Goal: Task Accomplishment & Management: Use online tool/utility

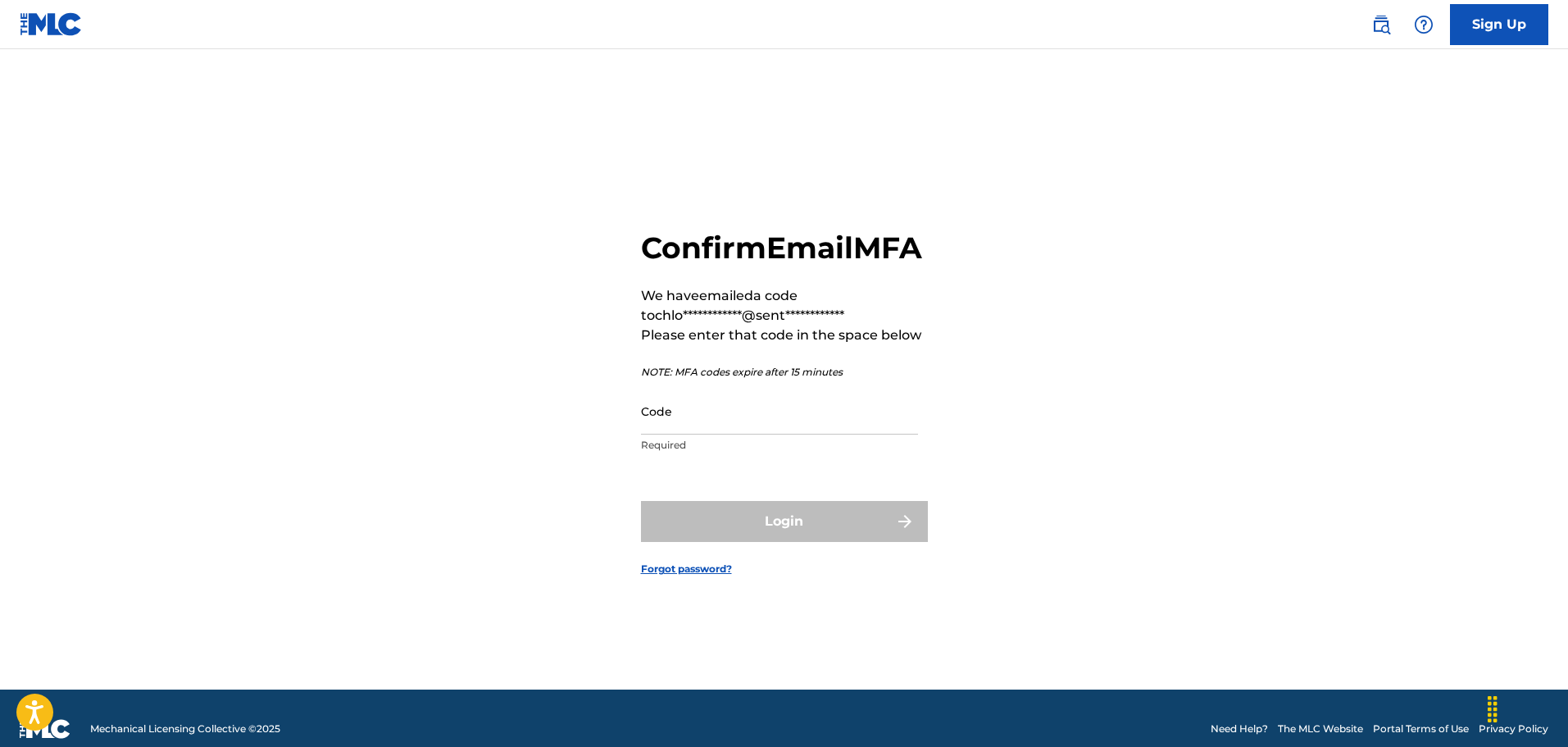
click at [823, 434] on input "Code" at bounding box center [779, 412] width 277 height 47
paste input "402103"
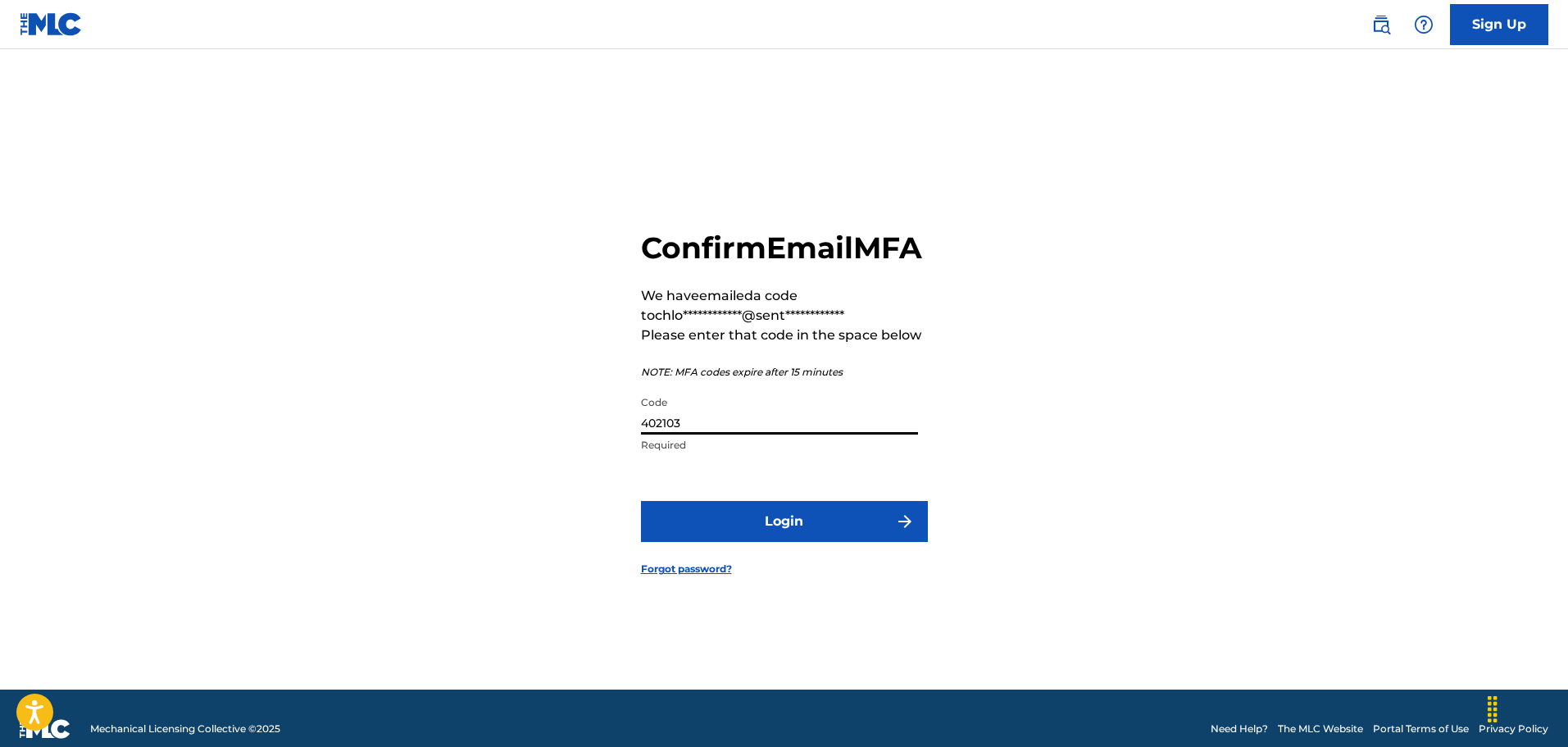
type input "402103"
click at [641, 501] on button "Login" at bounding box center [784, 521] width 287 height 41
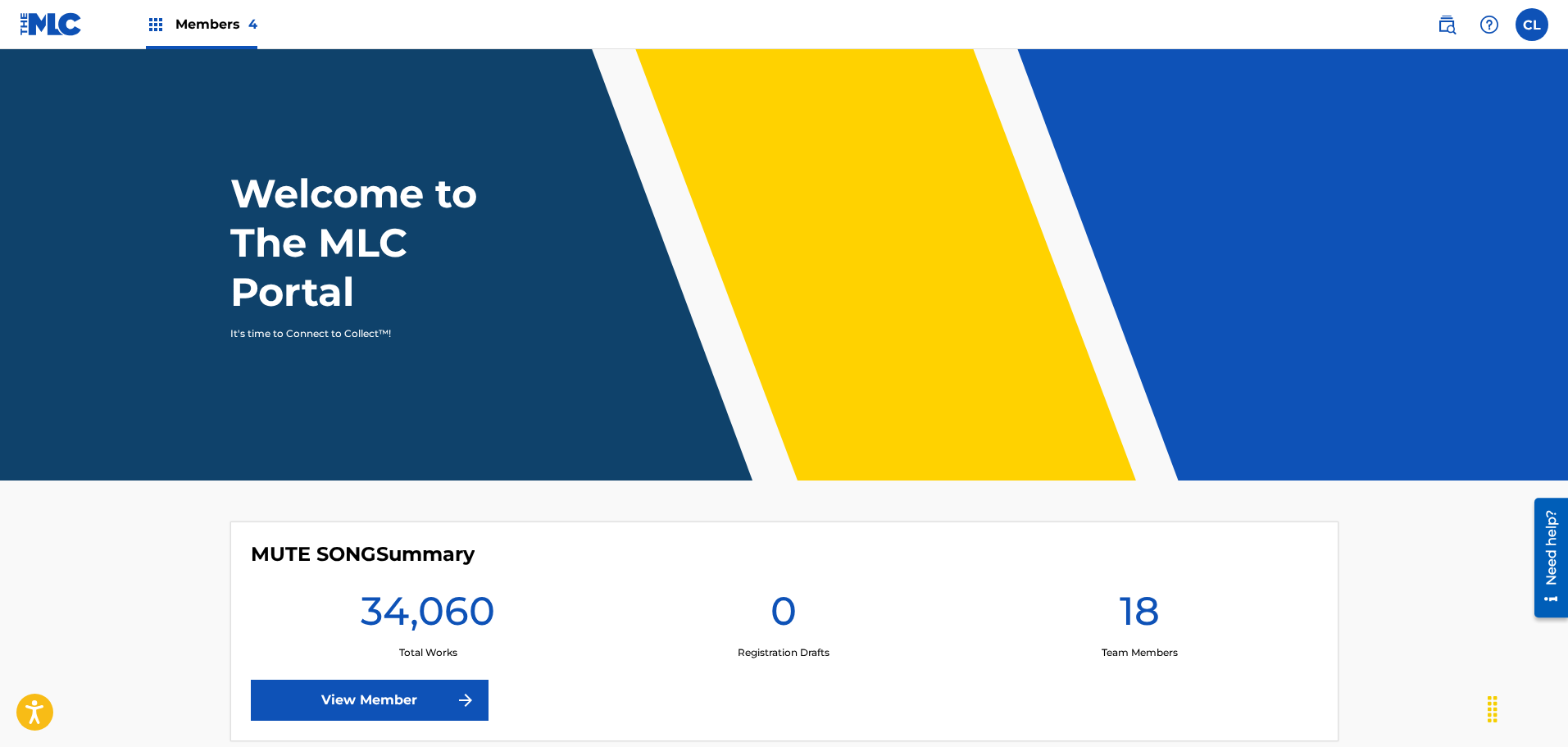
click at [1441, 27] on img at bounding box center [1446, 24] width 19 height 19
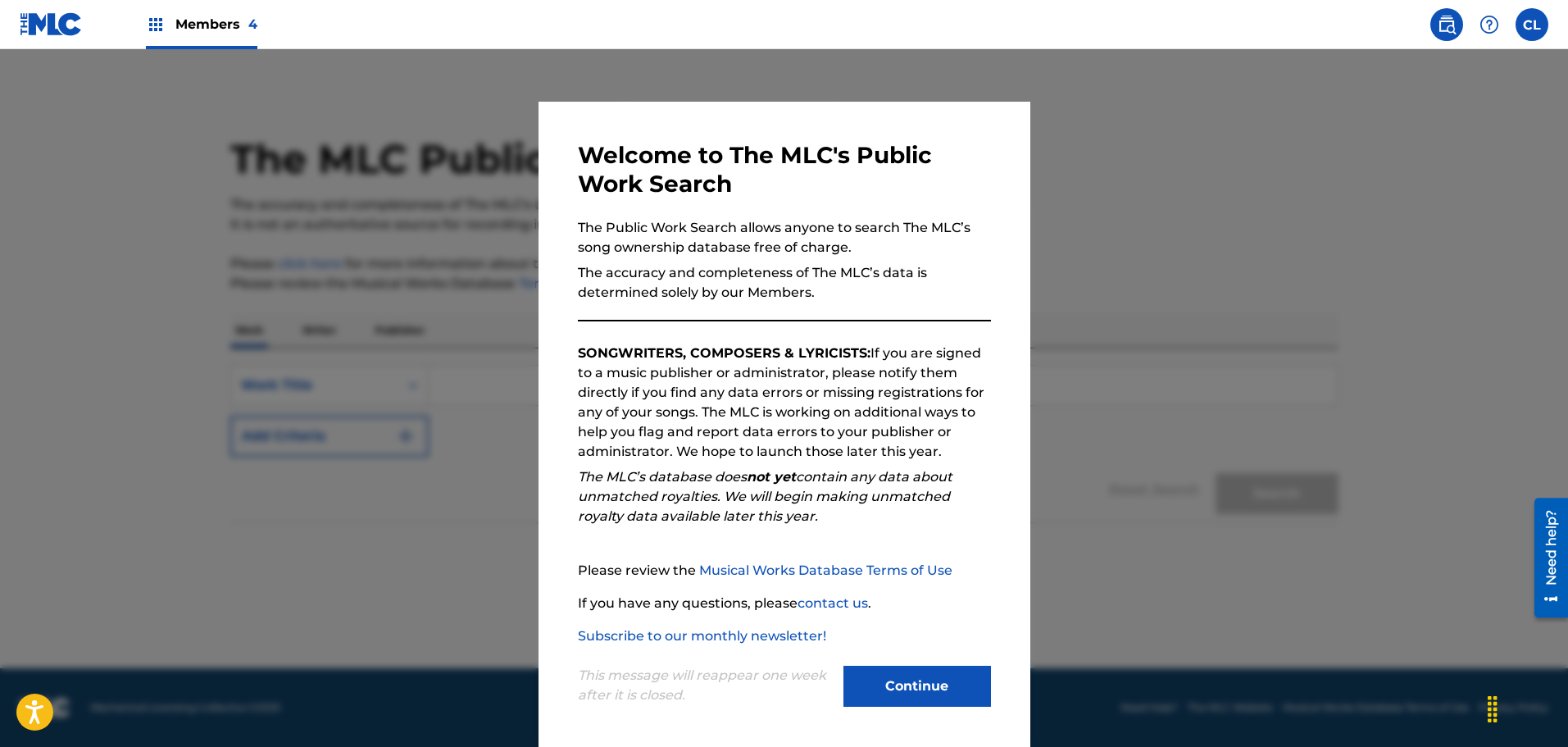
click at [929, 668] on button "Continue" at bounding box center [917, 686] width 147 height 41
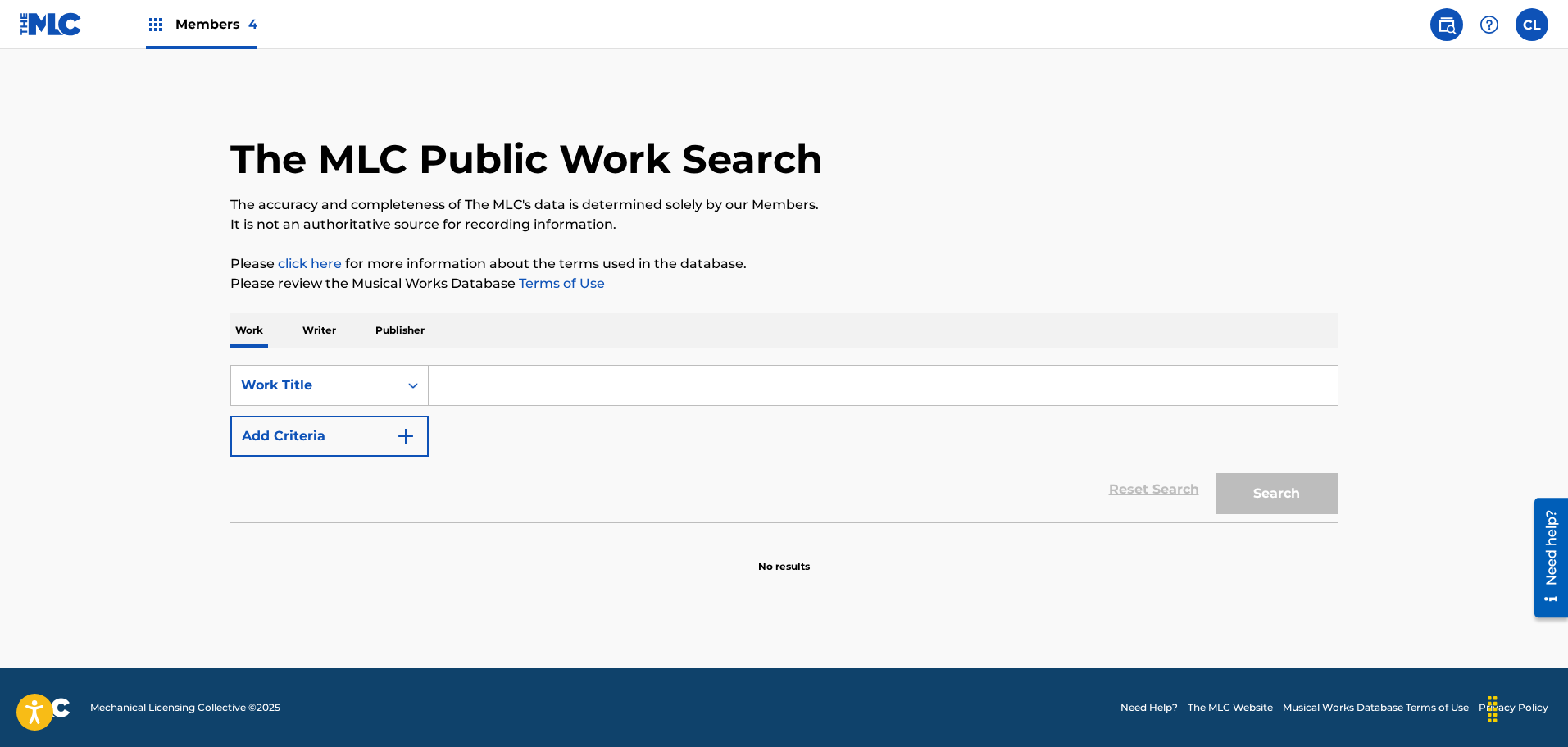
click at [199, 12] on div "Members 4" at bounding box center [201, 24] width 111 height 49
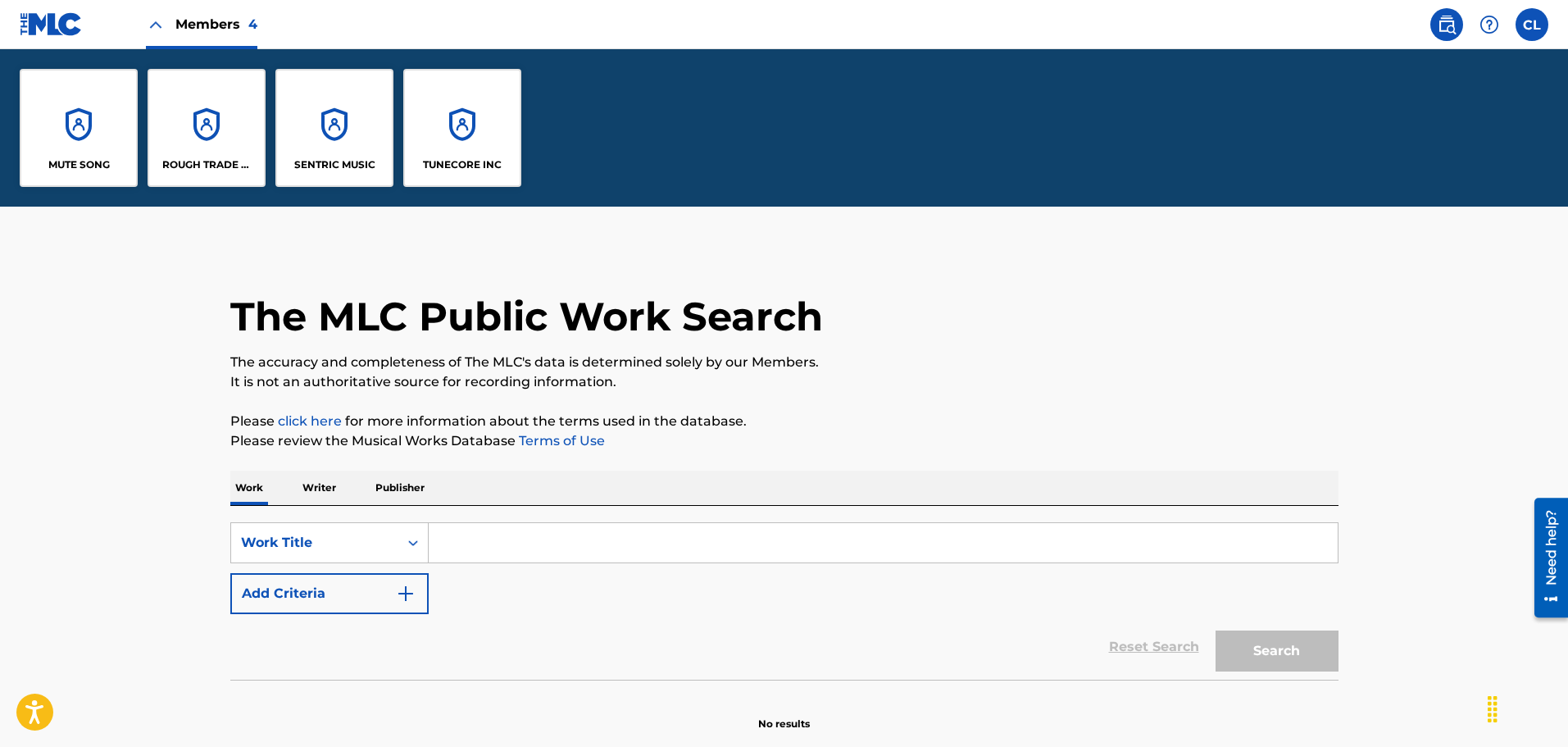
click at [319, 148] on div "SENTRIC MUSIC" at bounding box center [334, 127] width 118 height 118
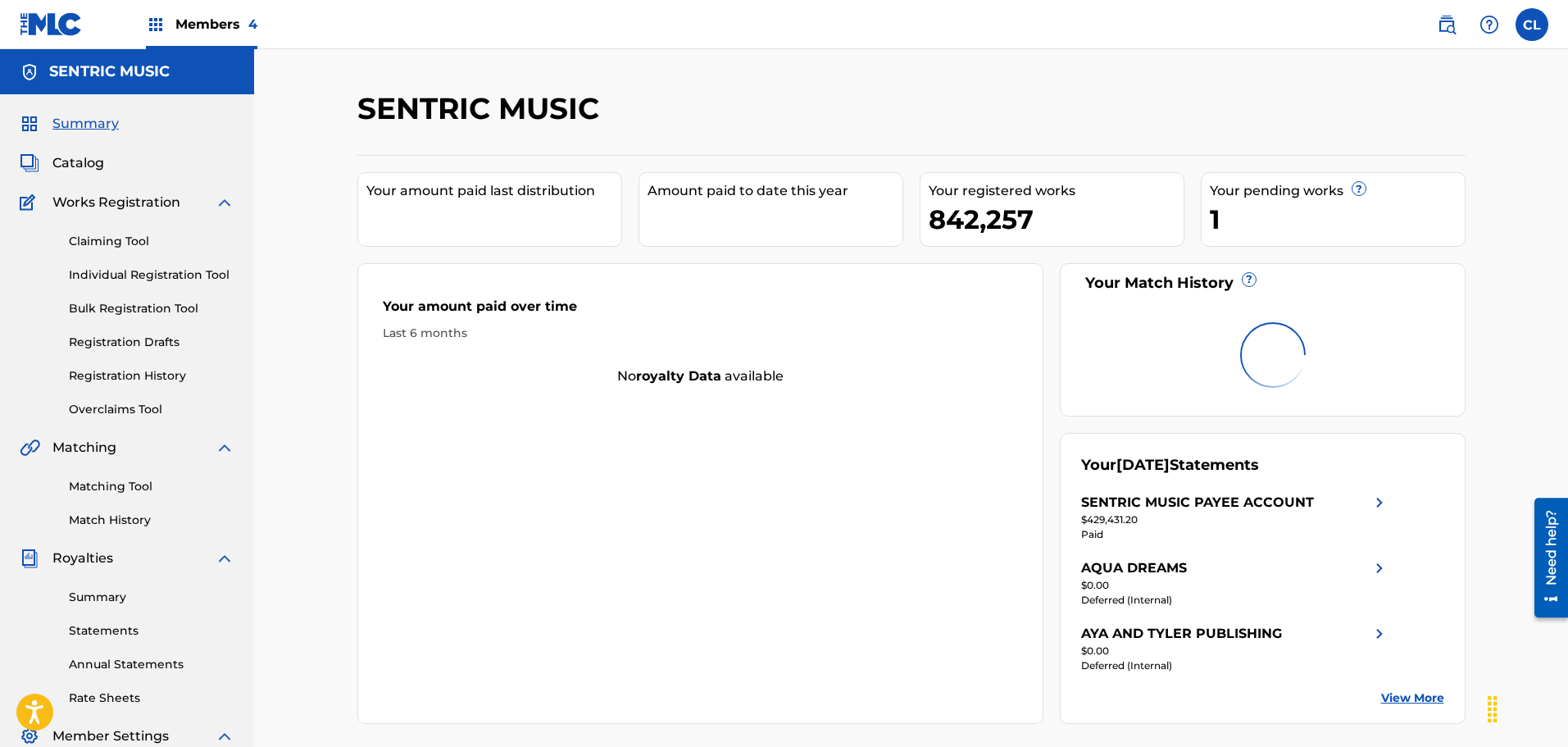
click at [75, 154] on span "Catalog" at bounding box center [79, 163] width 52 height 19
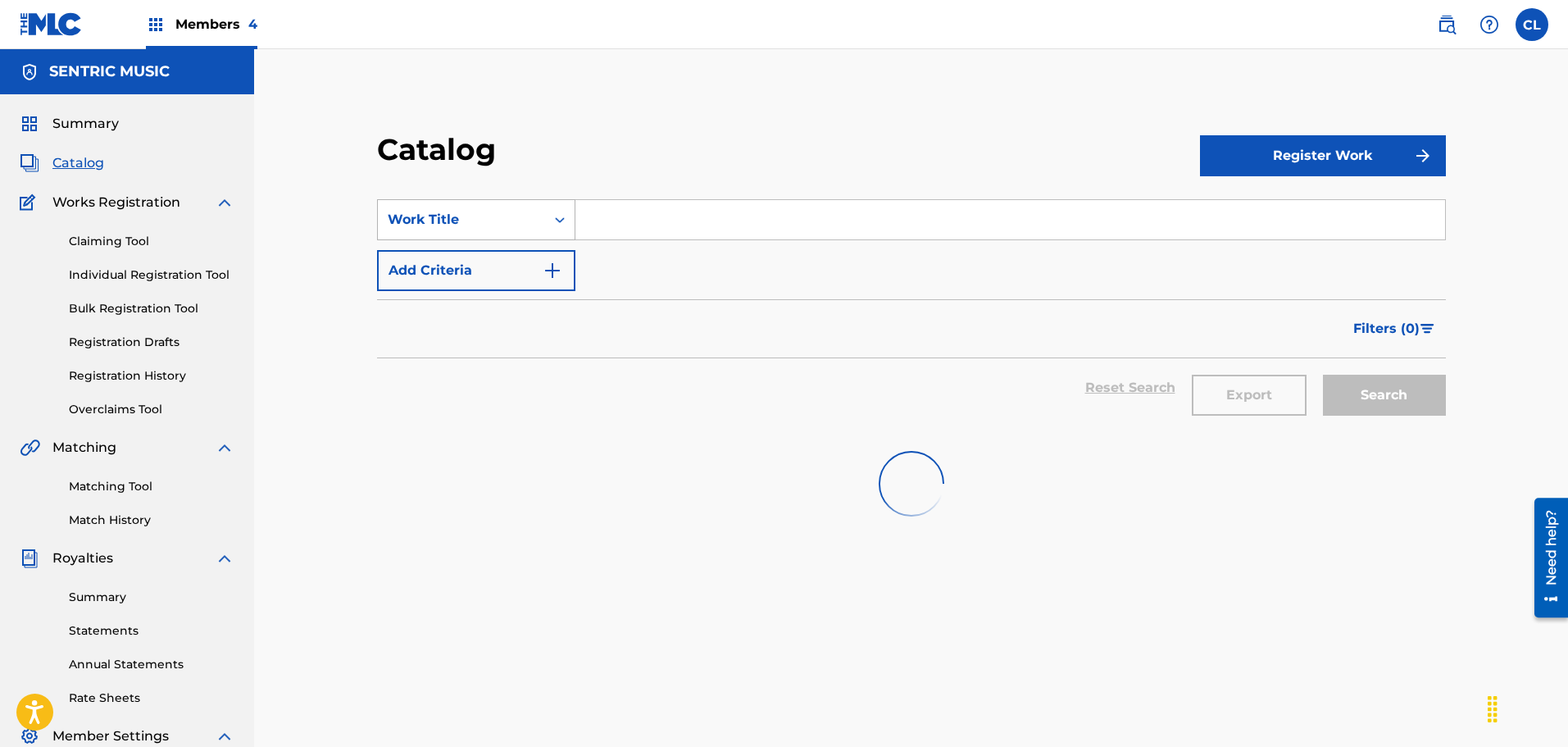
click at [530, 217] on div "Work Title" at bounding box center [462, 219] width 147 height 19
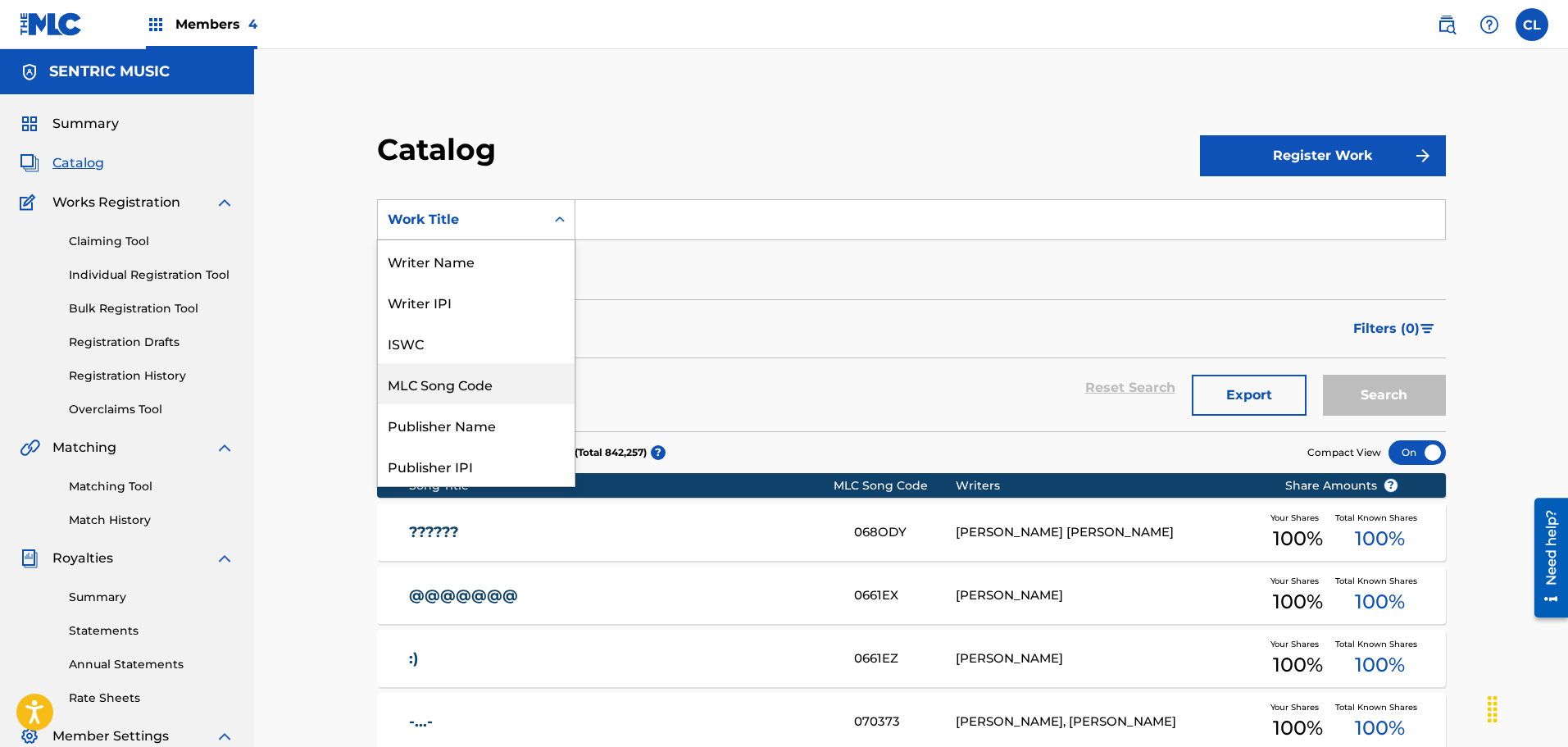
click at [462, 397] on div "MLC Song Code" at bounding box center [476, 383] width 197 height 41
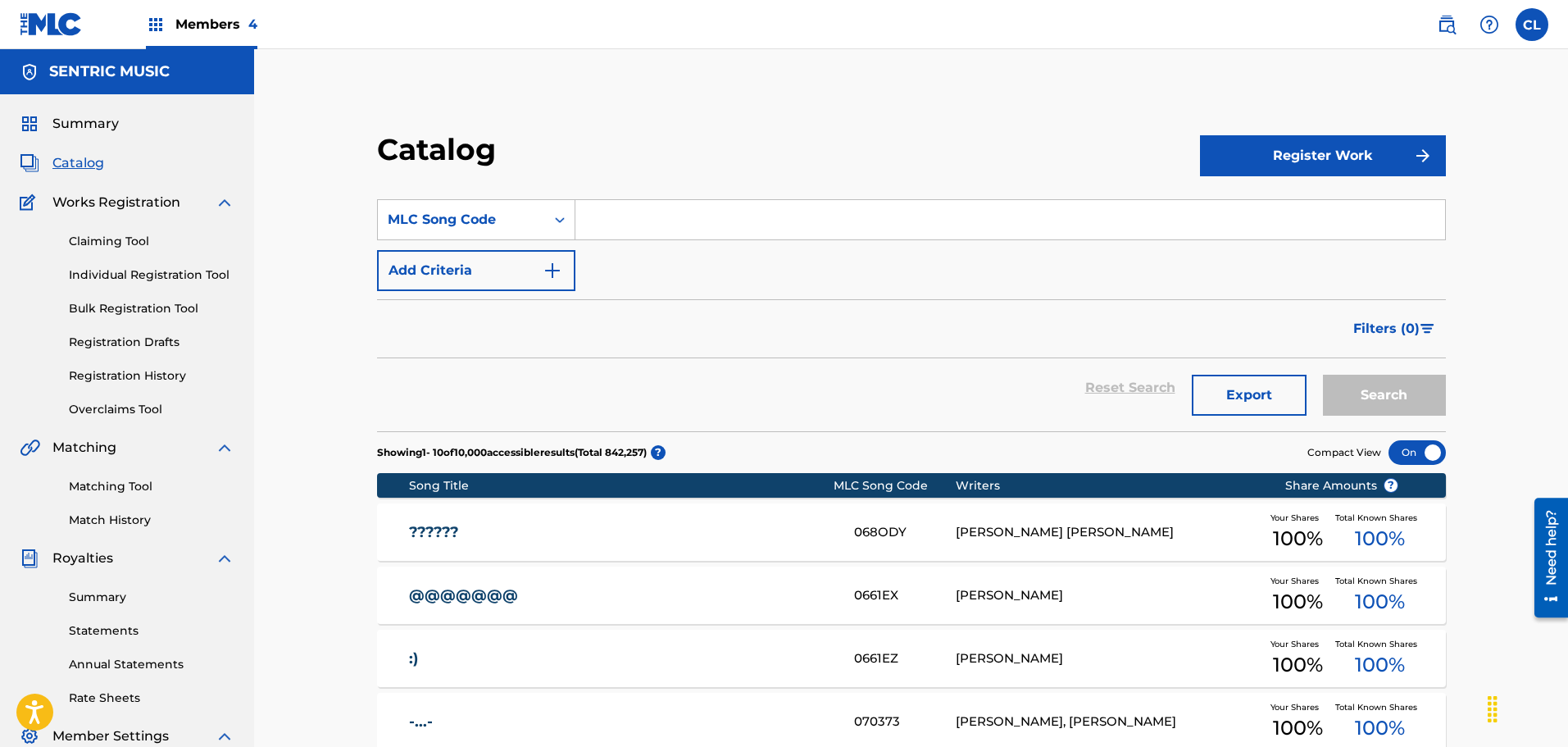
click at [695, 209] on input "Search Form" at bounding box center [1010, 220] width 870 height 39
paste input "SB4EQY"
type input "SB4EQY"
click at [1322, 375] on button "Search" at bounding box center [1384, 395] width 123 height 41
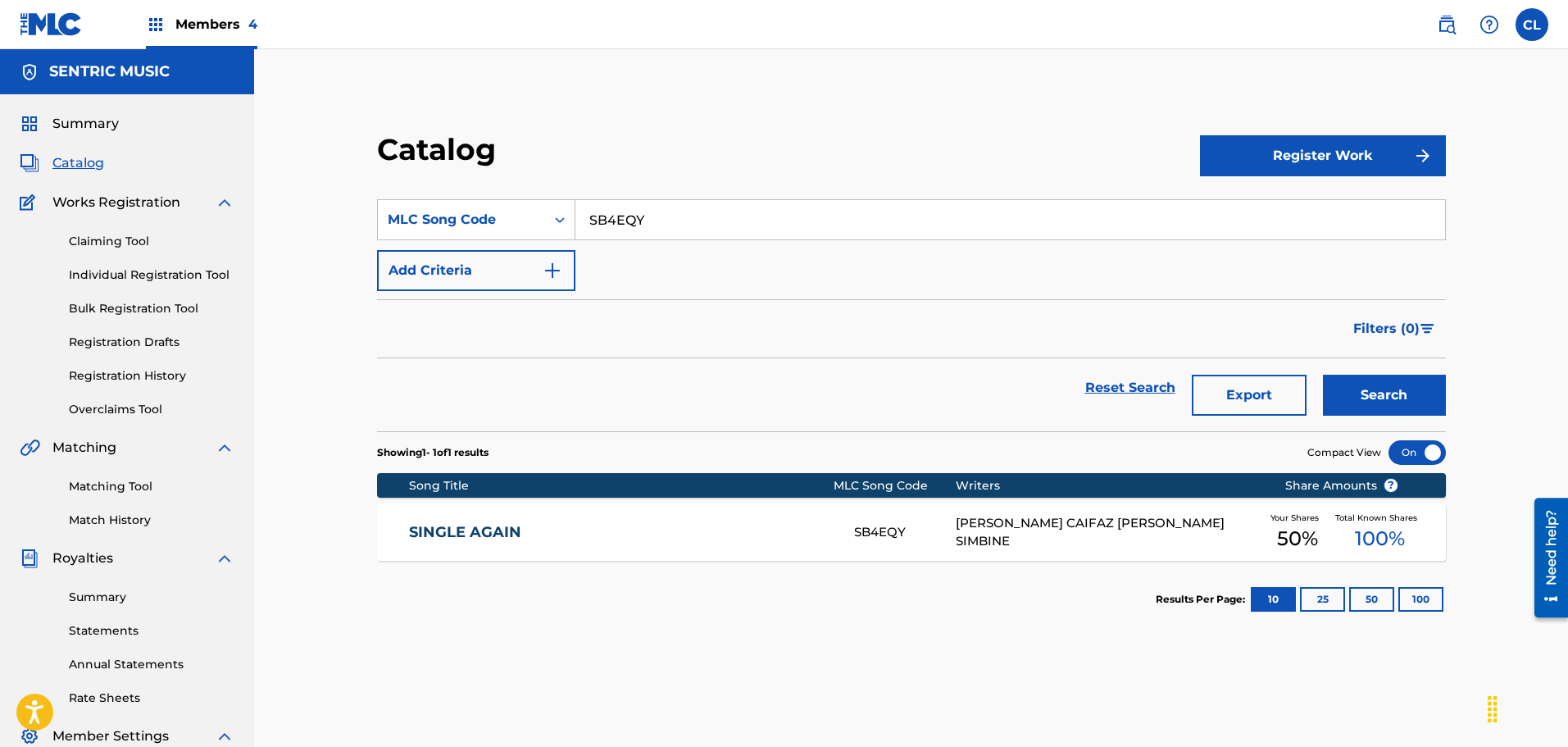
click at [1244, 527] on div "[PERSON_NAME] CAIFAZ [PERSON_NAME] SIMBINE" at bounding box center [1108, 532] width 305 height 37
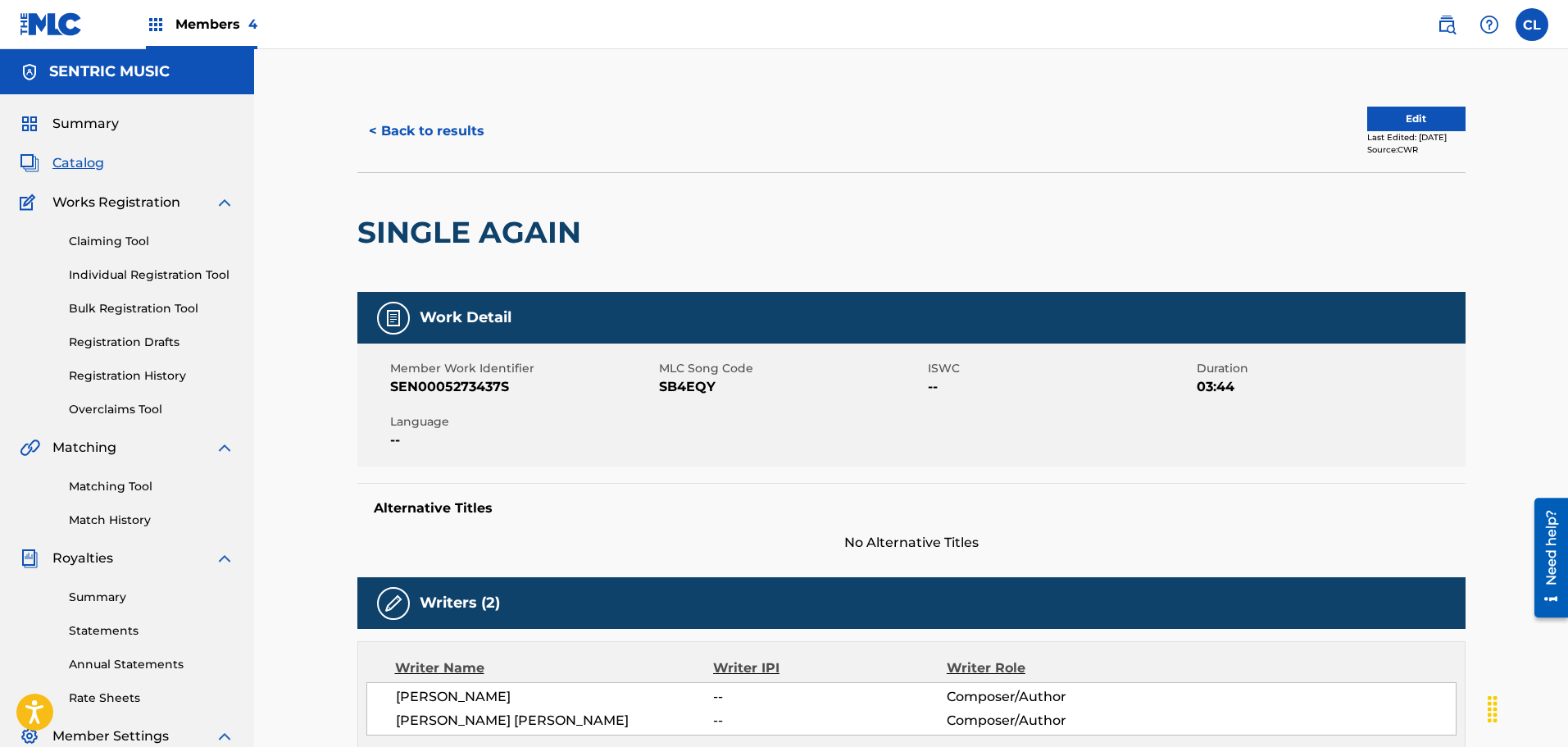
click at [1398, 124] on button "Edit" at bounding box center [1415, 118] width 98 height 24
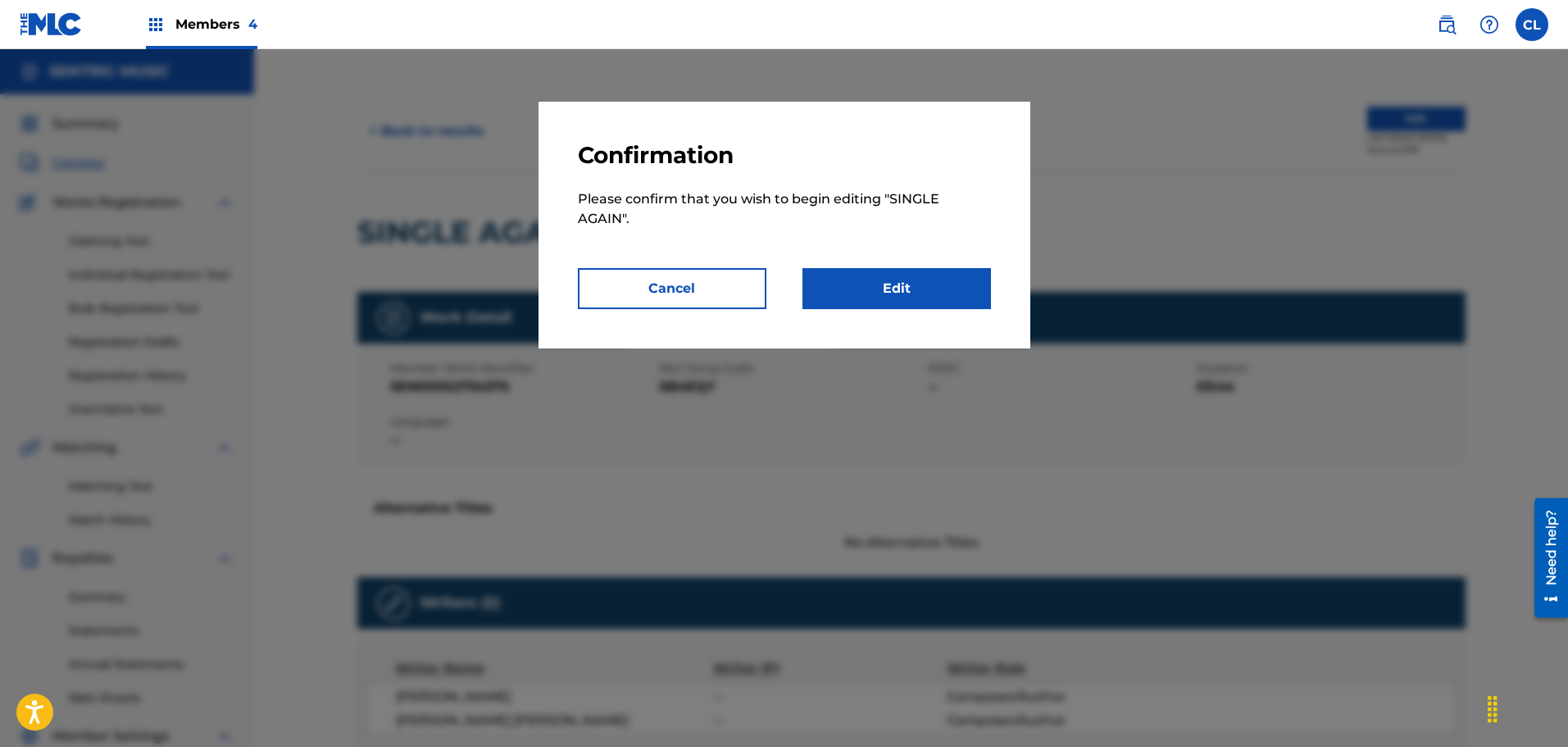
click at [919, 288] on link "Edit" at bounding box center [896, 288] width 189 height 41
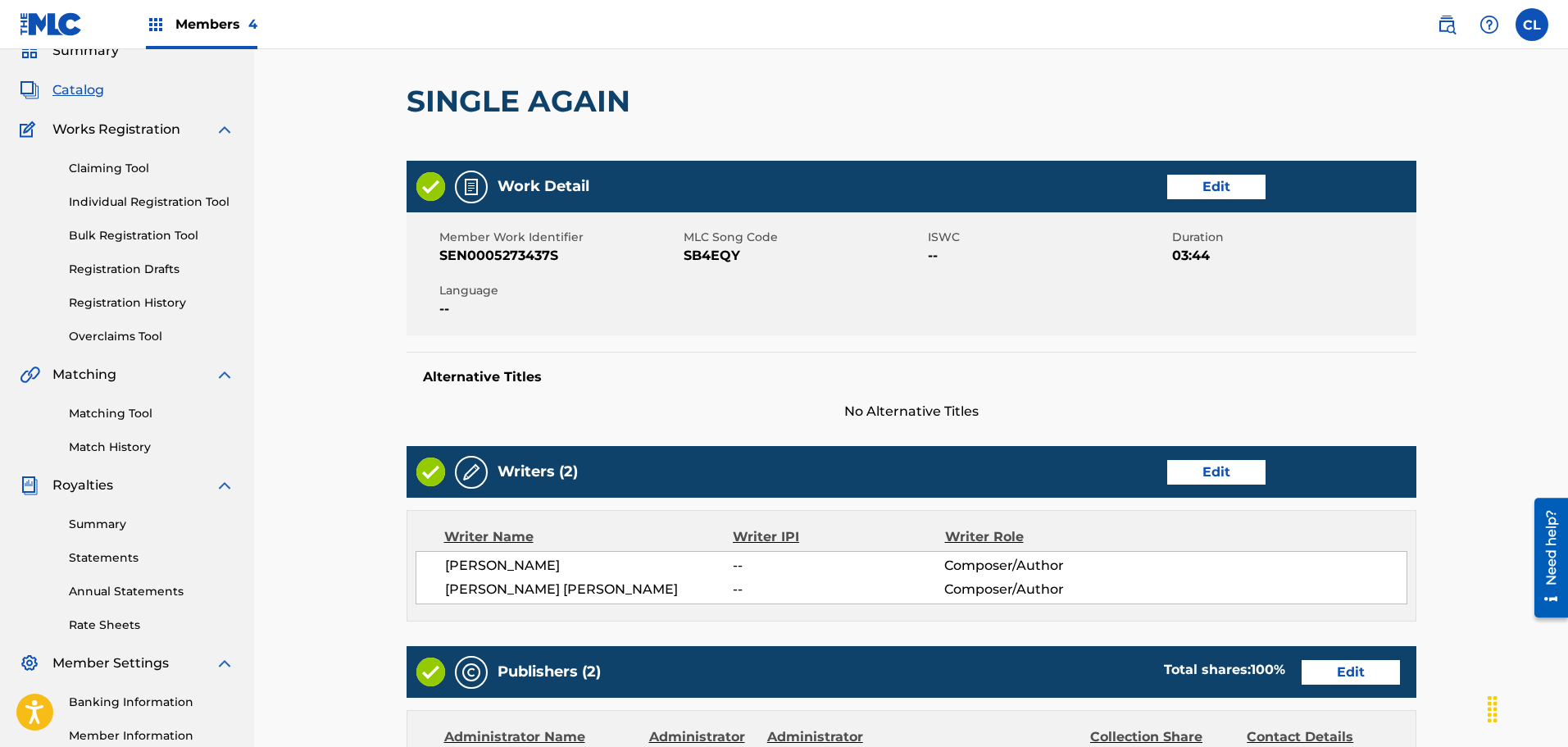
scroll to position [246, 0]
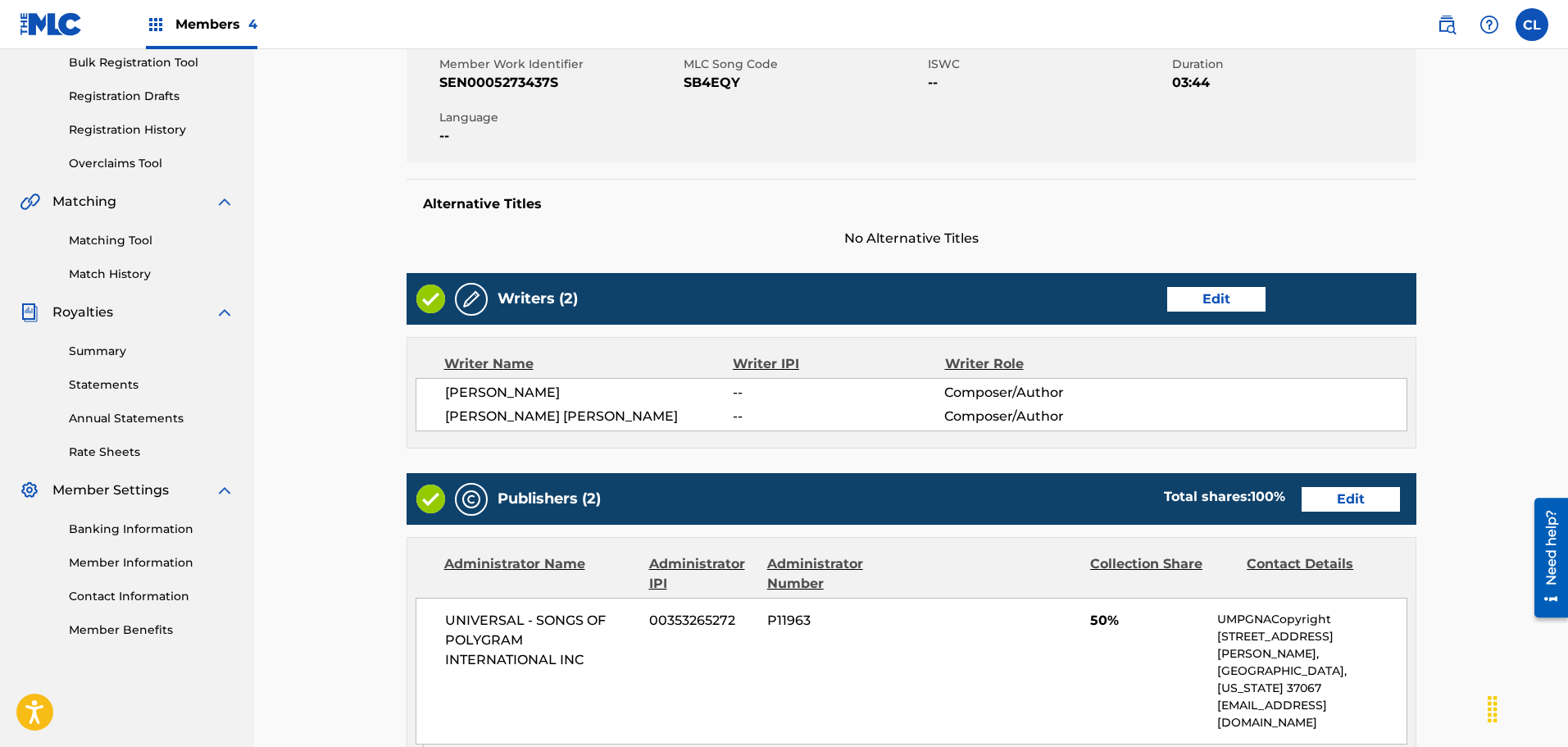
click at [1247, 291] on link "Edit" at bounding box center [1215, 298] width 98 height 24
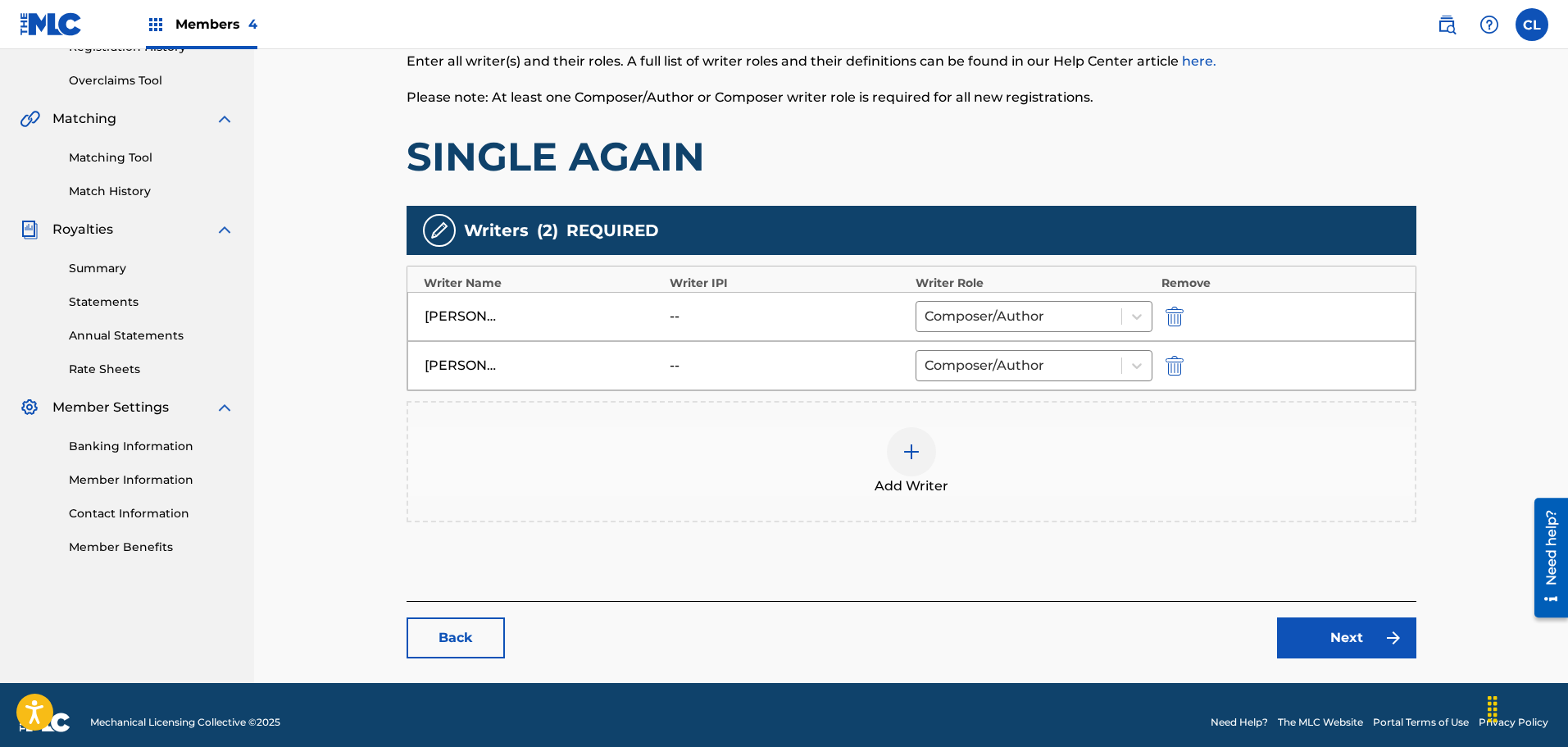
scroll to position [344, 0]
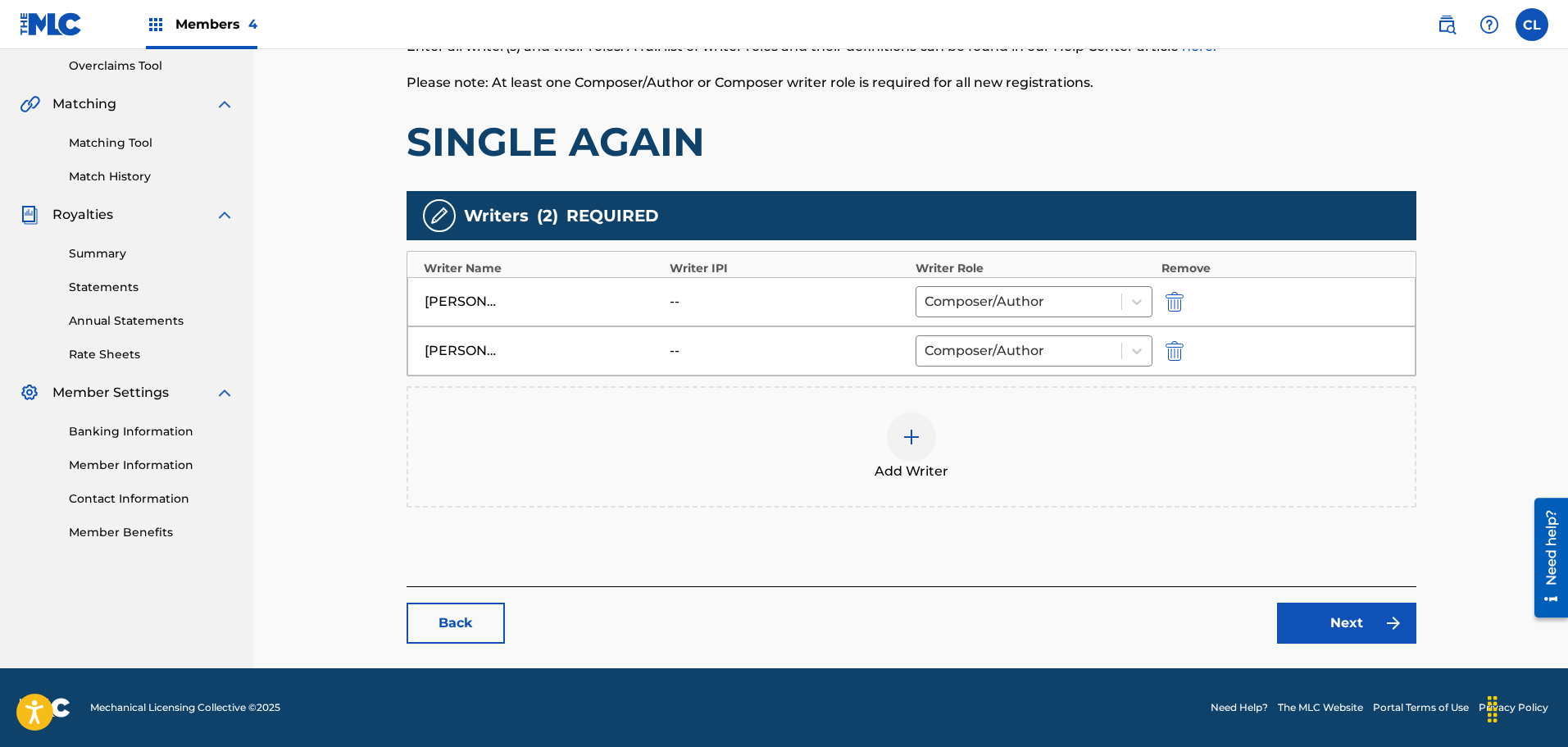
drag, startPoint x: 461, startPoint y: 304, endPoint x: 621, endPoint y: 288, distance: 160.8
click at [464, 303] on div "[PERSON_NAME]" at bounding box center [462, 301] width 74 height 19
click at [1169, 301] on img "submit" at bounding box center [1175, 301] width 18 height 19
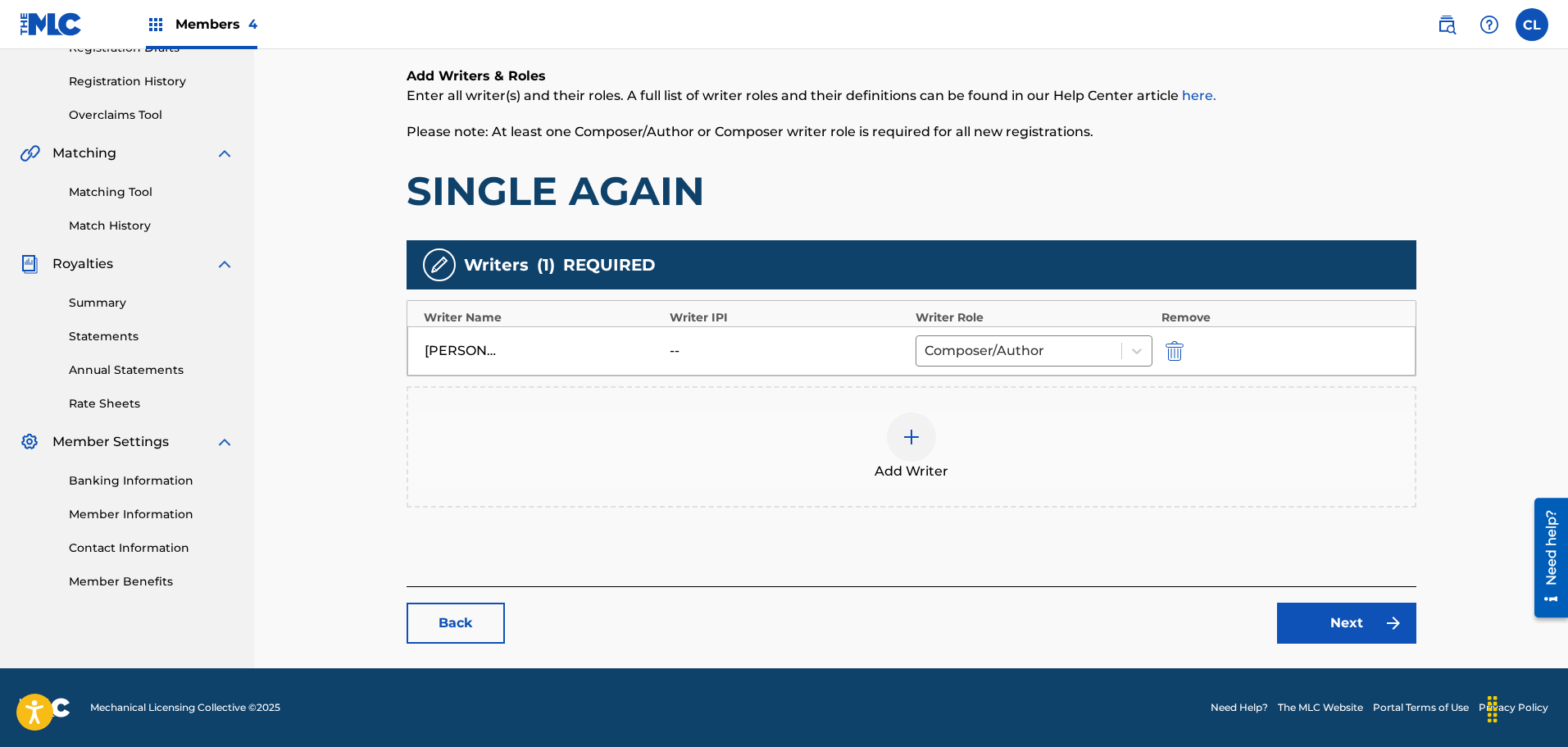
click at [916, 444] on img at bounding box center [911, 436] width 19 height 19
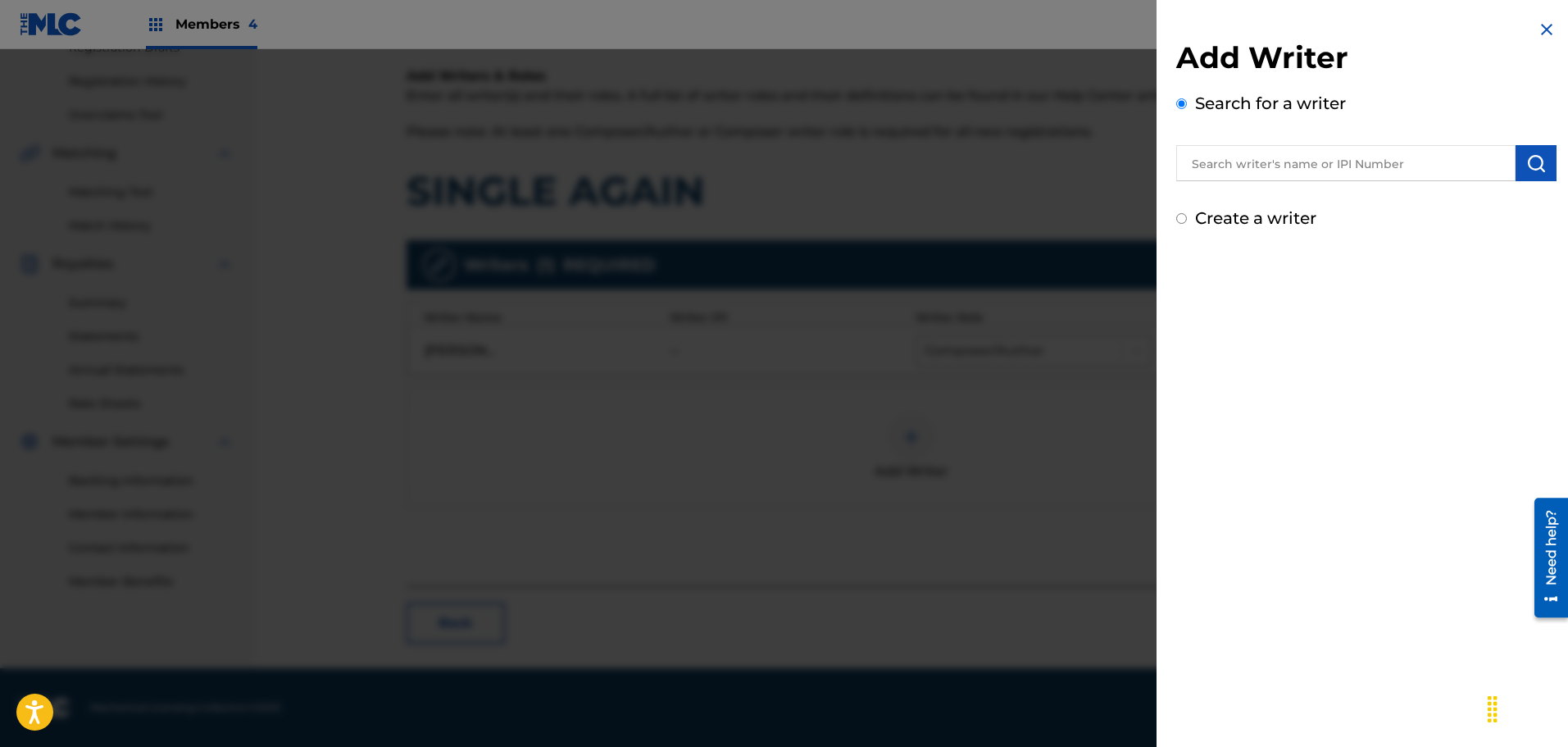
click at [1243, 169] on input "text" at bounding box center [1345, 163] width 339 height 36
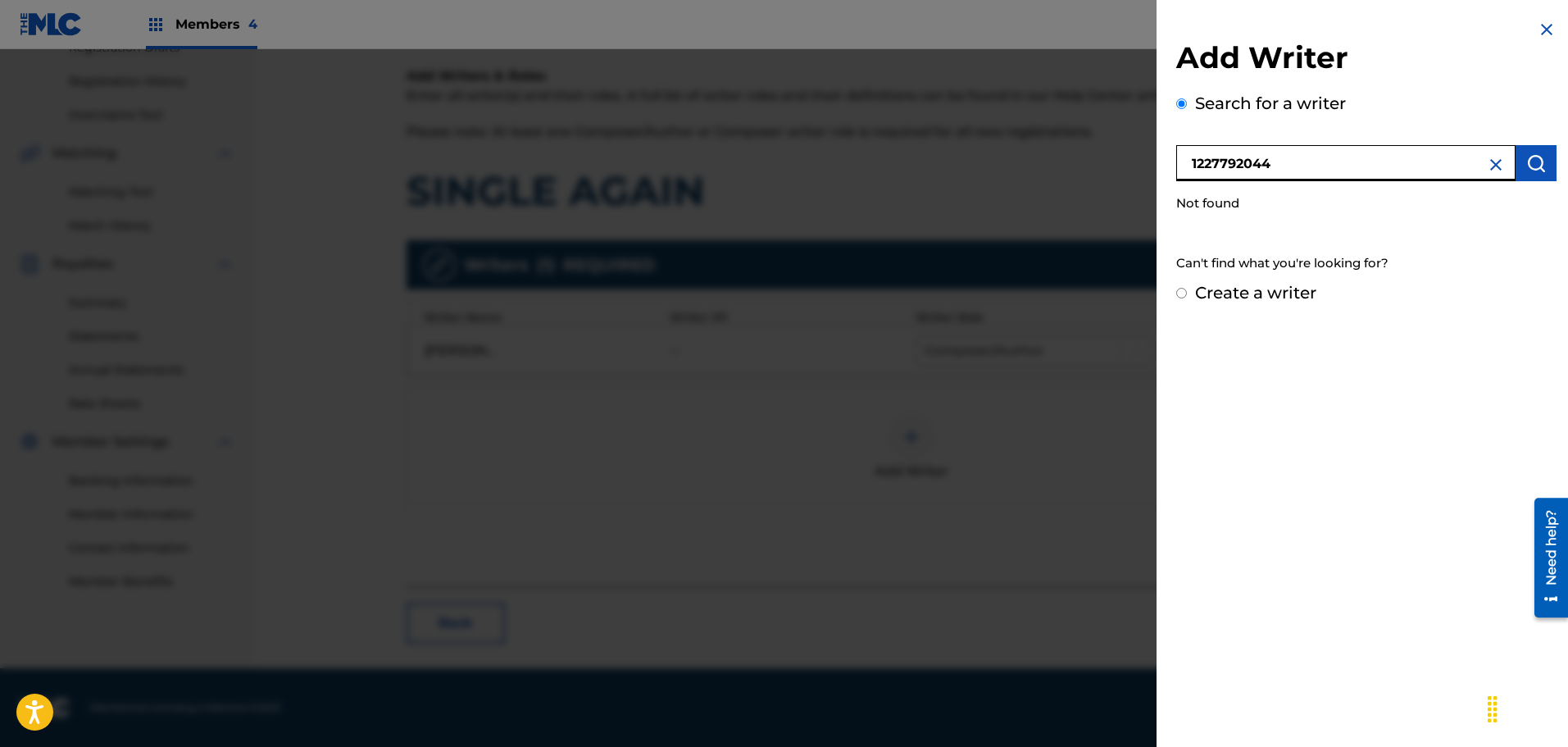
click at [1184, 153] on input "1227792044" at bounding box center [1345, 163] width 339 height 36
type input "001227792044"
drag, startPoint x: 1321, startPoint y: 146, endPoint x: 1265, endPoint y: 169, distance: 60.5
click at [1265, 169] on div "001227792044" at bounding box center [1366, 160] width 380 height 41
drag, startPoint x: 1314, startPoint y: 167, endPoint x: 991, endPoint y: 179, distance: 323.2
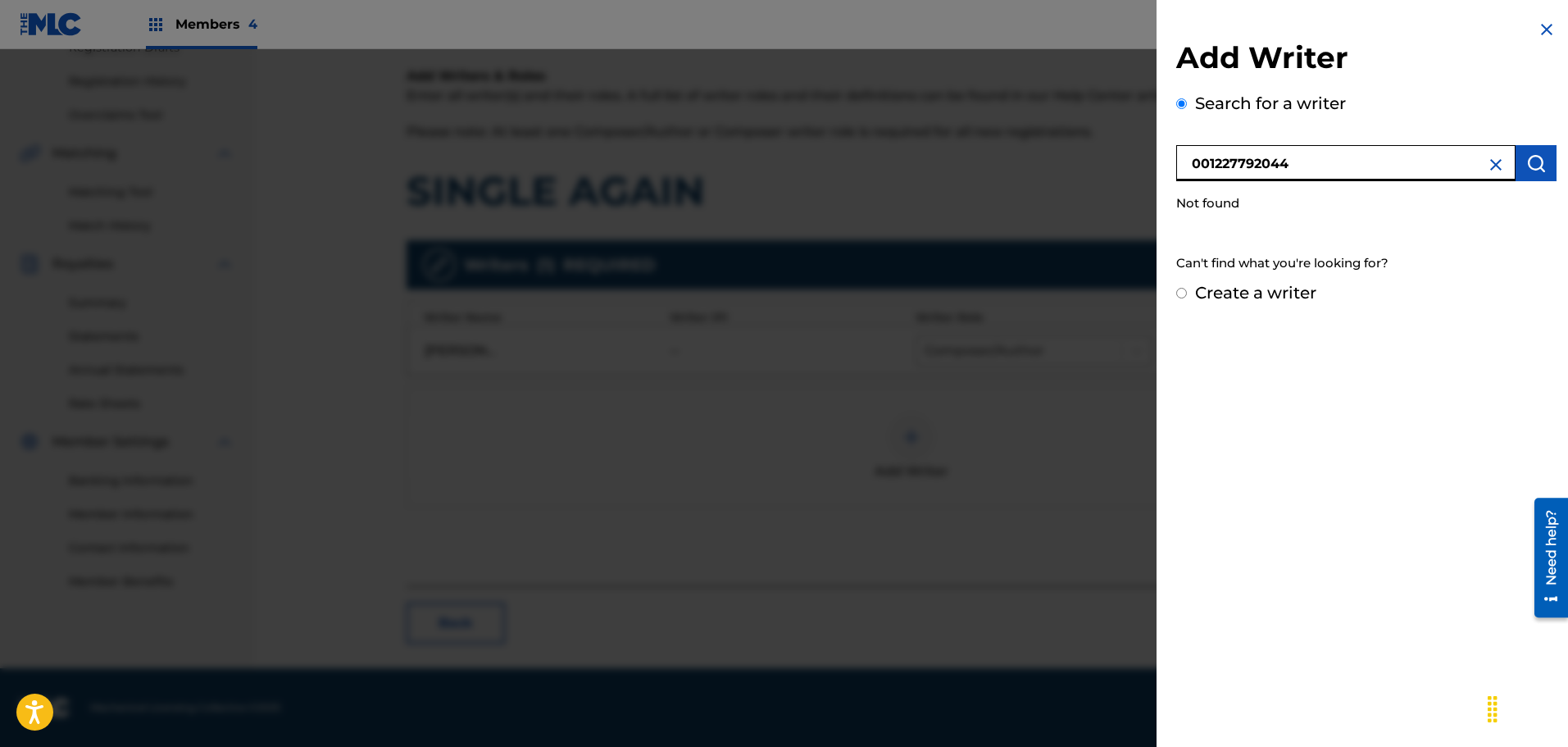
click at [991, 179] on div "Add Writer Search for a writer 001227792044 Not found Can't find what you're lo…" at bounding box center [784, 398] width 1568 height 698
type input "[PERSON_NAME]"
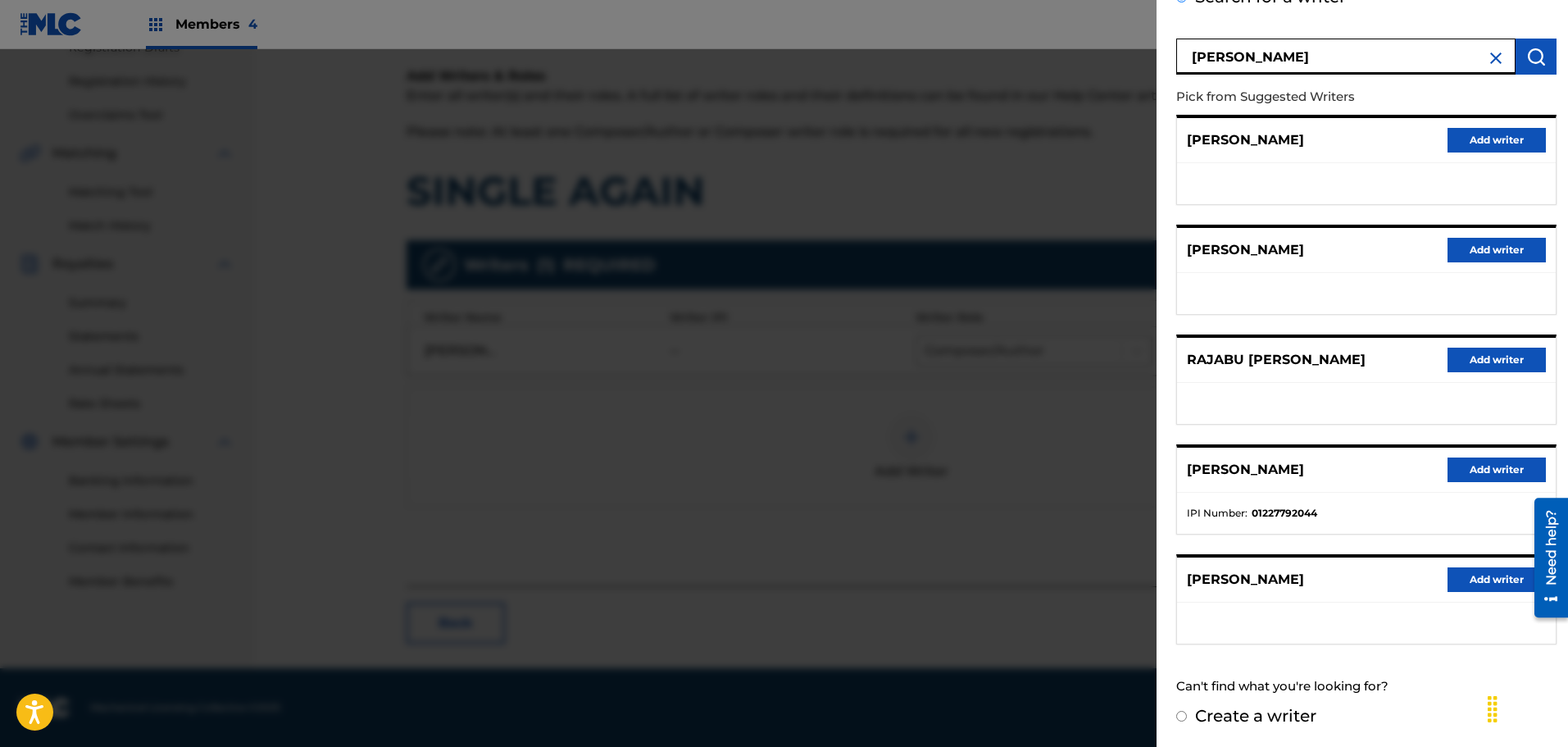
scroll to position [107, 0]
click at [1483, 469] on button "Add writer" at bounding box center [1496, 469] width 98 height 24
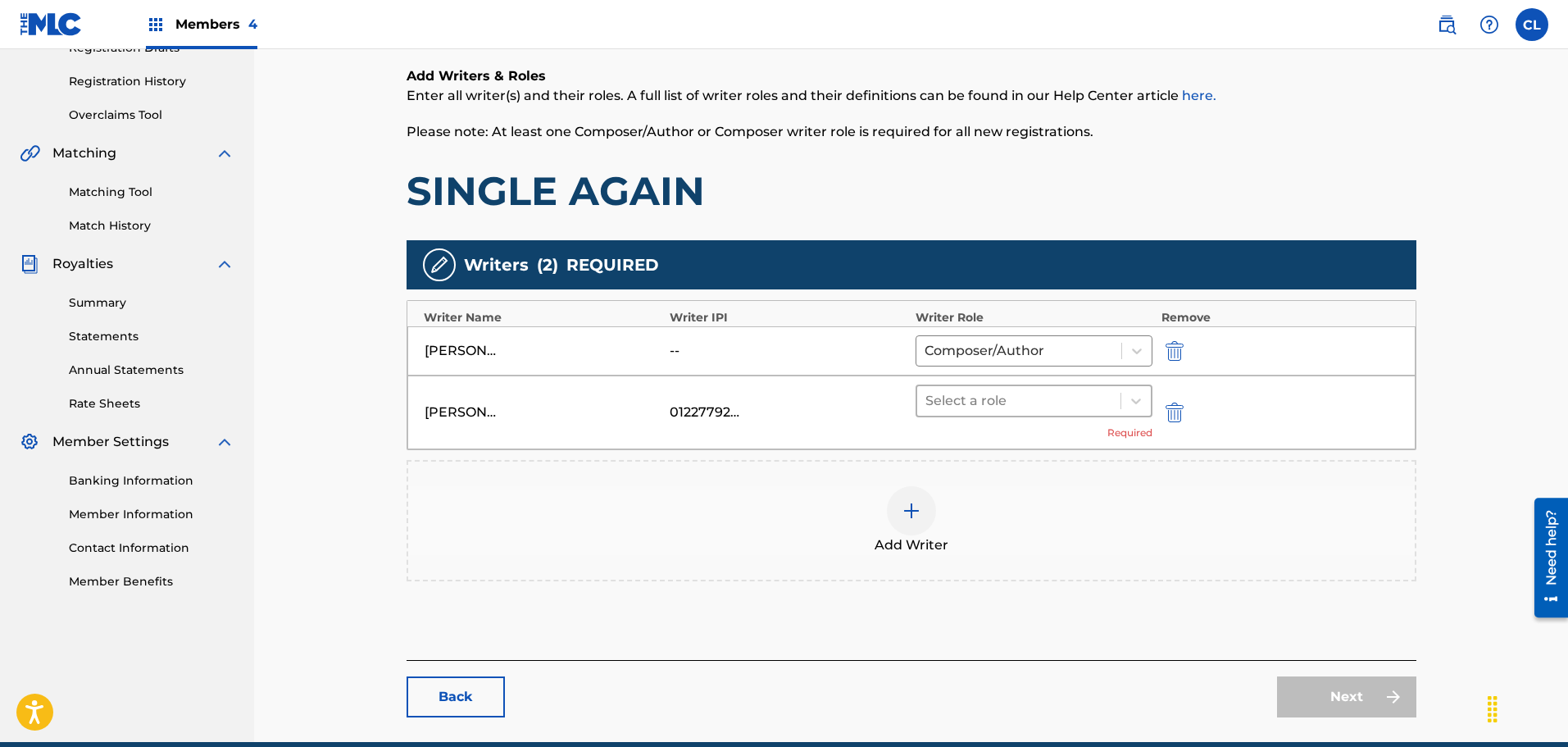
click at [1037, 399] on div at bounding box center [1019, 400] width 188 height 23
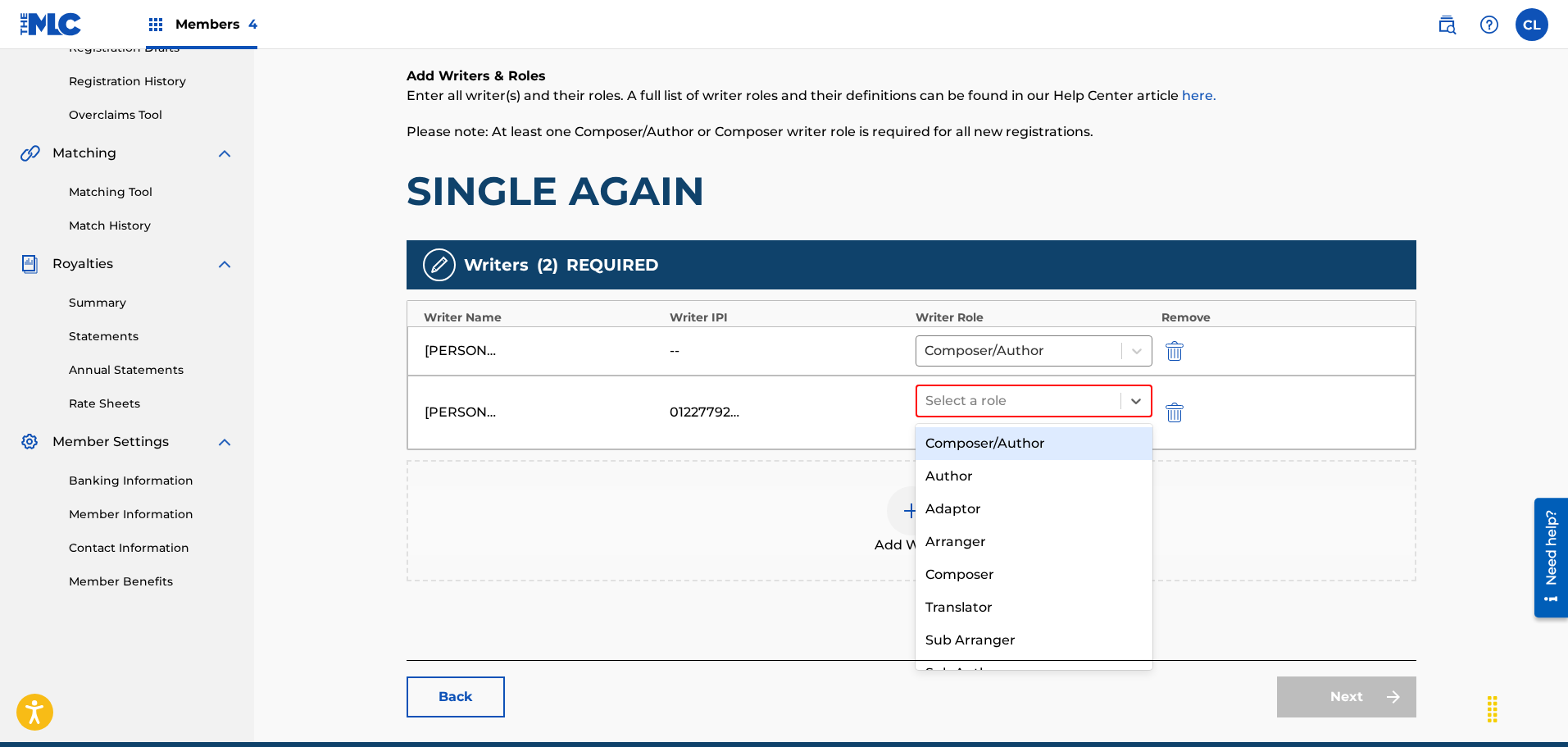
click at [1044, 448] on div "Composer/Author" at bounding box center [1034, 443] width 238 height 33
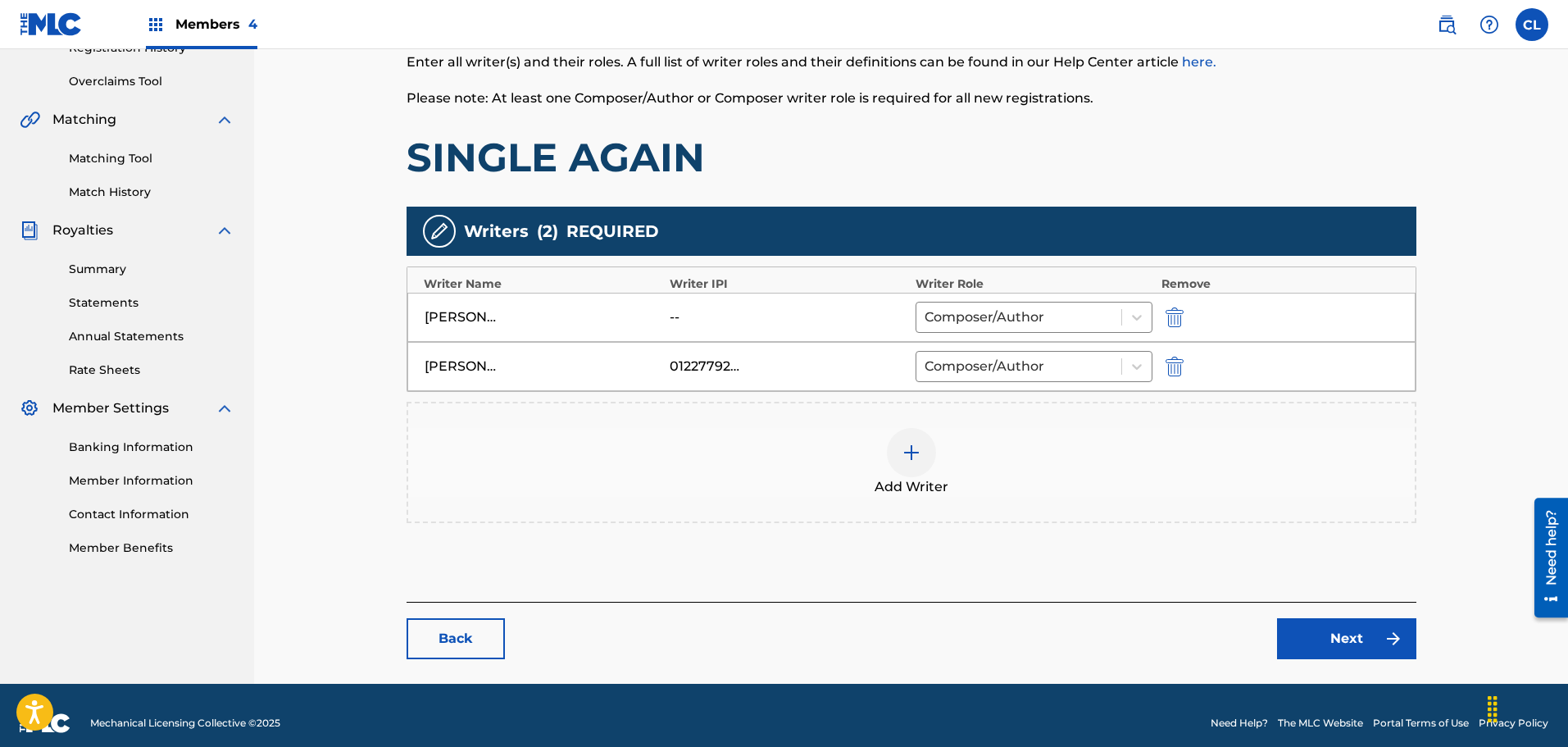
scroll to position [344, 0]
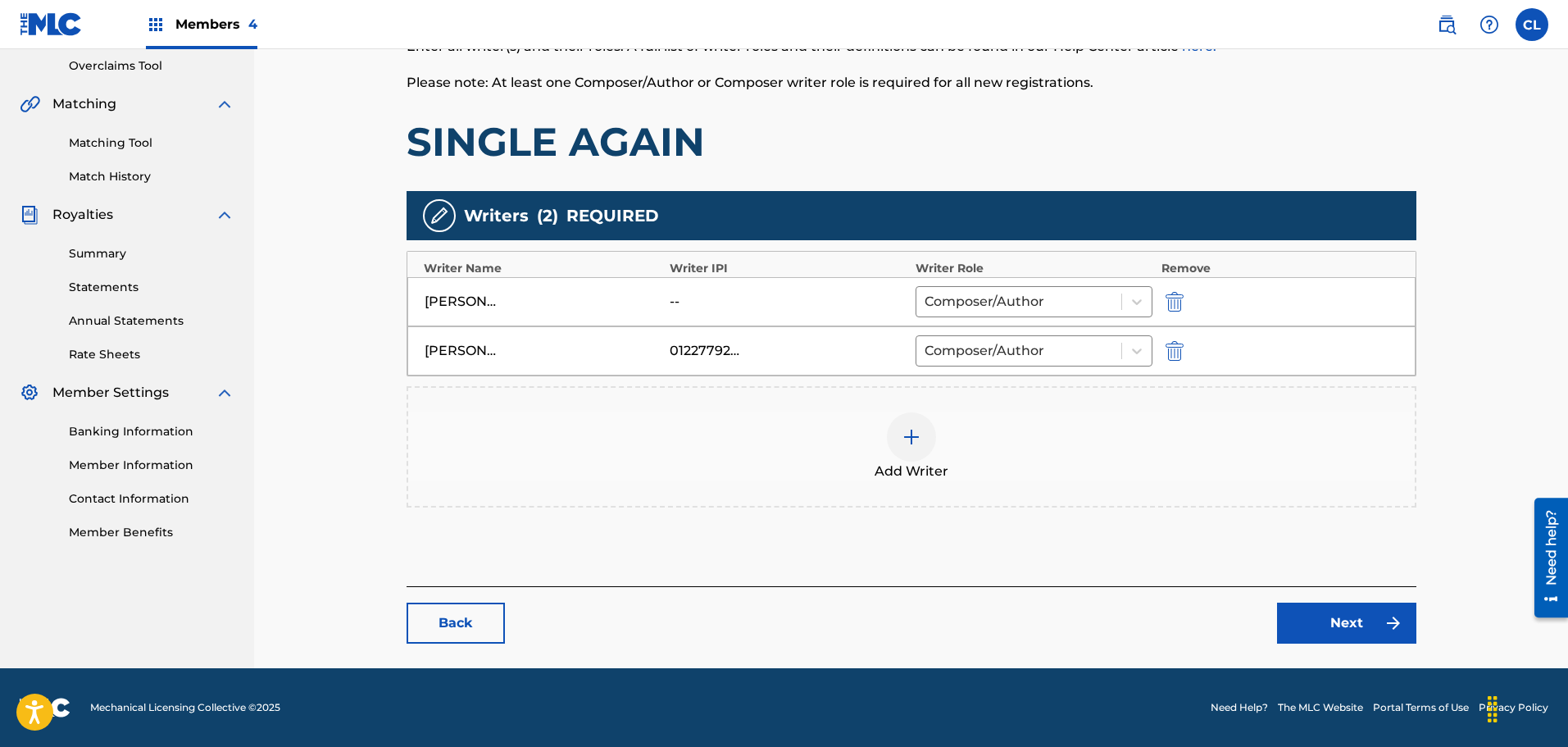
click at [1352, 634] on link "Next" at bounding box center [1347, 623] width 139 height 41
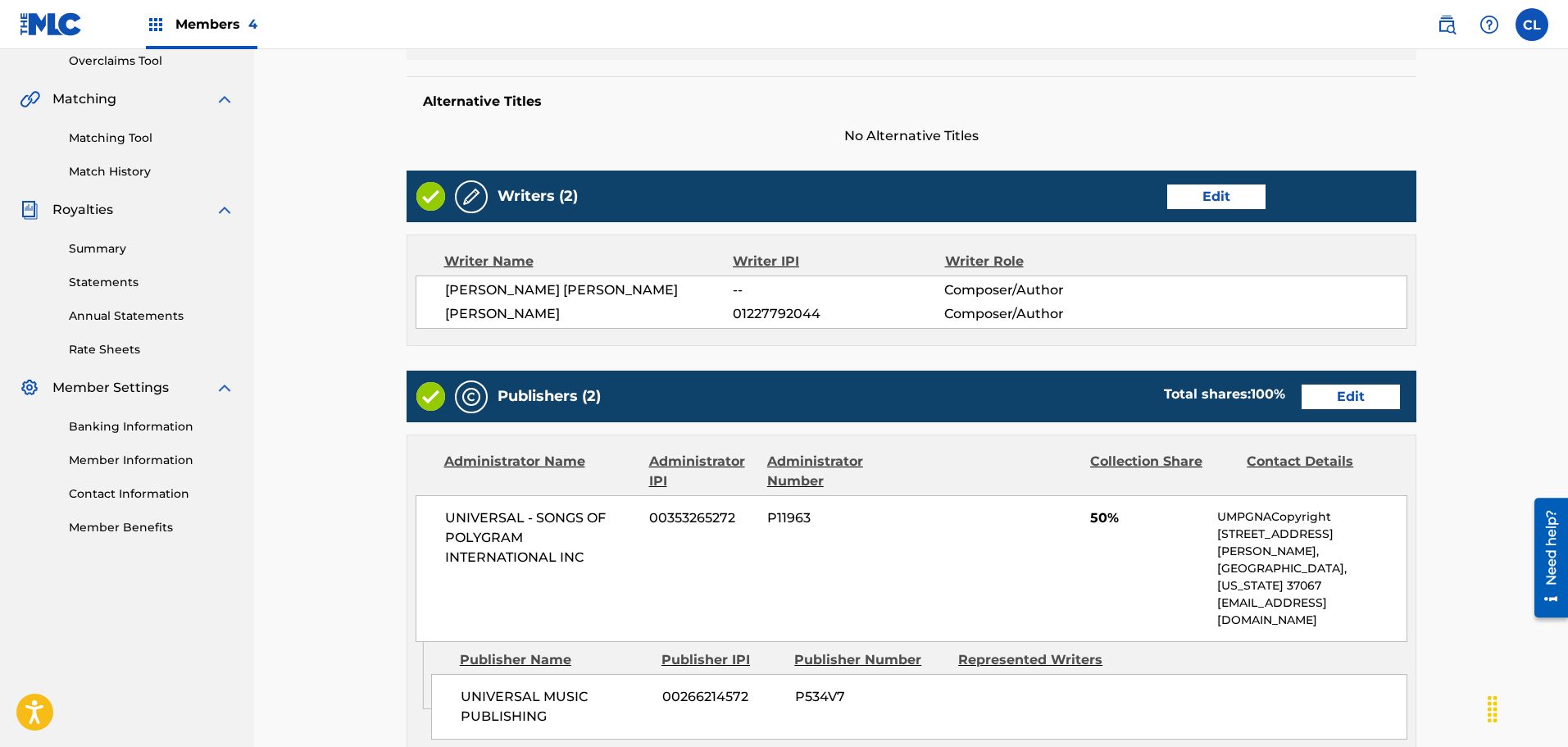
scroll to position [574, 0]
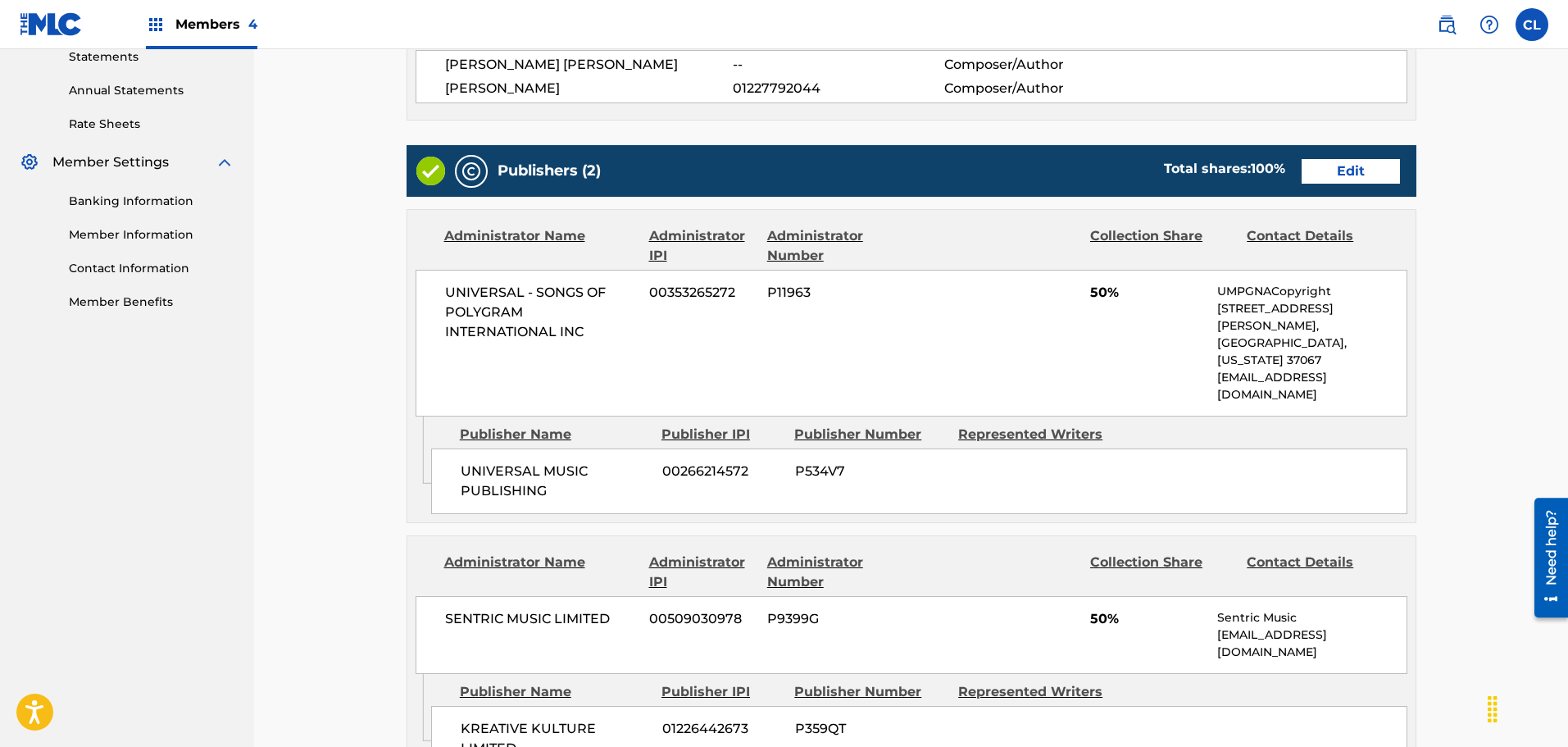
click at [1368, 176] on link "Edit" at bounding box center [1350, 171] width 98 height 24
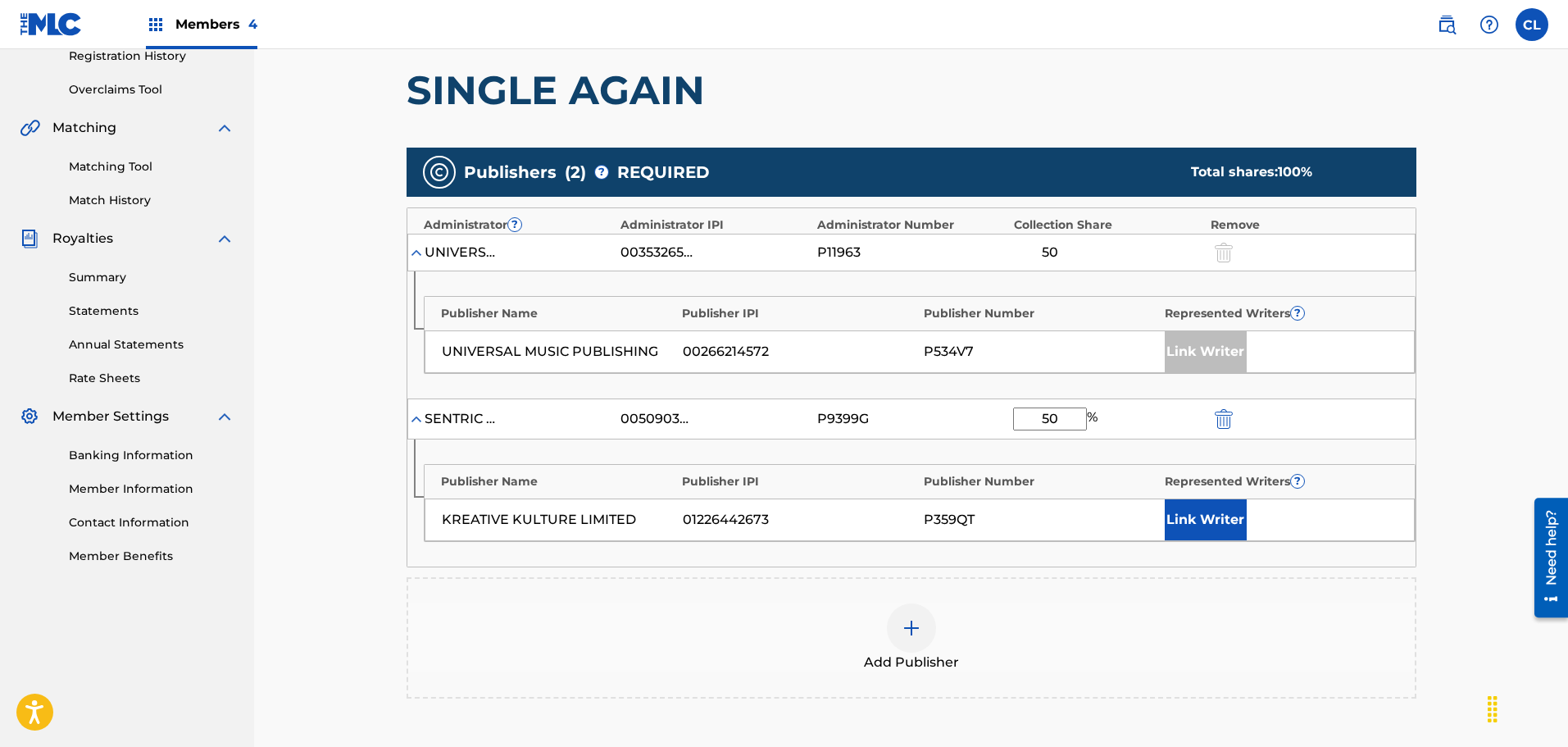
scroll to position [314, 0]
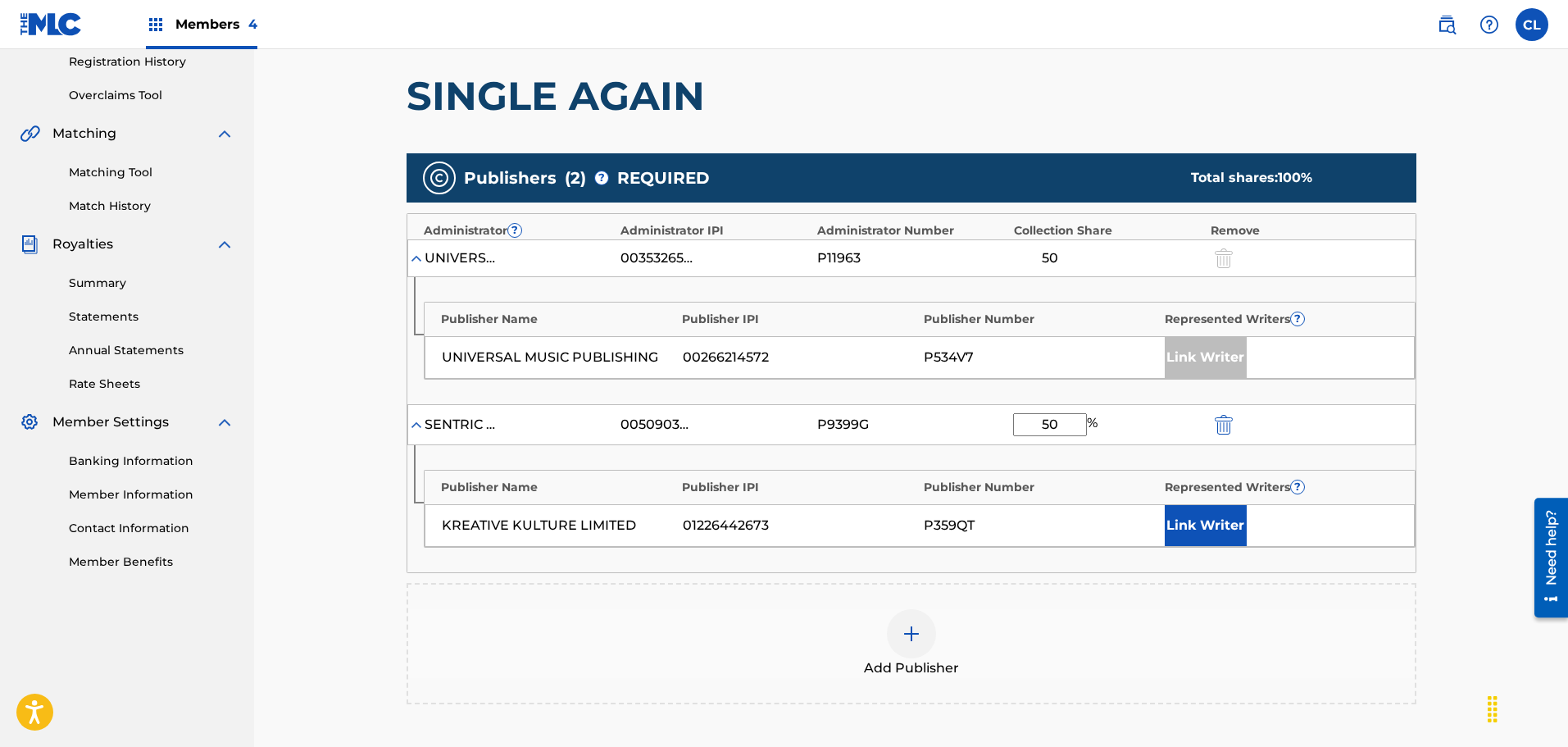
click at [1203, 528] on button "Link Writer" at bounding box center [1206, 525] width 82 height 41
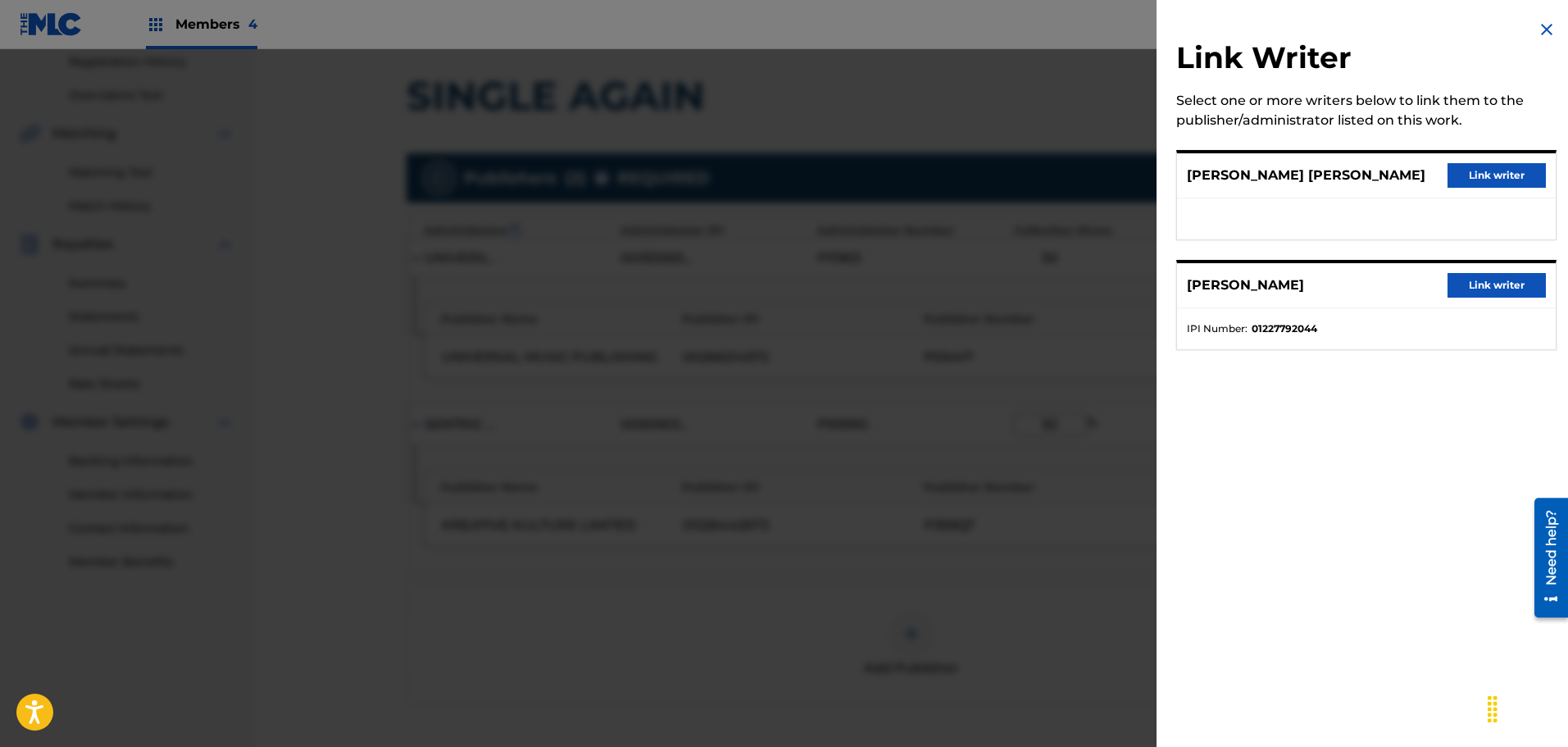
click at [1475, 288] on button "Link writer" at bounding box center [1496, 285] width 98 height 24
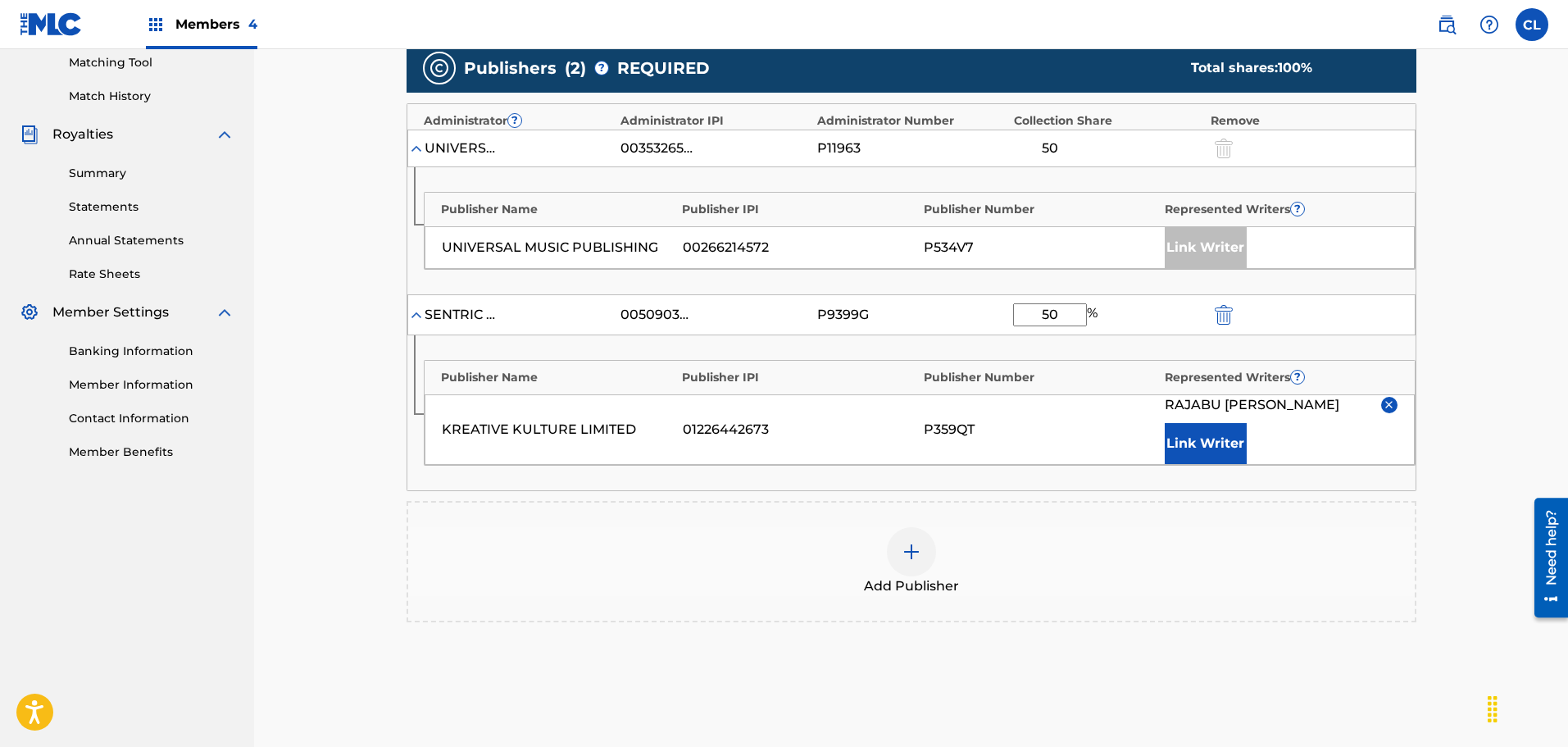
scroll to position [506, 0]
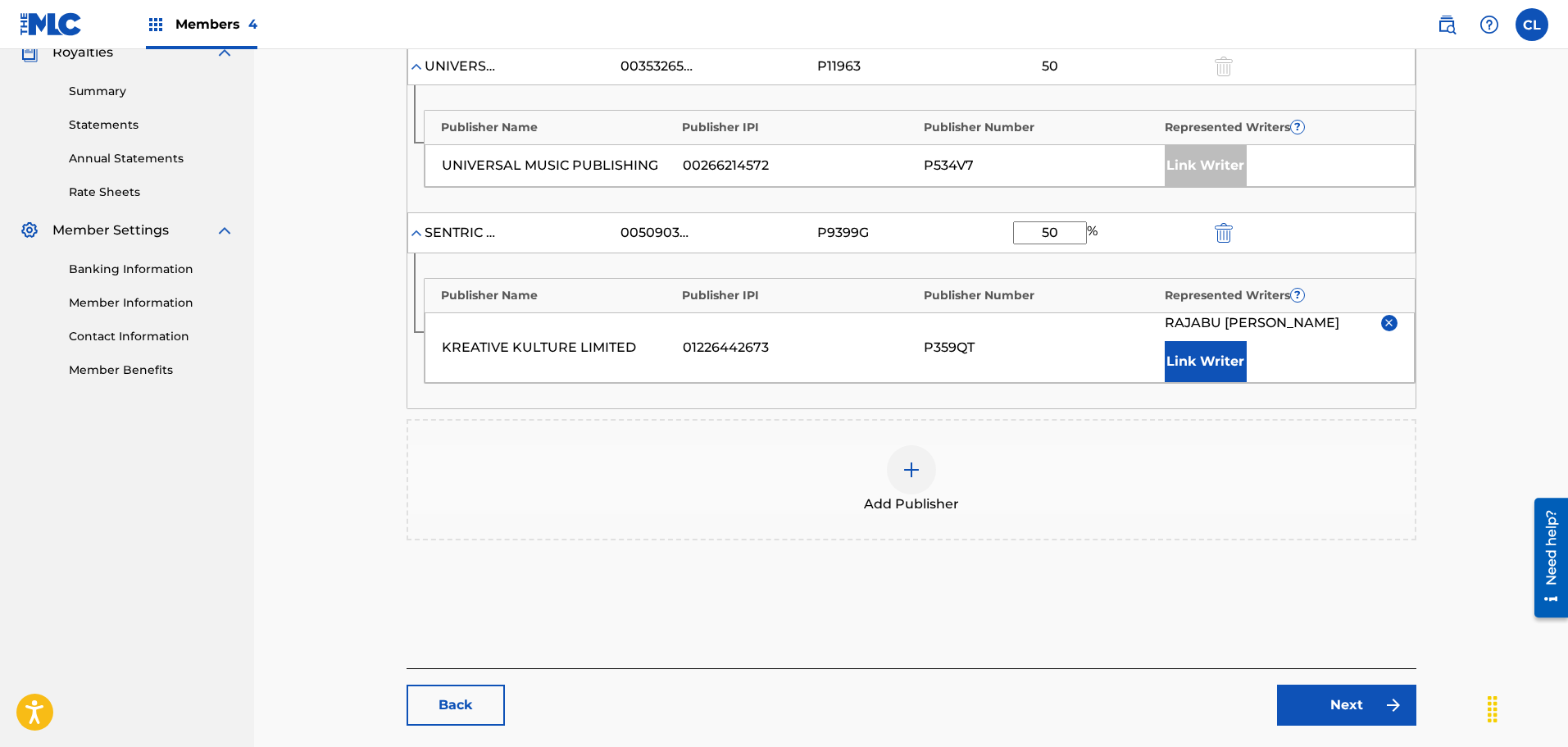
click at [1358, 705] on link "Next" at bounding box center [1347, 705] width 139 height 41
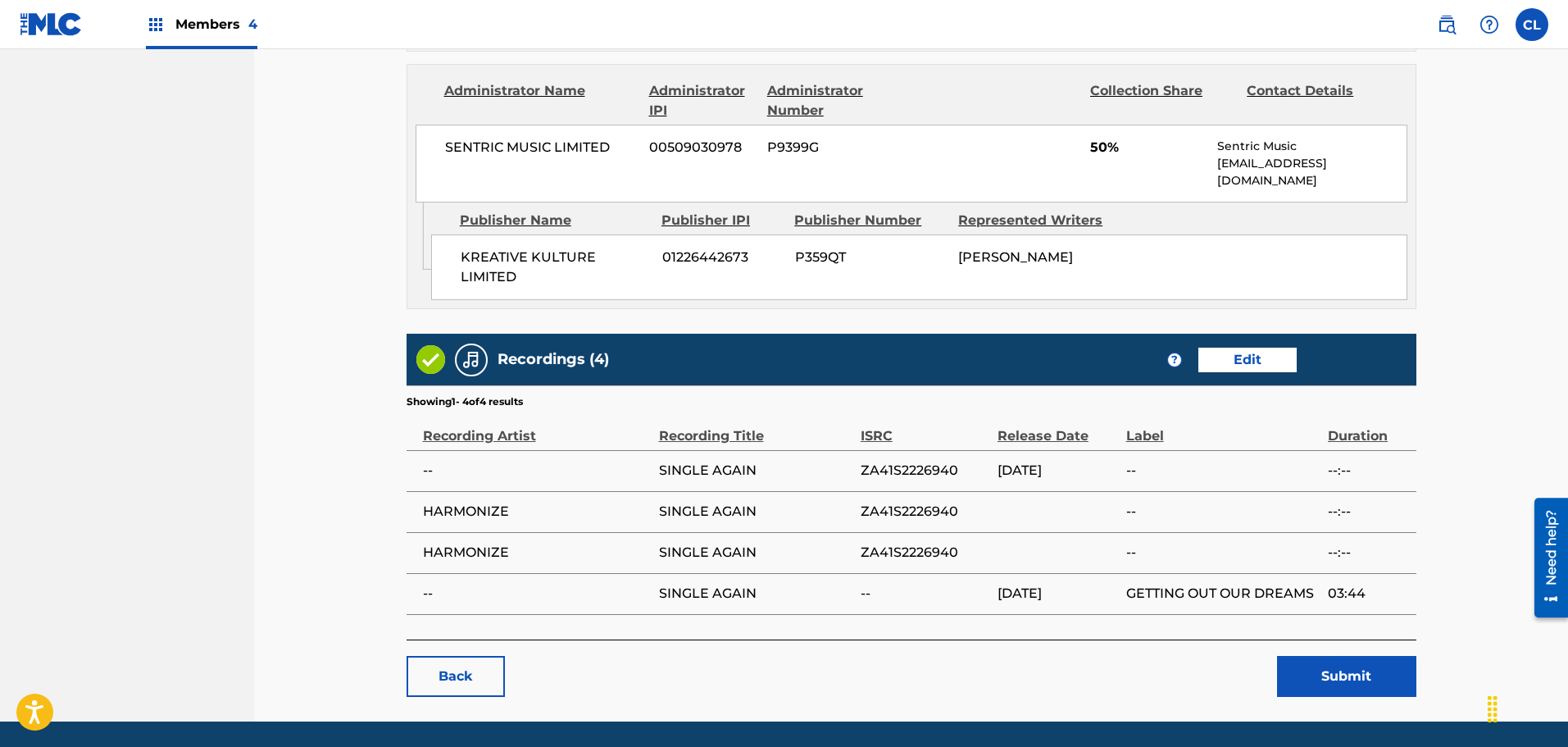
scroll to position [1047, 0]
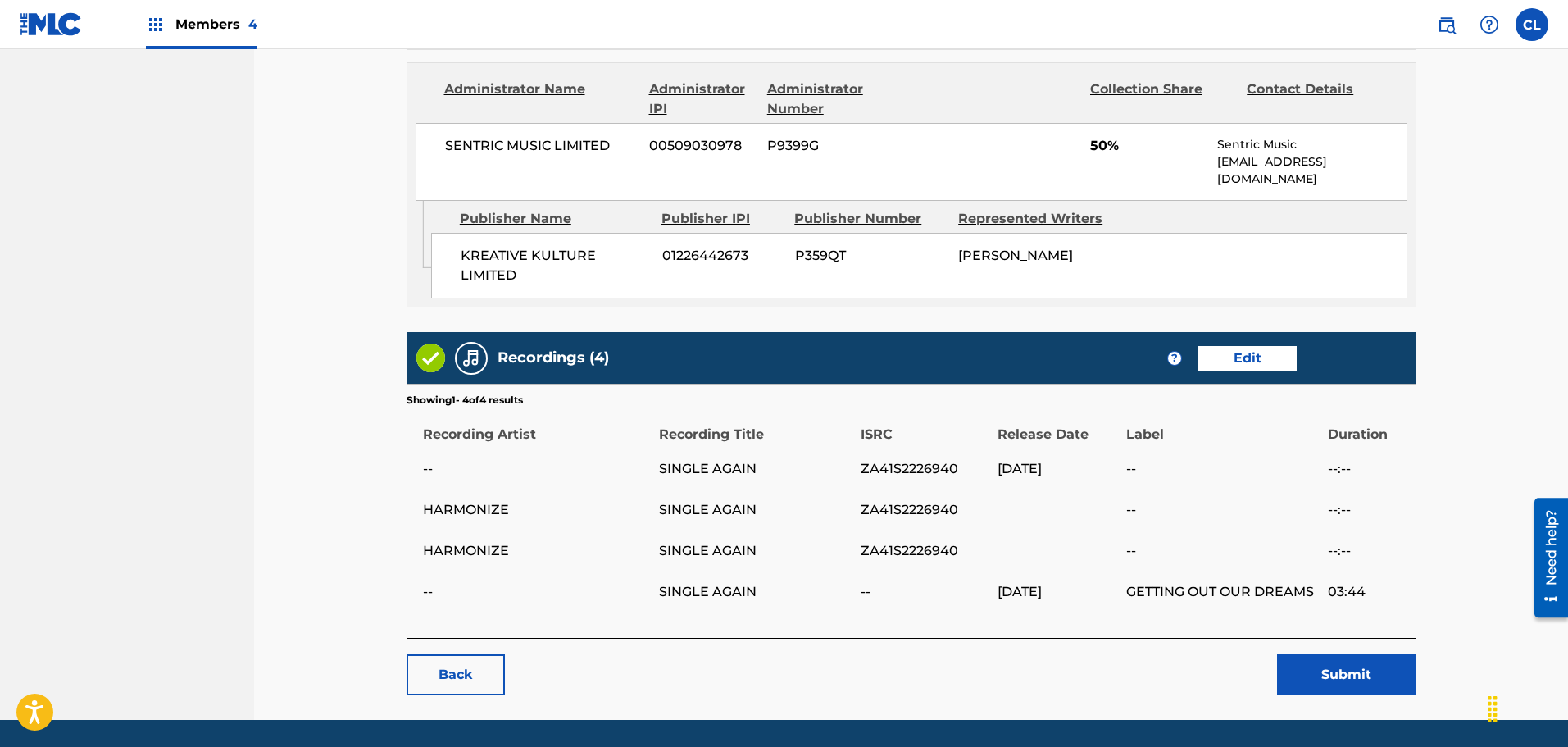
click at [1347, 654] on button "Submit" at bounding box center [1347, 674] width 139 height 41
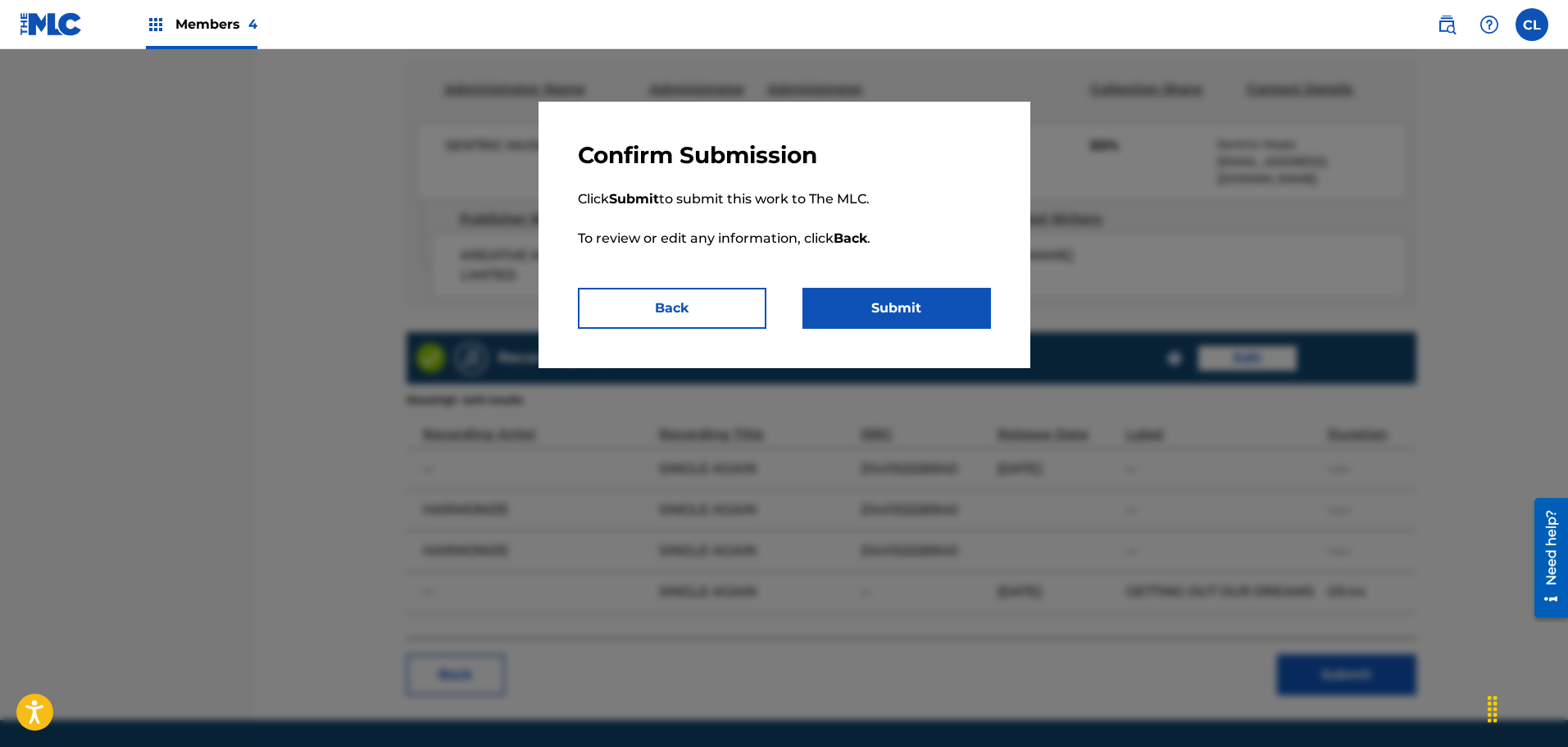
click at [916, 295] on button "Submit" at bounding box center [896, 308] width 189 height 41
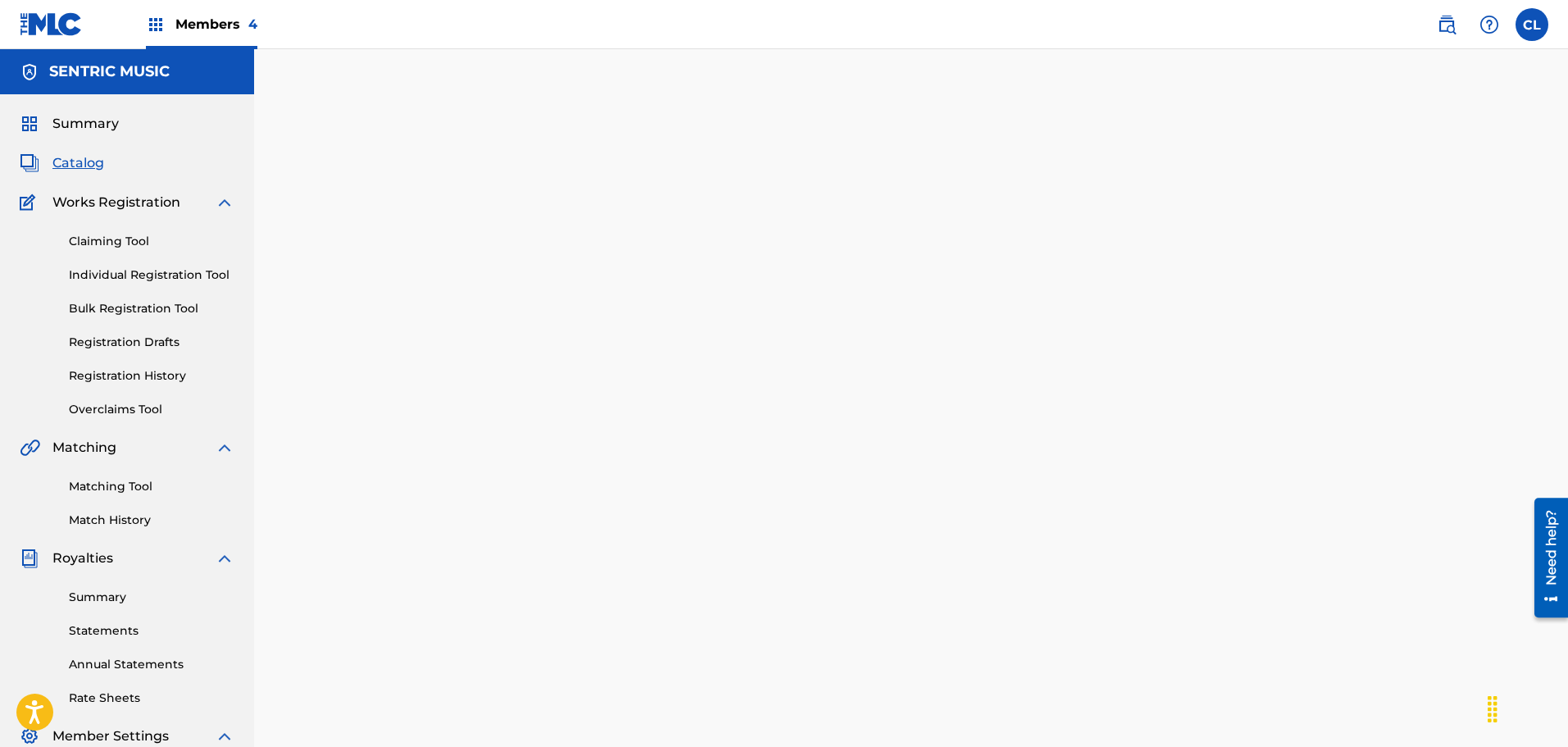
click at [121, 479] on link "Matching Tool" at bounding box center [152, 486] width 166 height 18
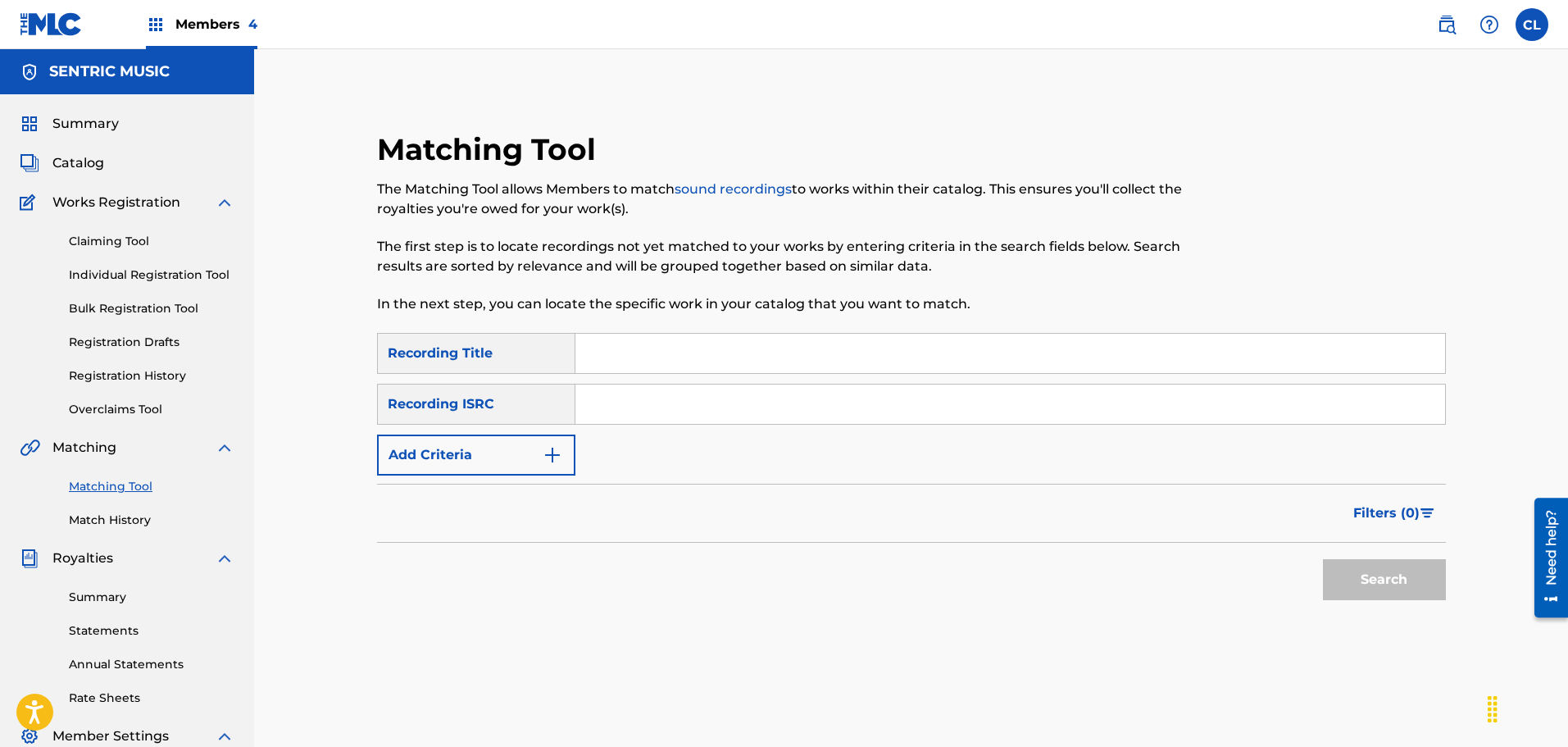
click at [638, 355] on input "Search Form" at bounding box center [1010, 353] width 870 height 39
type input "single again"
click at [510, 461] on button "Add Criteria" at bounding box center [476, 454] width 199 height 41
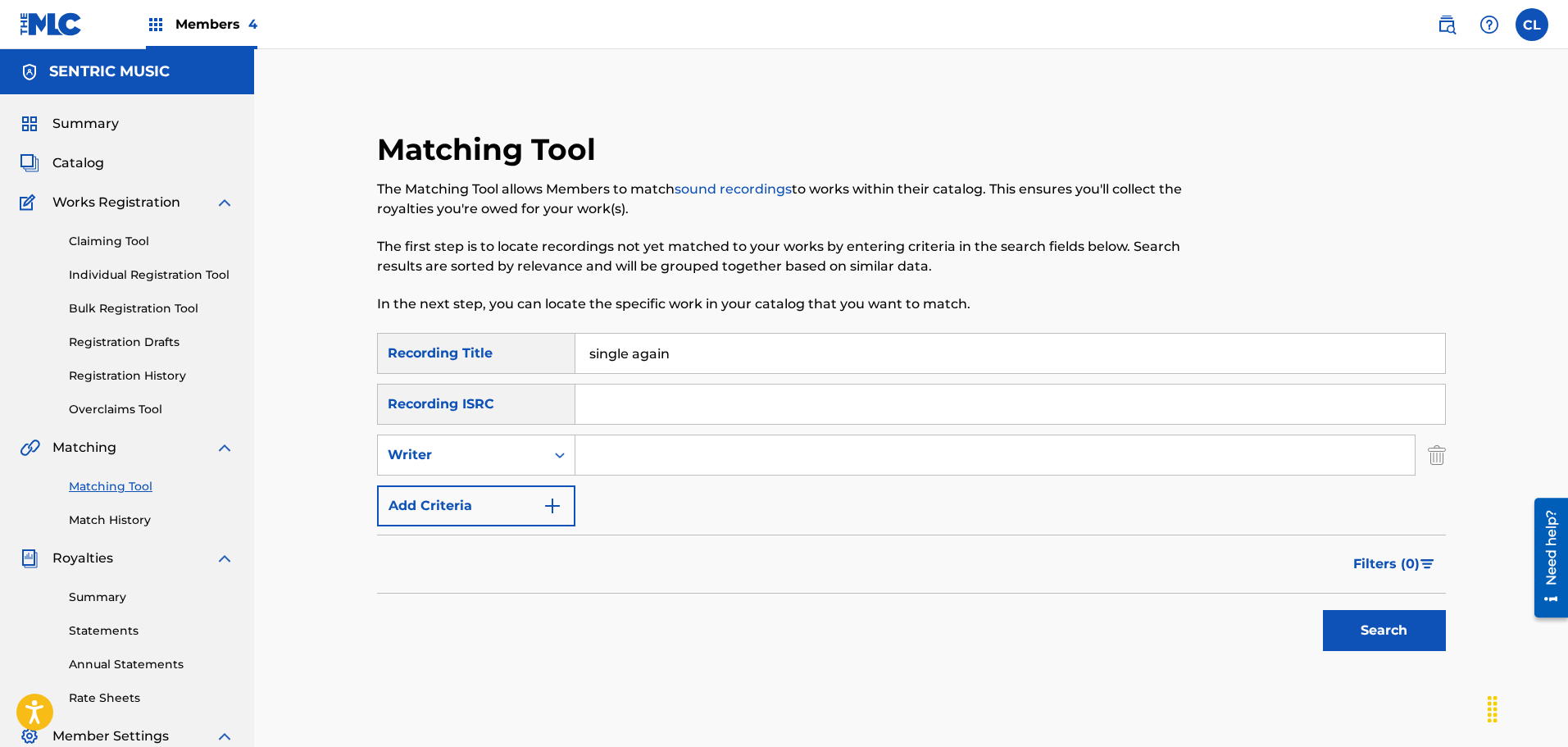
click at [660, 459] on input "Search Form" at bounding box center [994, 454] width 839 height 39
click at [546, 454] on div "Search Form" at bounding box center [559, 454] width 29 height 29
click at [520, 494] on div "Recording Artist" at bounding box center [476, 495] width 197 height 41
click at [629, 446] on input "Search Form" at bounding box center [994, 454] width 839 height 39
click at [1384, 623] on button "Search" at bounding box center [1384, 630] width 123 height 41
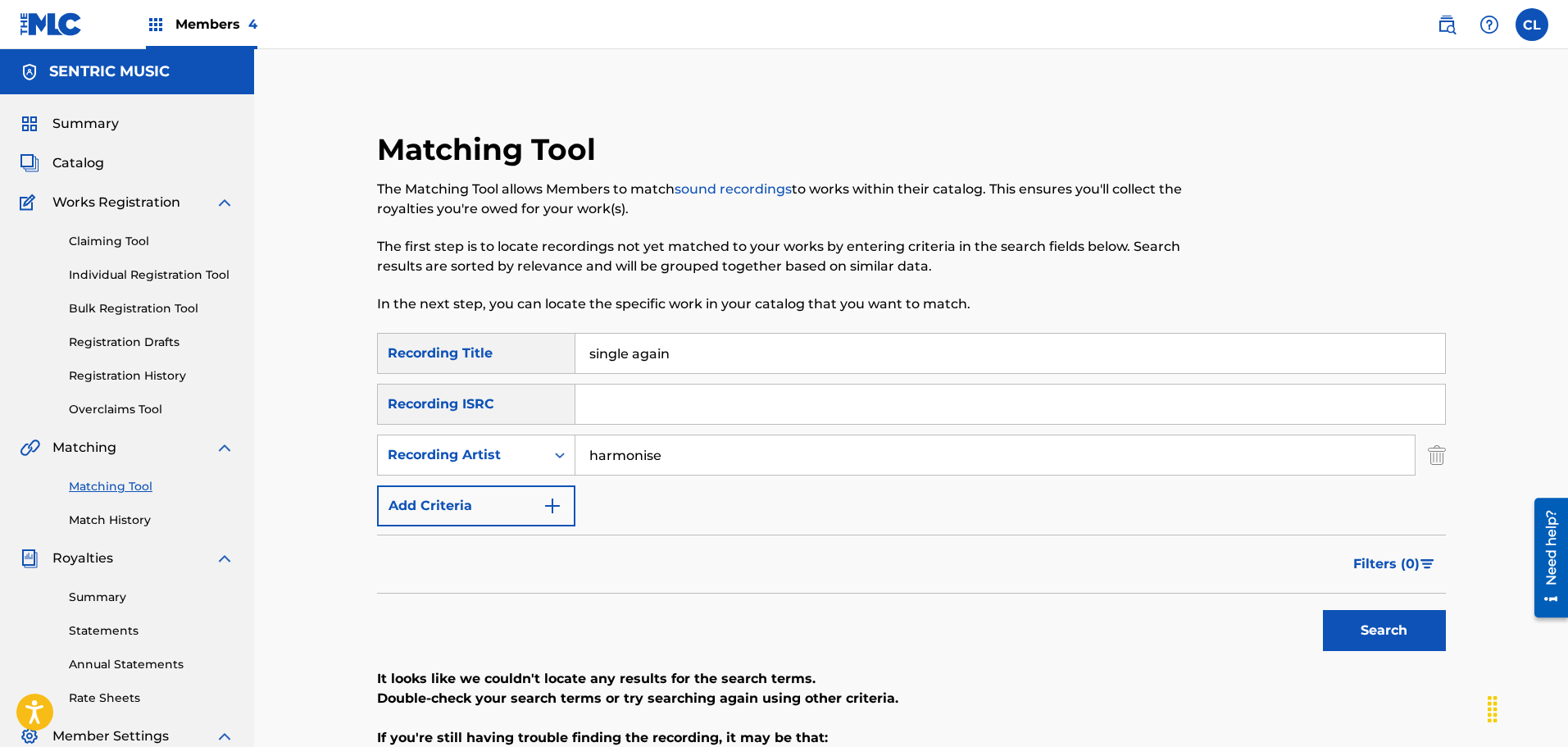
click at [655, 454] on input "harmonise" at bounding box center [994, 454] width 839 height 39
type input "harmonize"
click at [1322, 610] on button "Search" at bounding box center [1384, 630] width 123 height 41
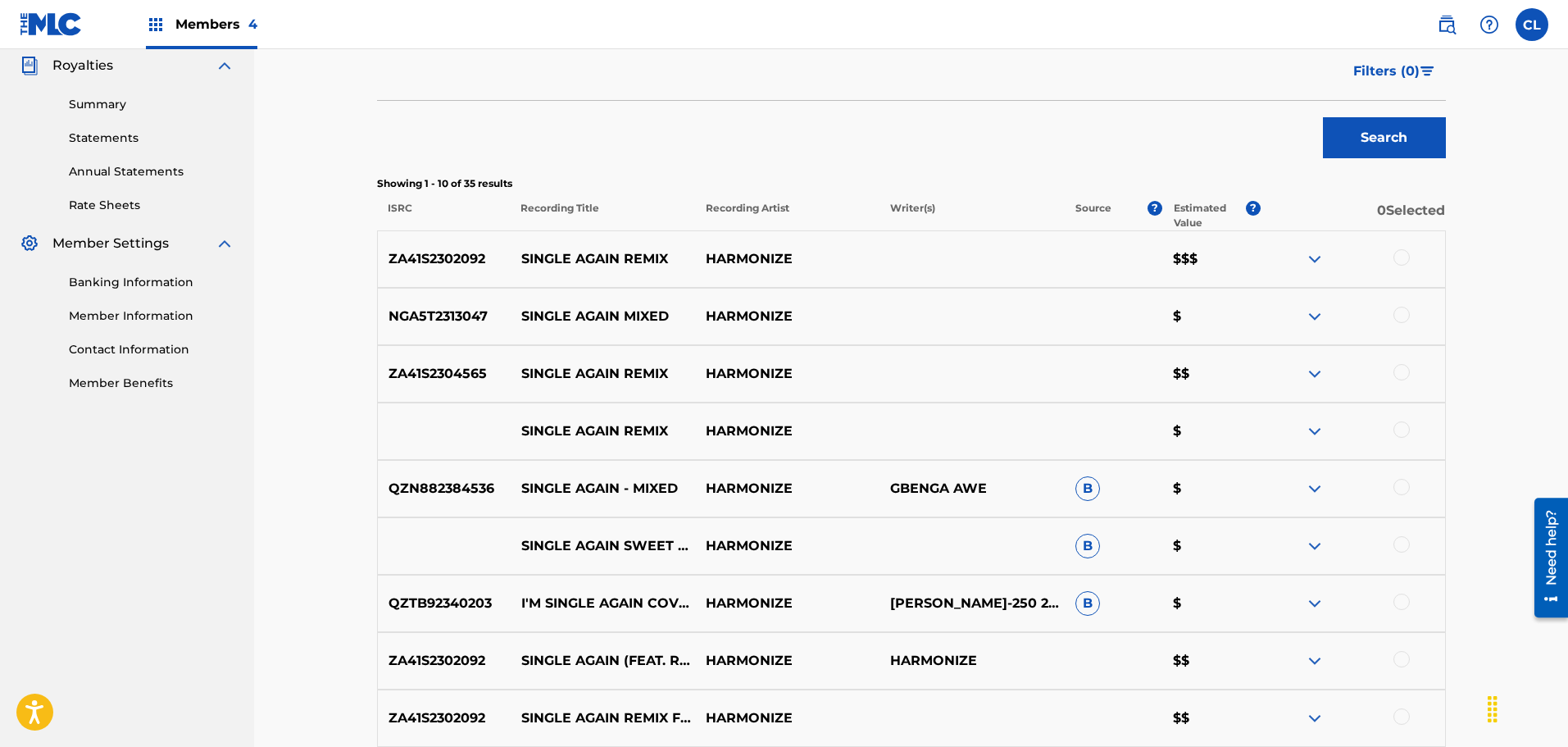
scroll to position [574, 0]
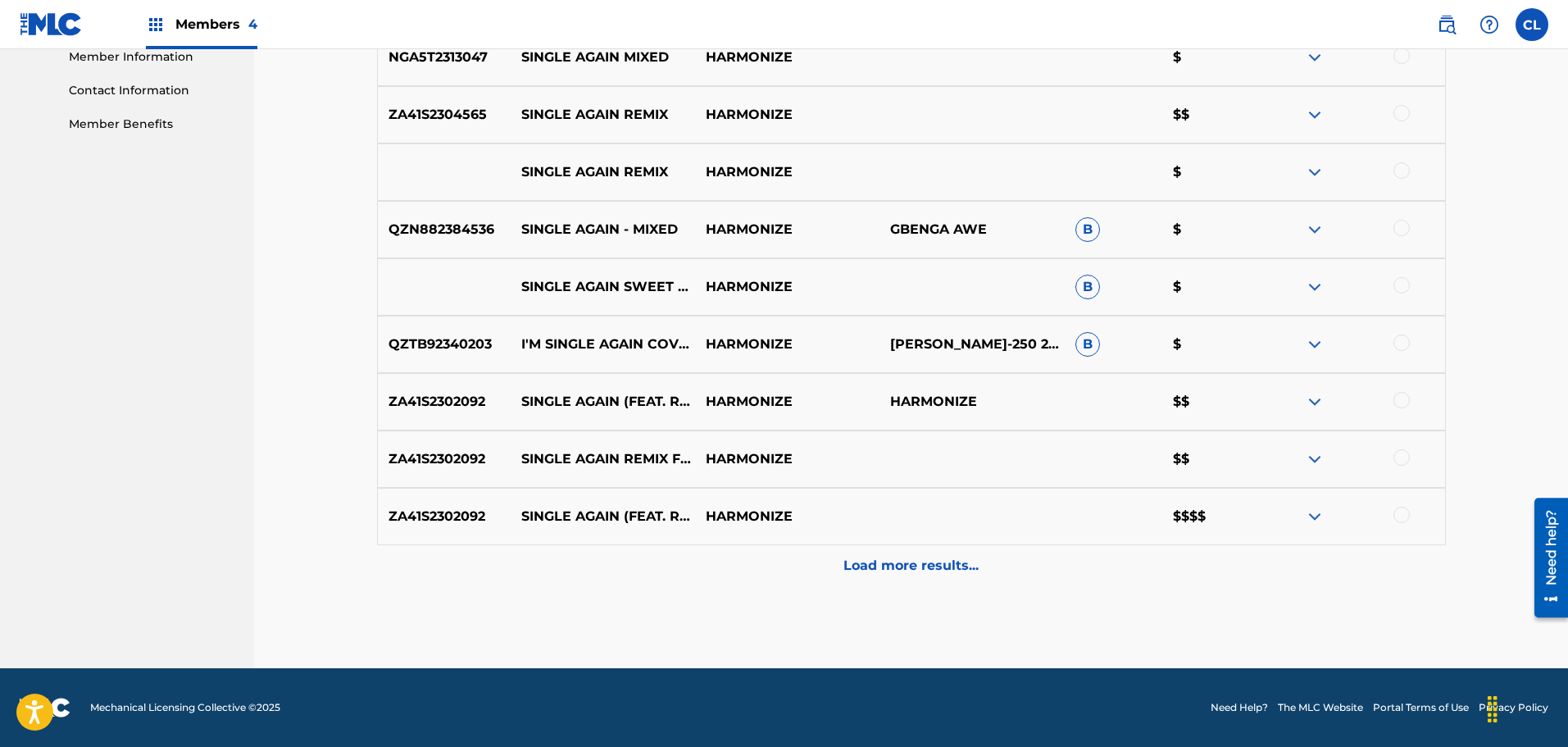
click at [903, 566] on p "Load more results..." at bounding box center [910, 565] width 135 height 19
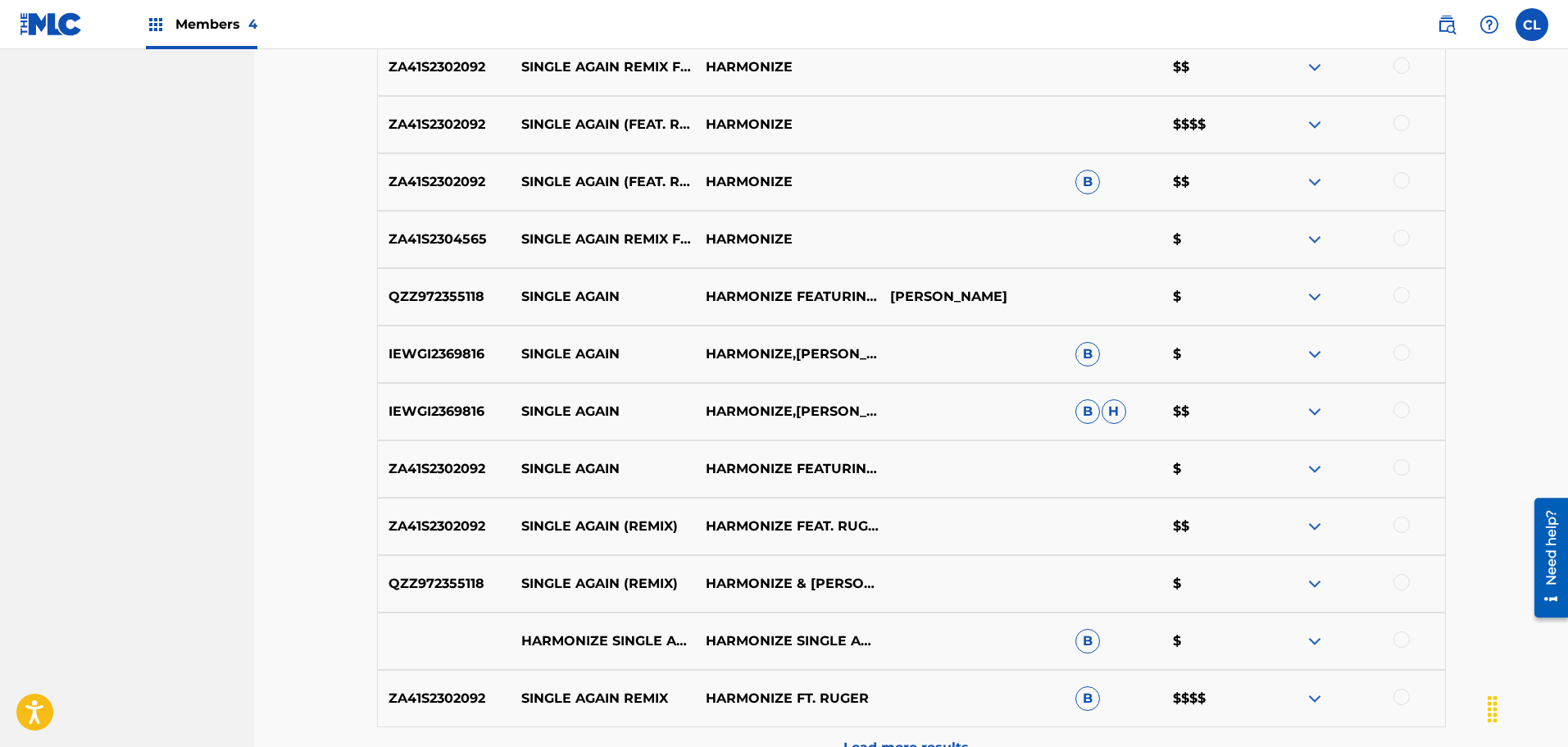
scroll to position [1162, 0]
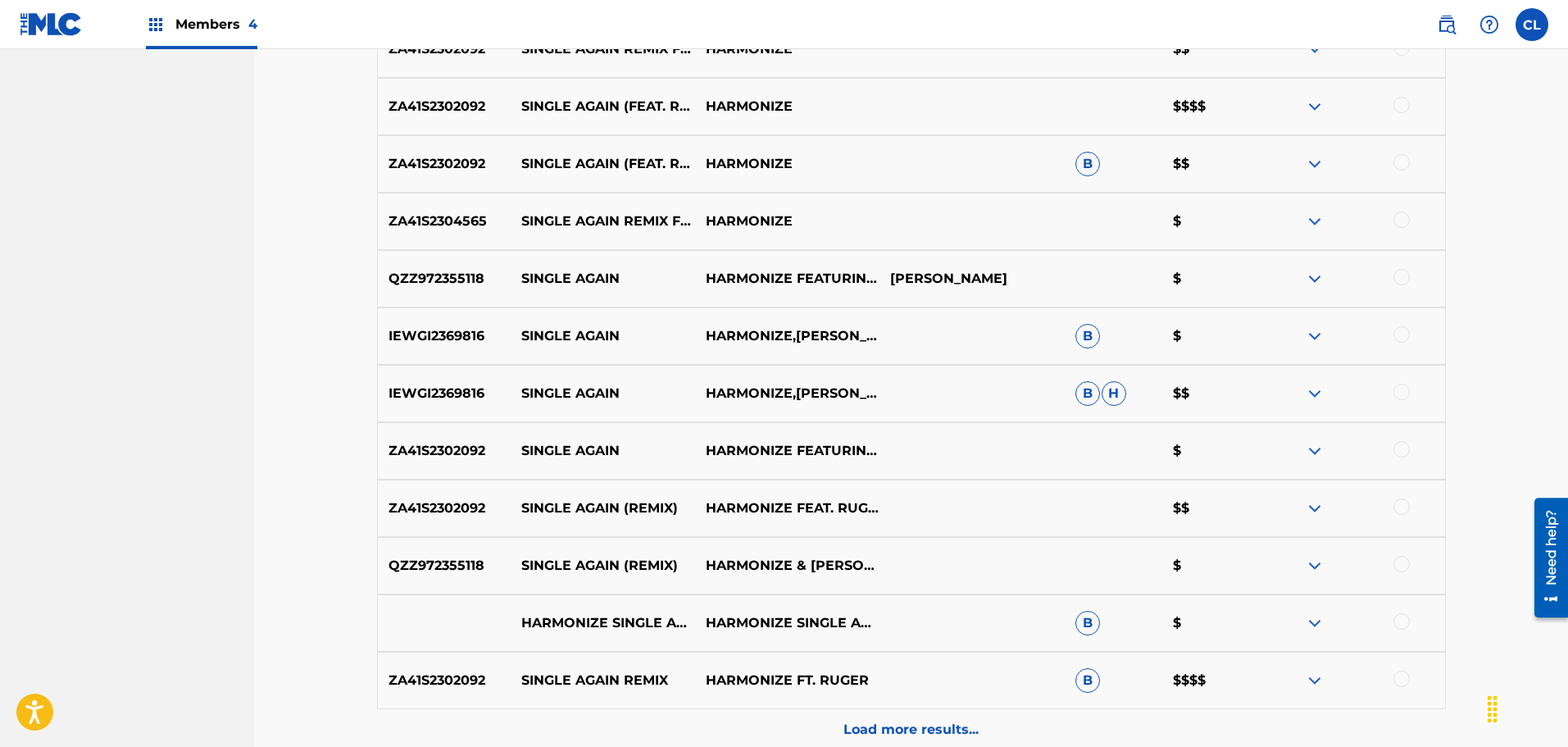
click at [870, 721] on p "Load more results..." at bounding box center [910, 729] width 135 height 19
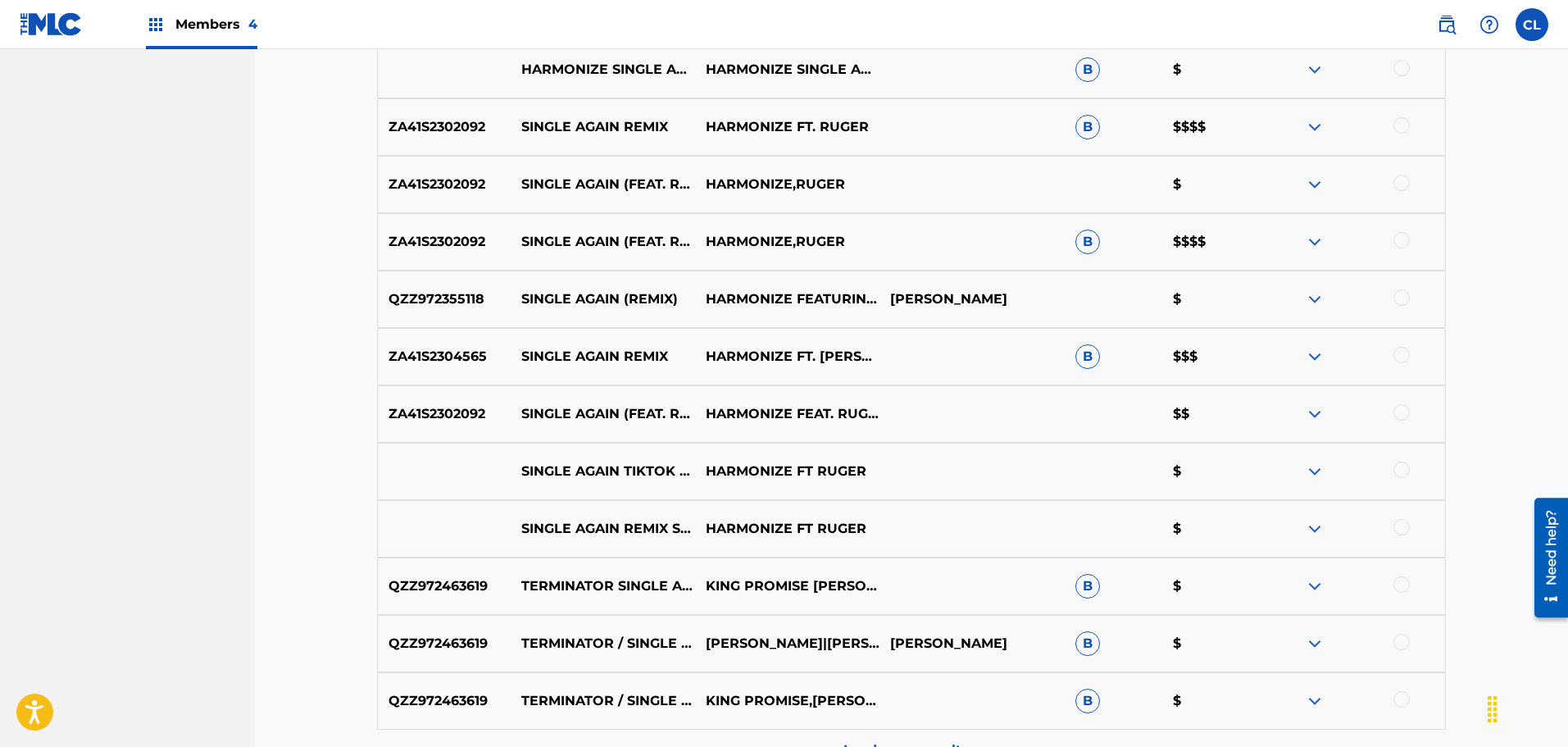
scroll to position [1818, 0]
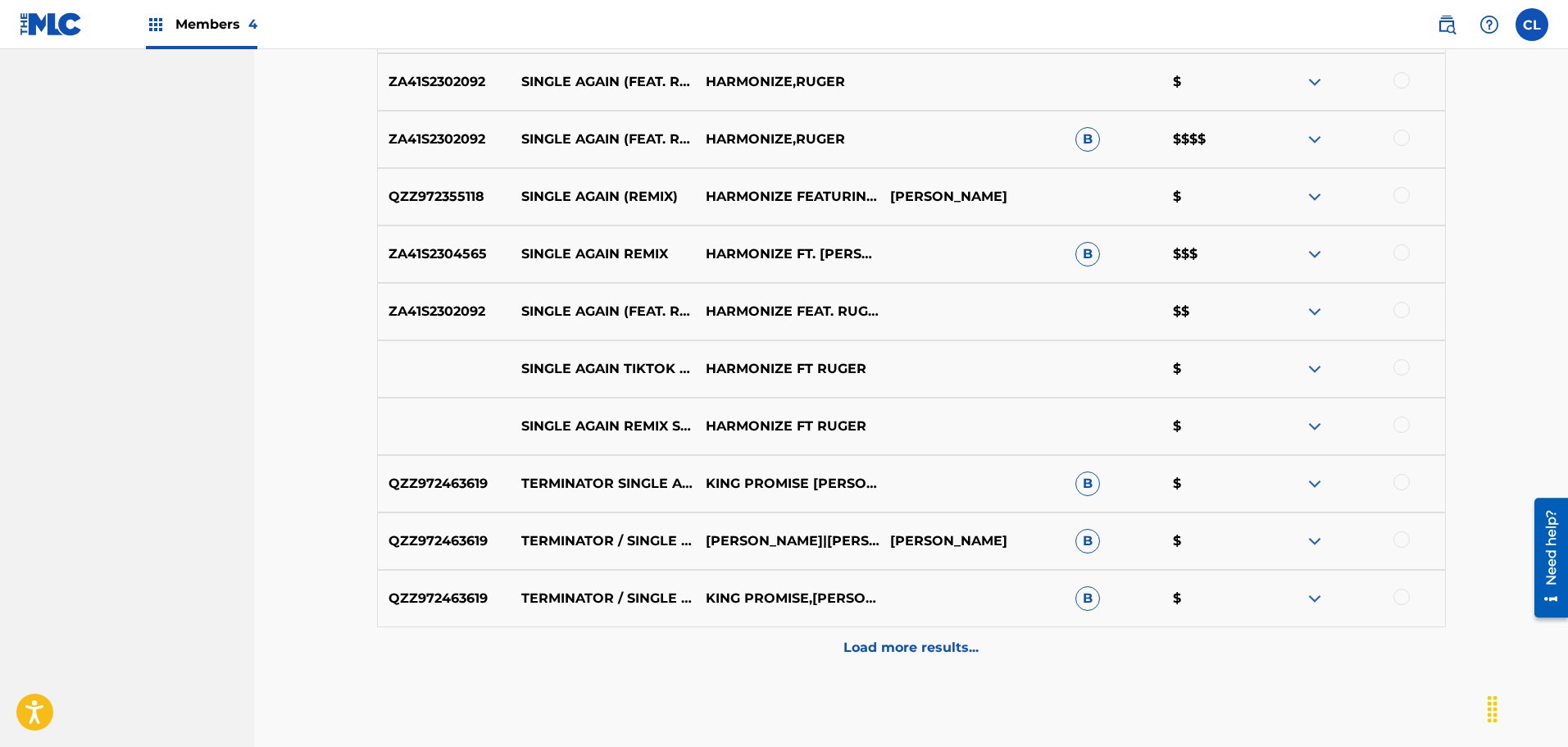
click at [870, 654] on p "Load more results..." at bounding box center [910, 647] width 135 height 19
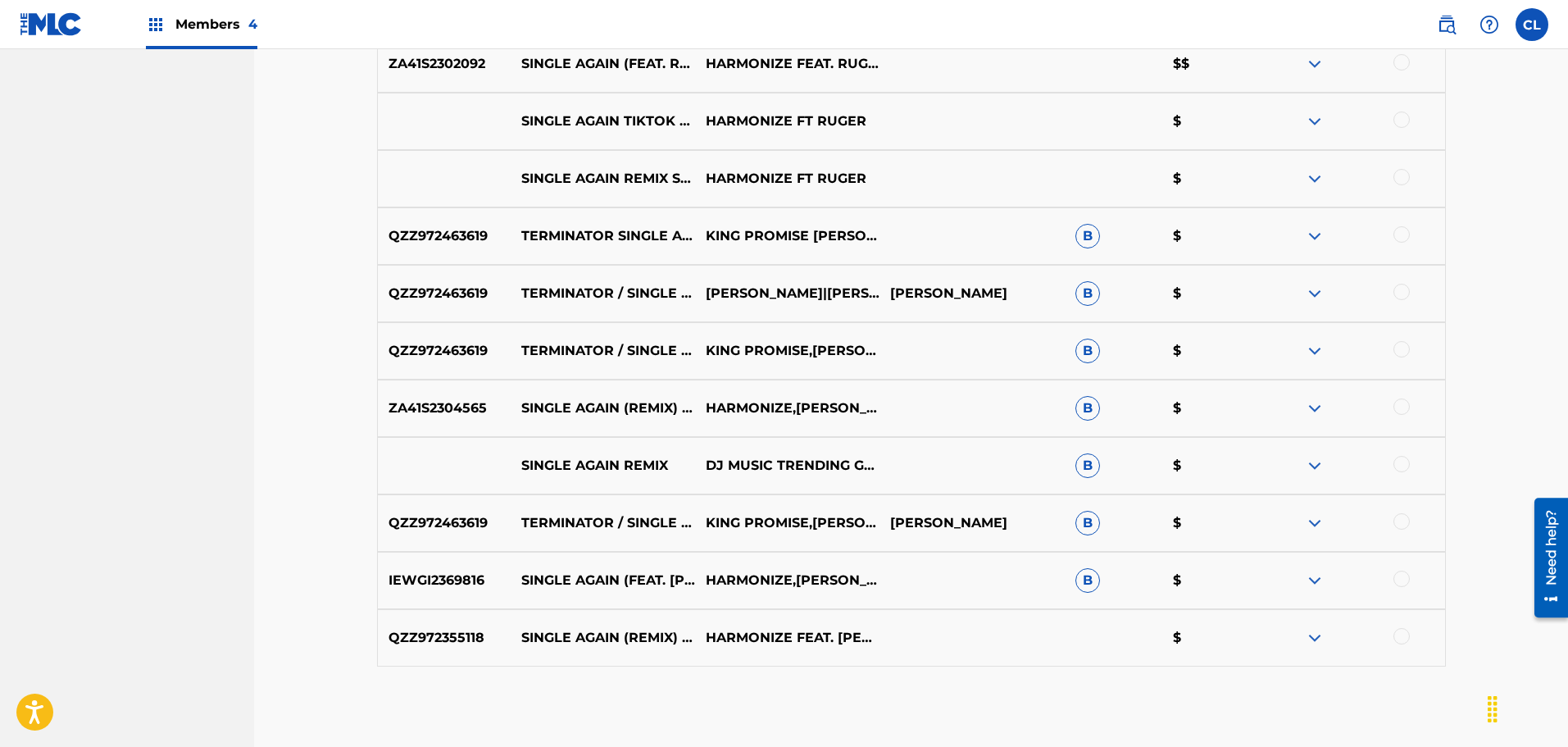
scroll to position [2145, 0]
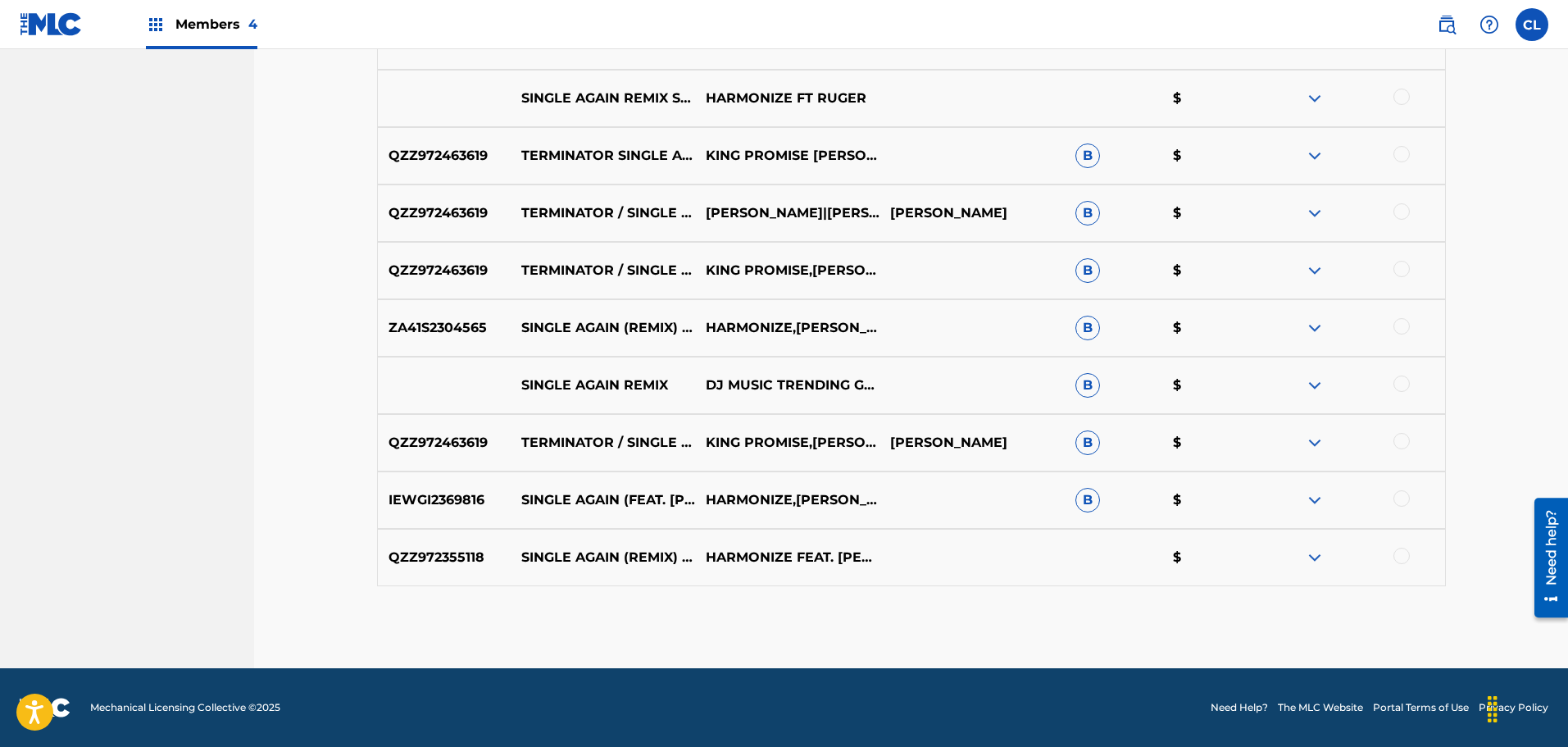
click at [1404, 558] on div at bounding box center [1401, 556] width 17 height 17
click at [1405, 333] on div at bounding box center [1401, 326] width 17 height 17
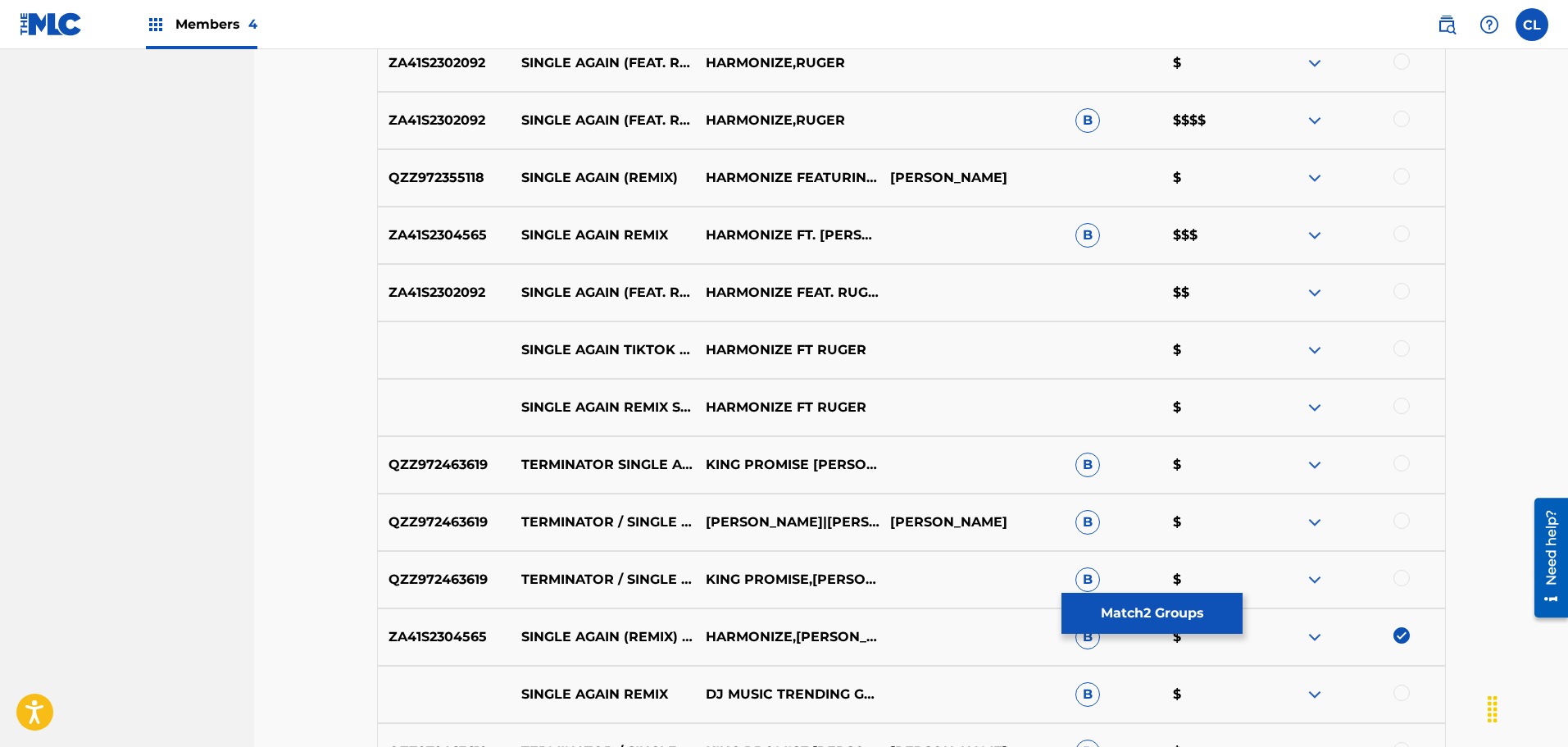
scroll to position [1818, 0]
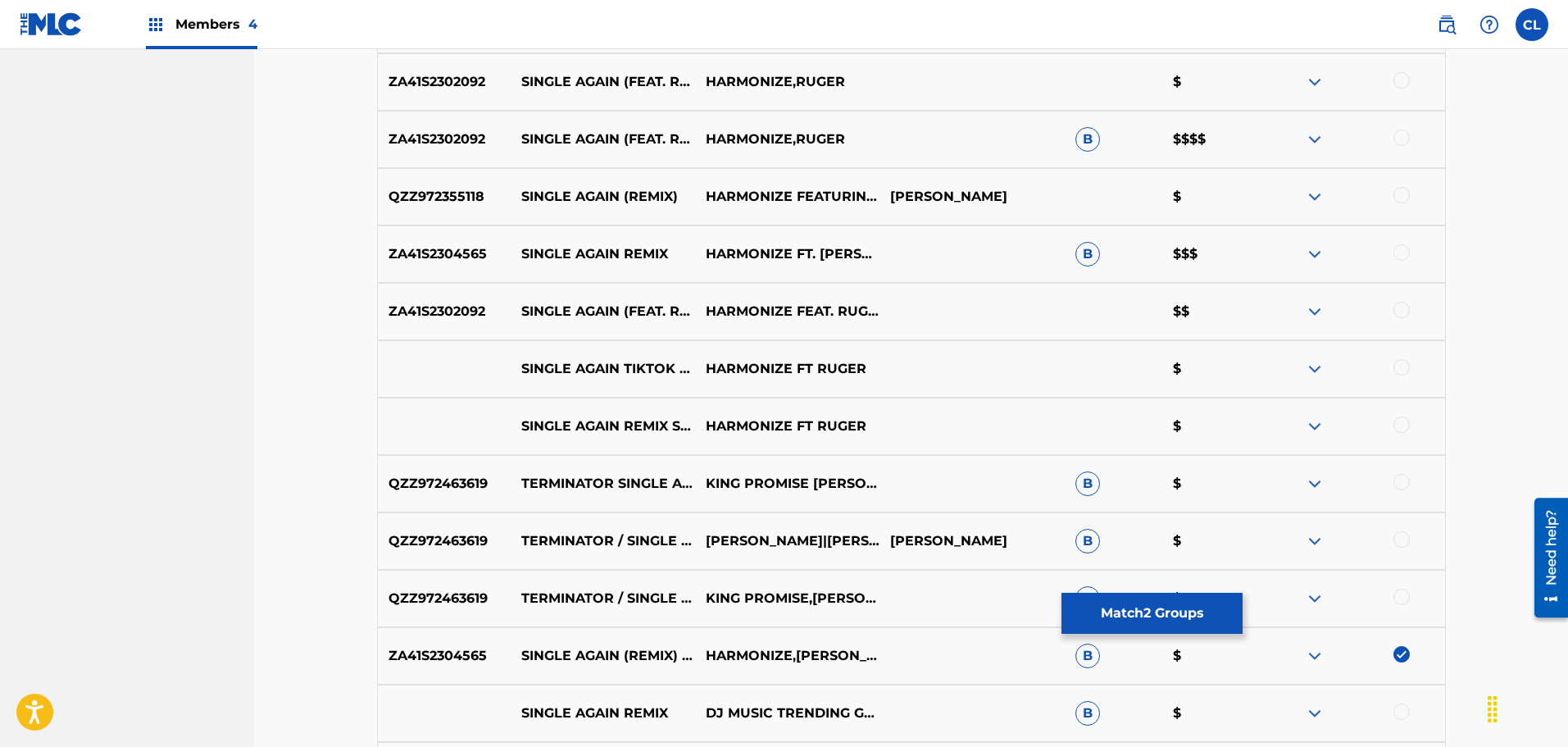
click at [1400, 248] on div at bounding box center [1401, 252] width 17 height 17
drag, startPoint x: 1402, startPoint y: 192, endPoint x: 1392, endPoint y: 198, distance: 11.7
click at [1402, 193] on div at bounding box center [1401, 195] width 17 height 17
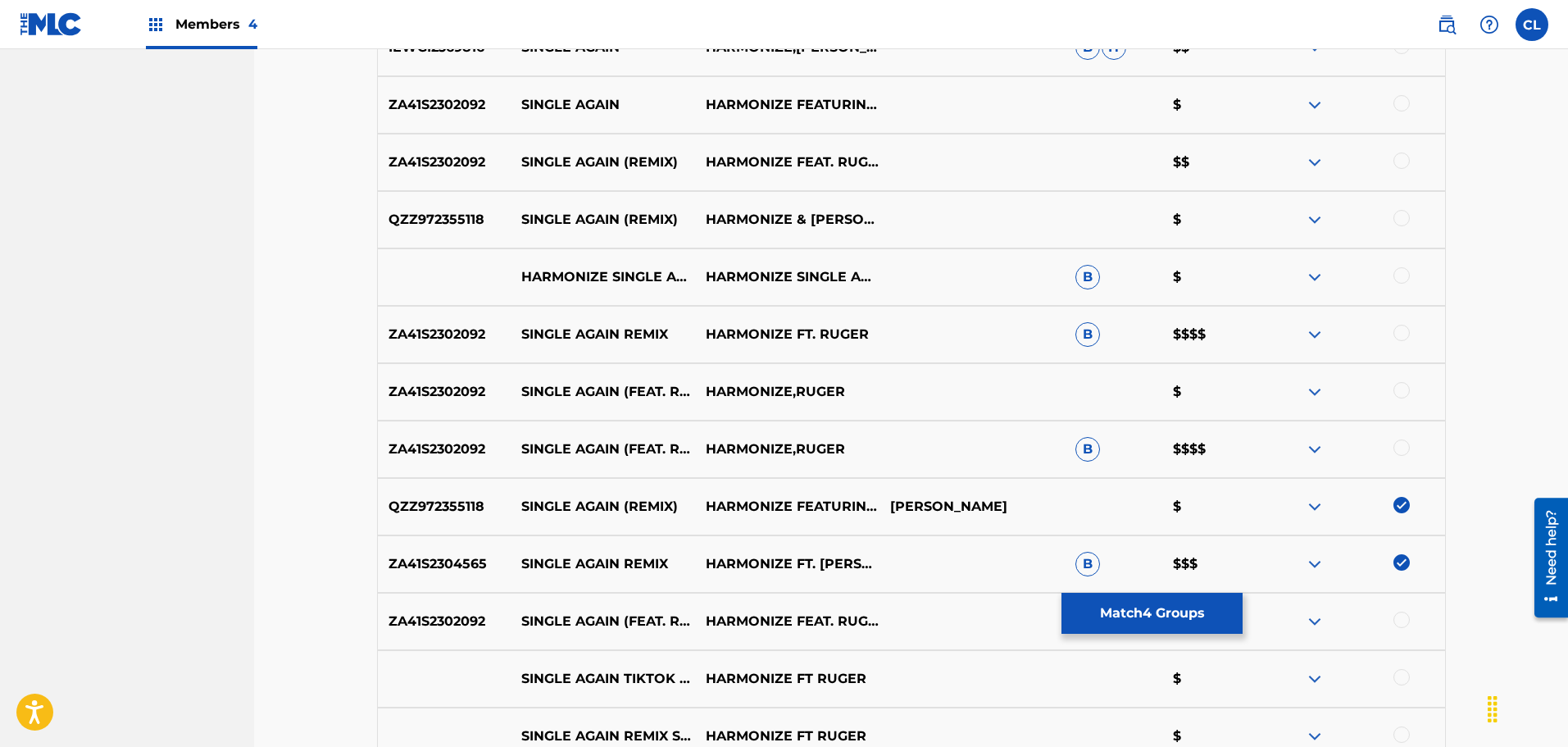
scroll to position [1490, 0]
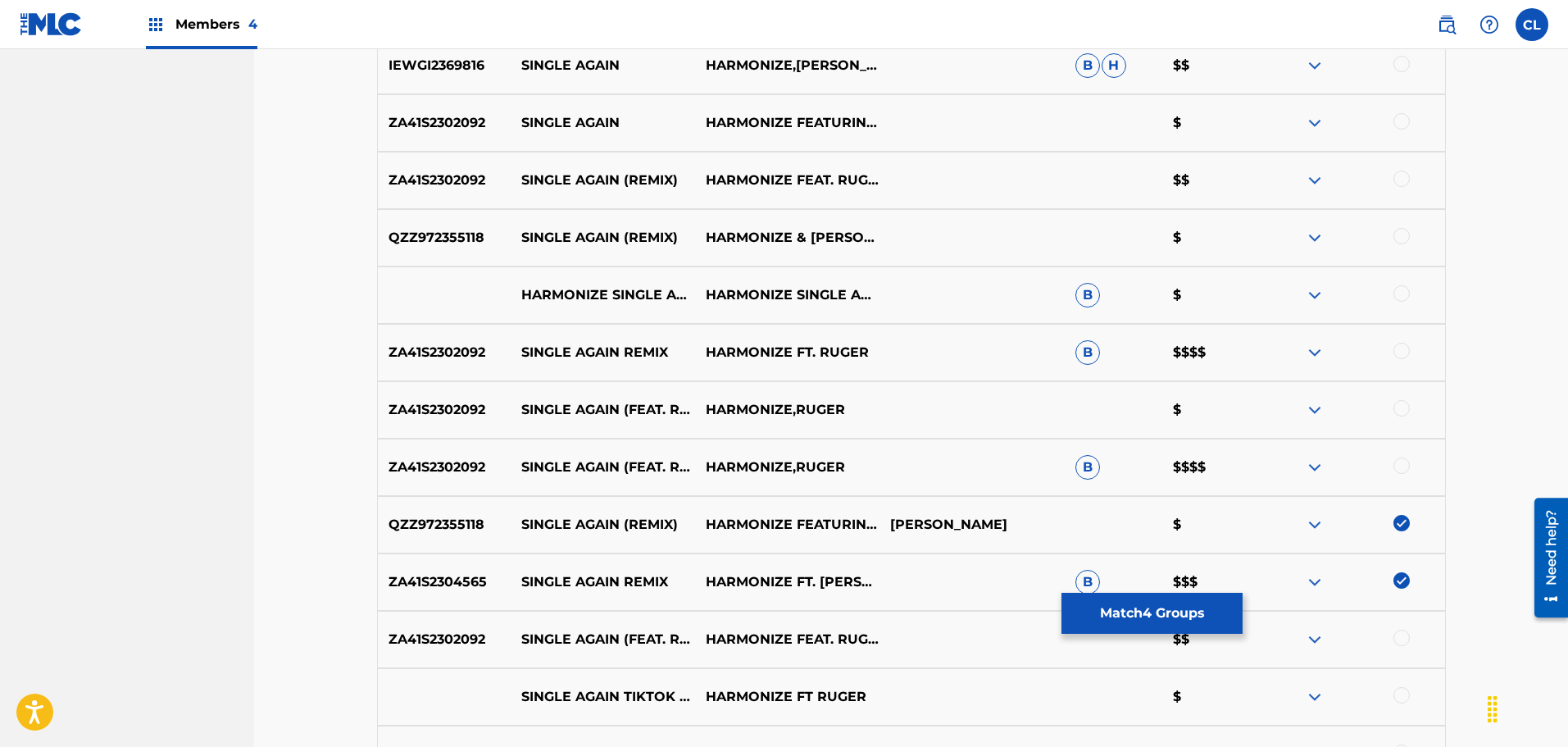
click at [1400, 231] on div at bounding box center [1401, 236] width 17 height 17
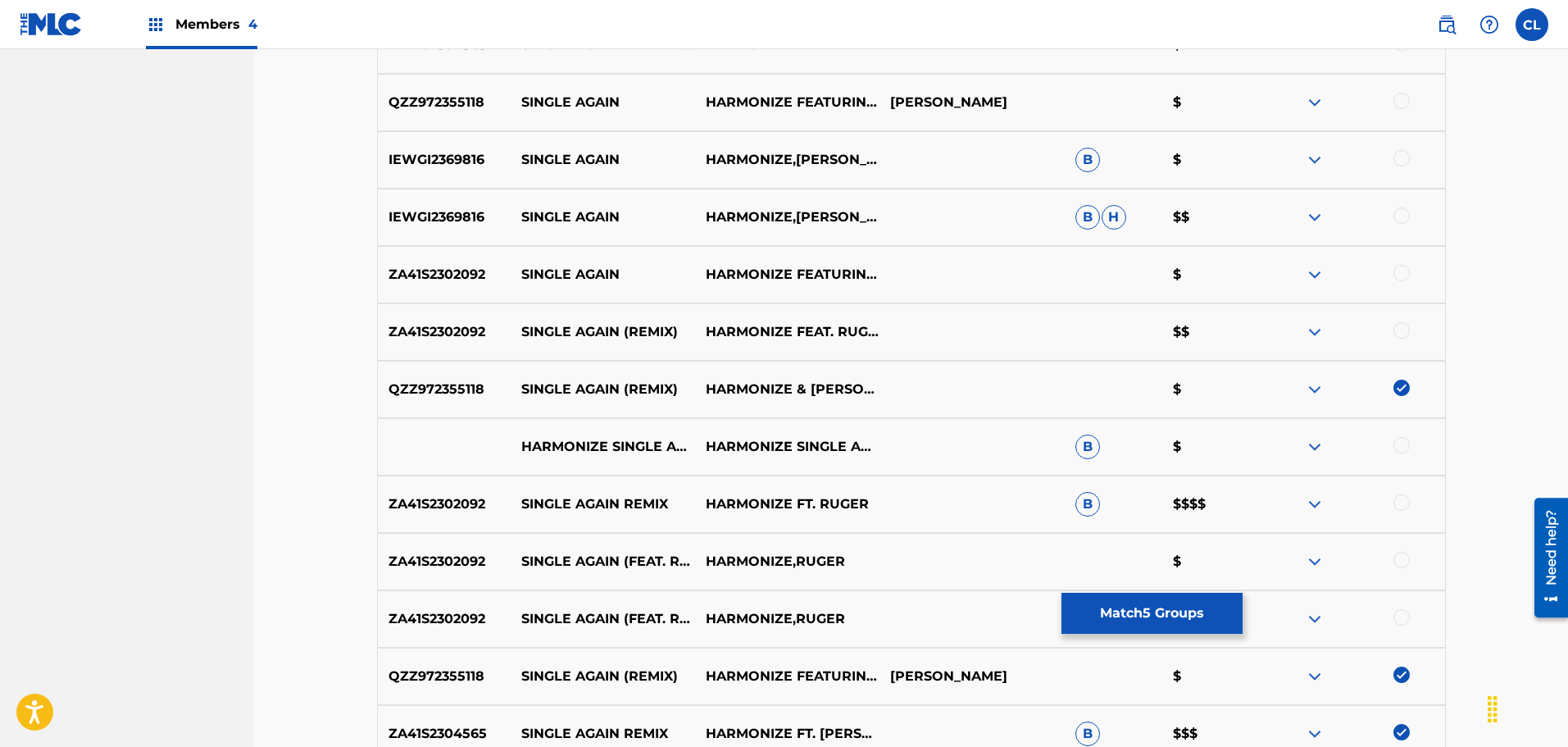
scroll to position [1325, 0]
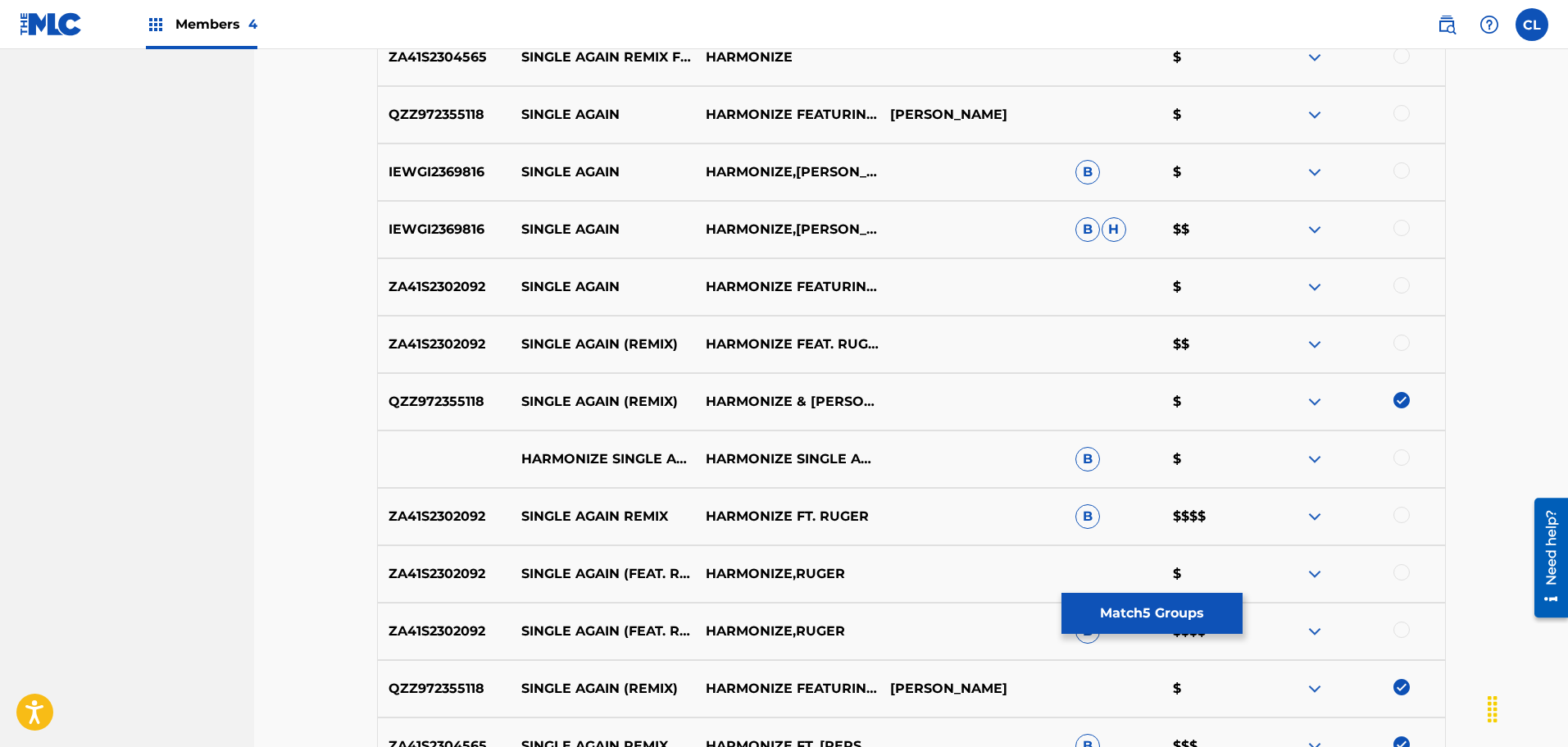
click at [1403, 283] on div at bounding box center [1401, 286] width 17 height 17
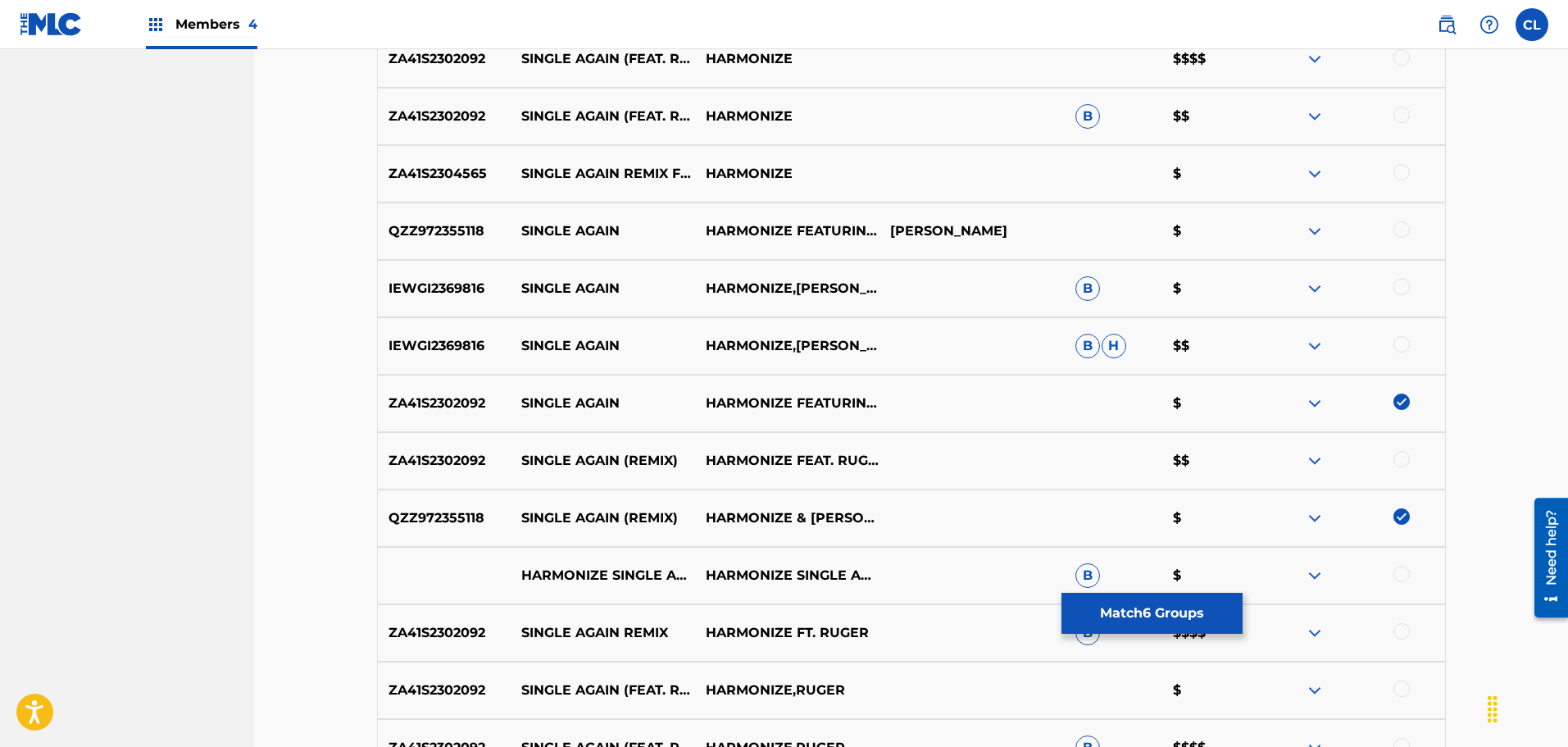
scroll to position [1162, 0]
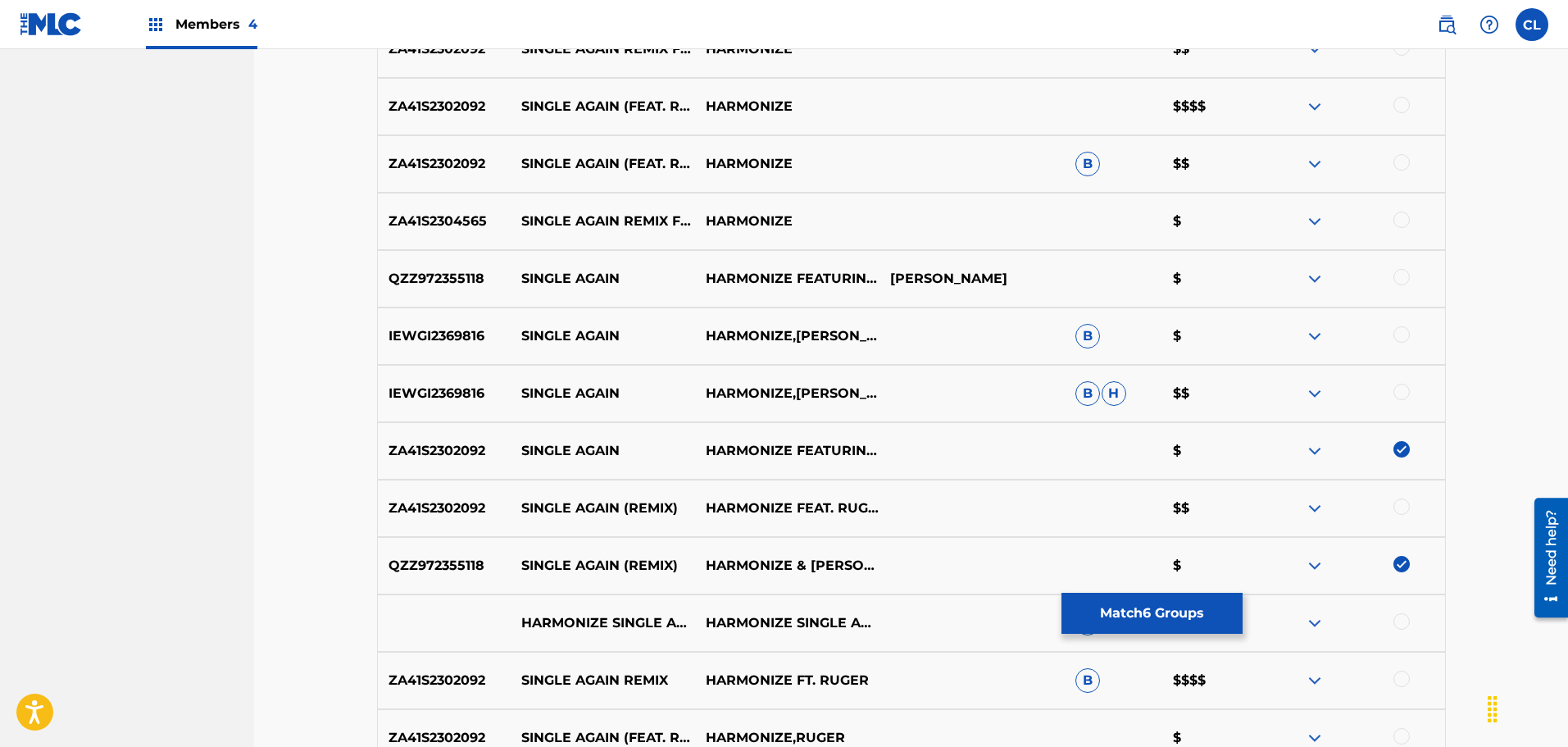
click at [1402, 274] on div at bounding box center [1401, 278] width 17 height 17
click at [1400, 216] on div at bounding box center [1401, 220] width 17 height 17
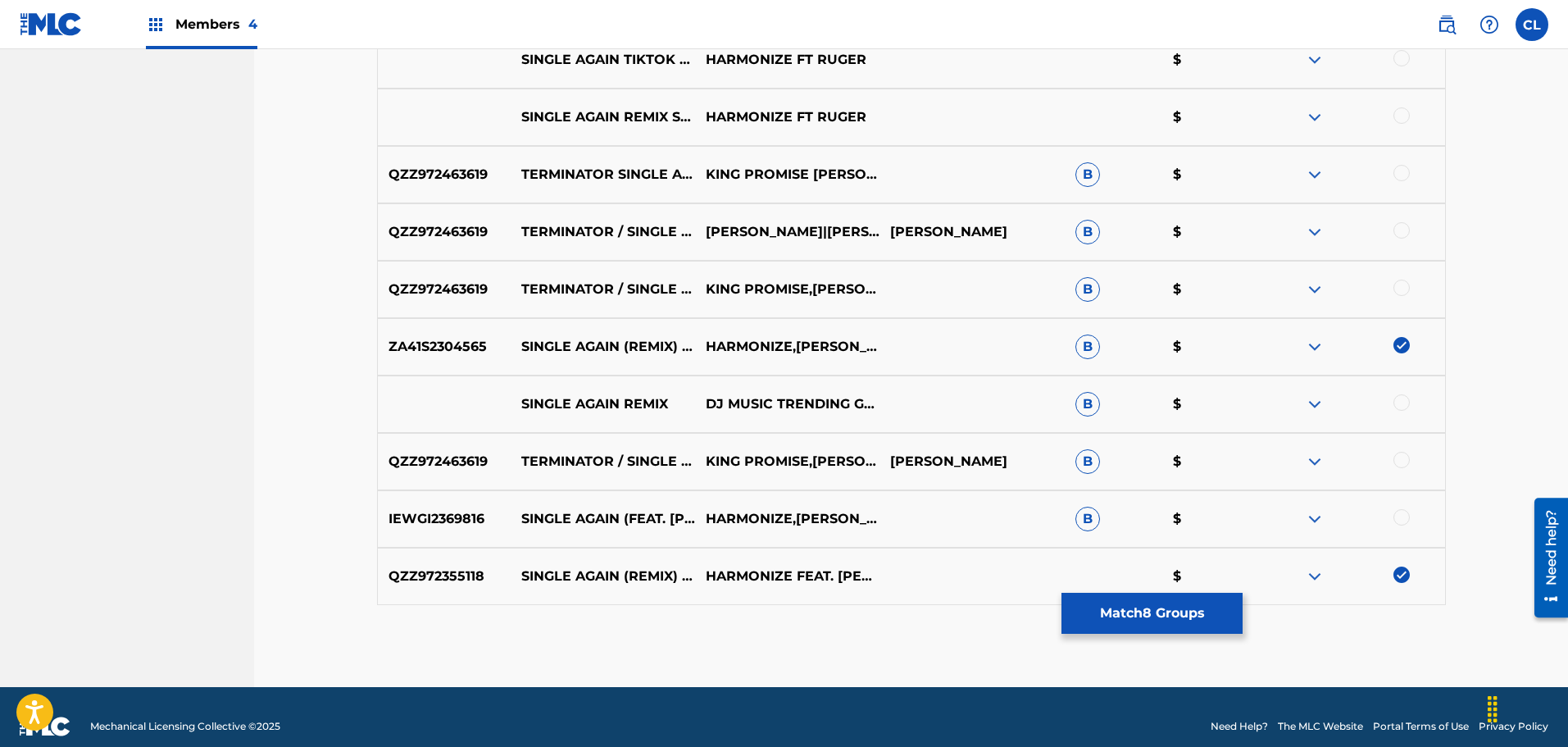
scroll to position [2145, 0]
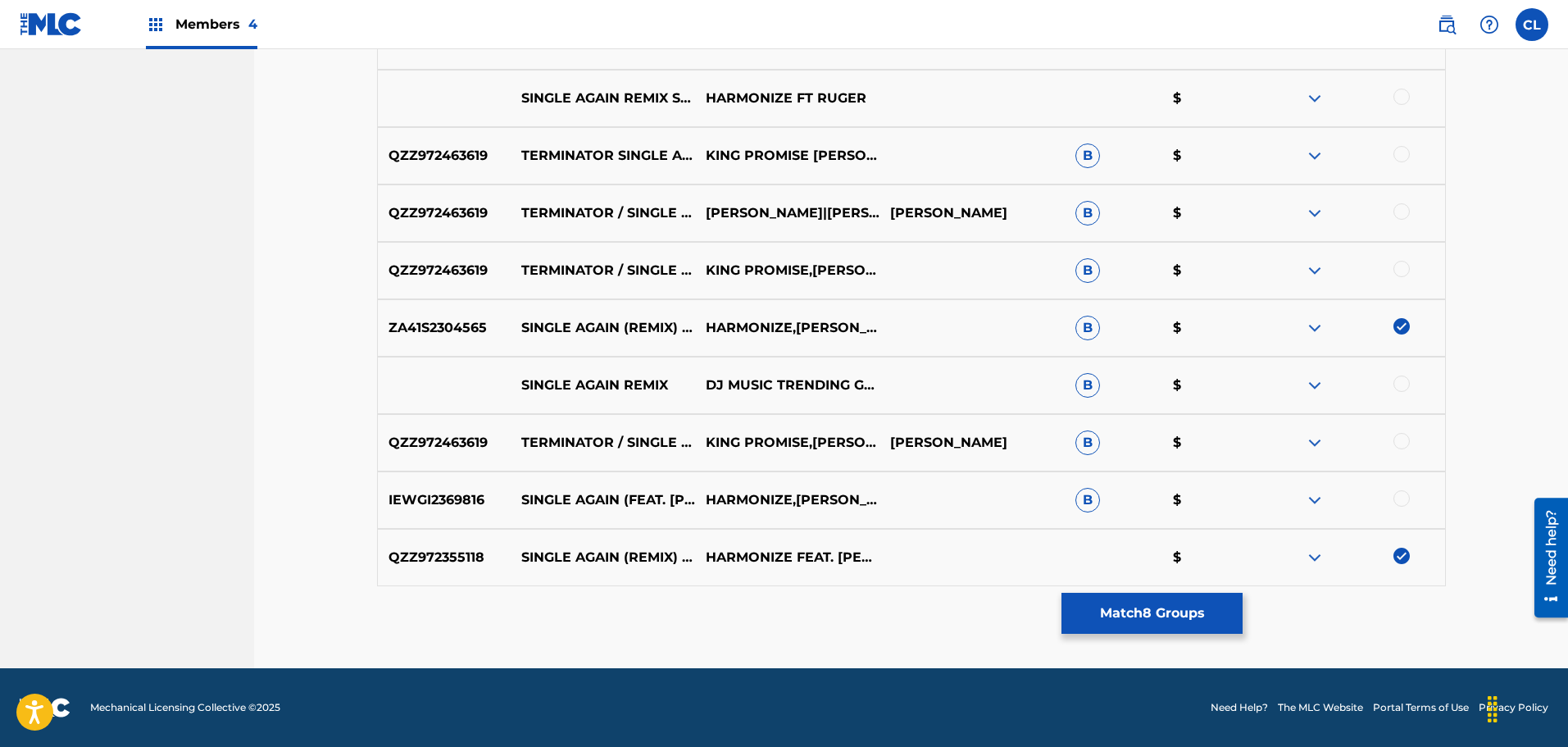
click at [1407, 385] on div at bounding box center [1401, 384] width 17 height 17
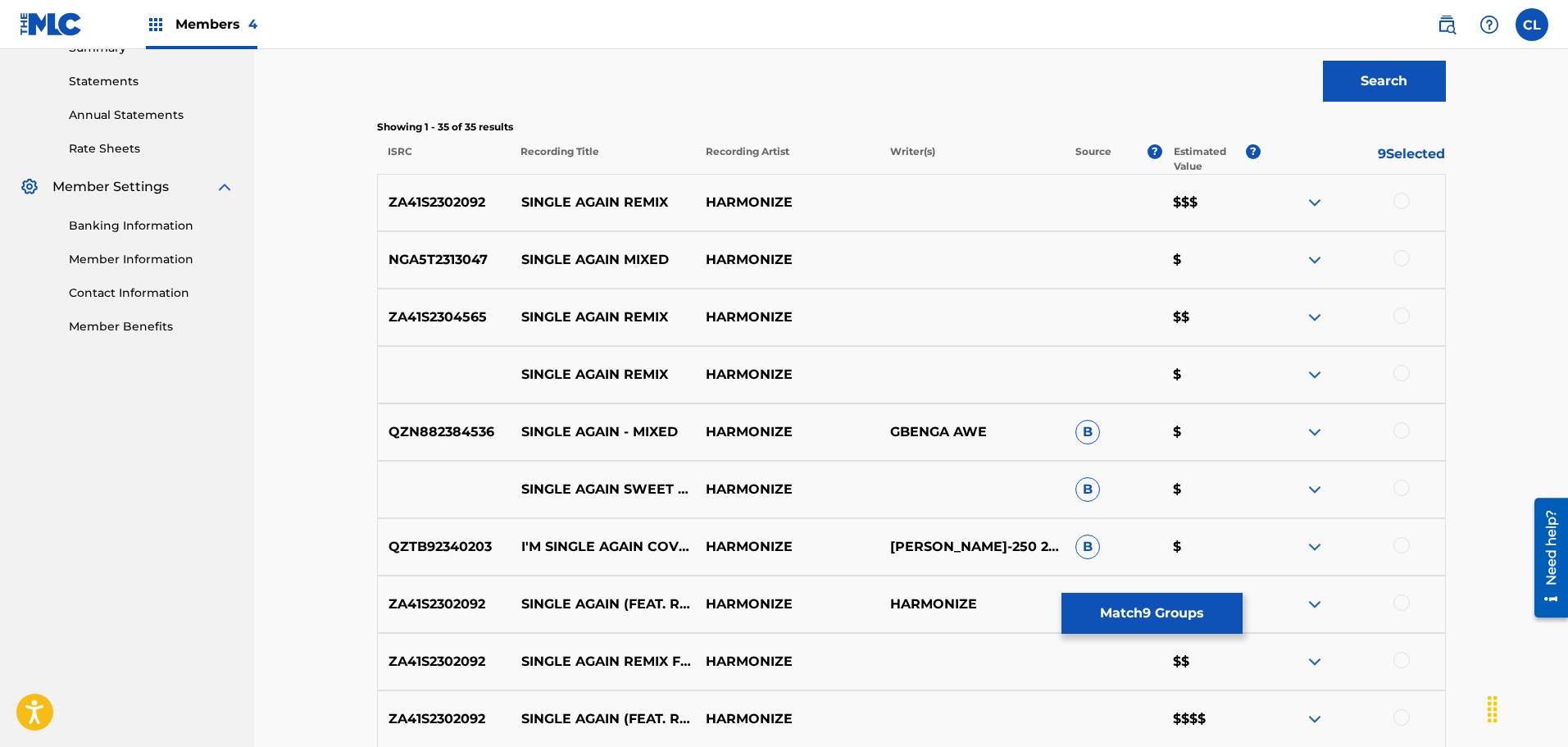
scroll to position [588, 0]
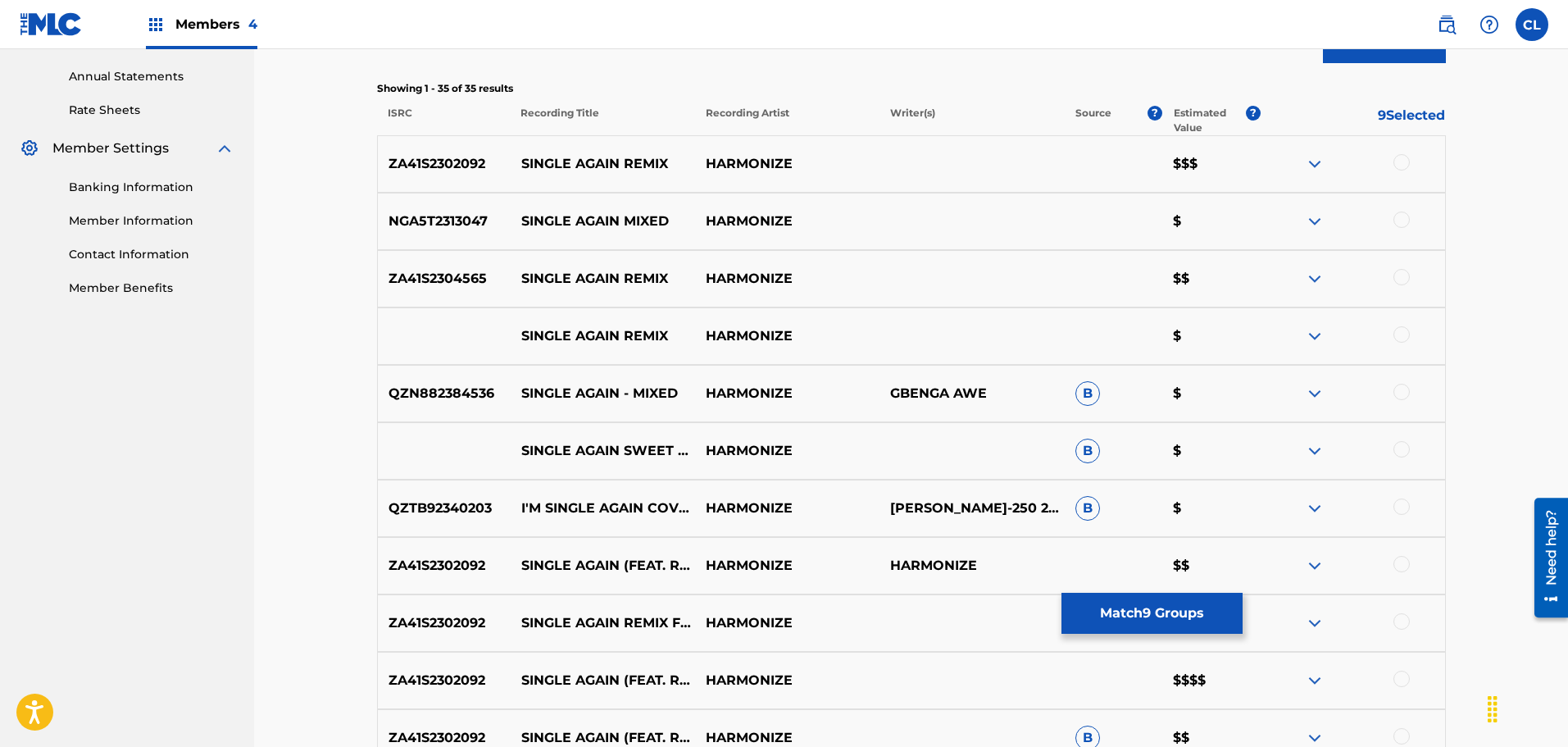
click at [1401, 165] on div at bounding box center [1401, 163] width 17 height 17
click at [1396, 220] on div at bounding box center [1401, 220] width 17 height 17
click at [1404, 278] on div at bounding box center [1401, 278] width 17 height 17
click at [1399, 340] on div at bounding box center [1401, 335] width 17 height 17
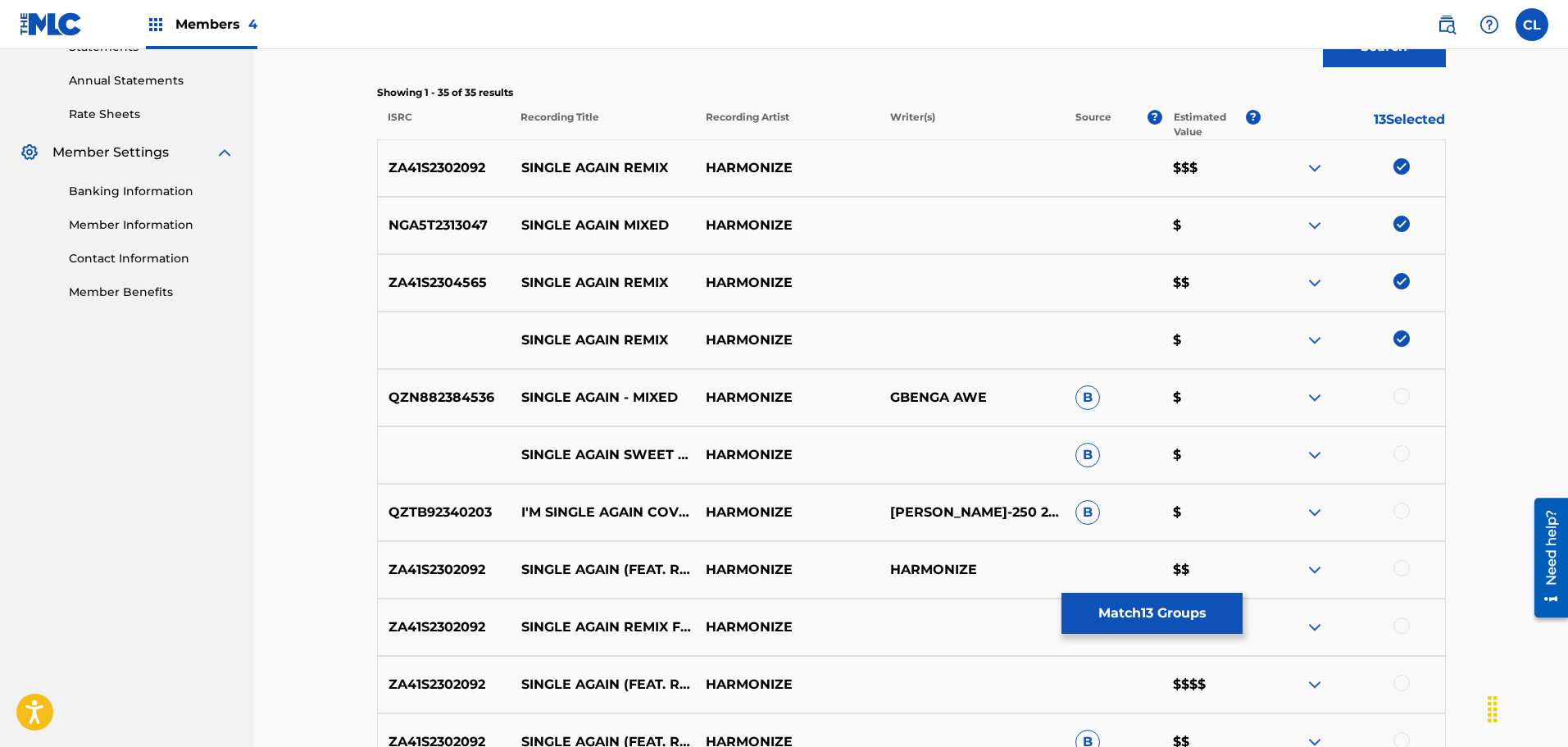
scroll to position [506, 0]
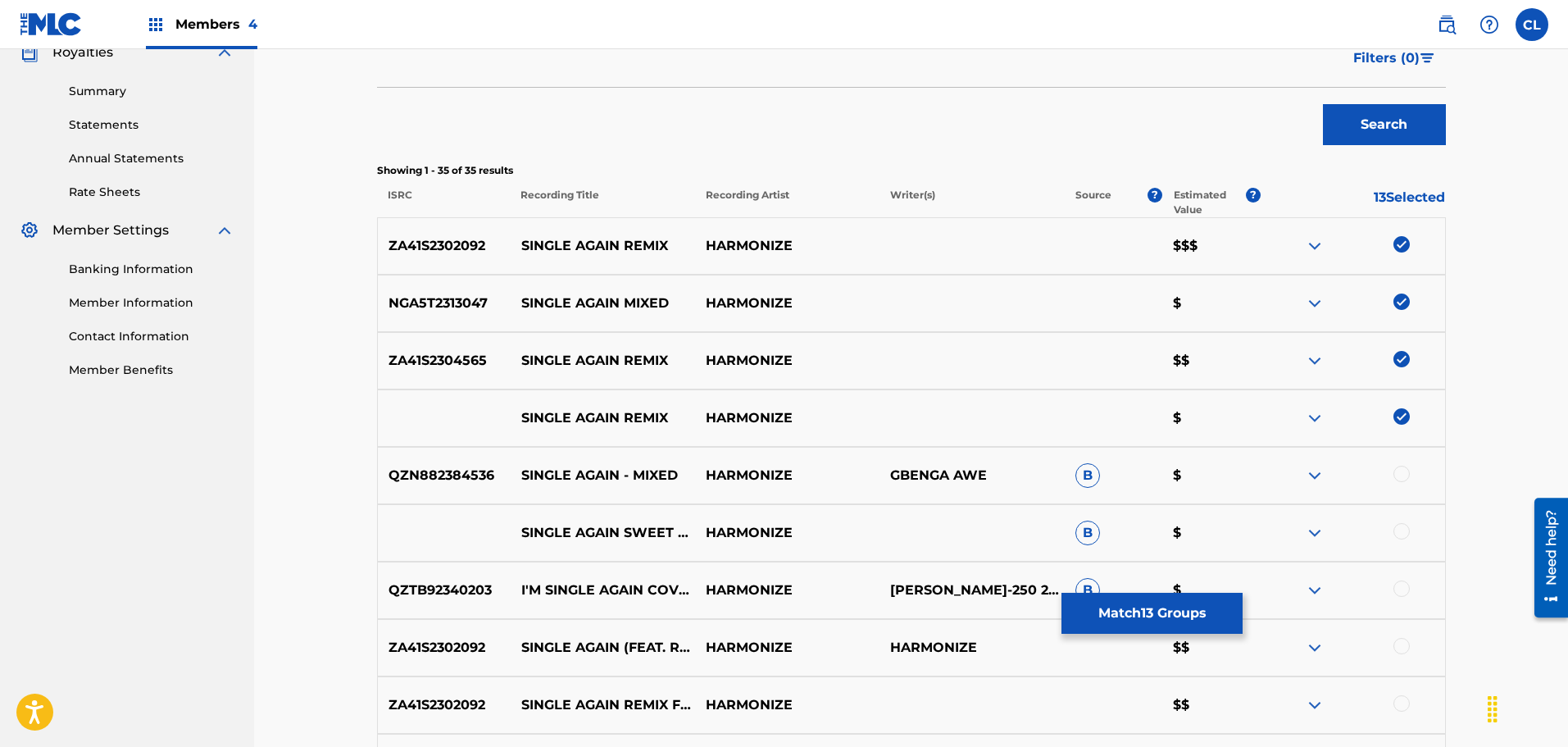
click at [1167, 618] on button "Match 13 Groups" at bounding box center [1151, 613] width 181 height 41
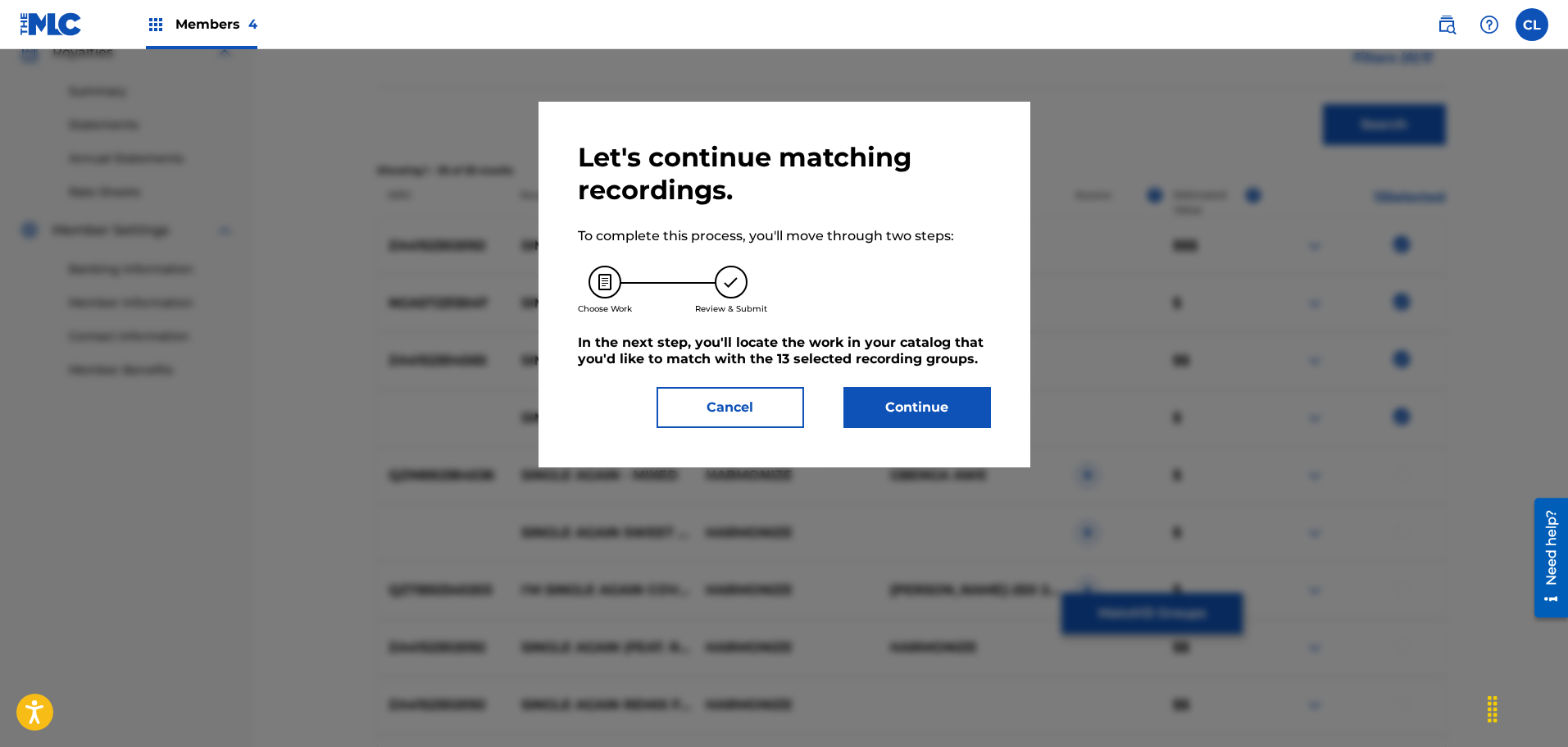
click at [947, 402] on button "Continue" at bounding box center [917, 407] width 147 height 41
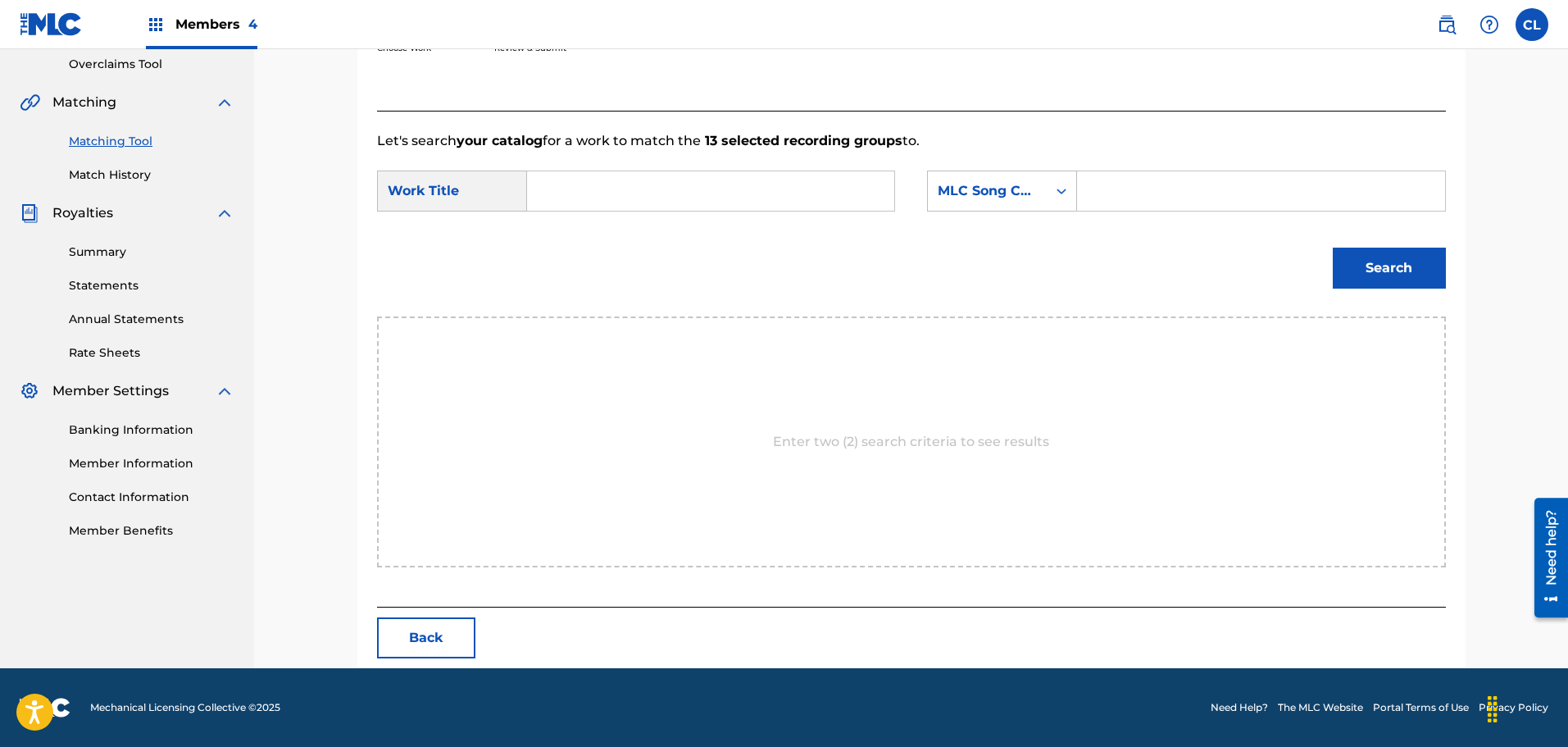
scroll to position [345, 0]
click at [1177, 182] on input "Search Form" at bounding box center [1260, 190] width 339 height 39
paste input "S51Z5B"
click at [1110, 191] on input "S51Z5B" at bounding box center [1260, 190] width 339 height 39
click at [1106, 195] on input "S51Z5B" at bounding box center [1260, 190] width 339 height 39
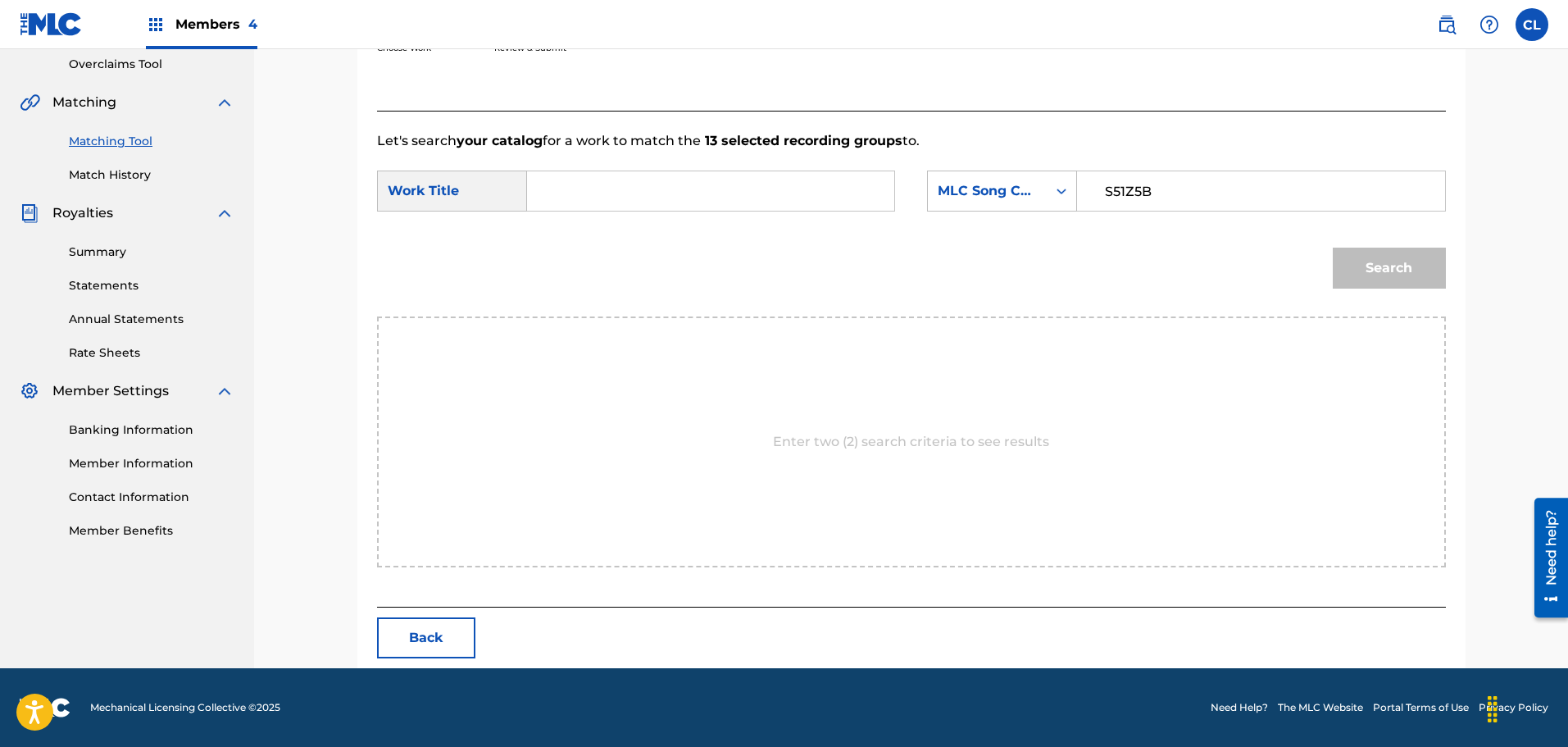
type input "S51Z5B"
click at [725, 201] on input "Search Form" at bounding box center [710, 190] width 339 height 39
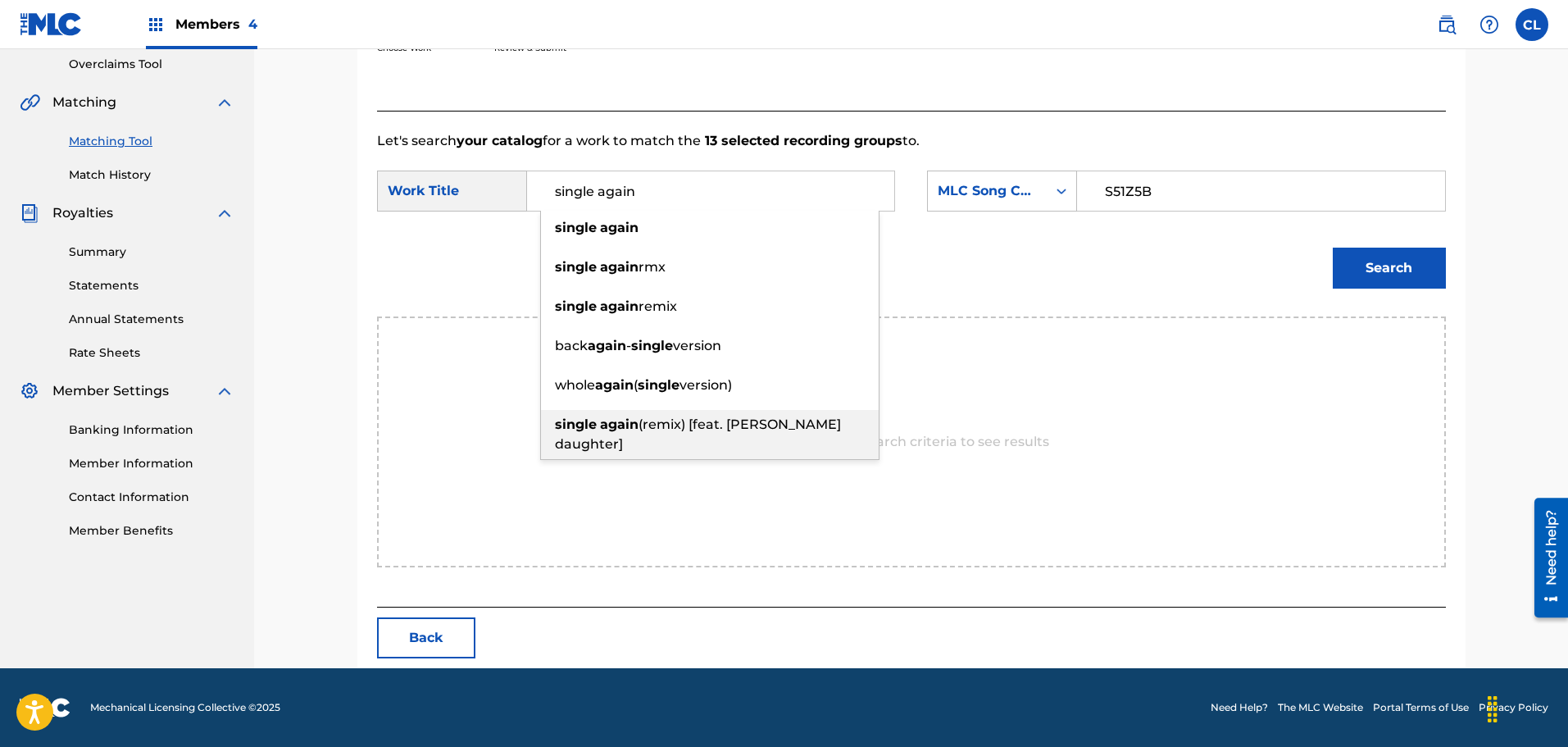
click at [693, 435] on div "single again (remix) [feat. [PERSON_NAME] daughter]" at bounding box center [709, 434] width 338 height 49
type input "single again (remix) [feat. [PERSON_NAME] daughter]"
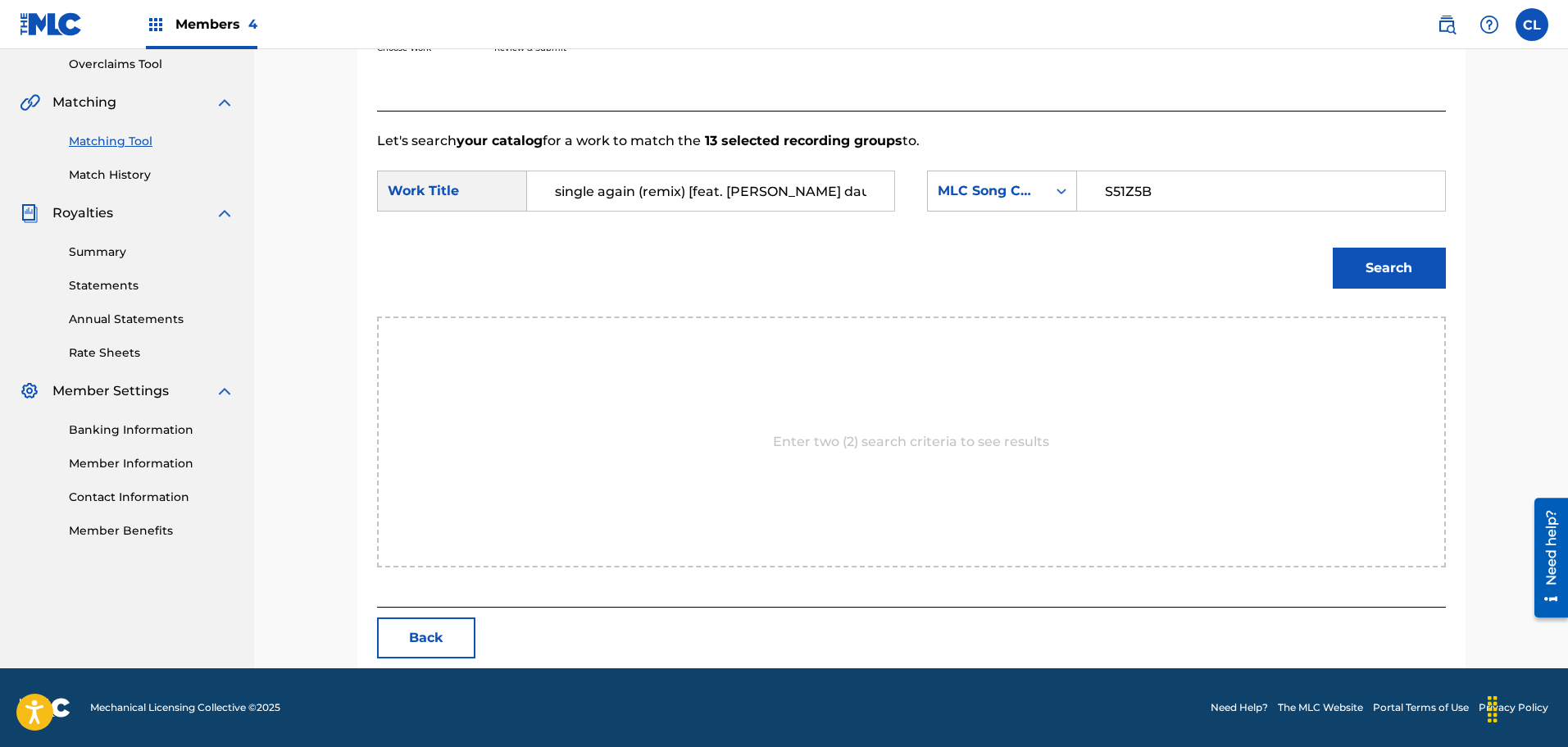
click at [1398, 278] on button "Search" at bounding box center [1389, 267] width 113 height 41
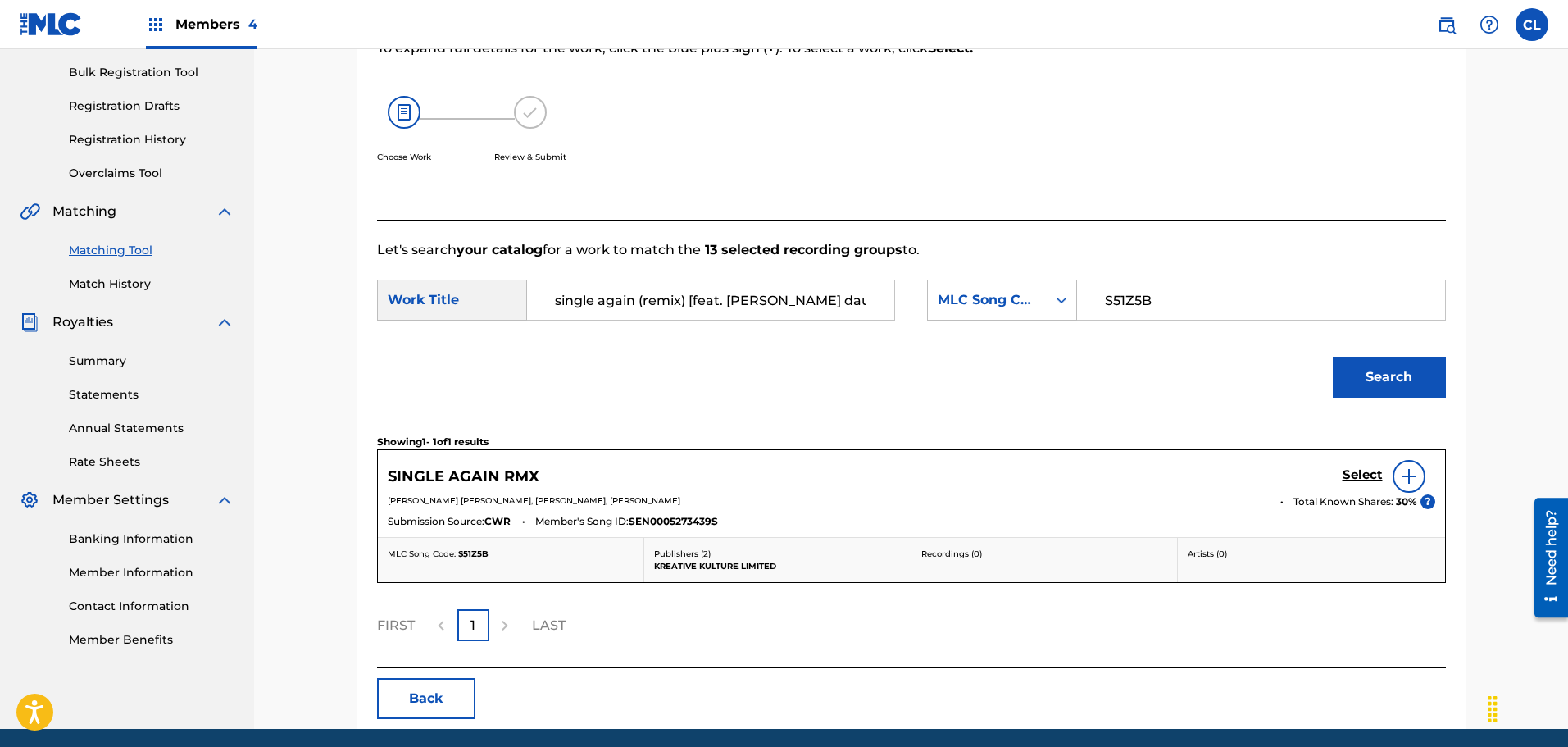
scroll to position [297, 0]
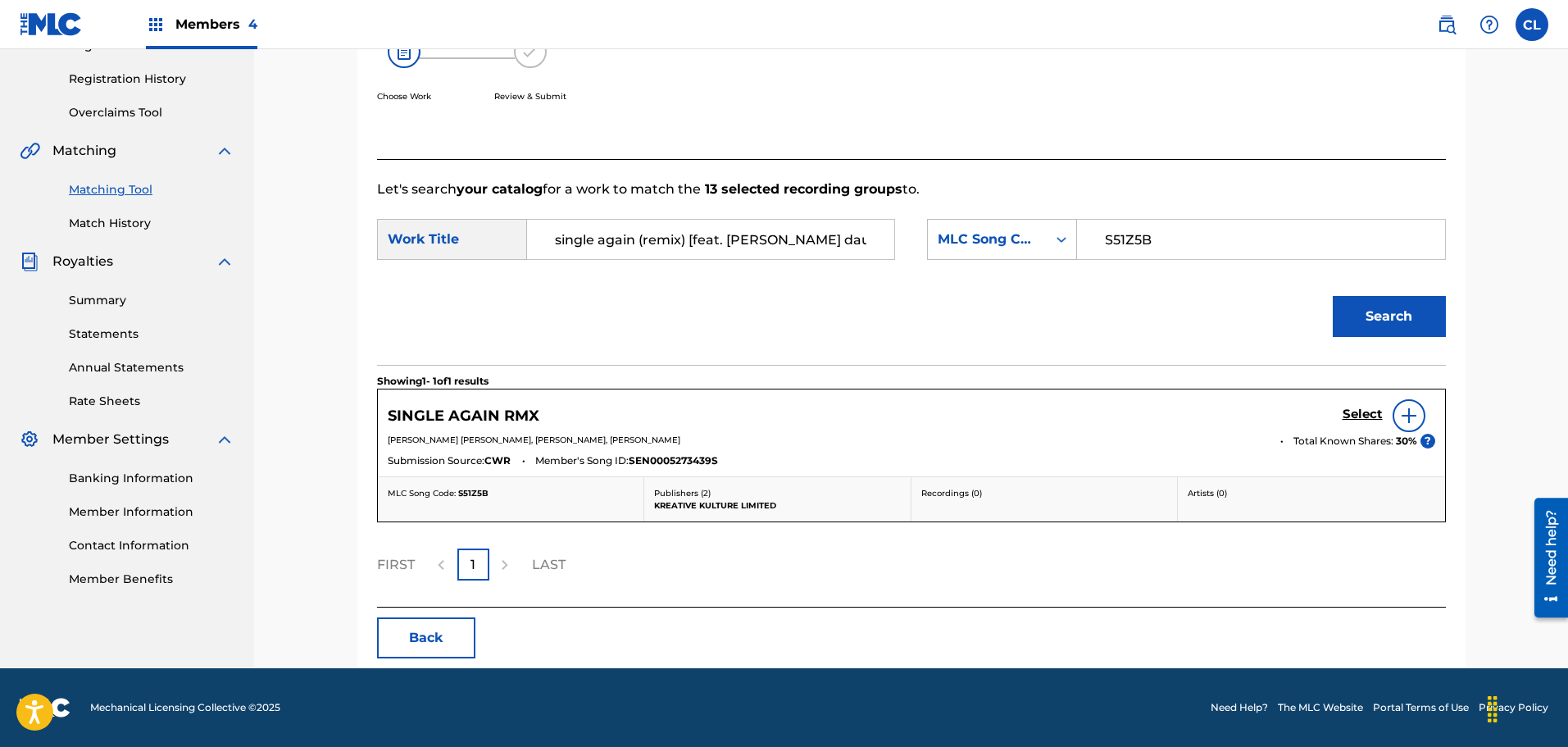
click at [1365, 417] on h5 "Select" at bounding box center [1363, 414] width 40 height 16
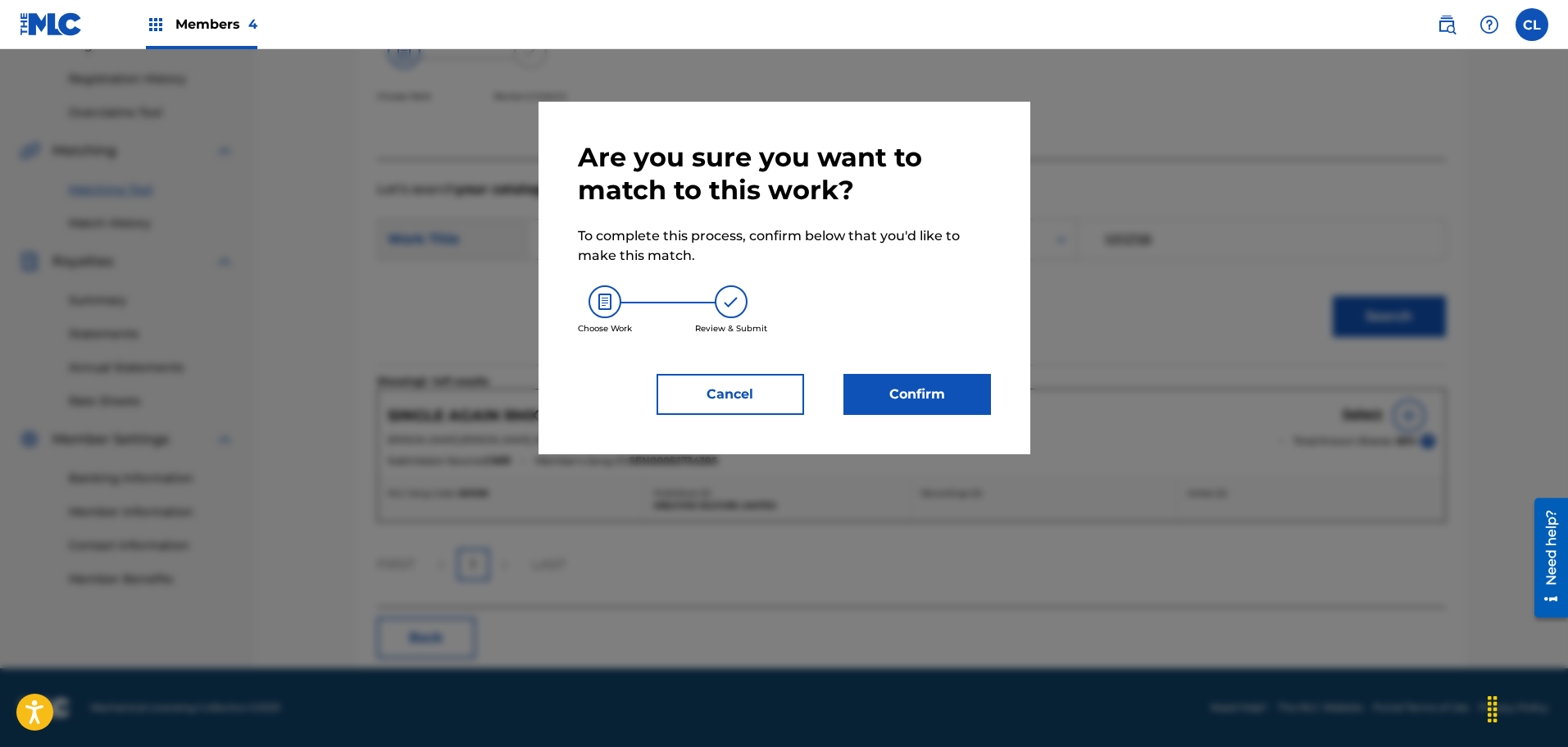
drag, startPoint x: 730, startPoint y: 392, endPoint x: 1053, endPoint y: 372, distance: 323.6
click at [733, 389] on button "Cancel" at bounding box center [730, 394] width 147 height 41
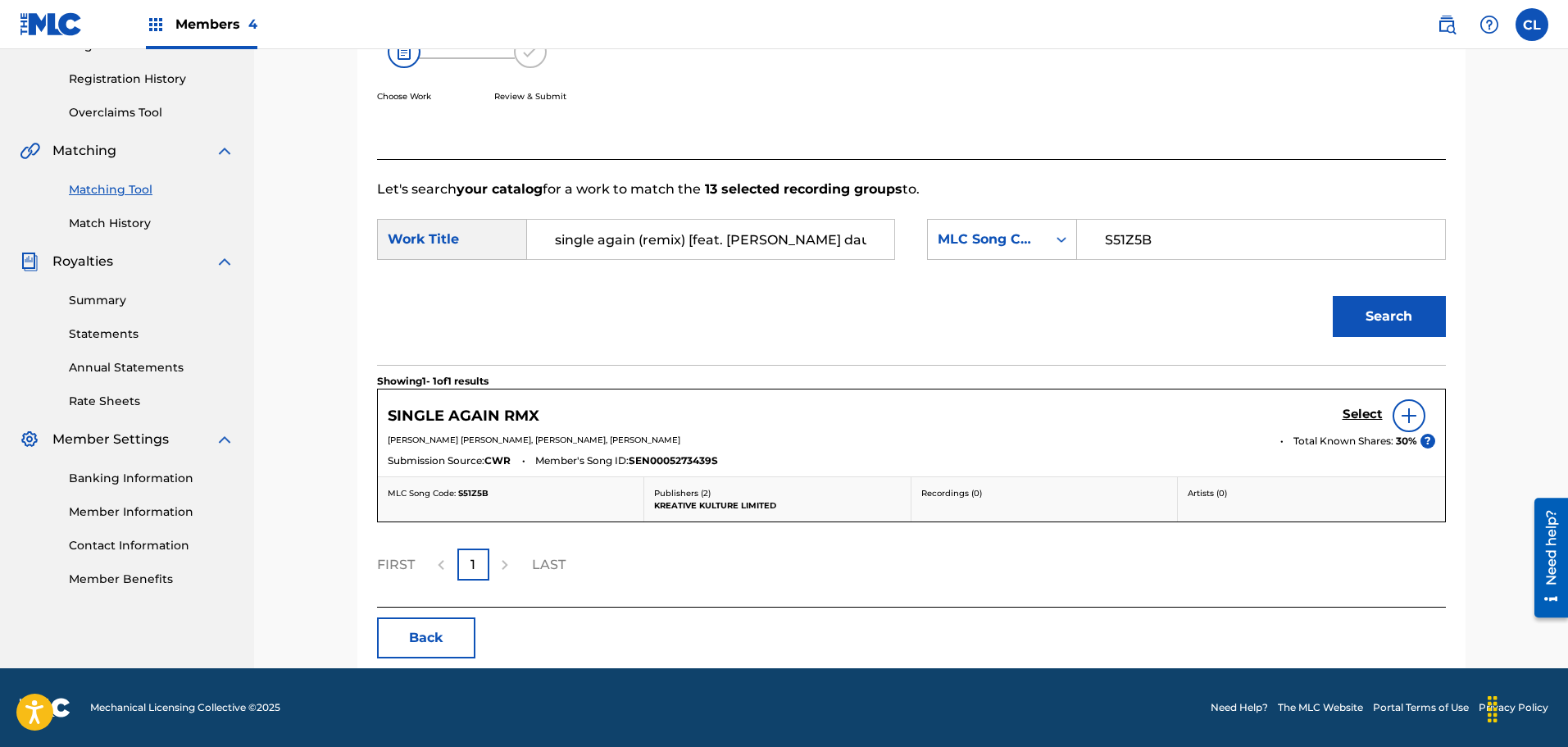
click at [1414, 417] on img at bounding box center [1408, 415] width 19 height 19
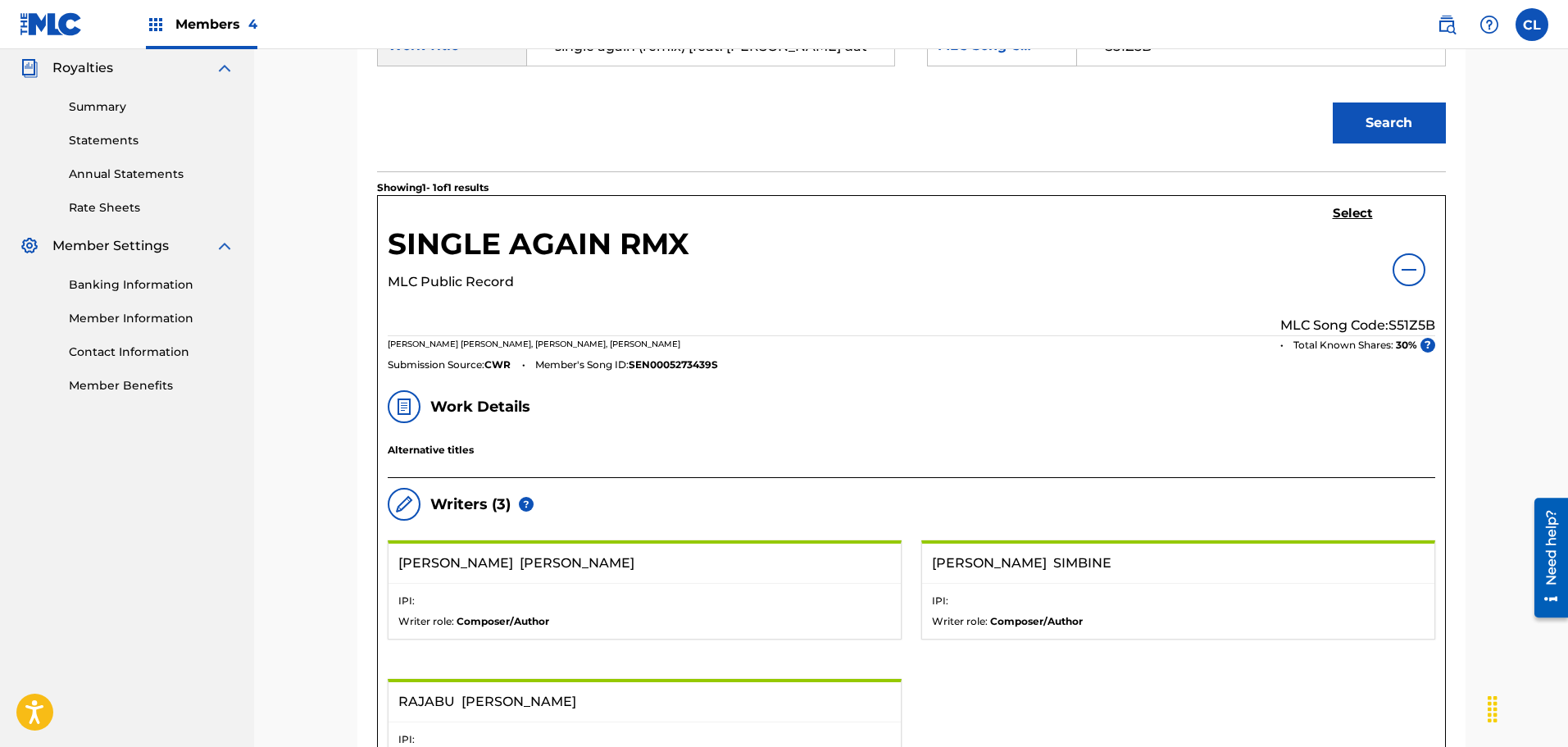
scroll to position [461, 0]
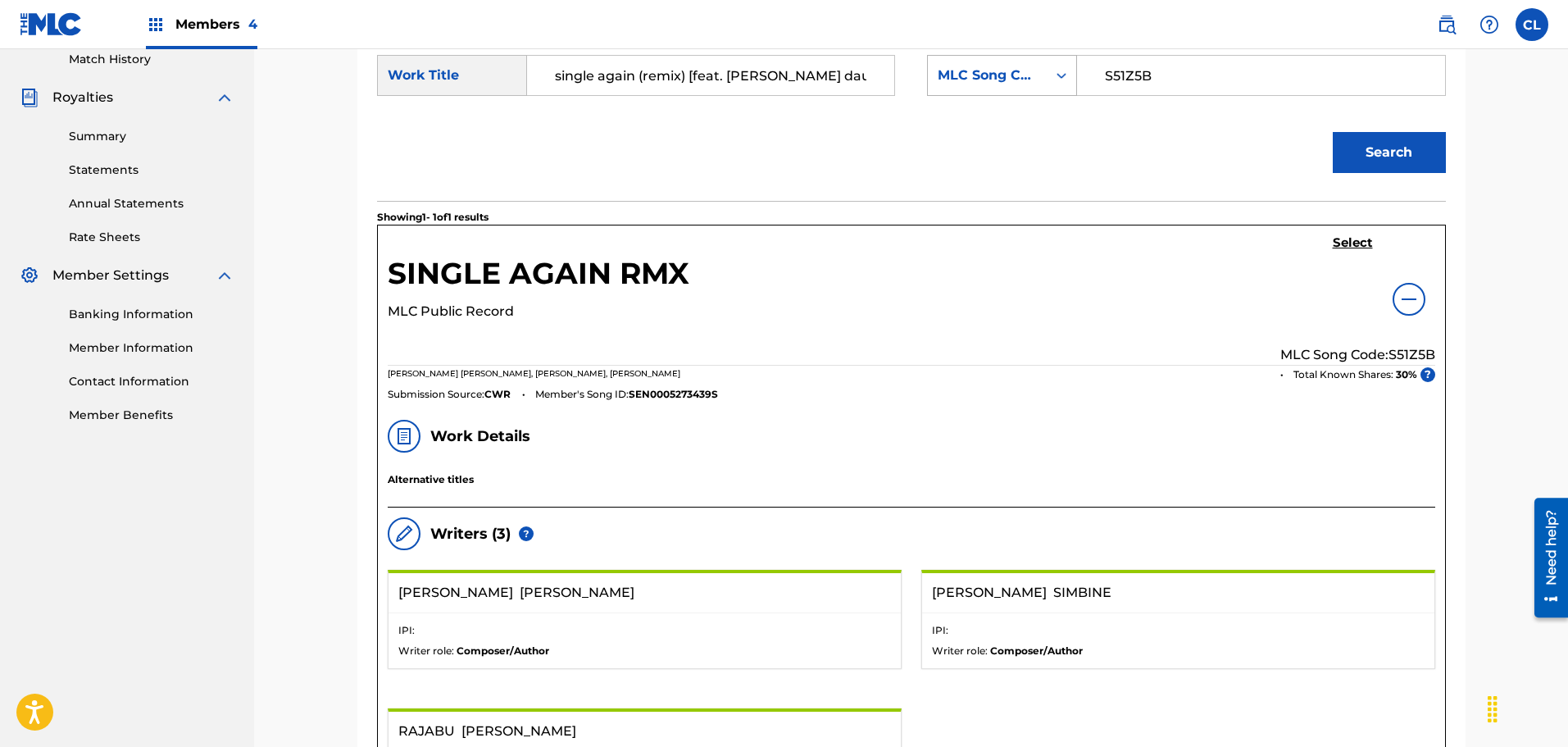
drag, startPoint x: 1160, startPoint y: 77, endPoint x: 1022, endPoint y: 82, distance: 138.1
click at [1022, 82] on div "SearchWithCriteriad2af4c25-c003-4444-b9df-2ea16a30b334 MLC Song Code S51Z5B" at bounding box center [1186, 75] width 518 height 41
click at [783, 77] on input "single again (remix) [feat. [PERSON_NAME] daughter]" at bounding box center [710, 75] width 339 height 39
click at [1221, 70] on input "S51Z5B" at bounding box center [1260, 75] width 339 height 39
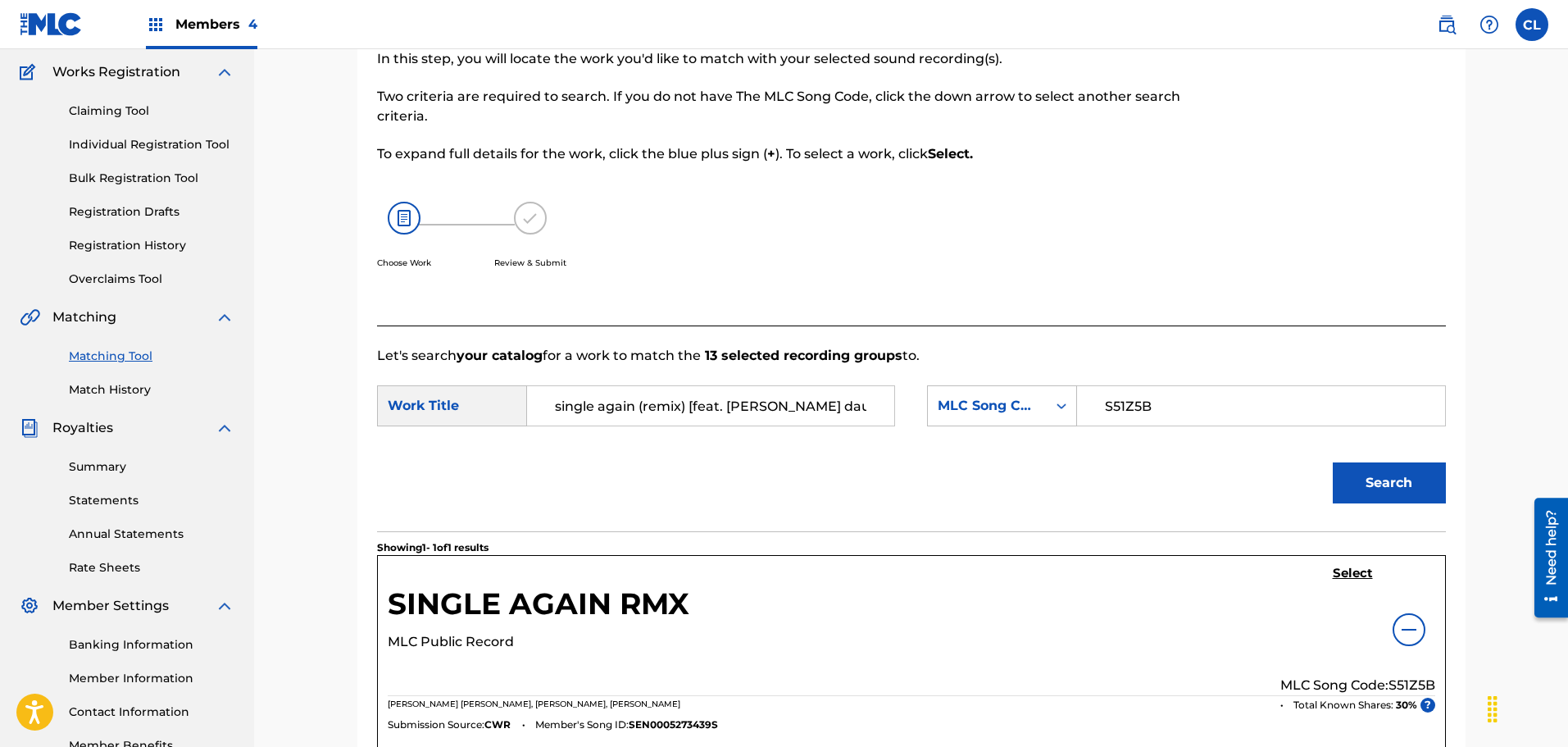
scroll to position [91, 0]
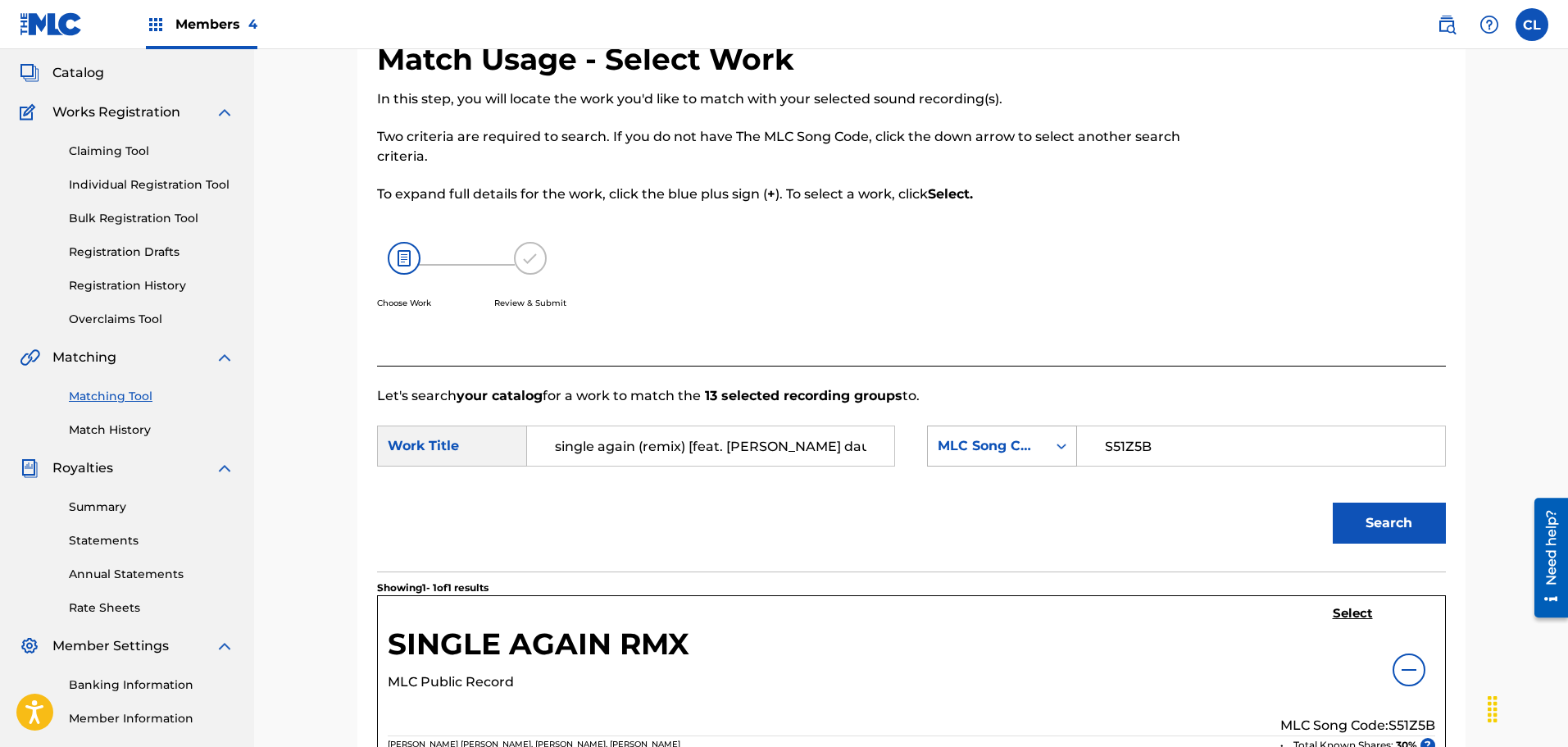
drag, startPoint x: 1156, startPoint y: 445, endPoint x: 1016, endPoint y: 444, distance: 140.0
click at [1017, 444] on div "SearchWithCriteriad2af4c25-c003-4444-b9df-2ea16a30b334 MLC Song Code S51Z5B" at bounding box center [1186, 446] width 518 height 41
click at [1001, 442] on div "MLC Song Code" at bounding box center [987, 445] width 99 height 19
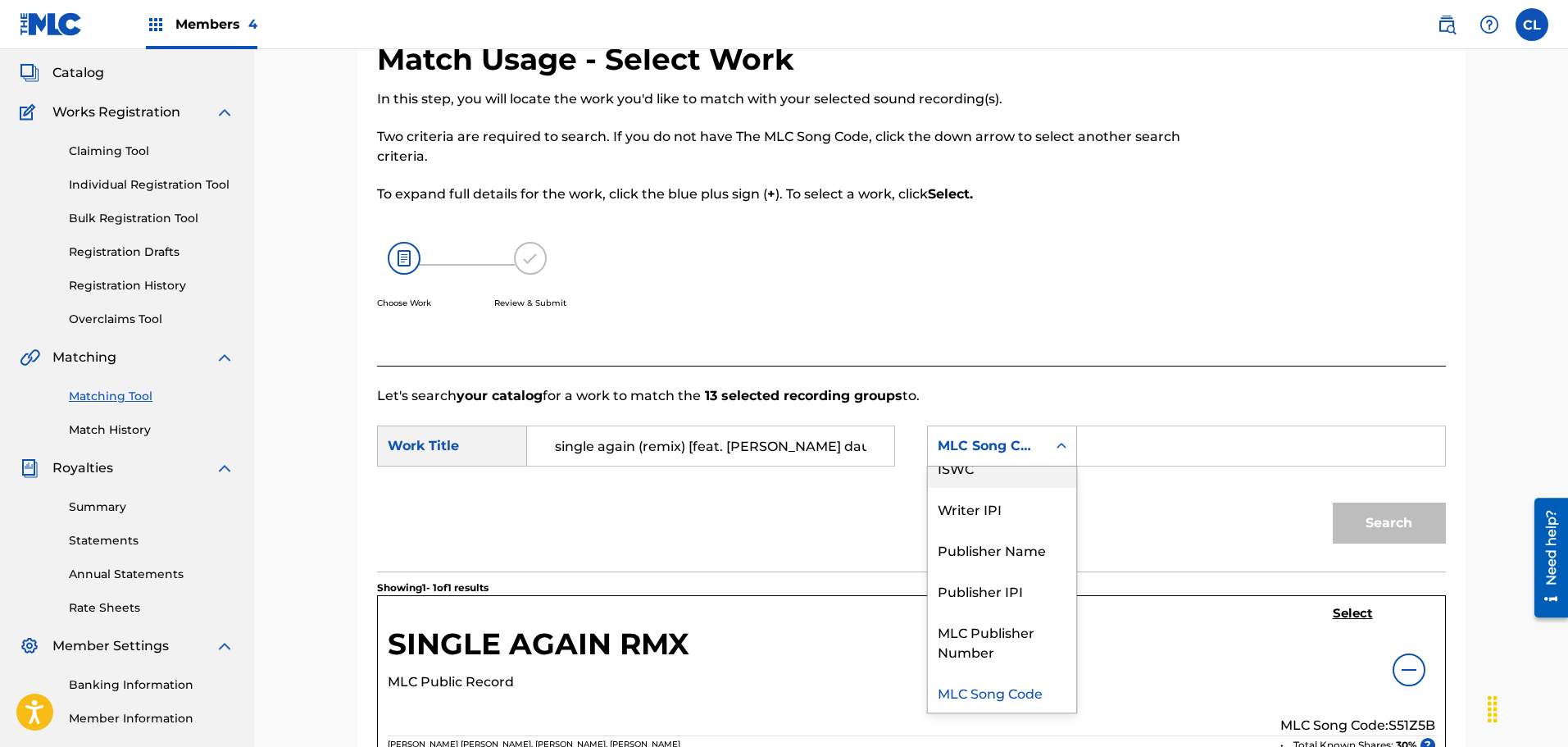
scroll to position [0, 0]
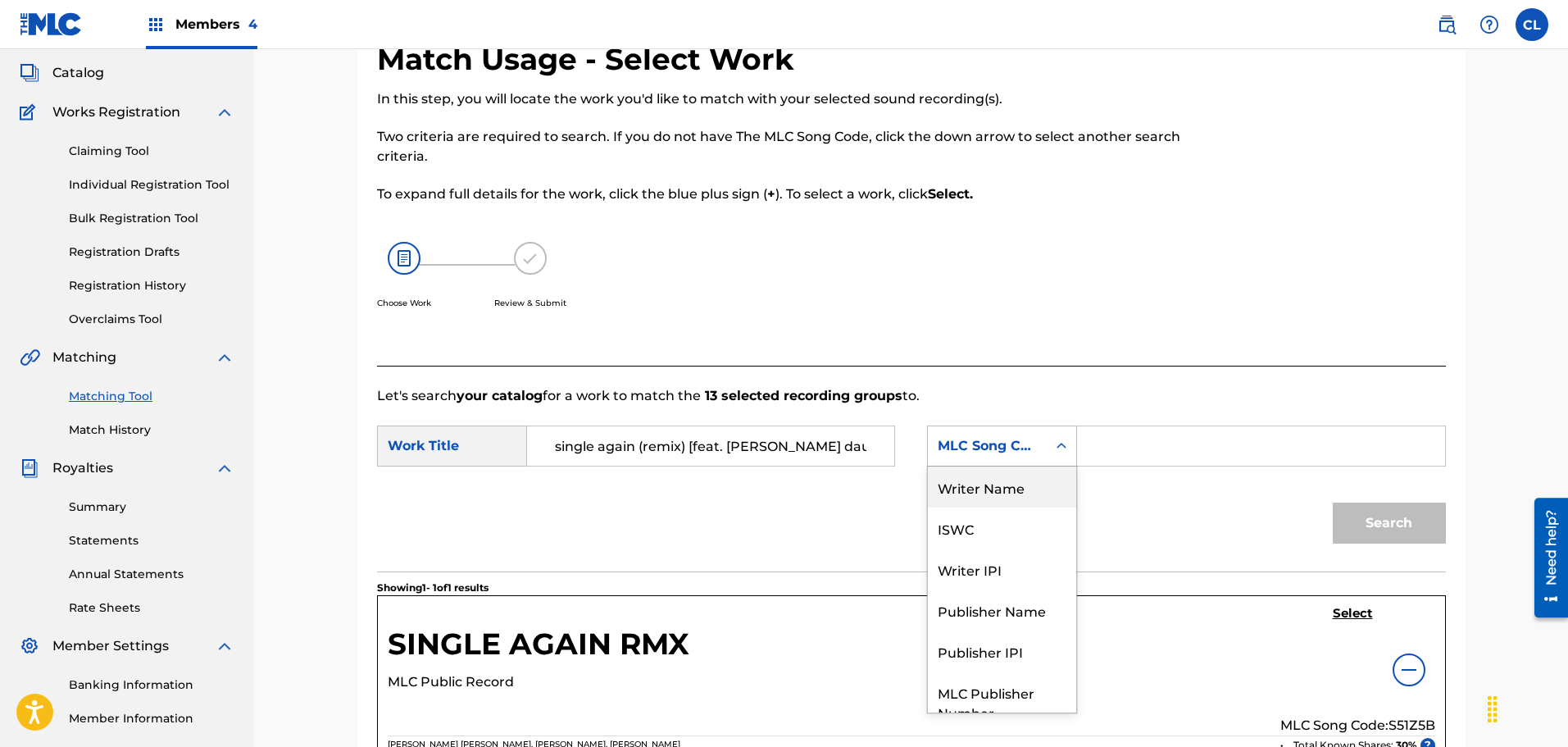
click at [1003, 496] on div "Writer Name" at bounding box center [1001, 486] width 148 height 41
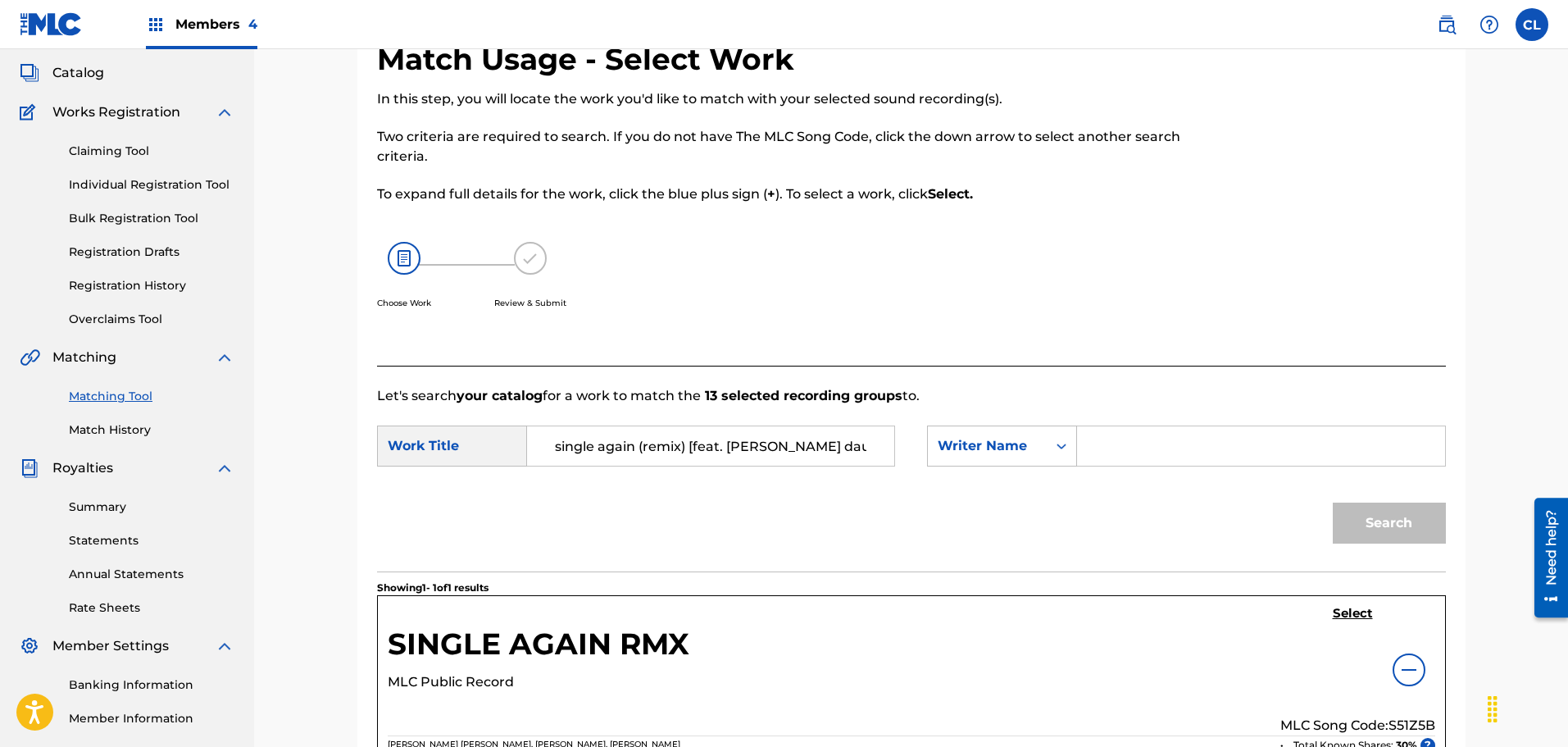
click at [1145, 443] on input "Search Form" at bounding box center [1260, 445] width 339 height 39
type input "[PERSON_NAME]"
click at [1333, 502] on button "Search" at bounding box center [1389, 522] width 113 height 41
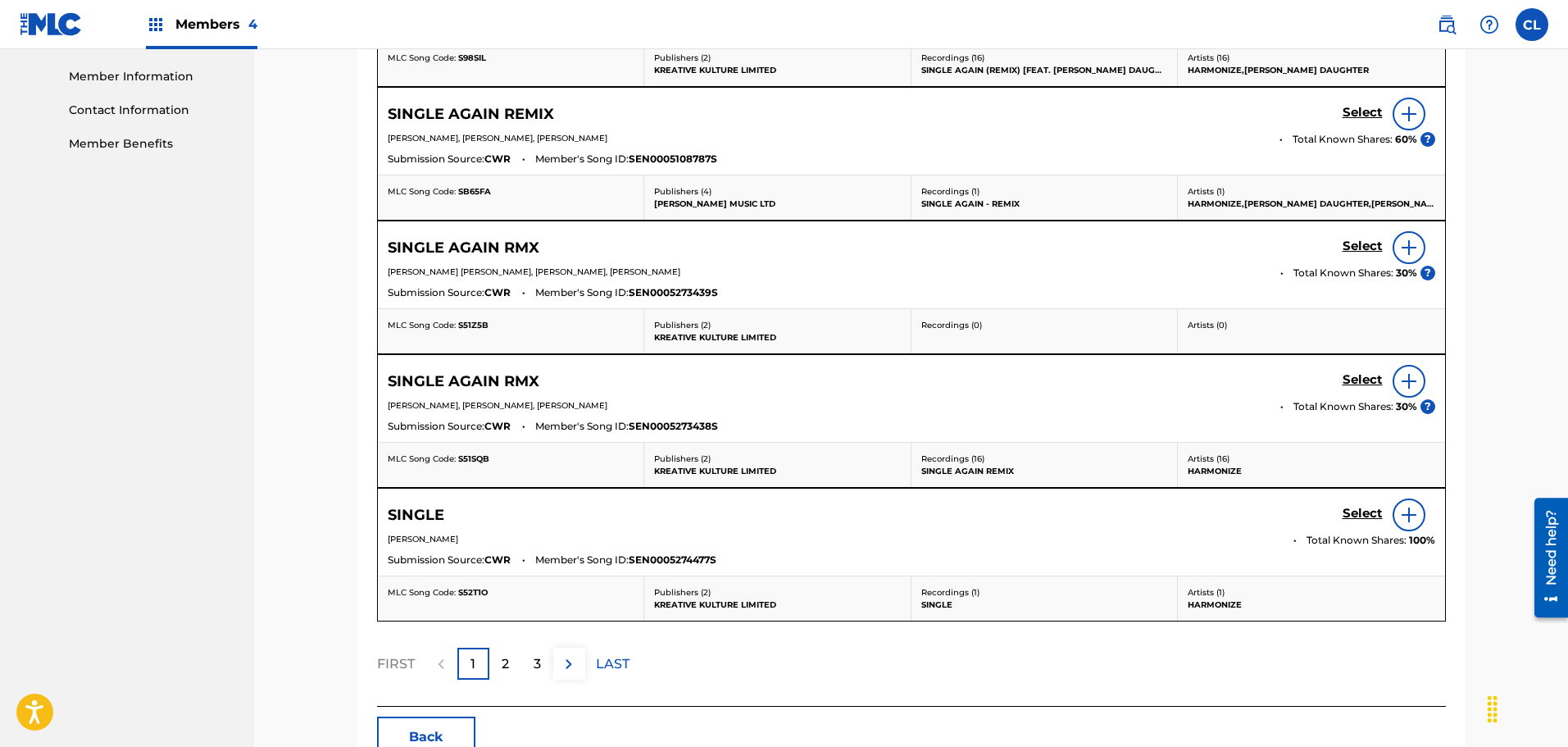
scroll to position [746, 0]
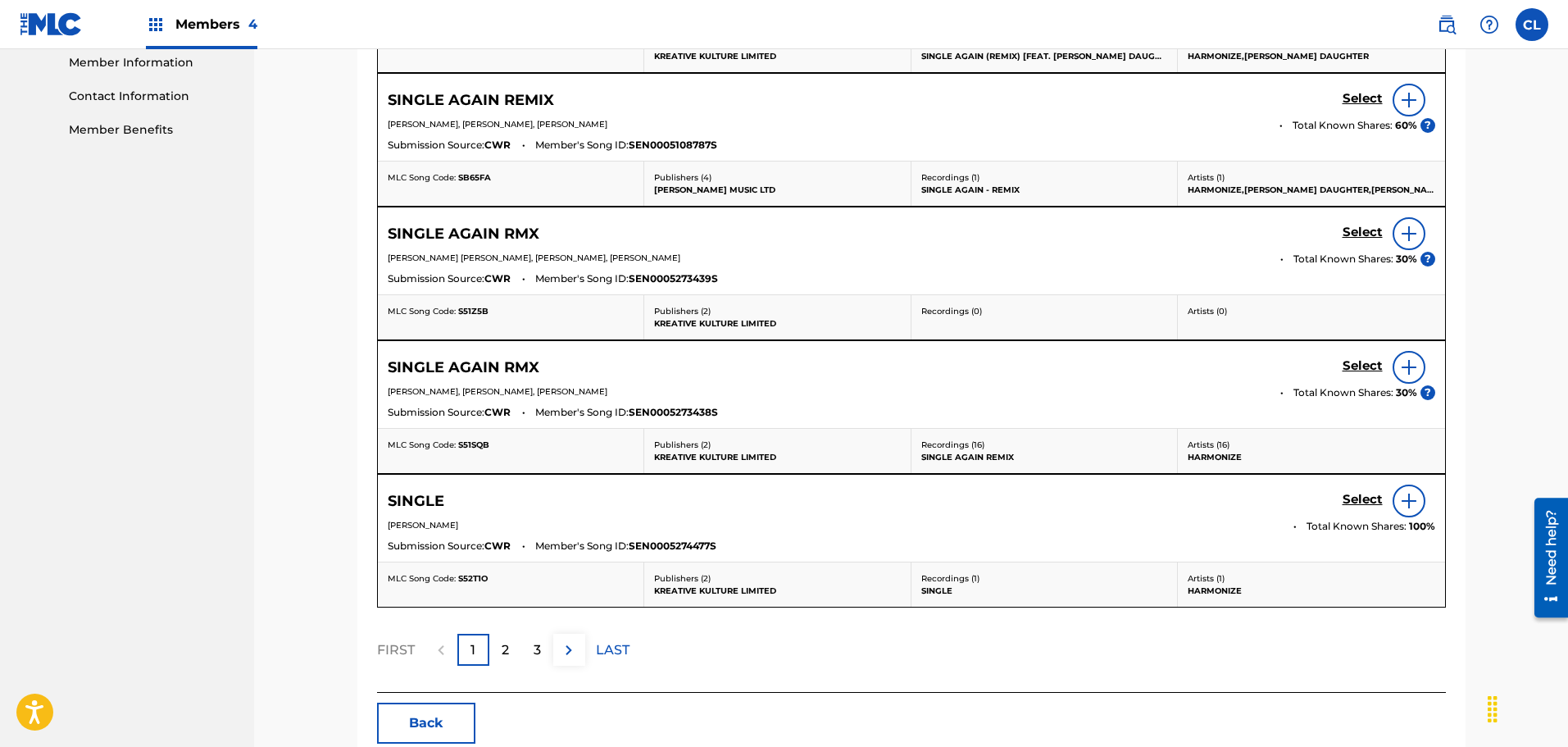
click at [514, 646] on div "2" at bounding box center [505, 650] width 32 height 32
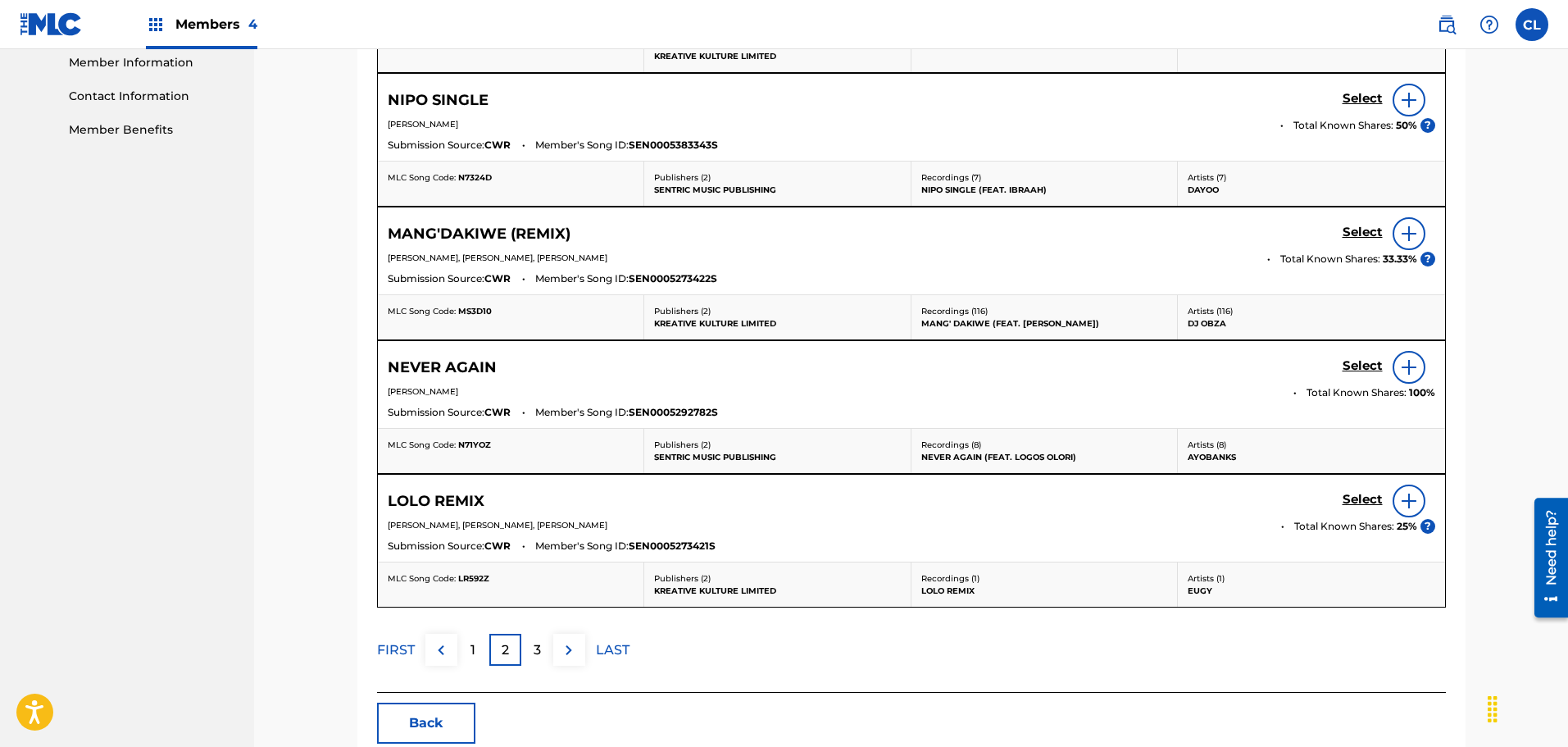
click at [431, 718] on button "Back" at bounding box center [426, 723] width 98 height 41
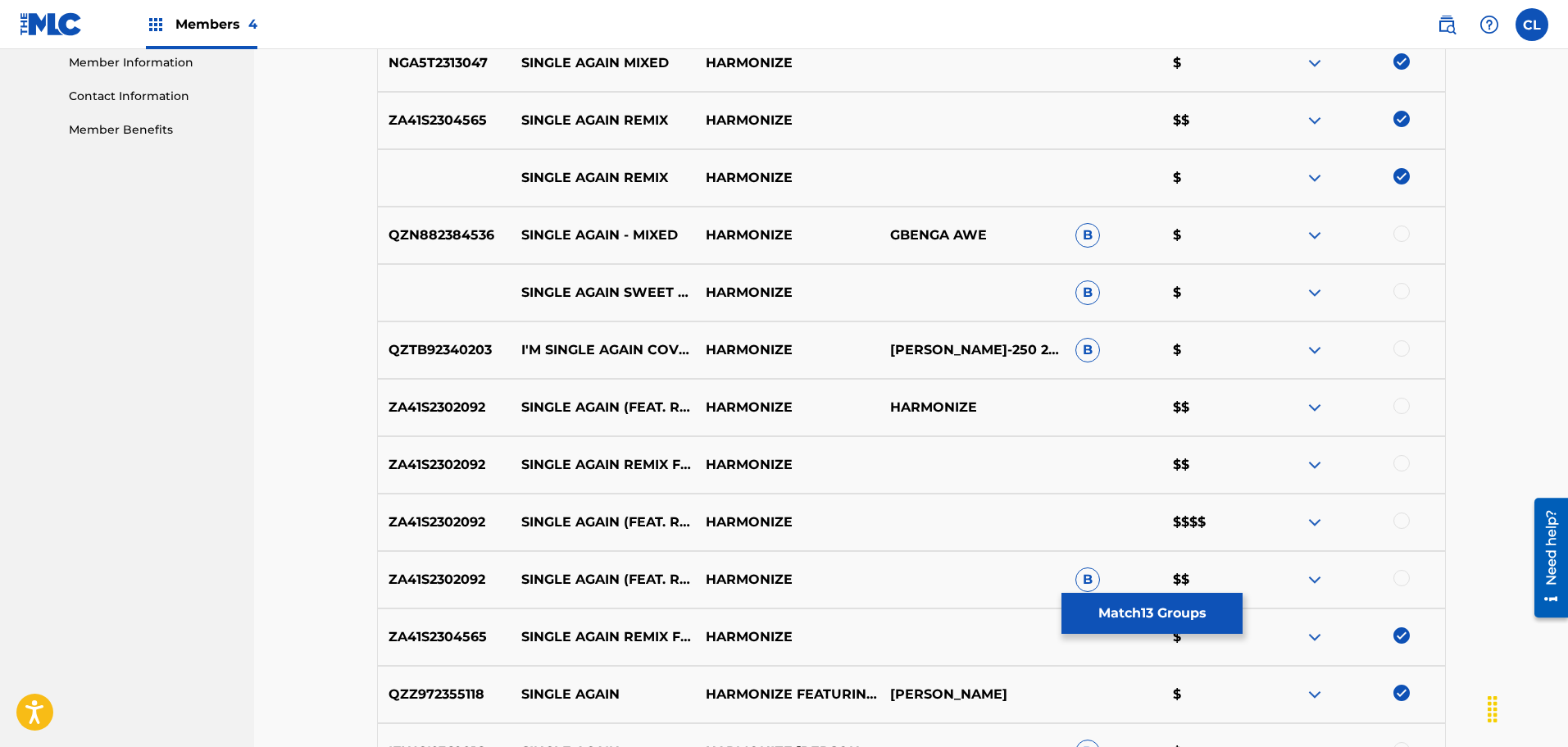
click at [1143, 620] on button "Match 13 Groups" at bounding box center [1151, 613] width 181 height 41
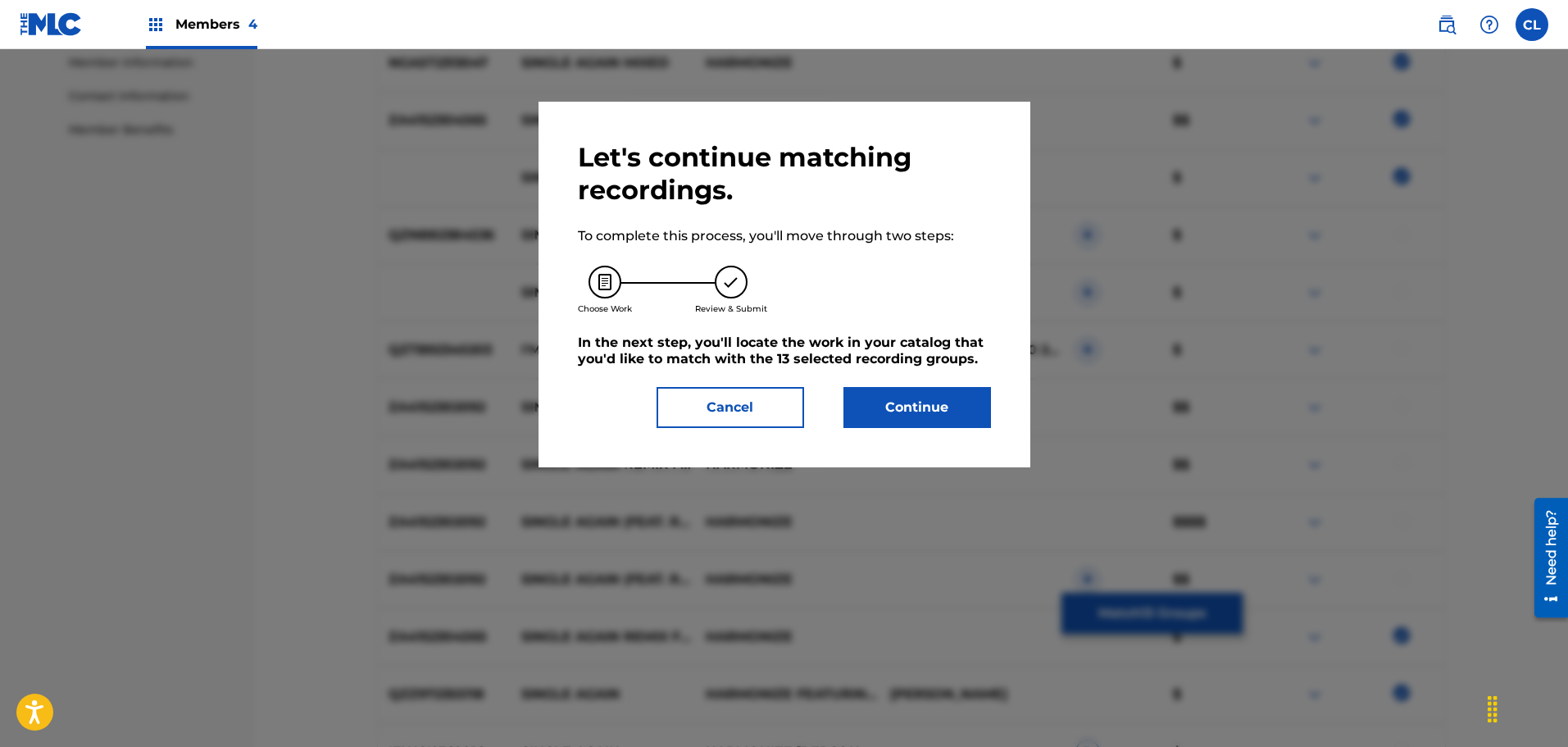
click at [903, 392] on button "Continue" at bounding box center [917, 407] width 147 height 41
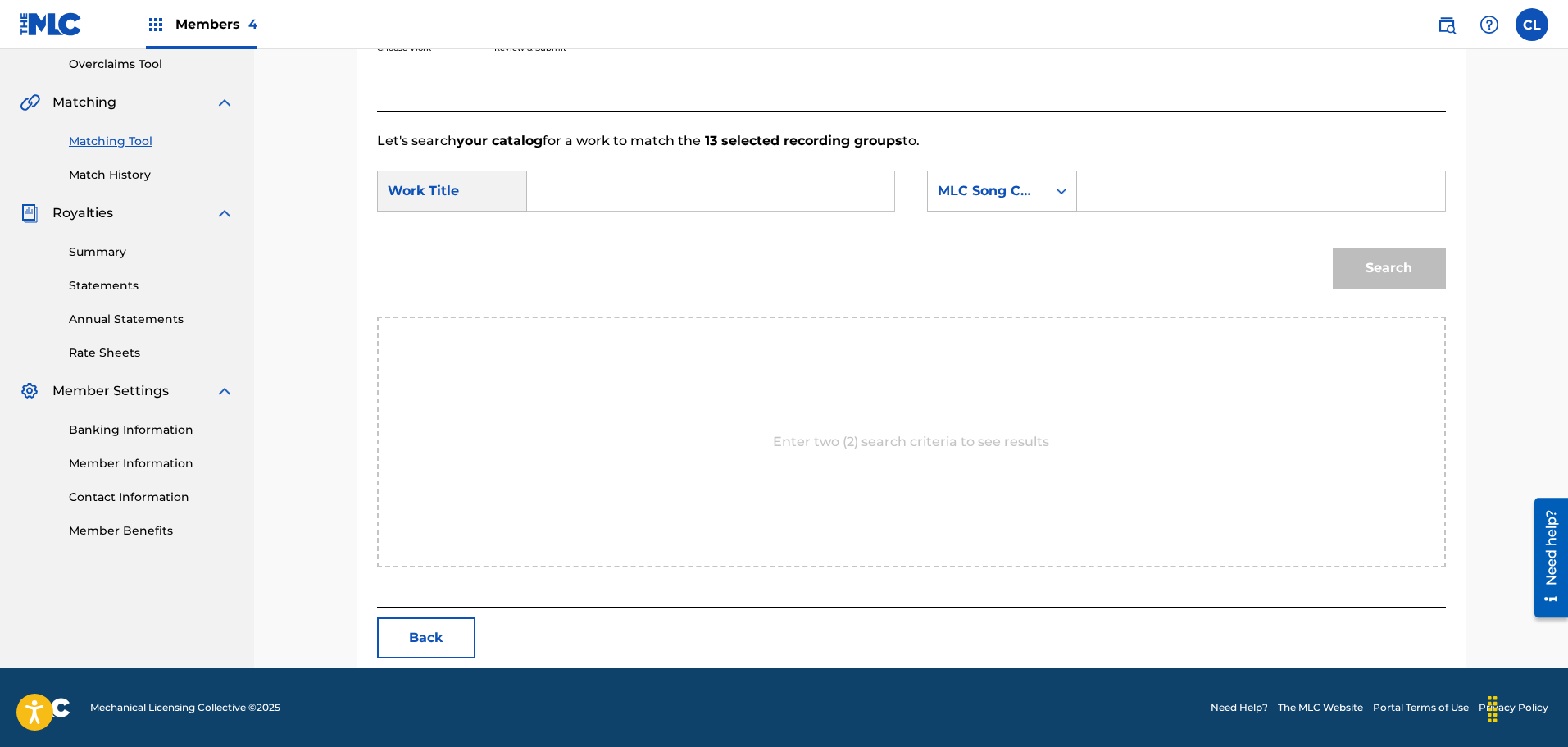
scroll to position [345, 0]
click at [761, 197] on input "Search Form" at bounding box center [710, 190] width 339 height 39
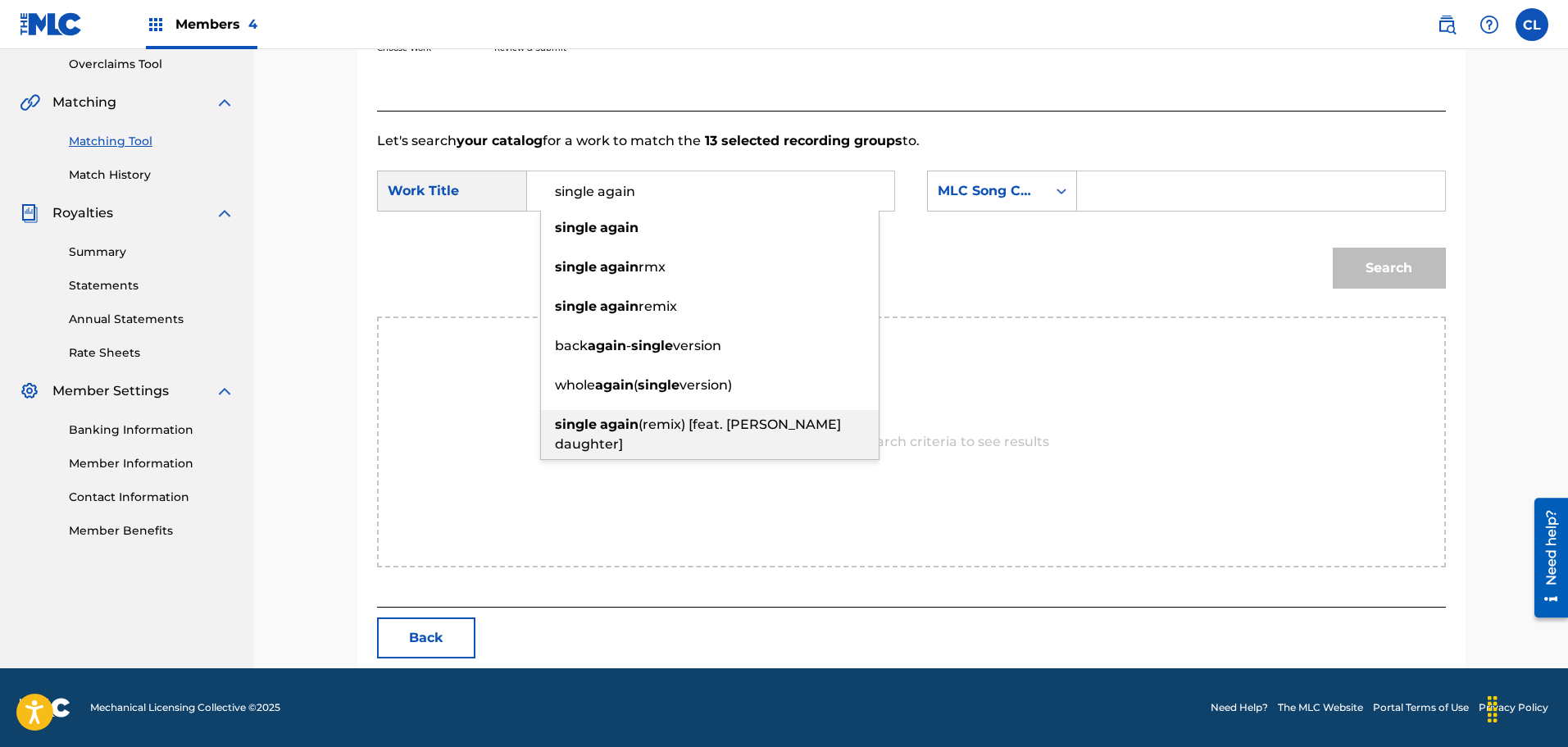
click at [679, 446] on div "single again (remix) [feat. [PERSON_NAME] daughter]" at bounding box center [709, 434] width 338 height 49
type input "single again (remix) [feat. [PERSON_NAME] daughter]"
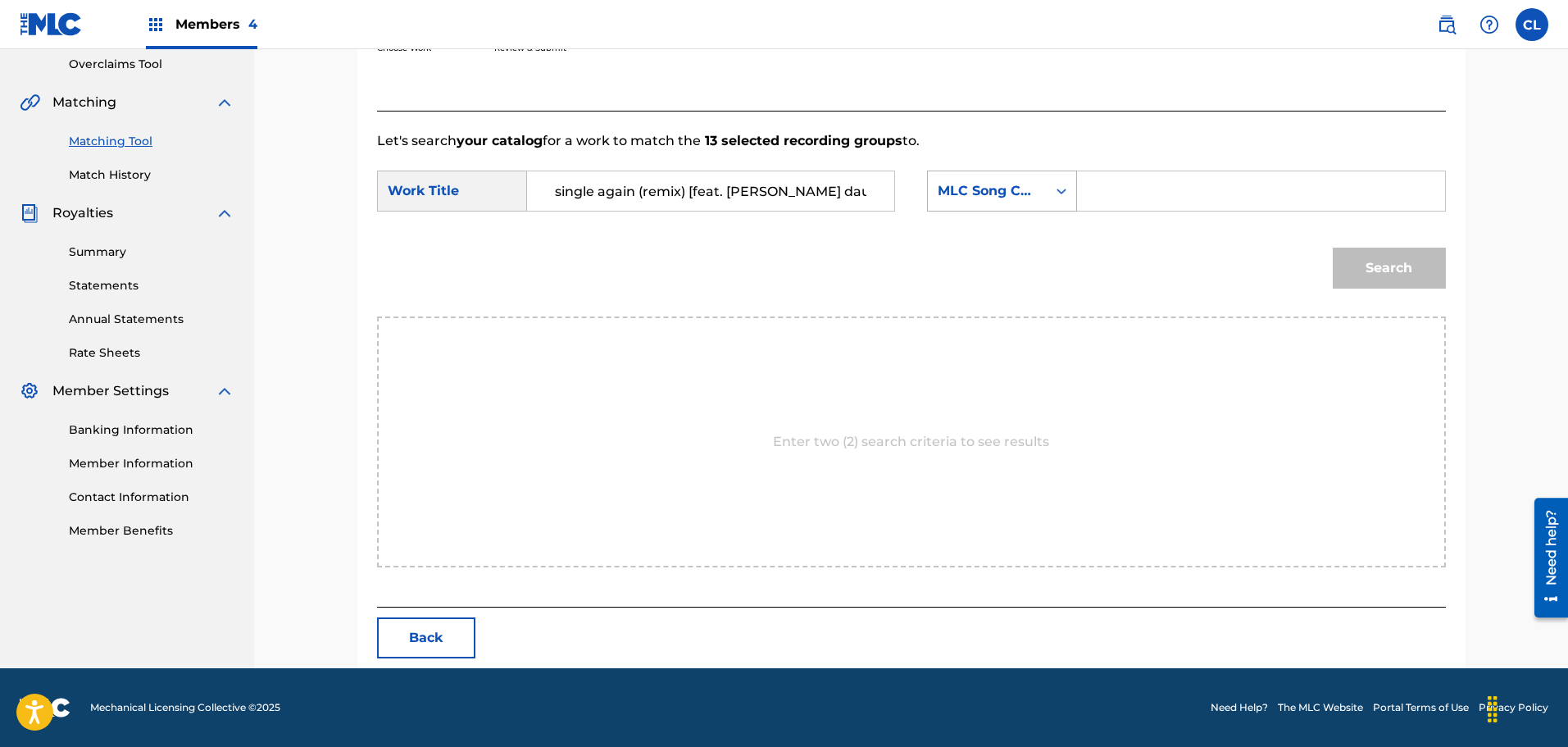
click at [1012, 199] on div "MLC Song Code" at bounding box center [987, 190] width 99 height 19
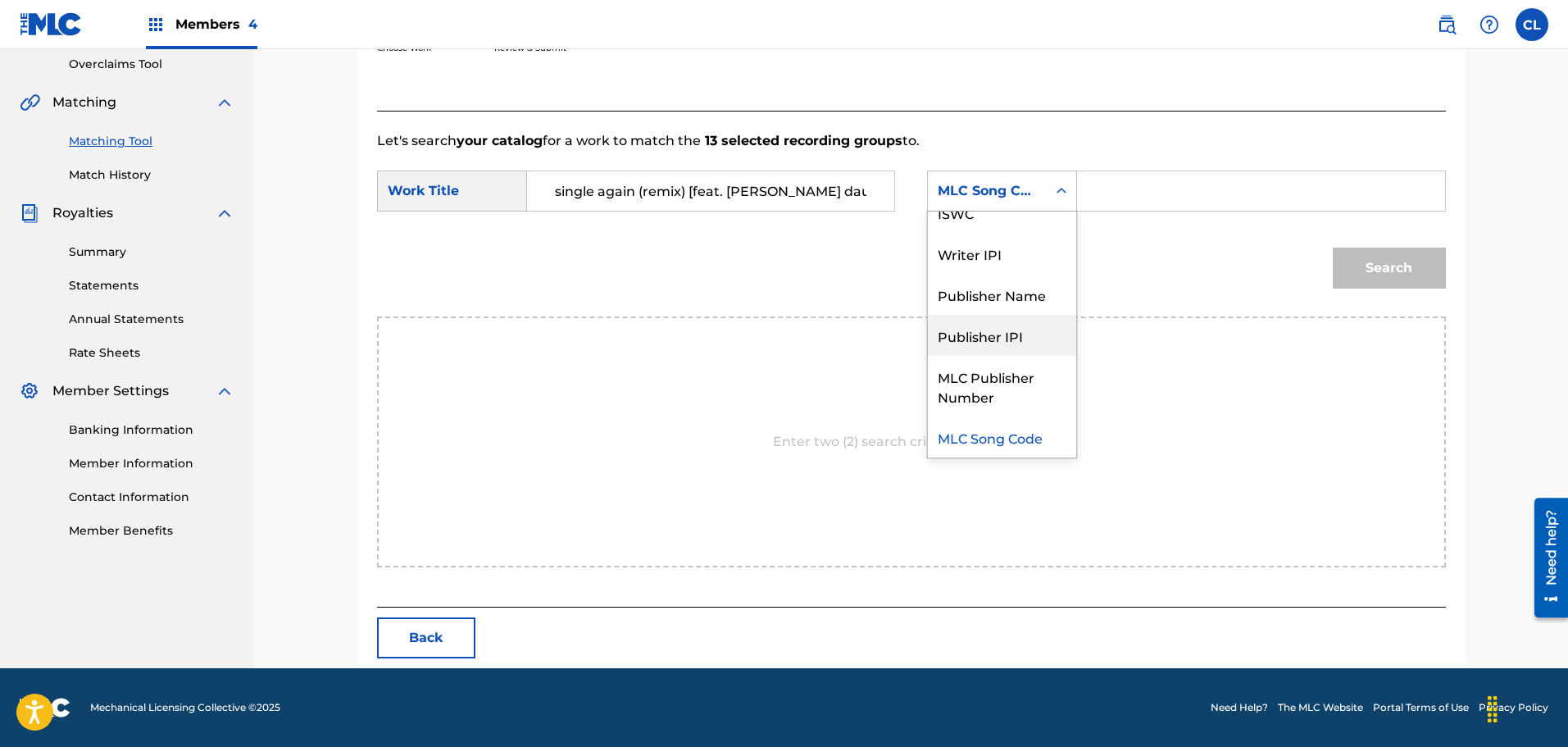
scroll to position [0, 0]
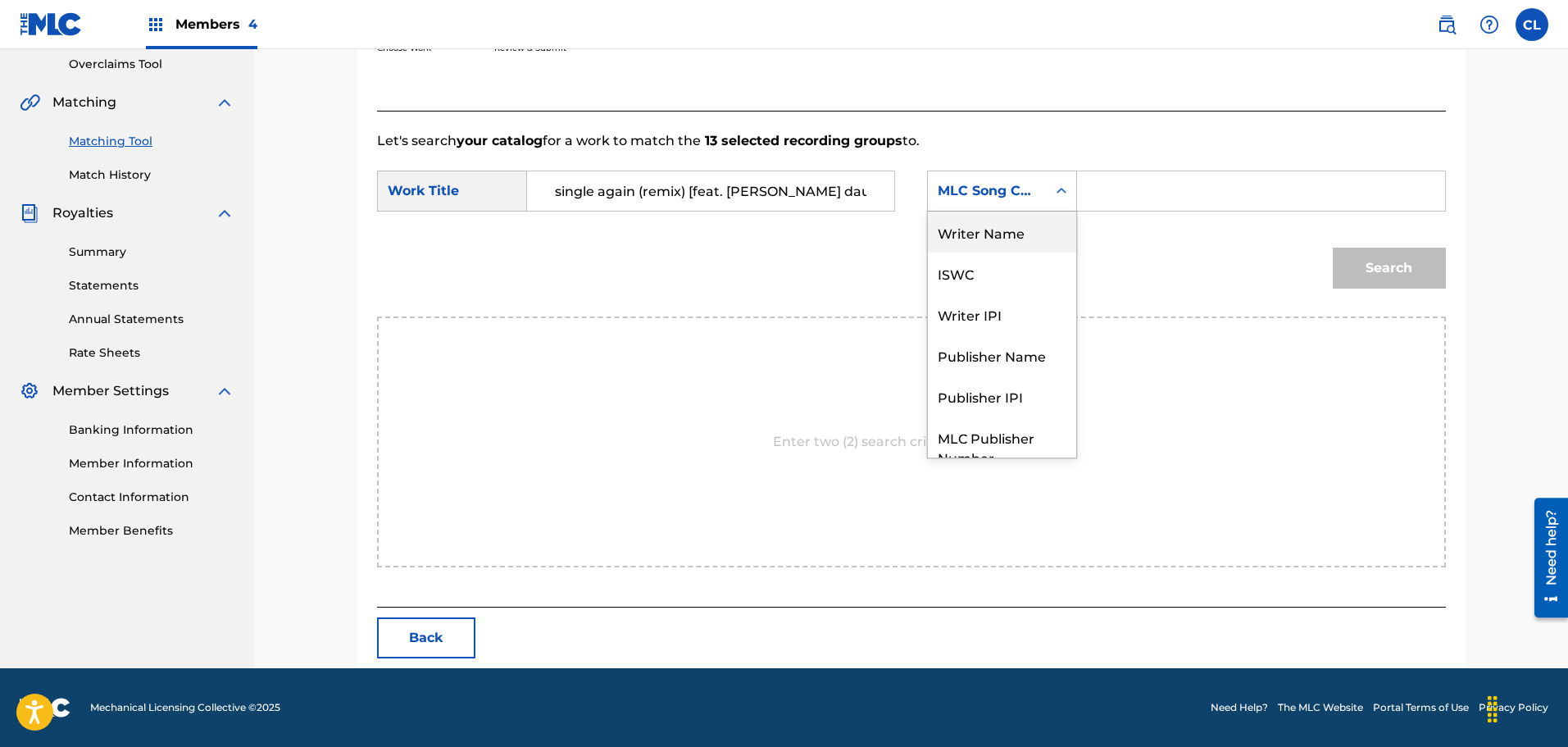
click at [1003, 220] on div "Writer Name" at bounding box center [1001, 231] width 148 height 41
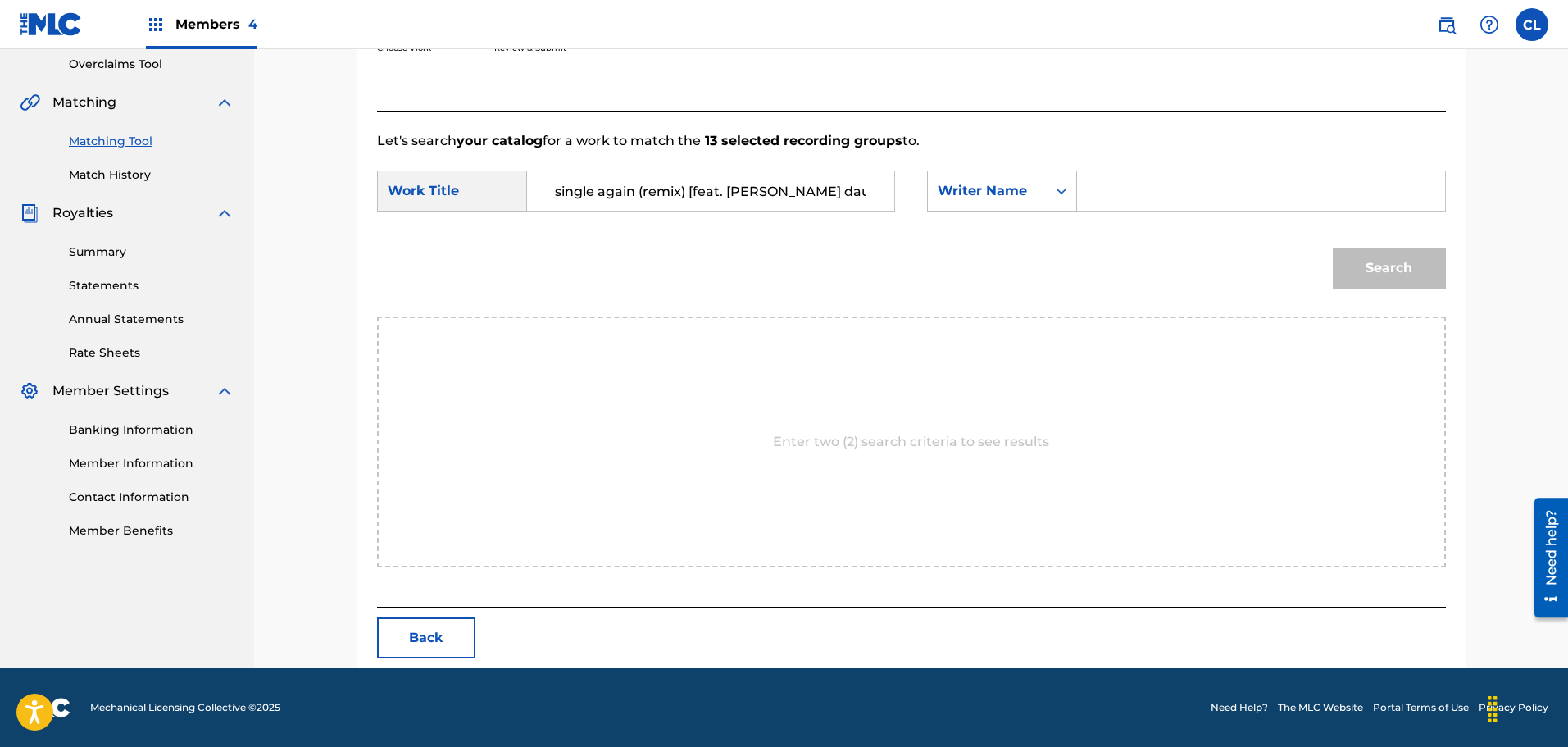
click at [1166, 189] on input "Search Form" at bounding box center [1260, 190] width 339 height 39
type input "[PERSON_NAME]"
click at [1333, 247] on button "Search" at bounding box center [1389, 267] width 113 height 41
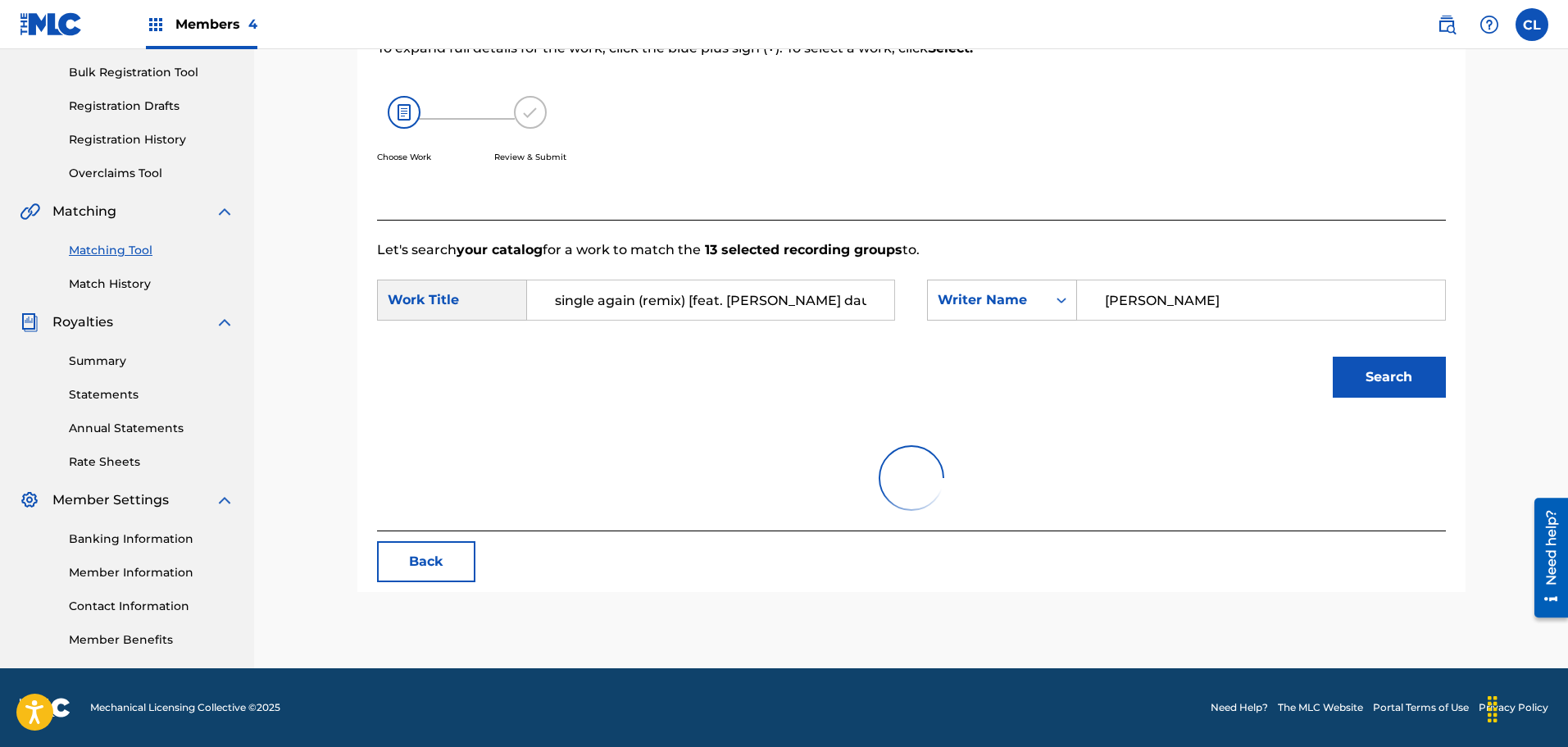
scroll to position [345, 0]
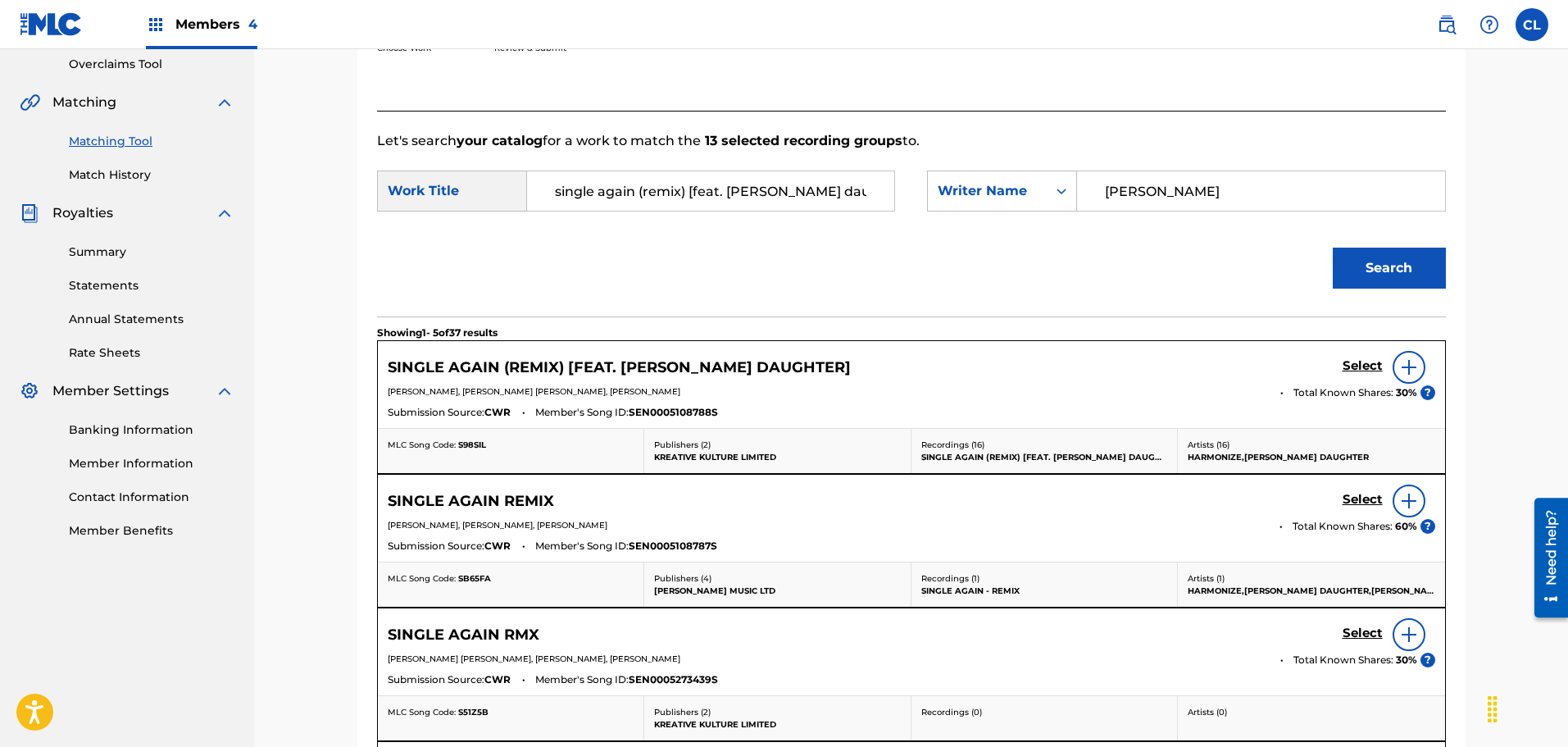
click at [1360, 366] on h5 "Select" at bounding box center [1363, 366] width 40 height 16
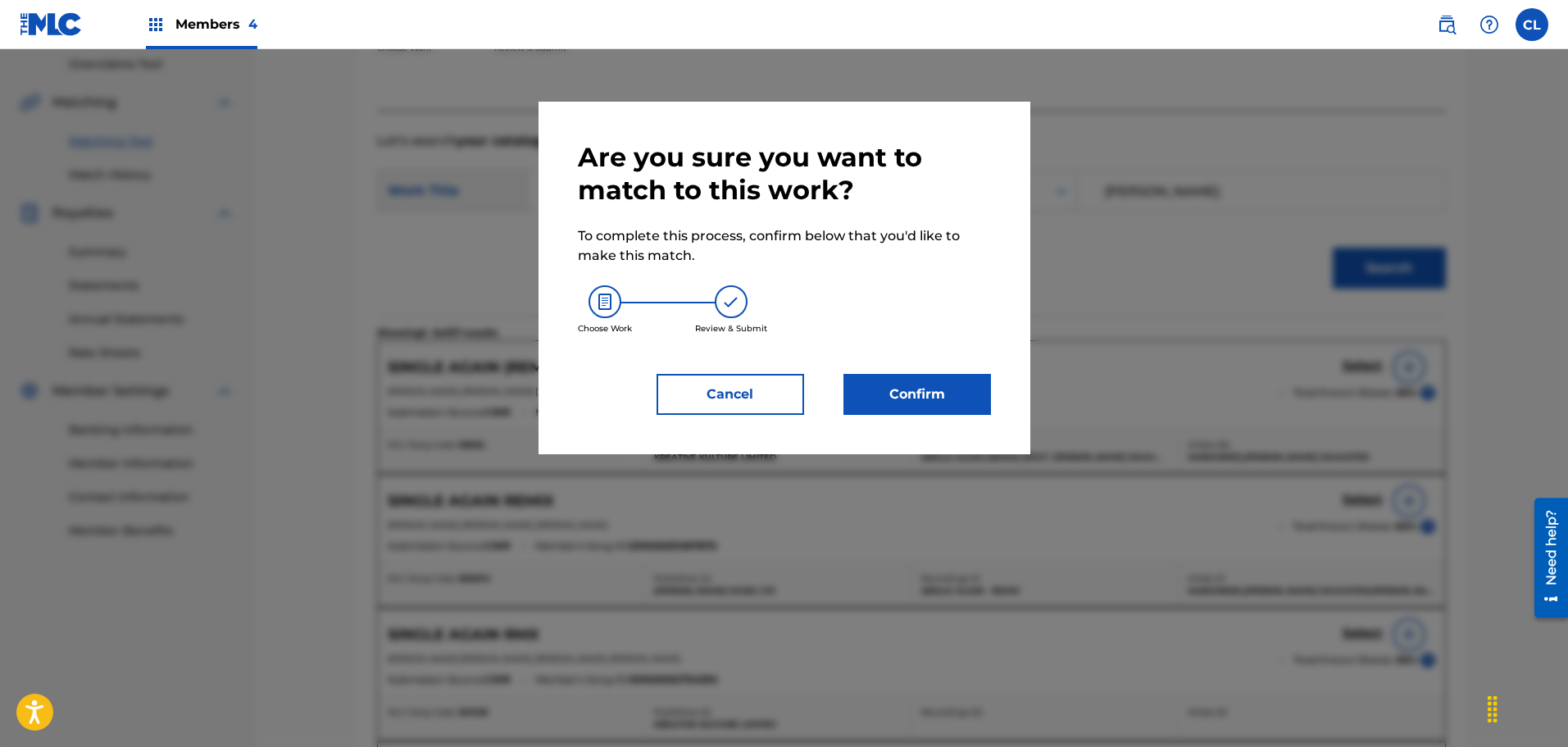
click at [918, 384] on button "Confirm" at bounding box center [917, 394] width 147 height 41
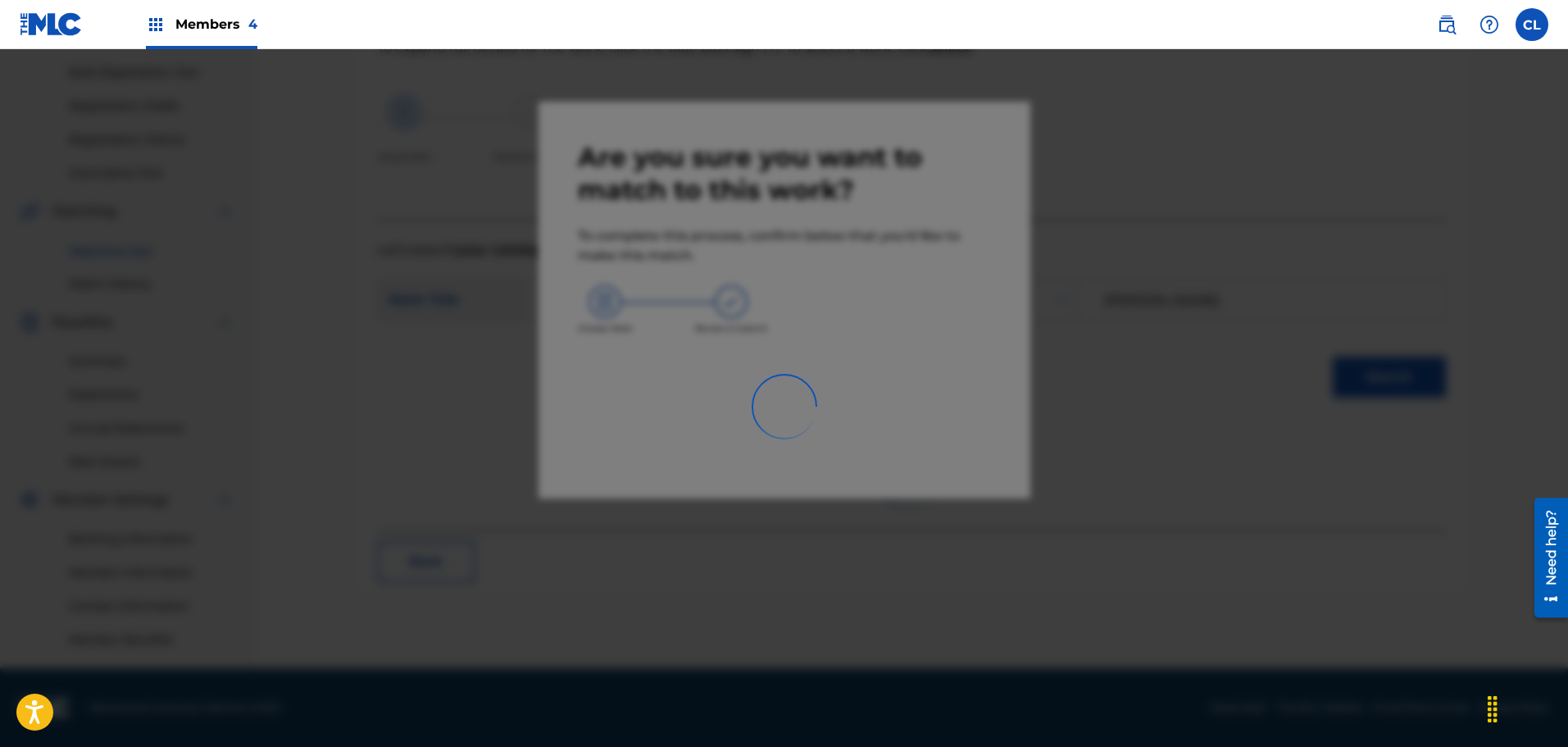
scroll to position [236, 0]
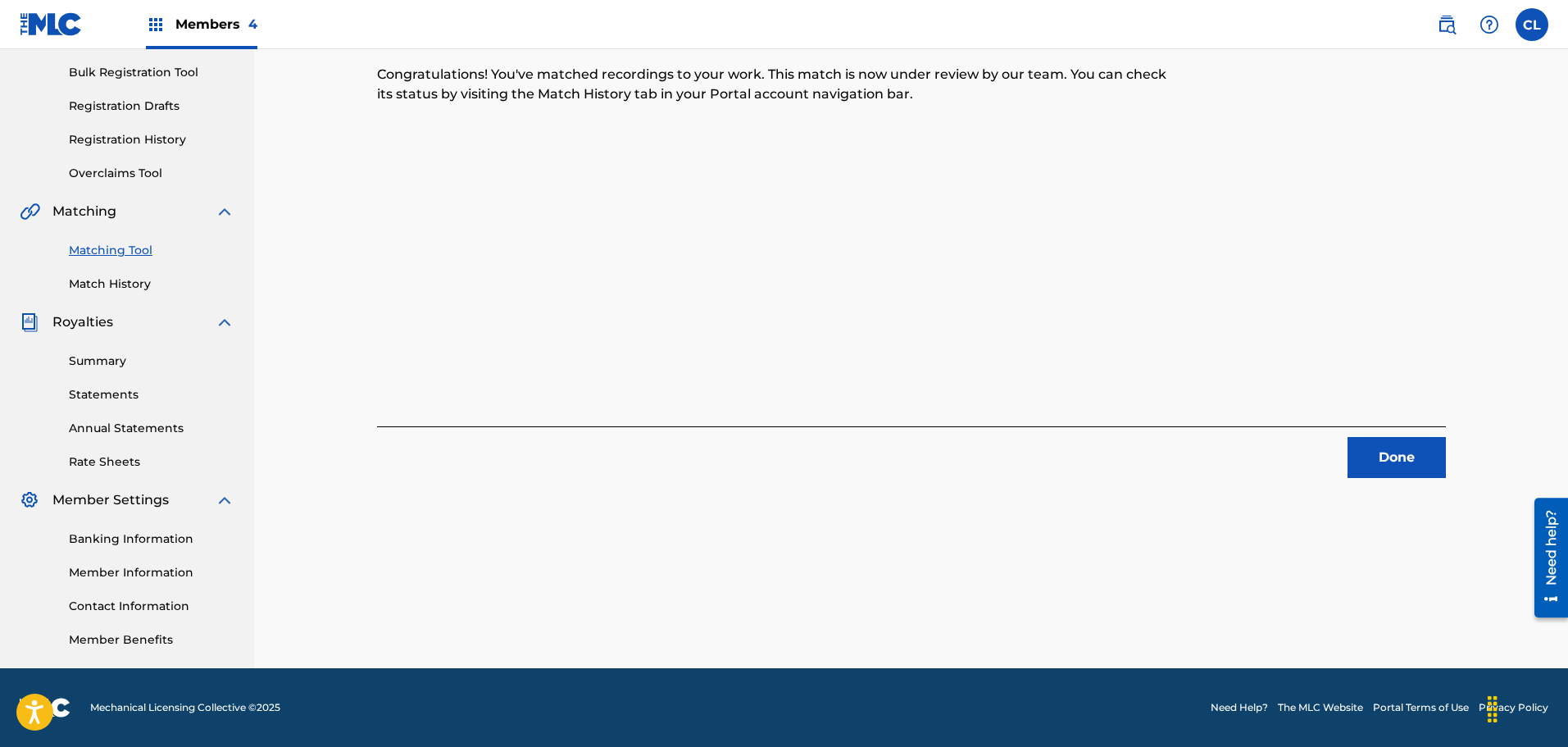
click at [1372, 467] on button "Done" at bounding box center [1396, 457] width 98 height 41
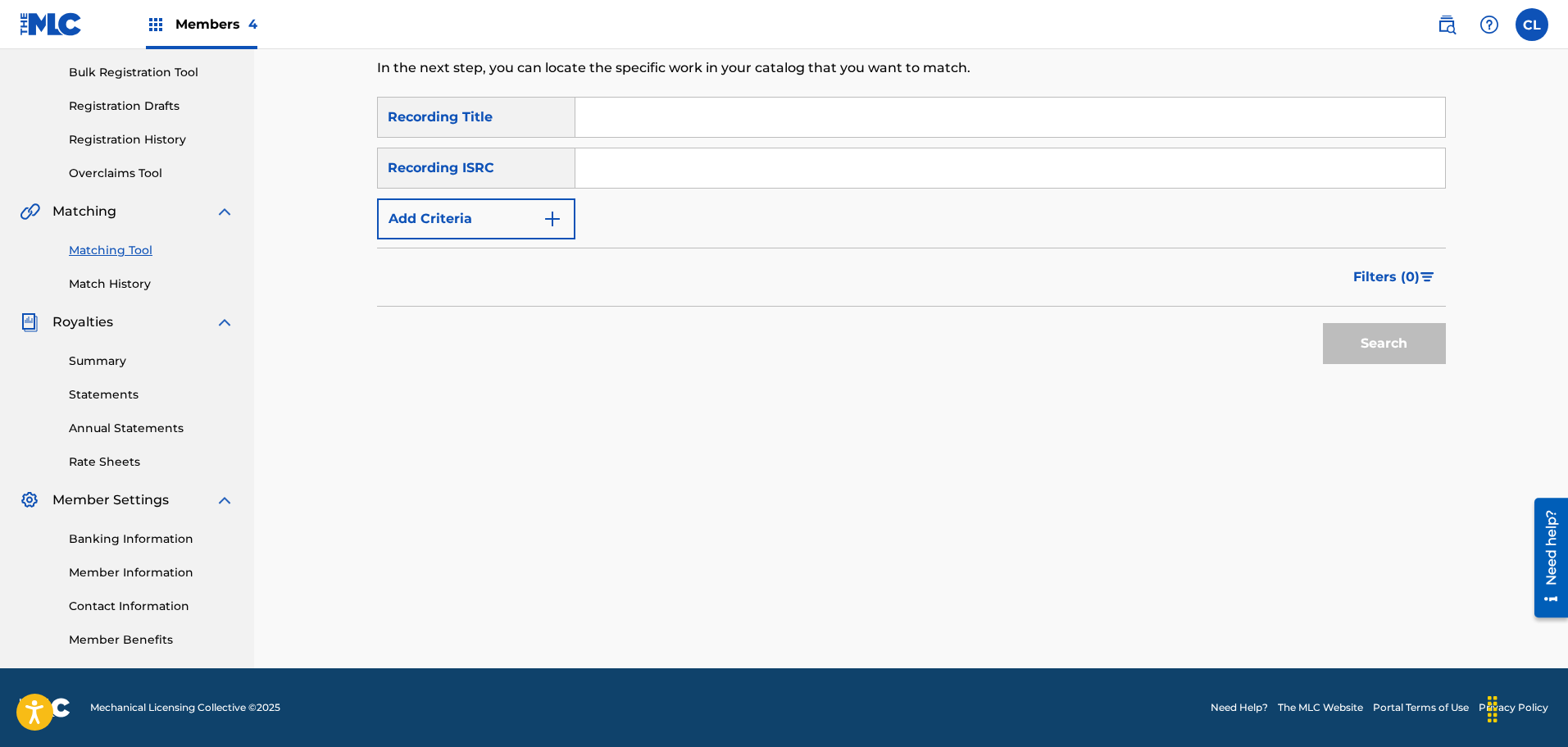
click at [1448, 18] on img at bounding box center [1446, 24] width 19 height 19
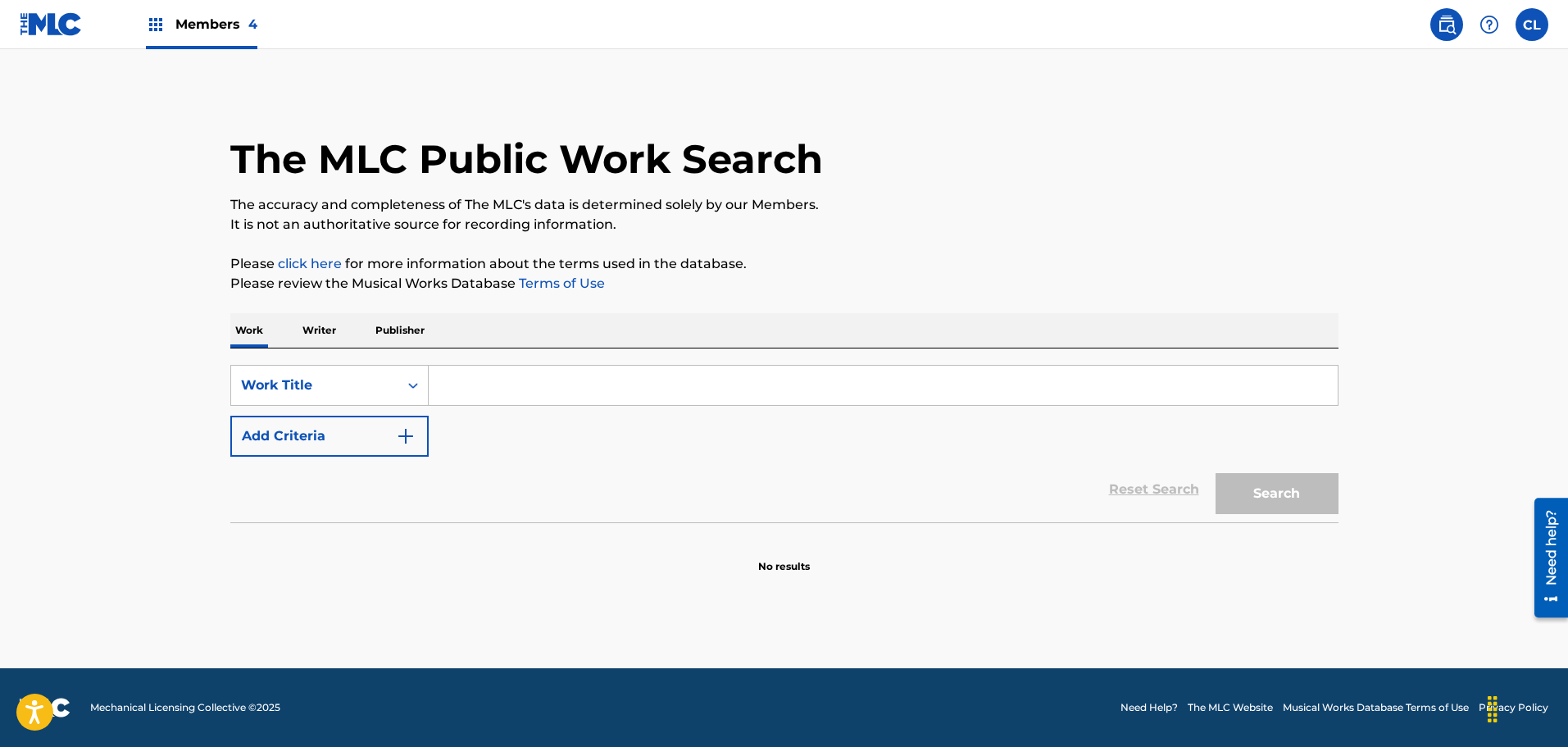
click at [681, 389] on input "Search Form" at bounding box center [882, 385] width 908 height 39
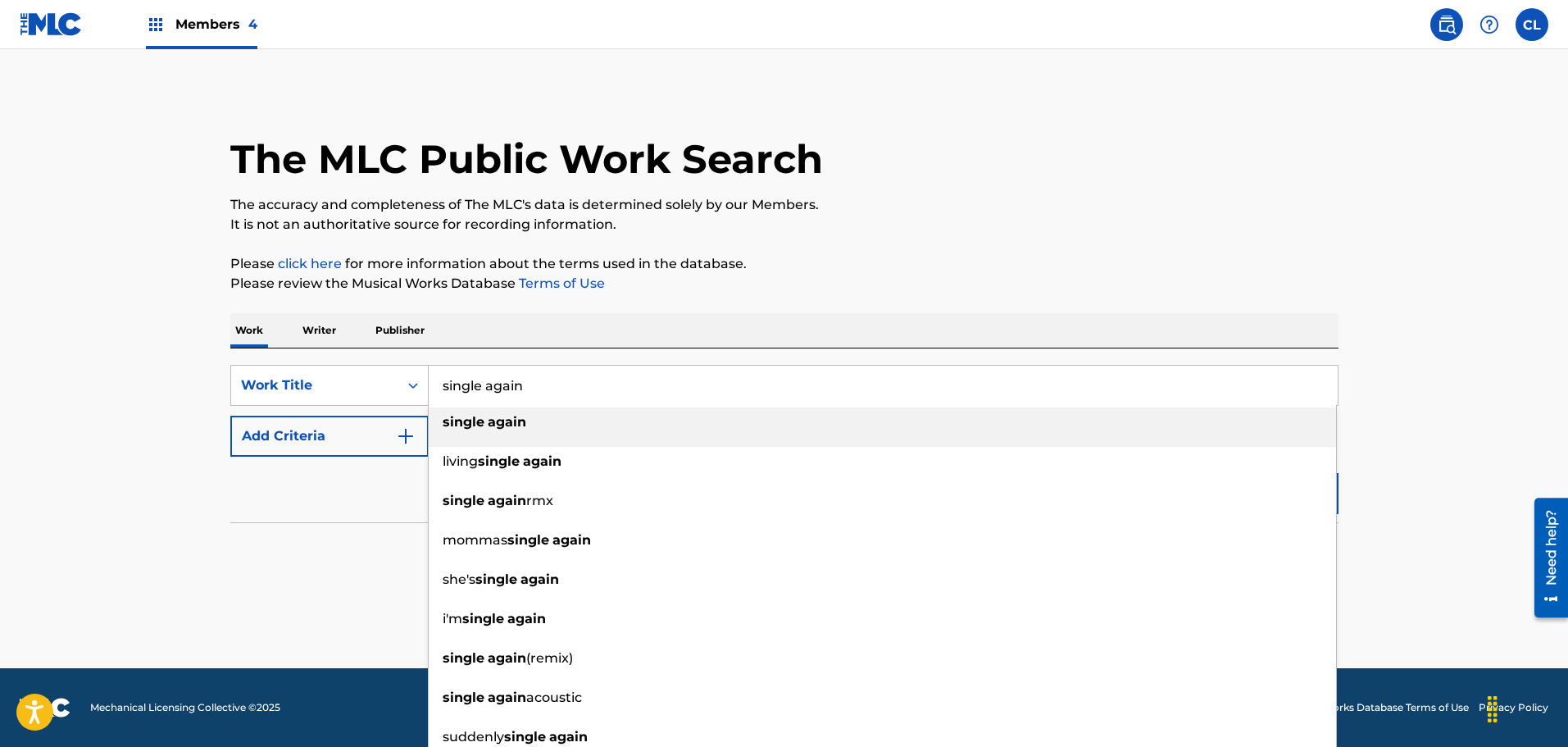
type input "single again"
click at [505, 430] on div "single again" at bounding box center [882, 422] width 907 height 29
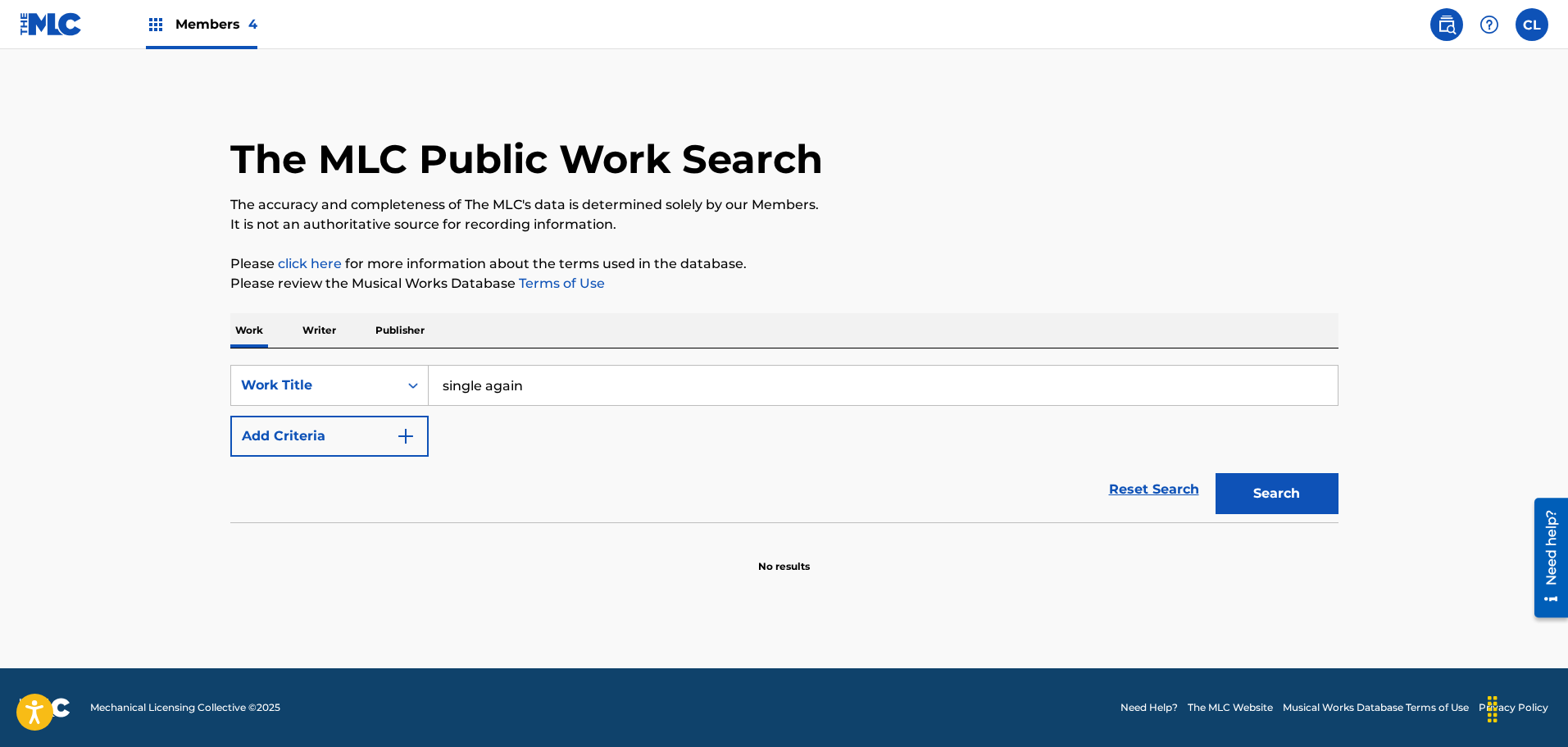
click at [377, 429] on button "Add Criteria" at bounding box center [329, 436] width 199 height 41
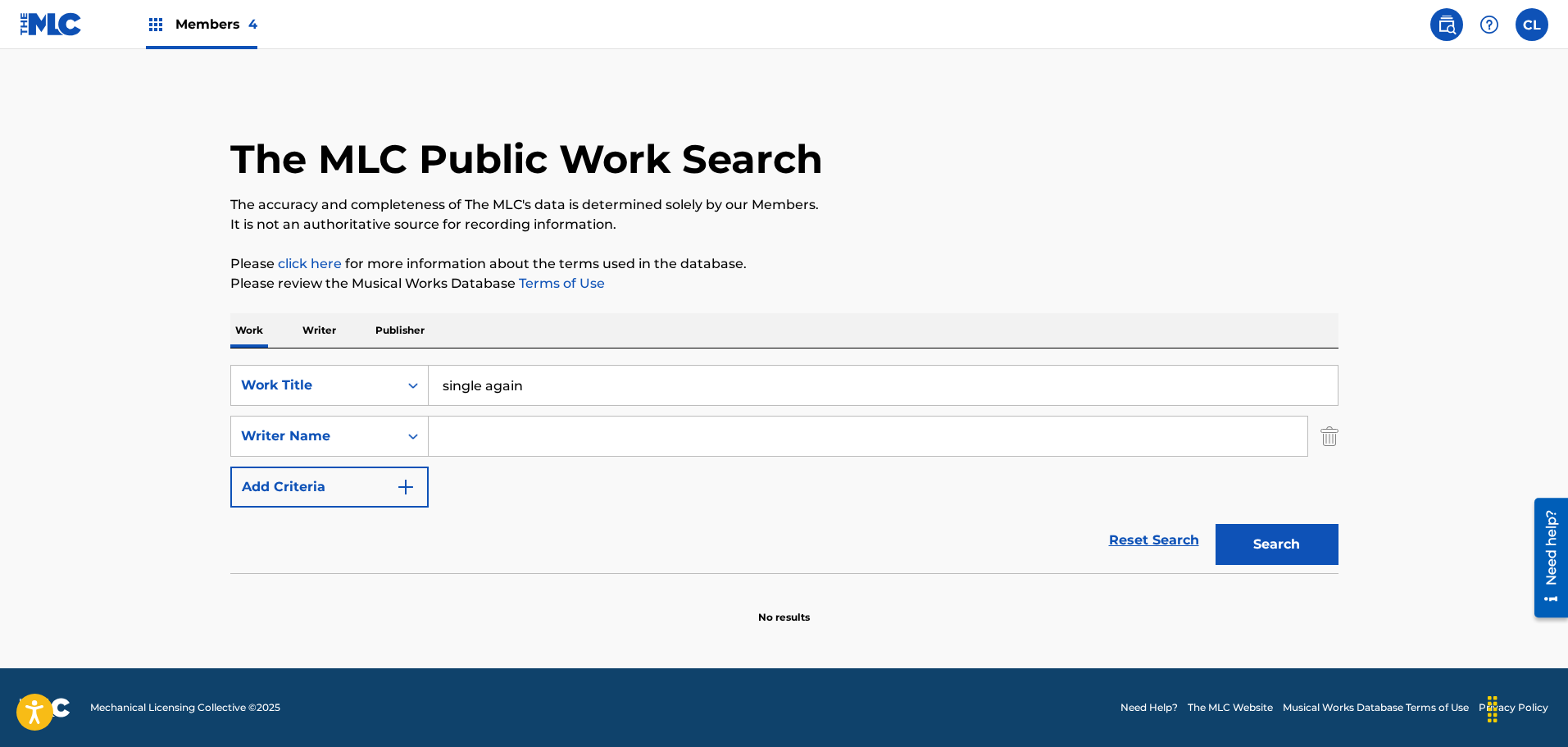
click at [497, 427] on input "Search Form" at bounding box center [867, 436] width 878 height 39
type input "[PERSON_NAME]"
click at [1215, 524] on button "Search" at bounding box center [1276, 544] width 123 height 41
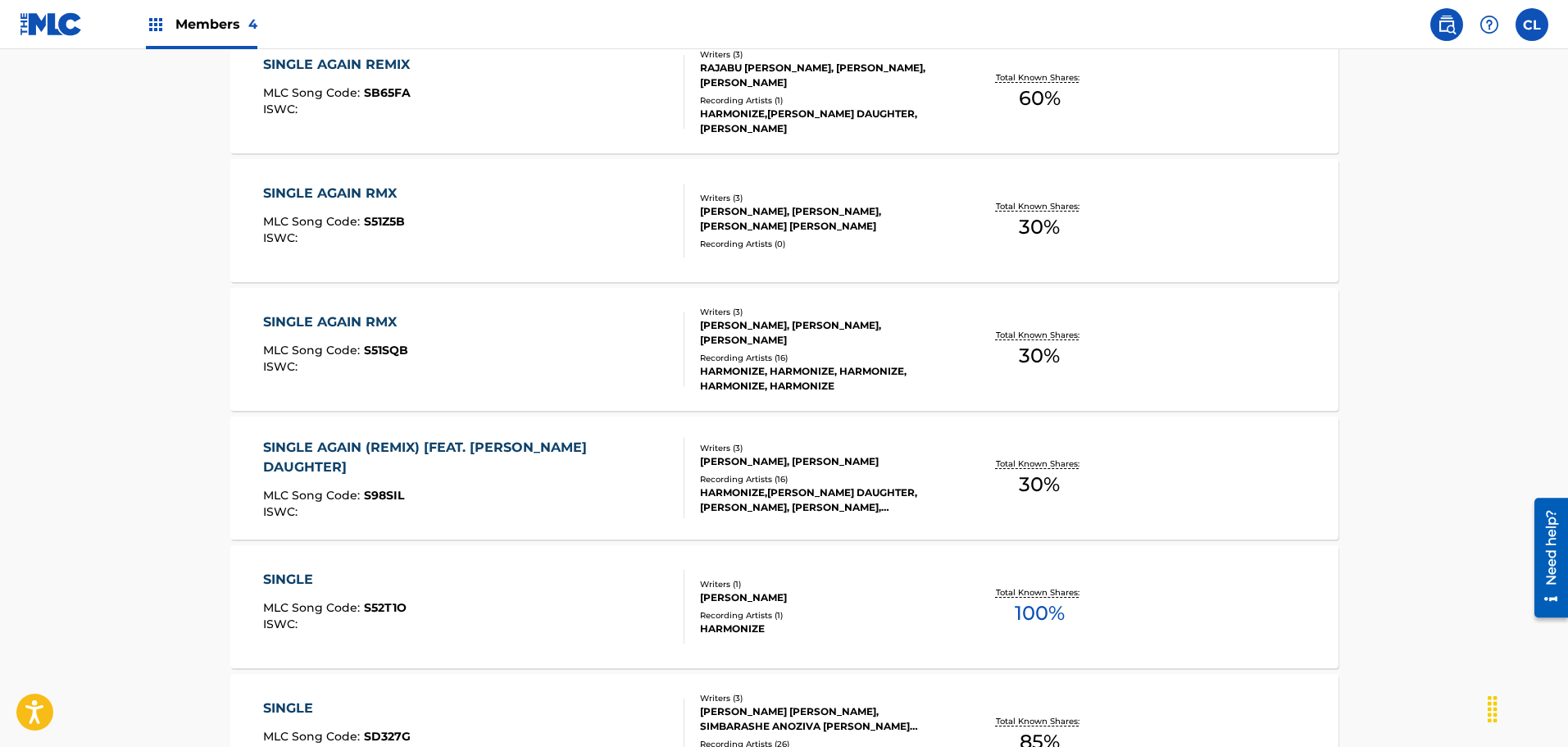
scroll to position [574, 0]
click at [606, 459] on div "SINGLE AGAIN (REMIX) [FEAT. [PERSON_NAME] DAUGHTER]" at bounding box center [467, 458] width 407 height 39
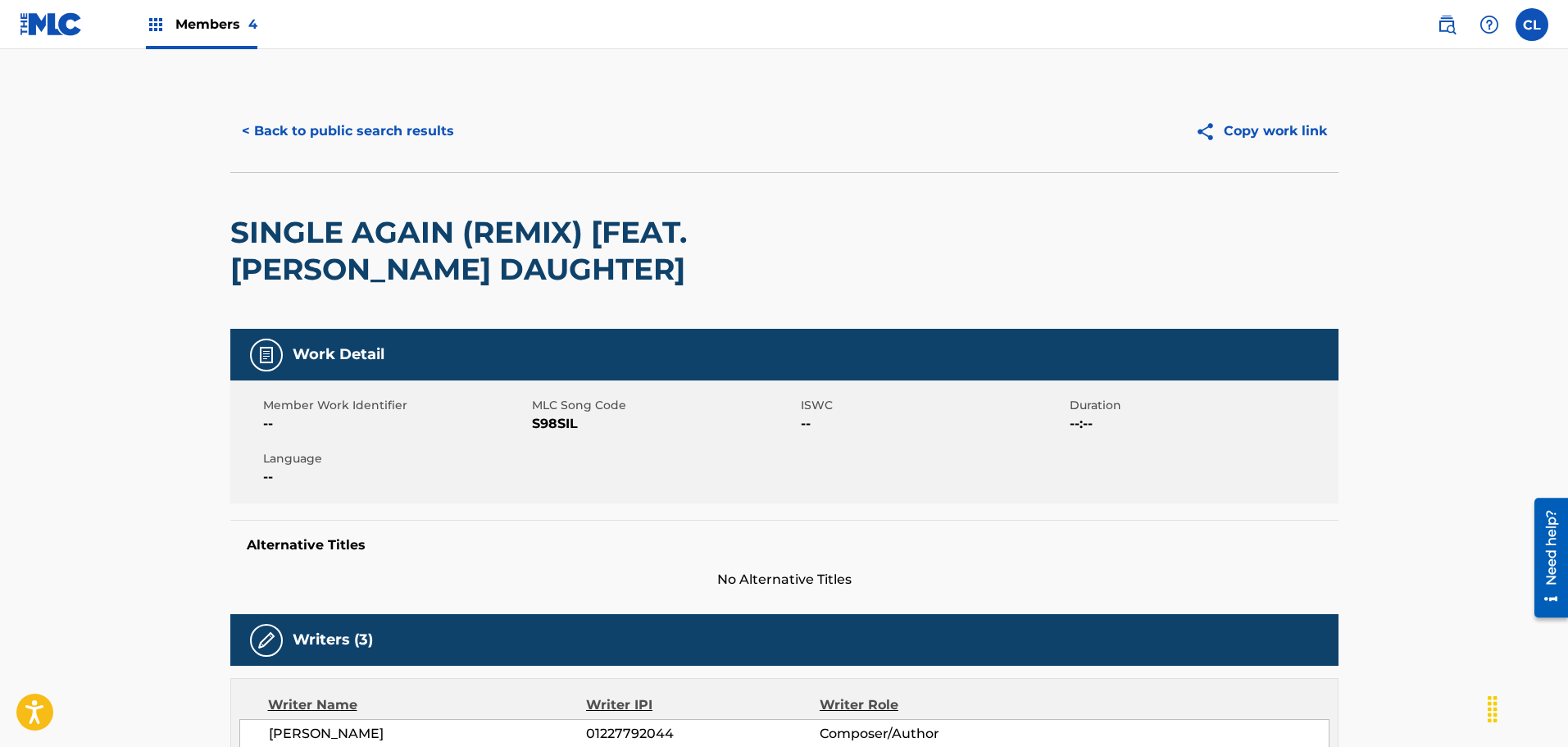
click at [549, 427] on span "S98SIL" at bounding box center [665, 423] width 265 height 19
click at [547, 427] on span "S98SIL" at bounding box center [665, 423] width 265 height 19
copy span "S98SIL"
click at [711, 300] on div "SINGLE AGAIN (REMIX) [FEAT. [PERSON_NAME] DAUGHTER]" at bounding box center [562, 251] width 665 height 156
click at [556, 423] on span "S98SIL" at bounding box center [665, 423] width 265 height 19
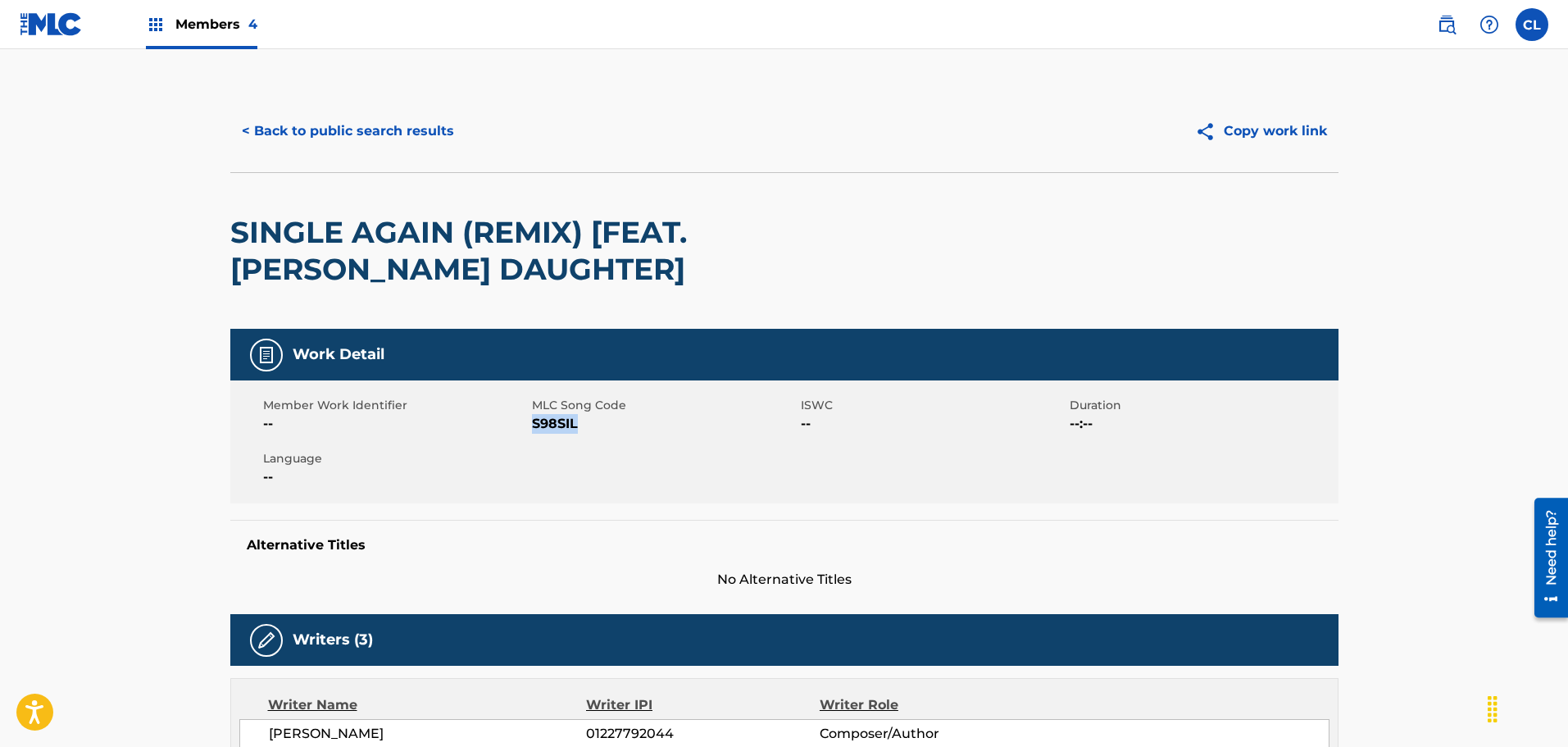
click at [556, 423] on span "S98SIL" at bounding box center [665, 423] width 265 height 19
copy span "S98SIL"
click at [367, 132] on button "< Back to public search results" at bounding box center [348, 131] width 235 height 41
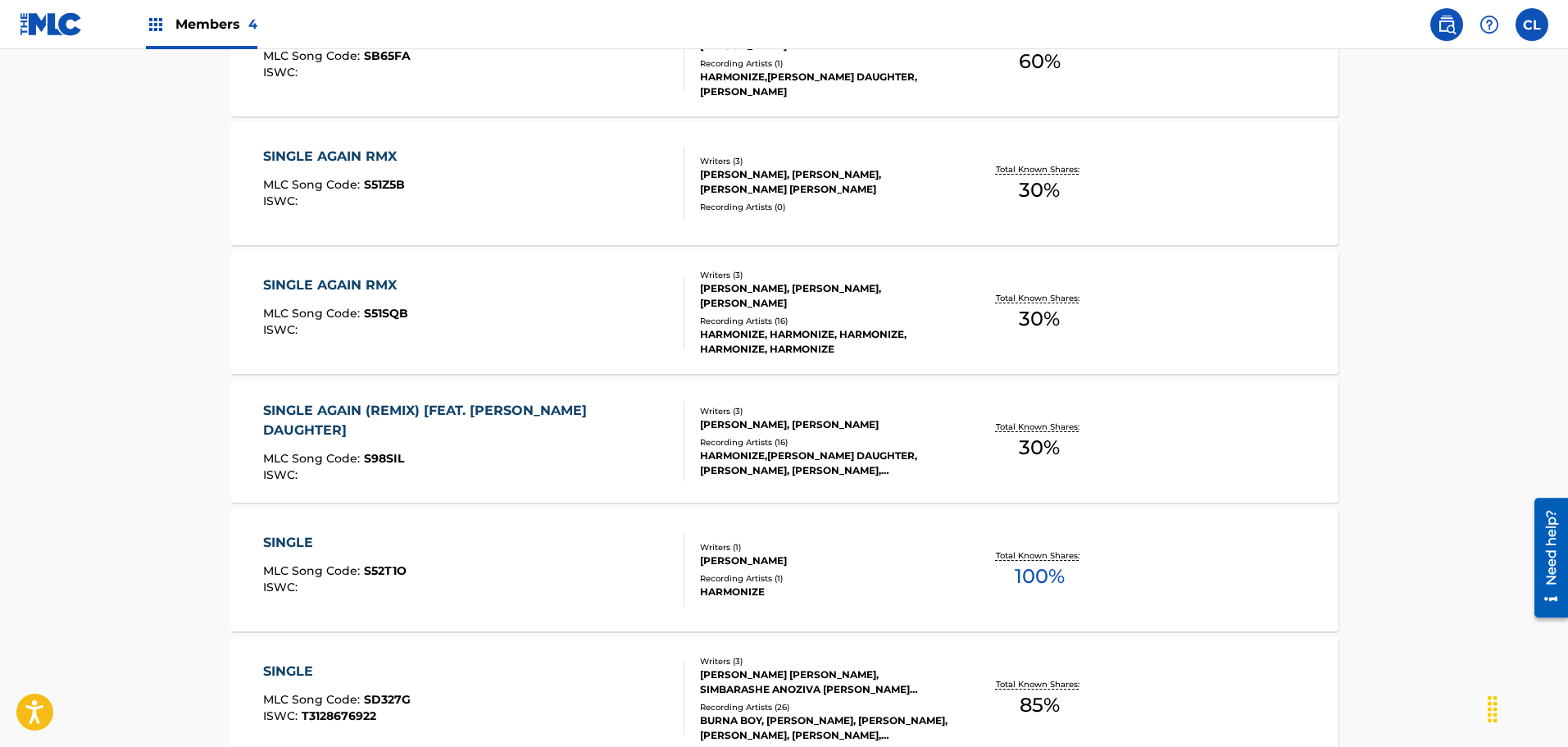
scroll to position [585, 0]
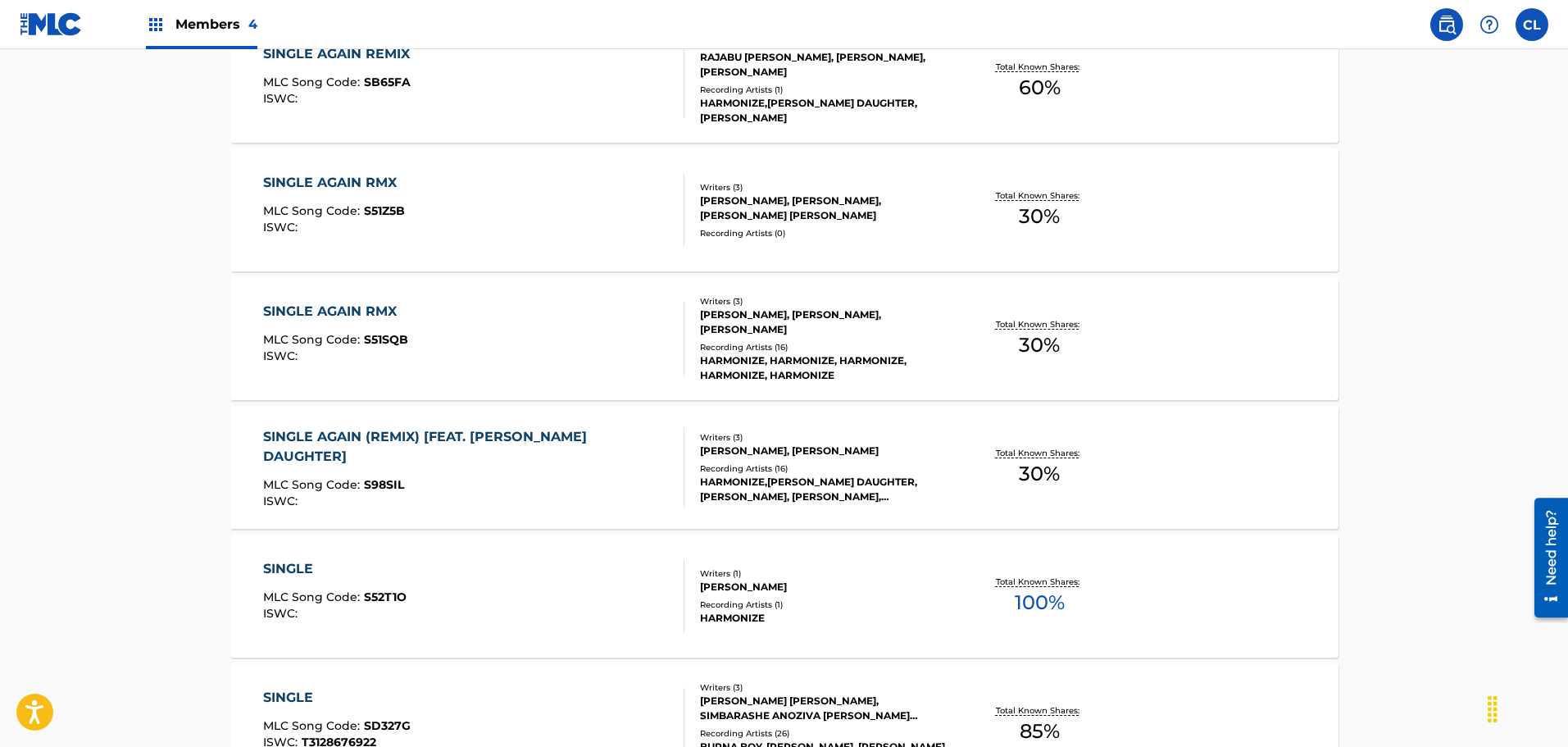
click at [385, 205] on span "S51Z5B" at bounding box center [384, 211] width 41 height 15
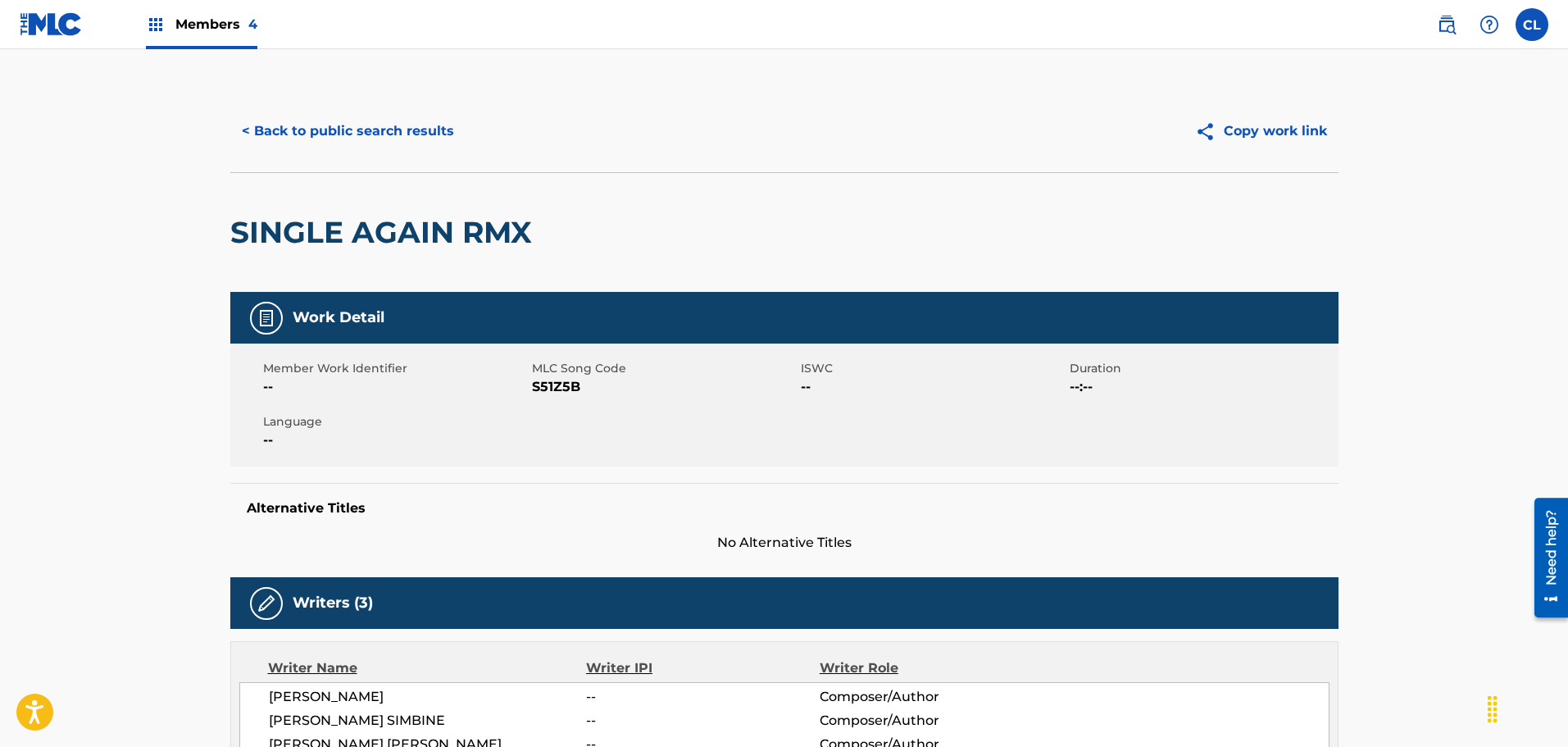
click at [385, 205] on div "SINGLE AGAIN RMX" at bounding box center [386, 232] width 310 height 119
click at [571, 386] on span "S51Z5B" at bounding box center [665, 386] width 265 height 19
copy span "S51Z5B"
click at [848, 121] on div "Copy work link" at bounding box center [1061, 131] width 554 height 41
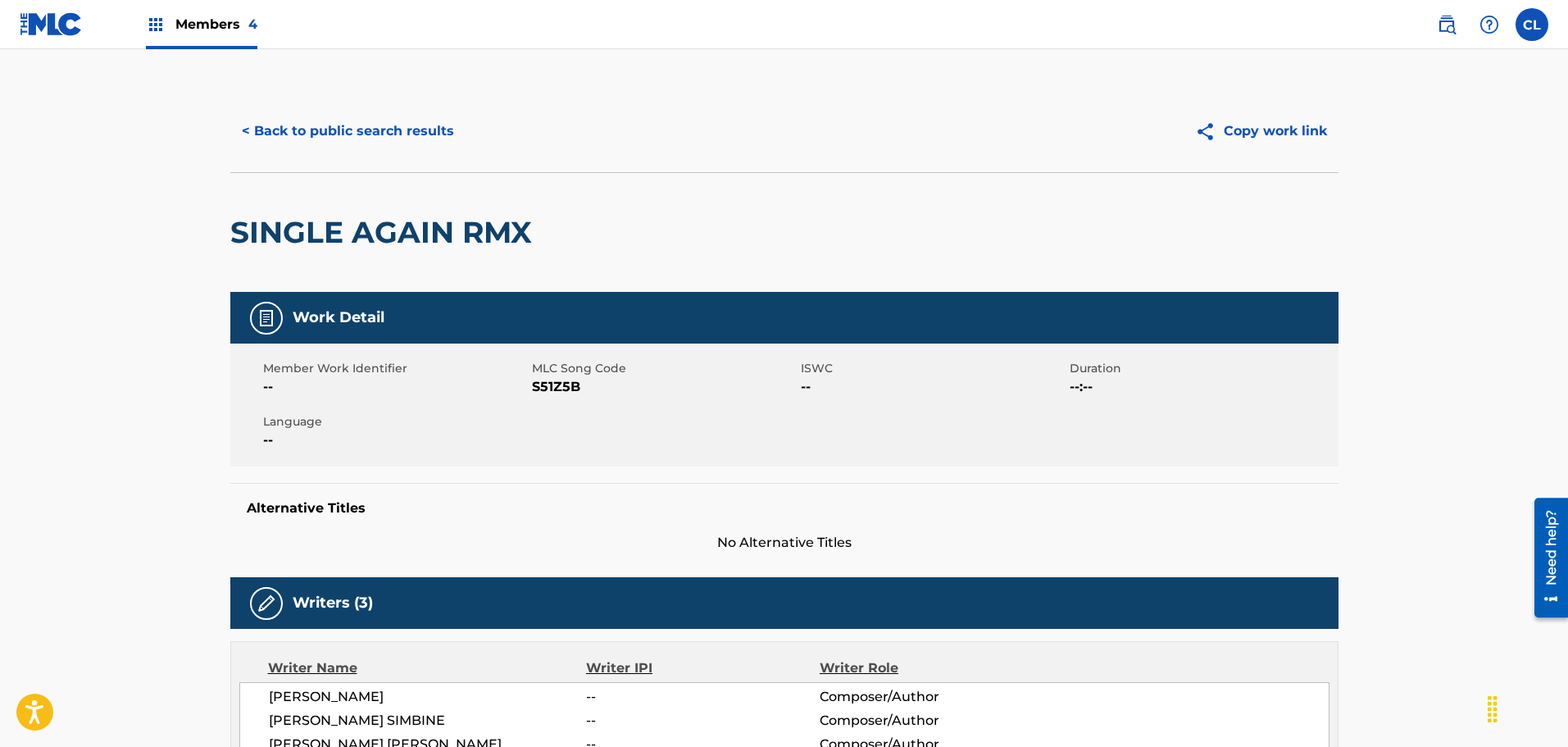
click at [320, 138] on button "< Back to public search results" at bounding box center [348, 131] width 235 height 41
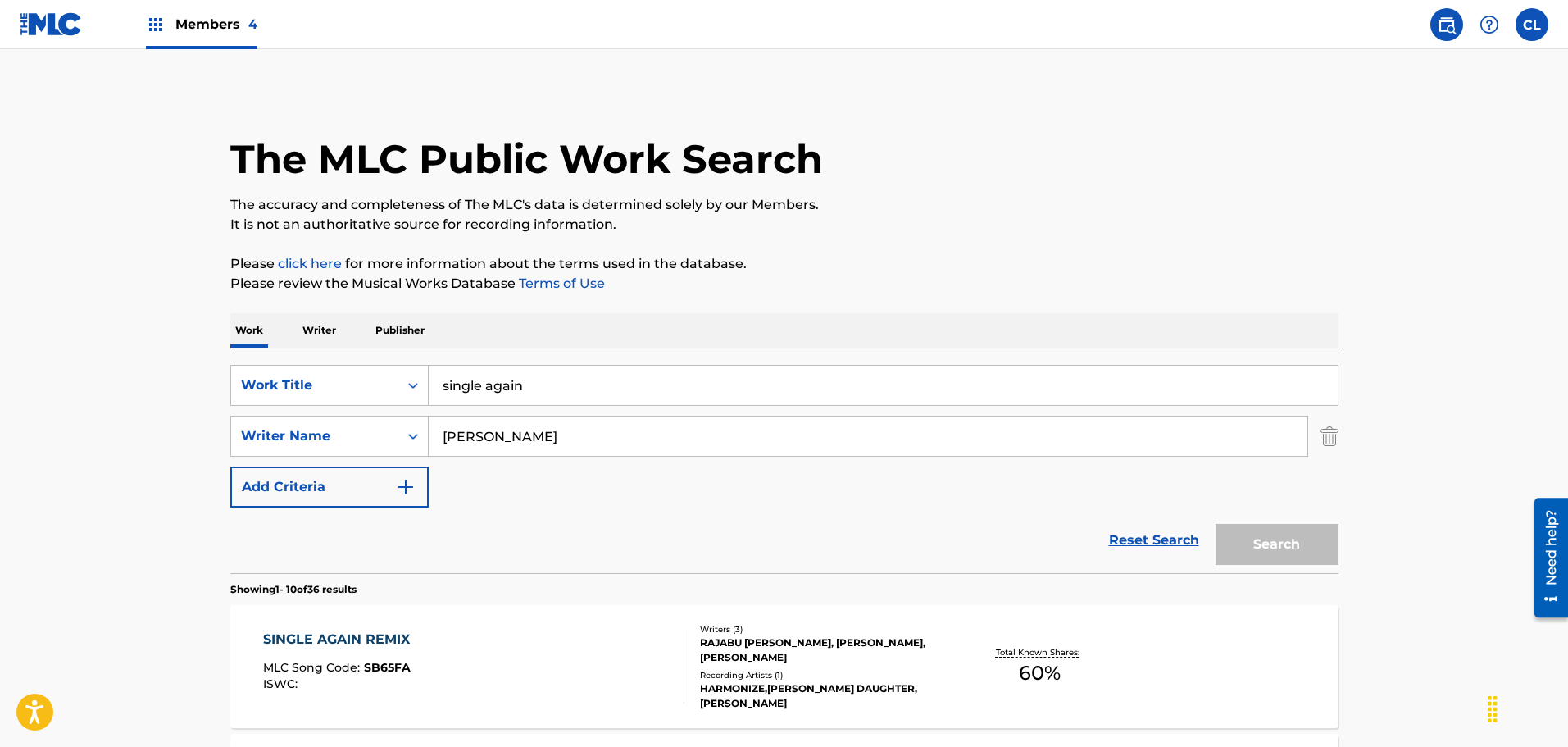
scroll to position [679, 0]
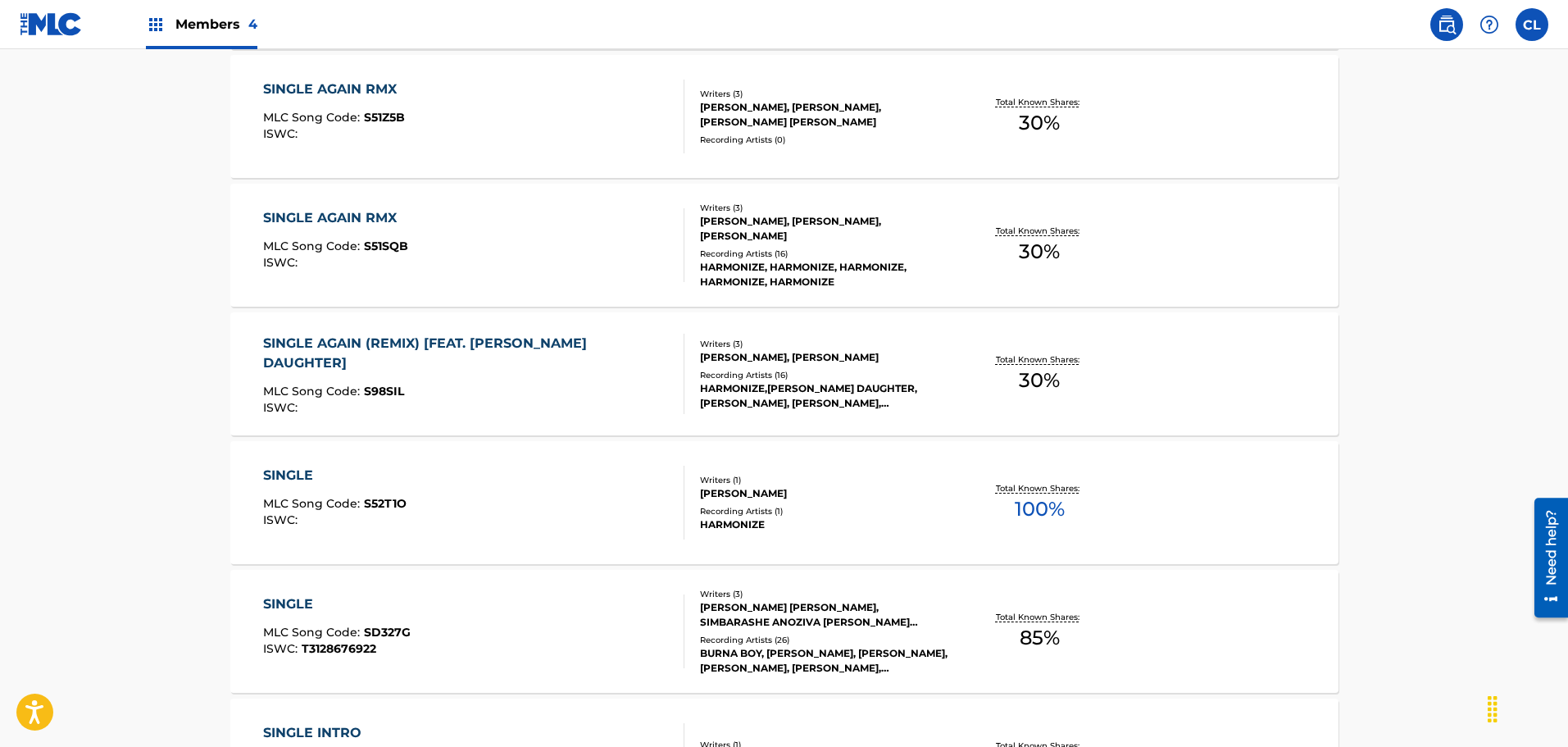
click at [492, 352] on div "SINGLE AGAIN (REMIX) [FEAT. [PERSON_NAME] DAUGHTER]" at bounding box center [467, 353] width 407 height 39
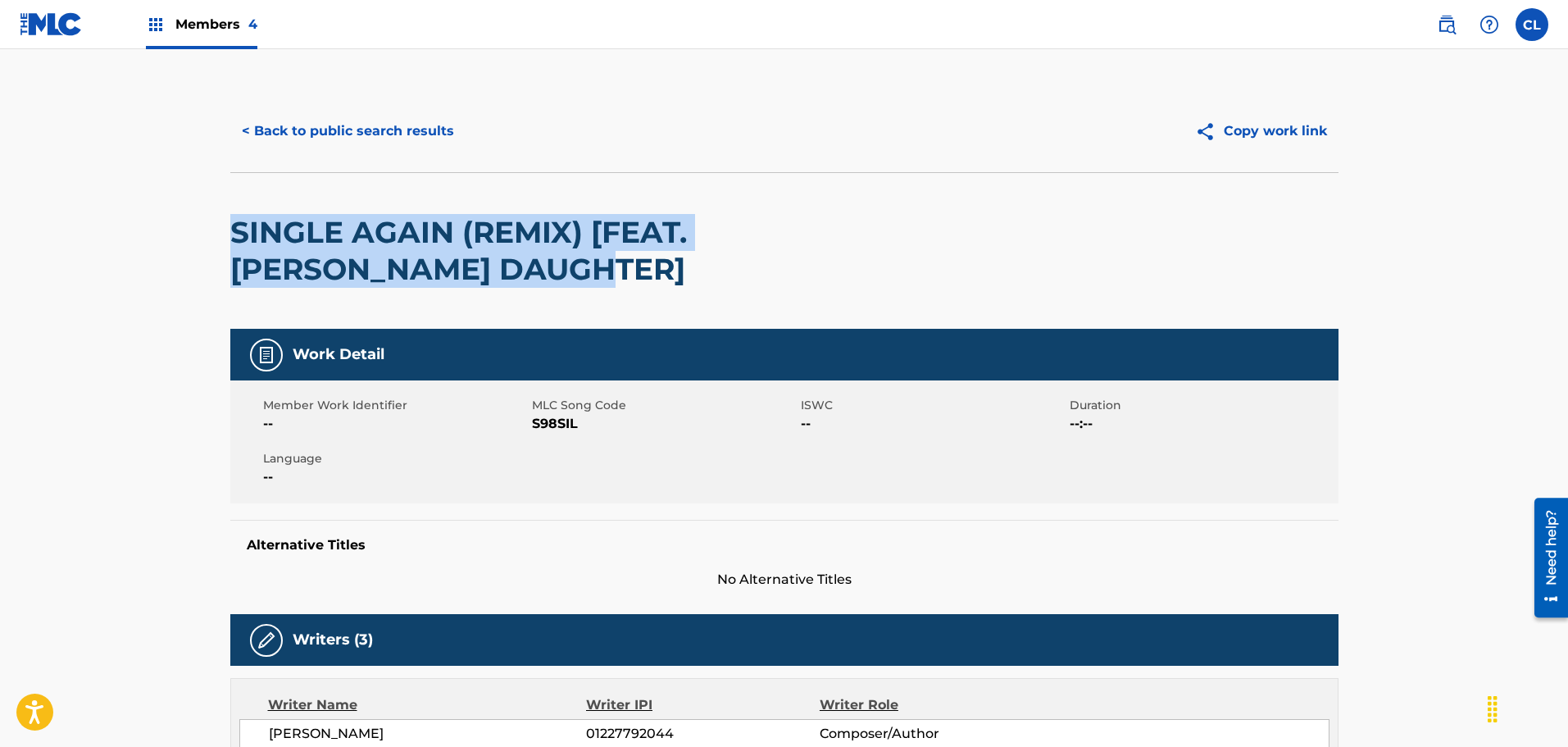
drag, startPoint x: 624, startPoint y: 265, endPoint x: 230, endPoint y: 226, distance: 395.9
click at [230, 226] on h2 "SINGLE AGAIN (REMIX) [FEAT. [PERSON_NAME] DAUGHTER]" at bounding box center [562, 251] width 665 height 74
copy h2 "SINGLE AGAIN (REMIX) [FEAT. [PERSON_NAME] DAUGHTER]"
click at [347, 143] on button "< Back to public search results" at bounding box center [348, 131] width 235 height 41
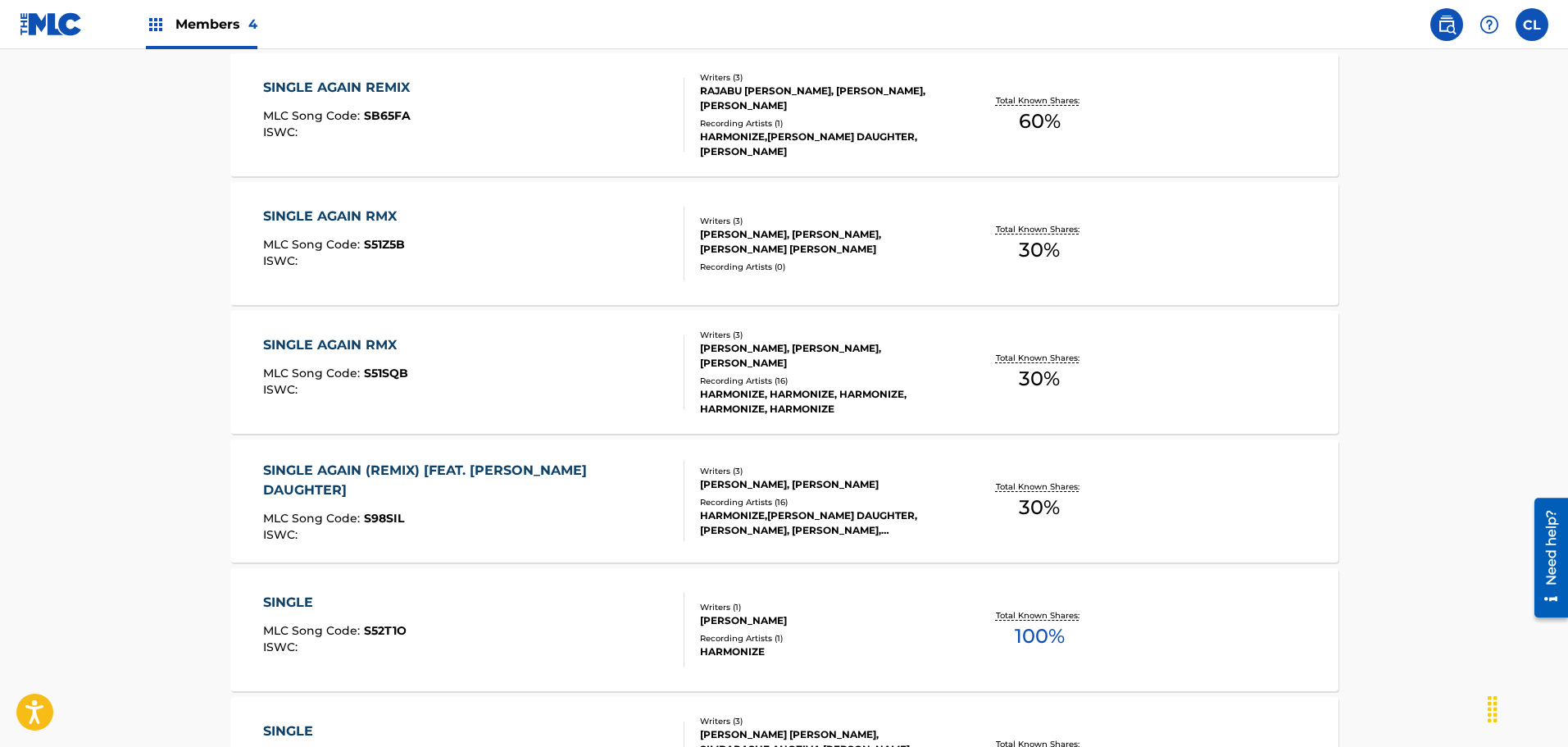
scroll to position [527, 0]
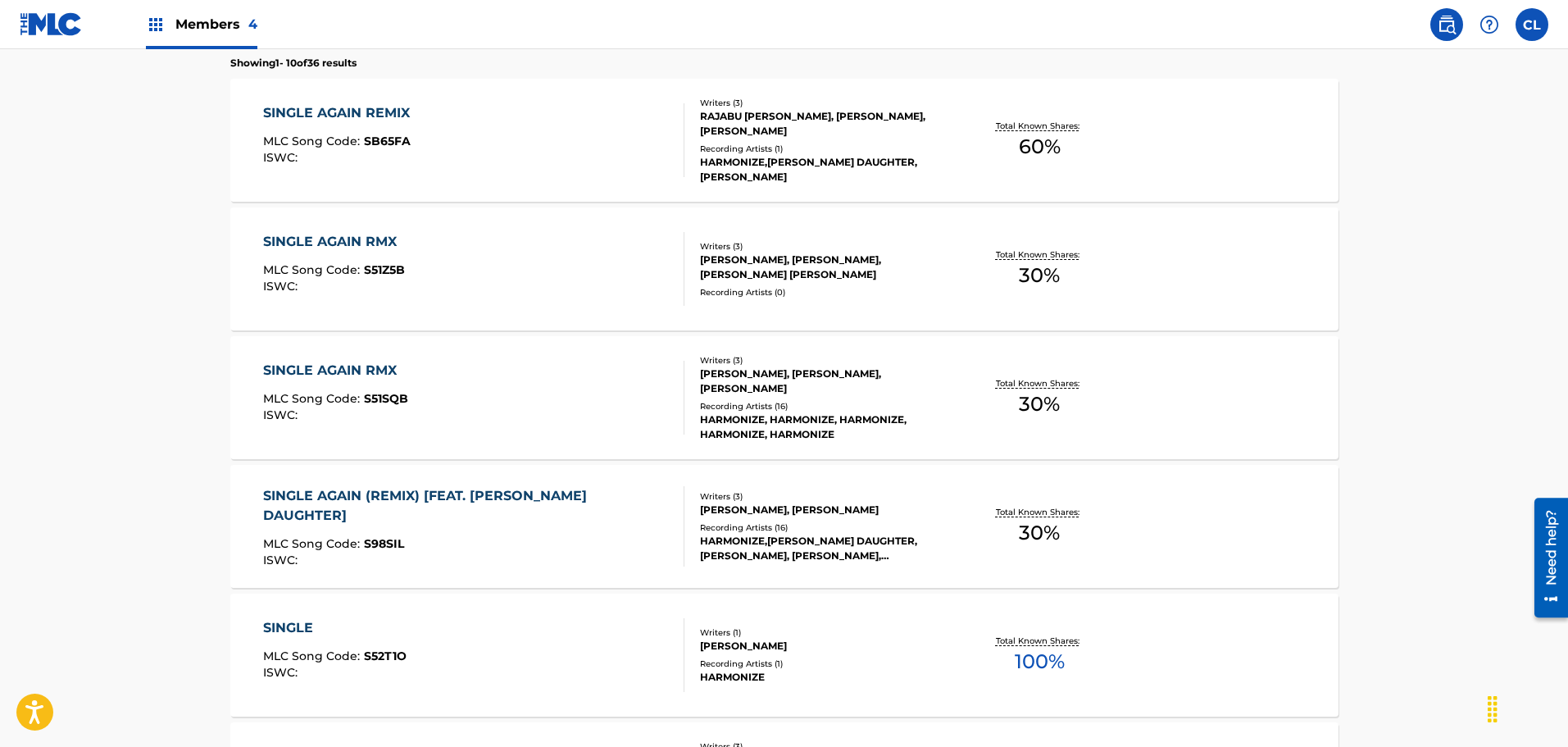
click at [512, 384] on div "SINGLE AGAIN RMX MLC Song Code : S51SQB ISWC :" at bounding box center [474, 397] width 422 height 74
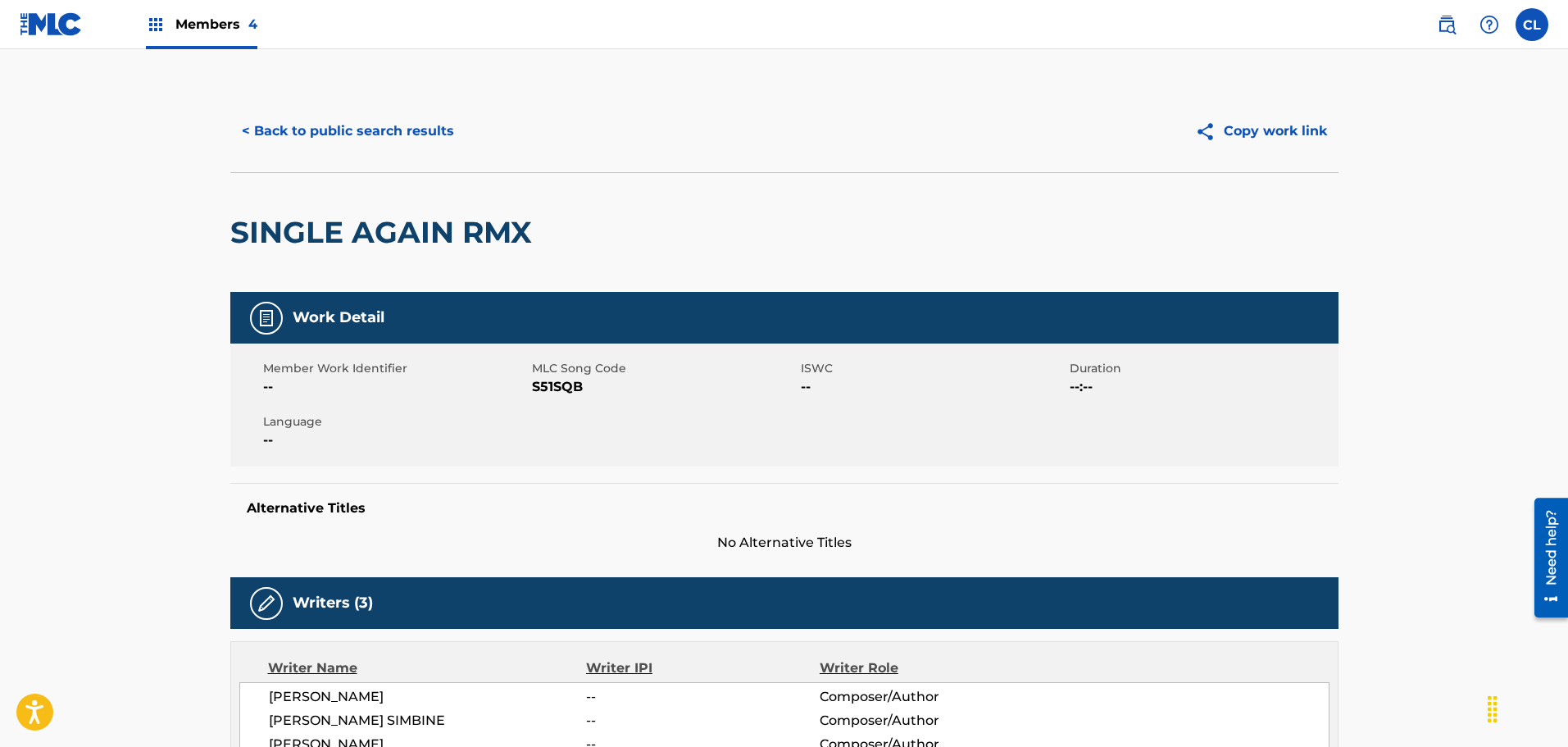
click at [291, 134] on button "< Back to public search results" at bounding box center [348, 131] width 235 height 41
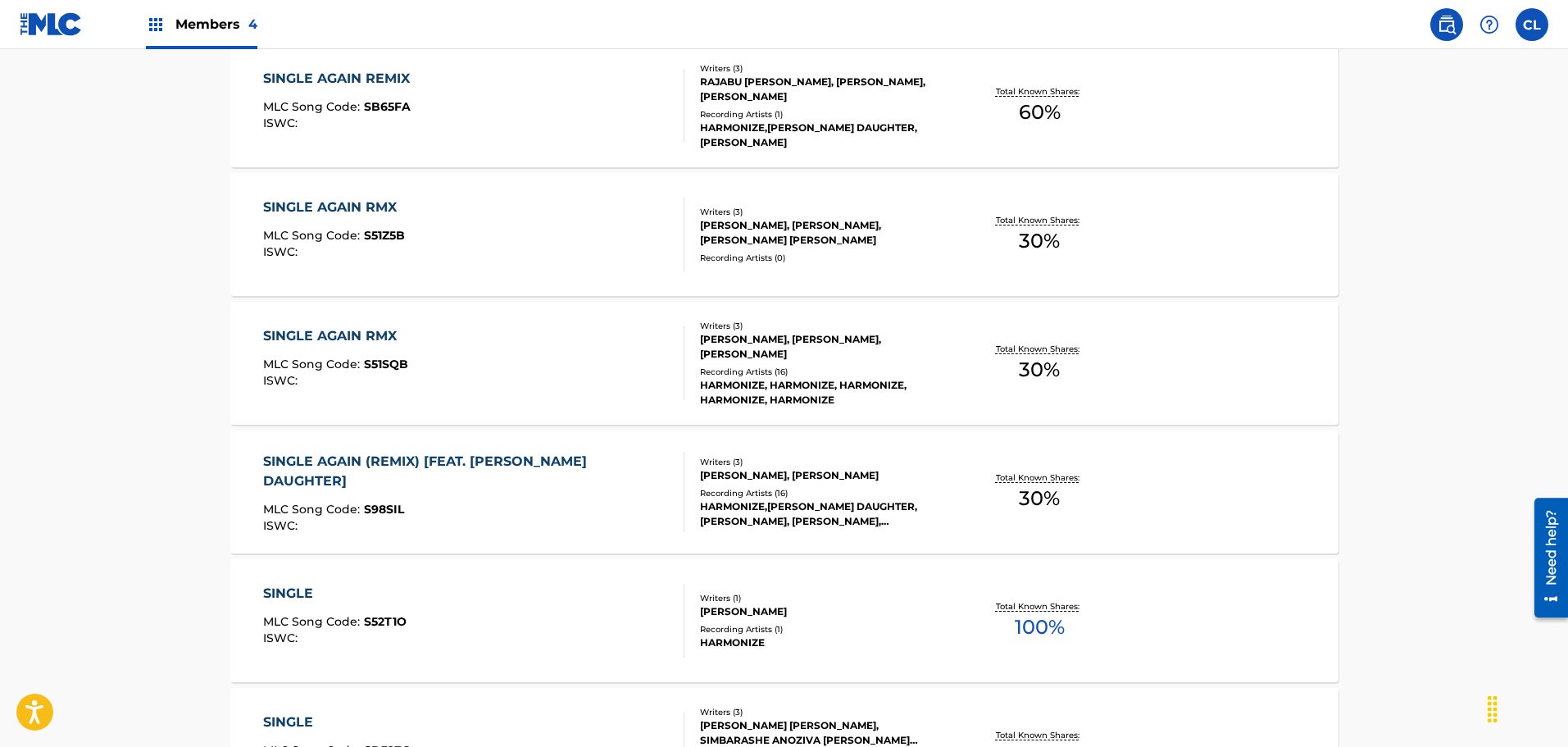
scroll to position [456, 0]
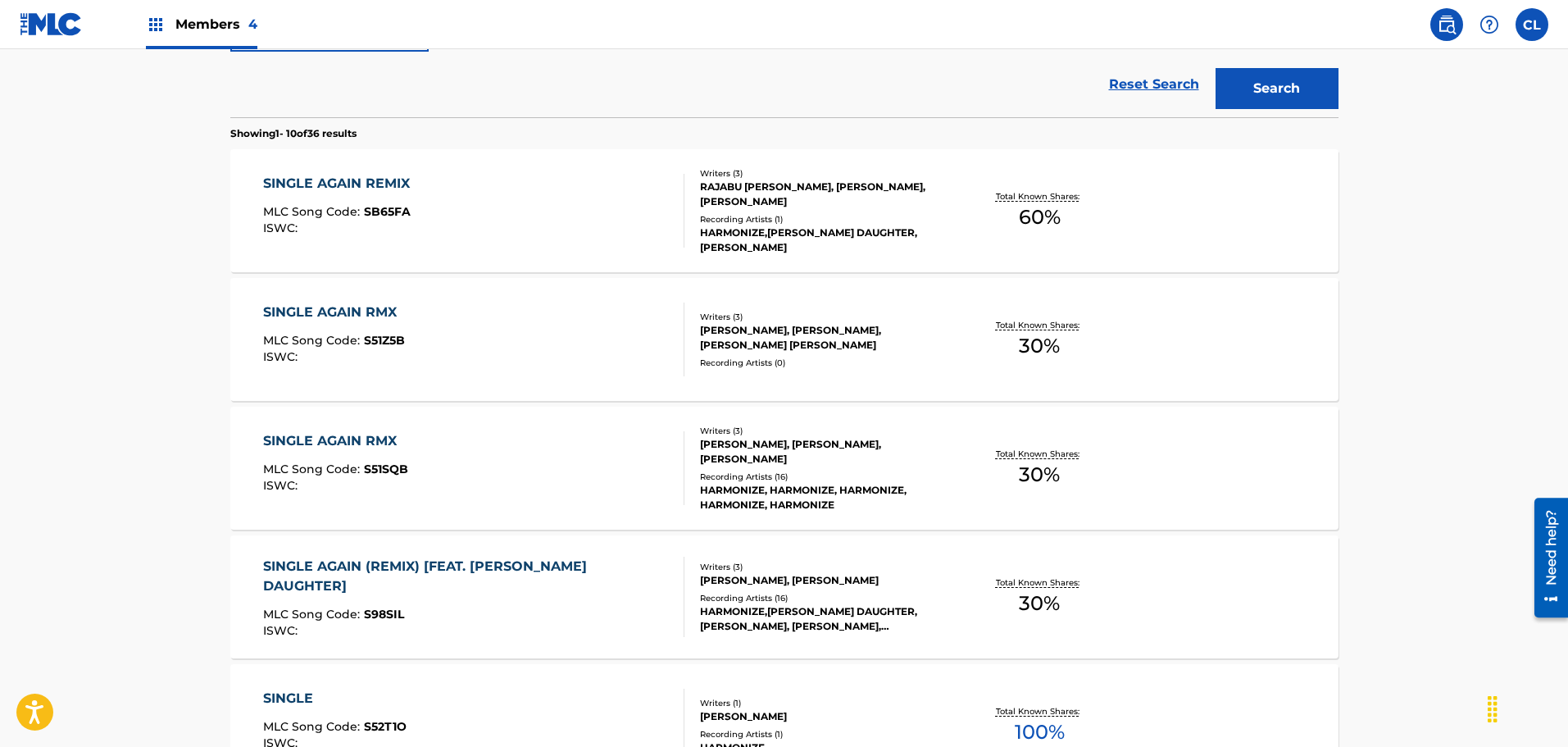
click at [673, 199] on div at bounding box center [677, 210] width 13 height 74
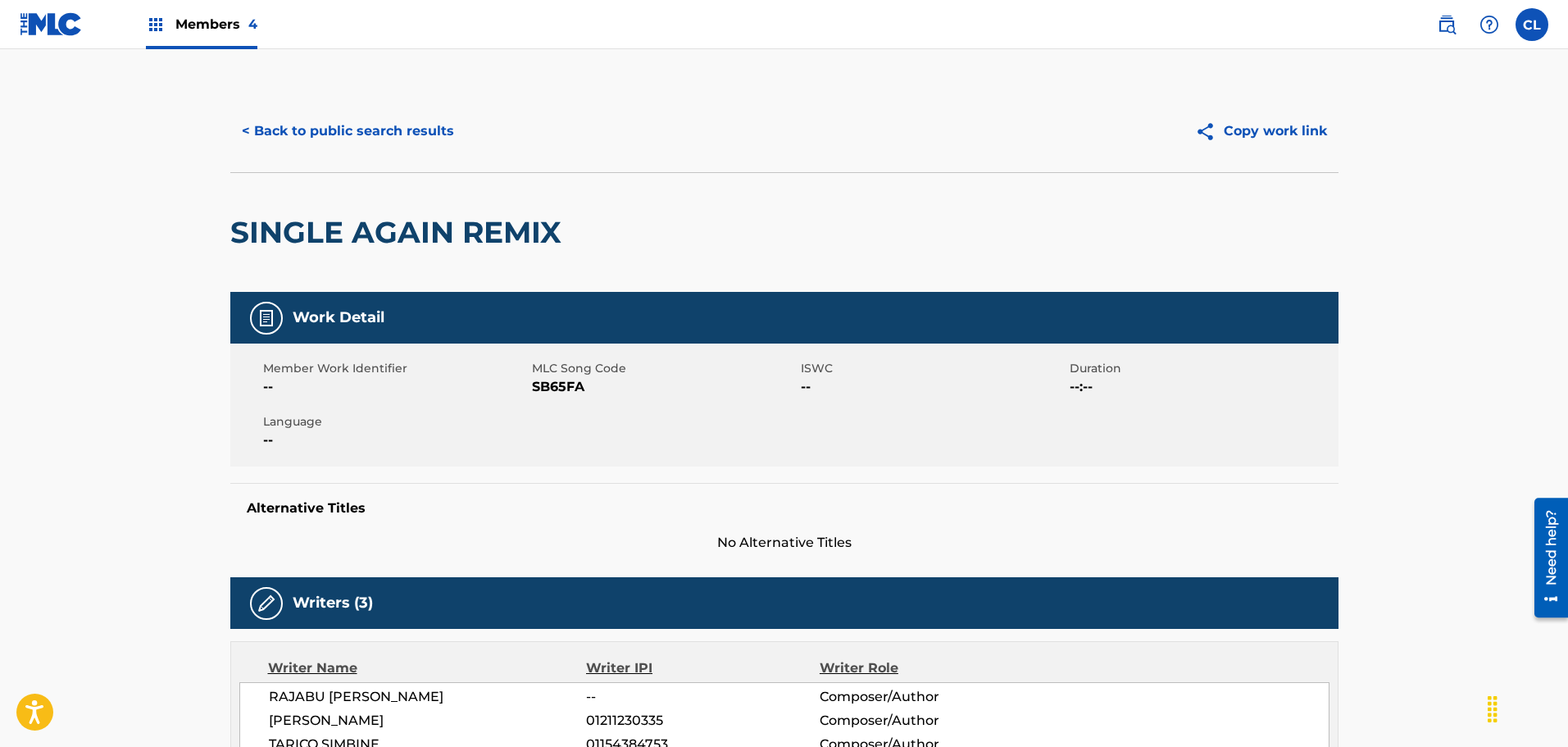
click at [354, 122] on button "< Back to public search results" at bounding box center [348, 131] width 235 height 41
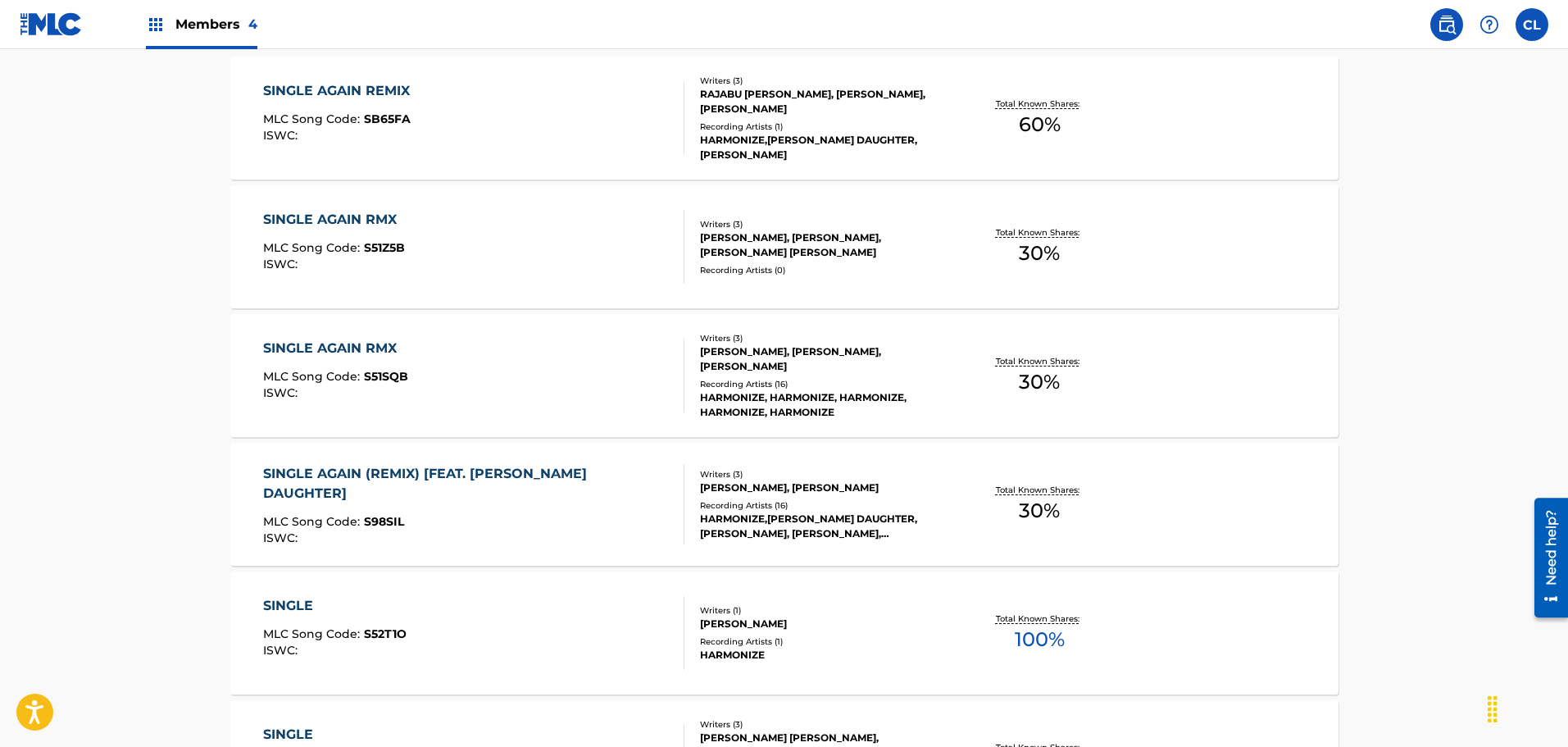
scroll to position [467, 0]
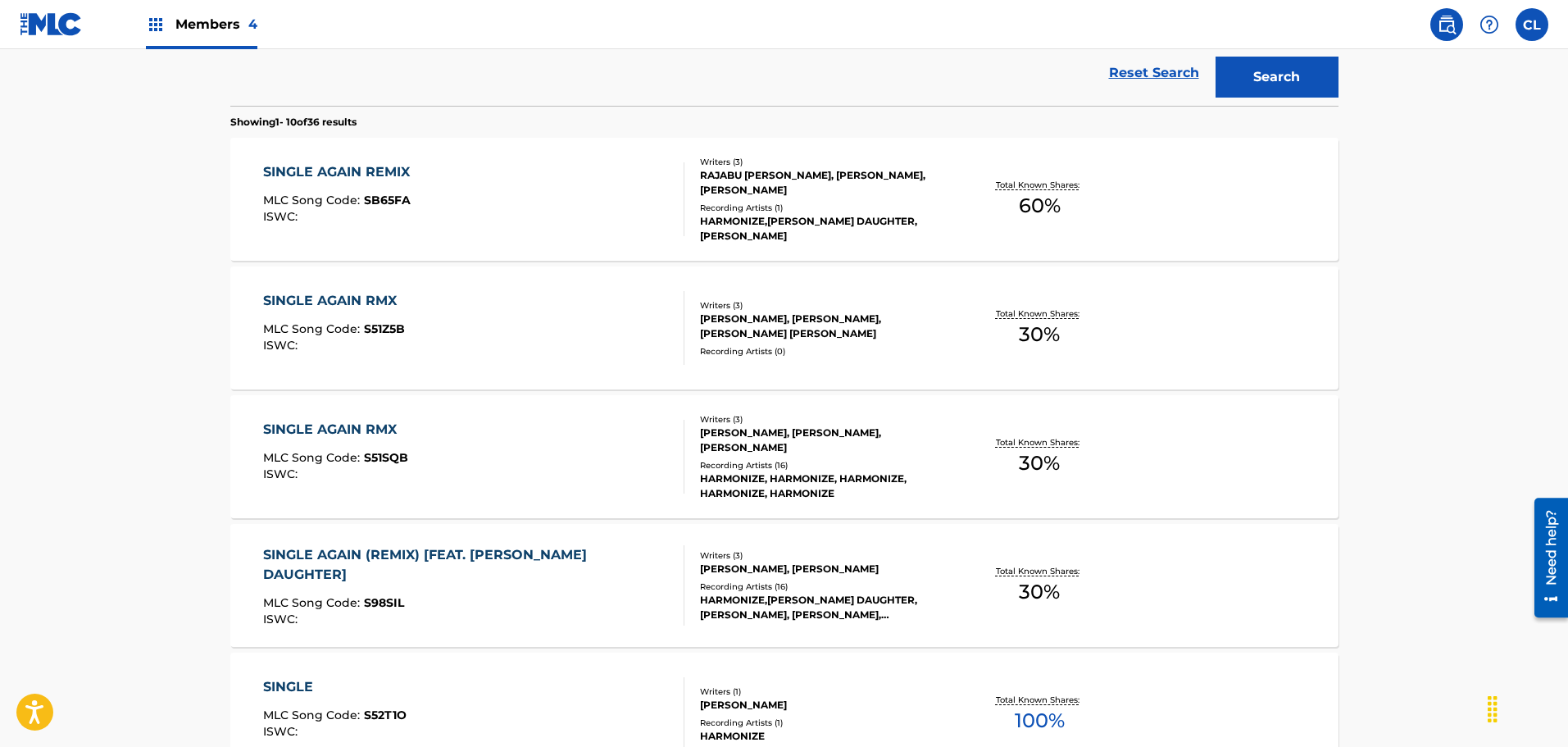
click at [401, 462] on span "S51SQB" at bounding box center [386, 458] width 44 height 15
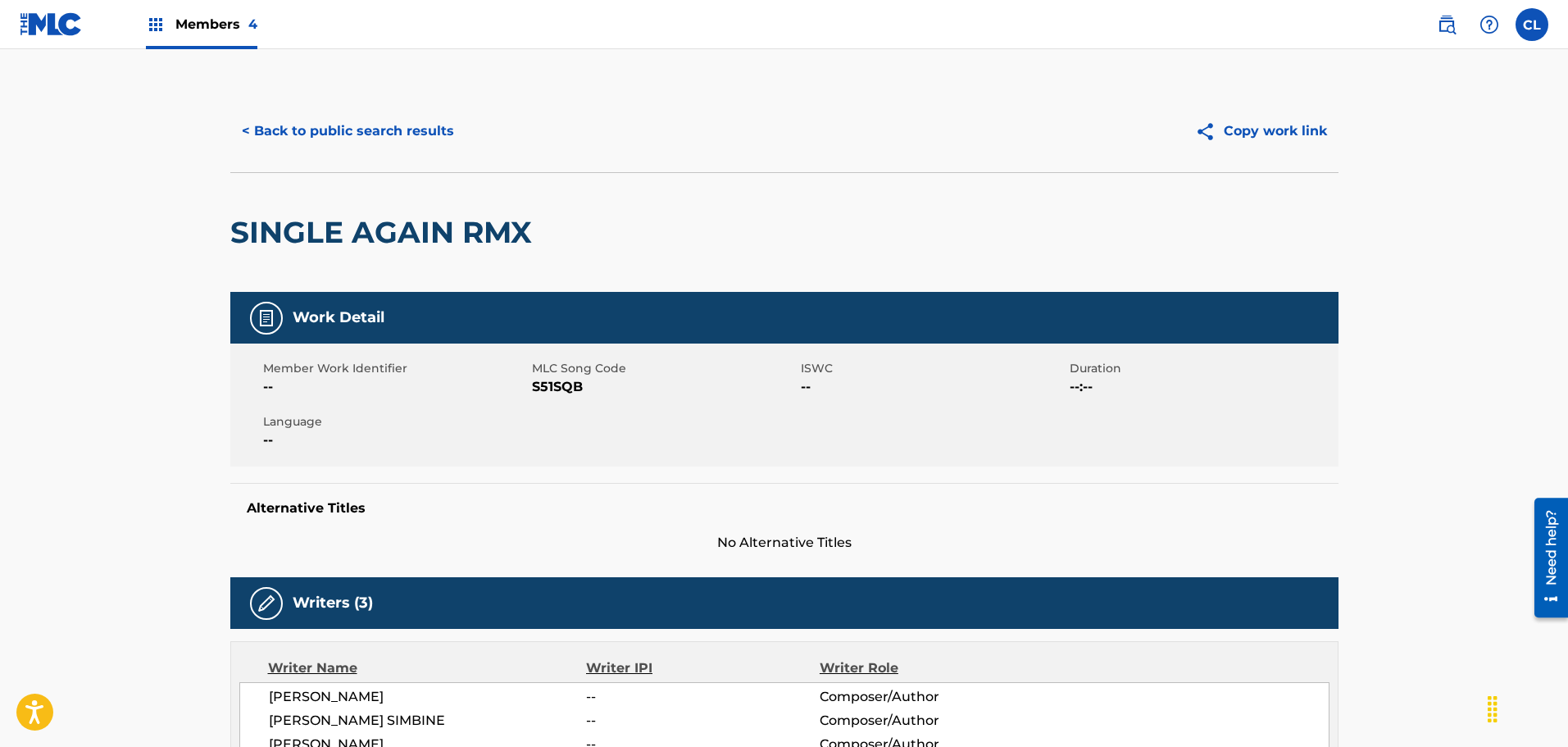
click at [566, 389] on span "S51SQB" at bounding box center [665, 386] width 265 height 19
copy span "S51SQB"
click at [323, 127] on button "< Back to public search results" at bounding box center [348, 131] width 235 height 41
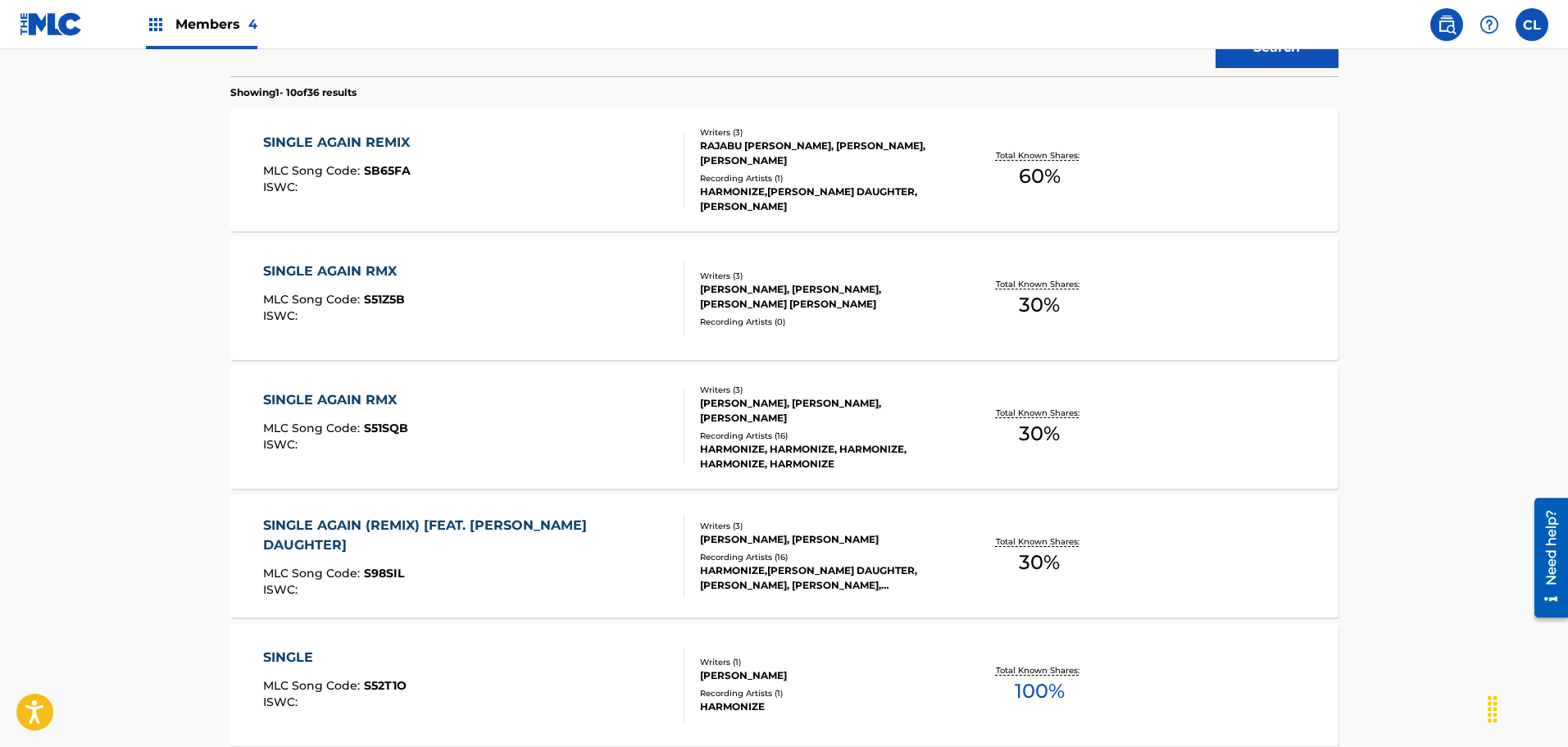
scroll to position [479, 0]
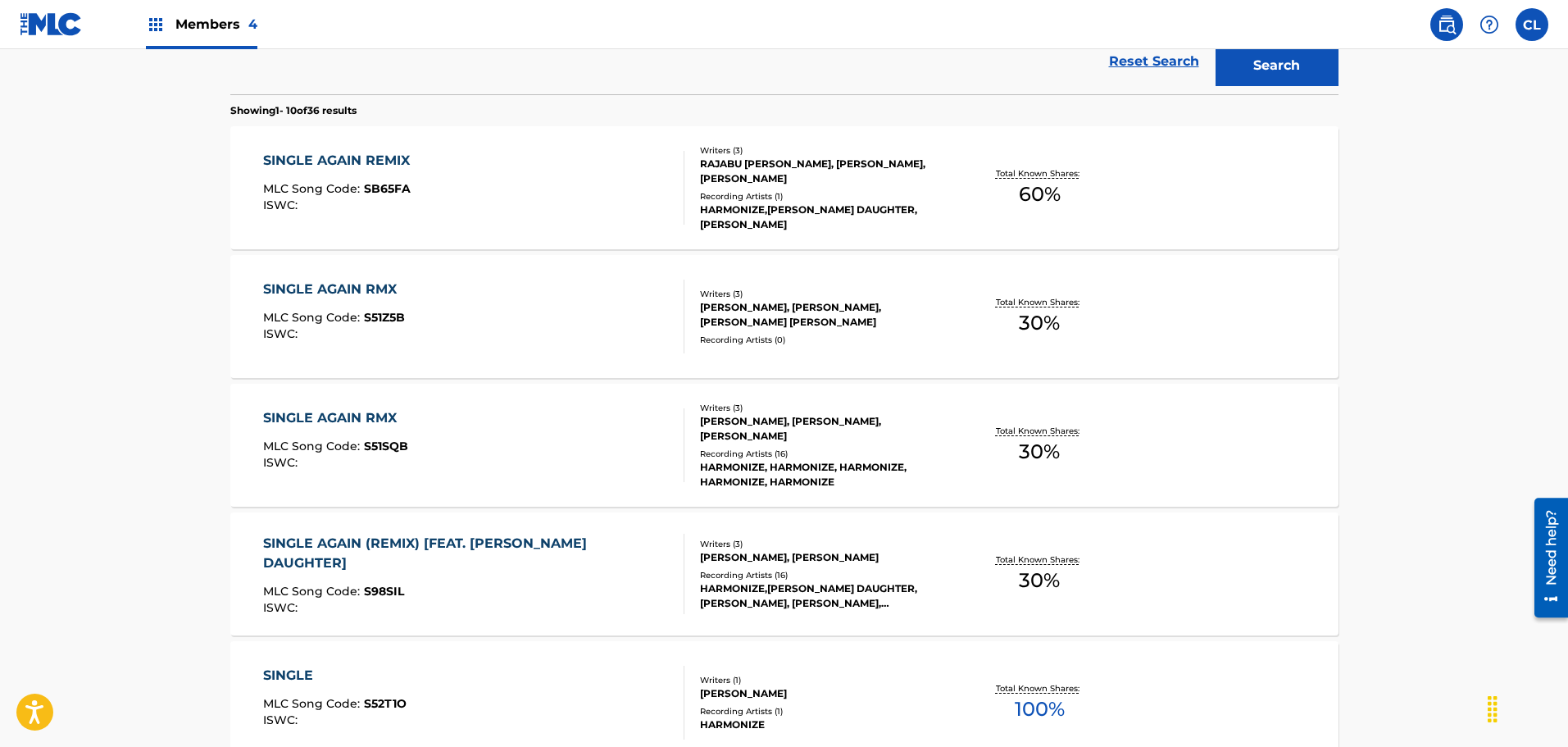
click at [328, 162] on div "SINGLE AGAIN REMIX" at bounding box center [340, 160] width 155 height 19
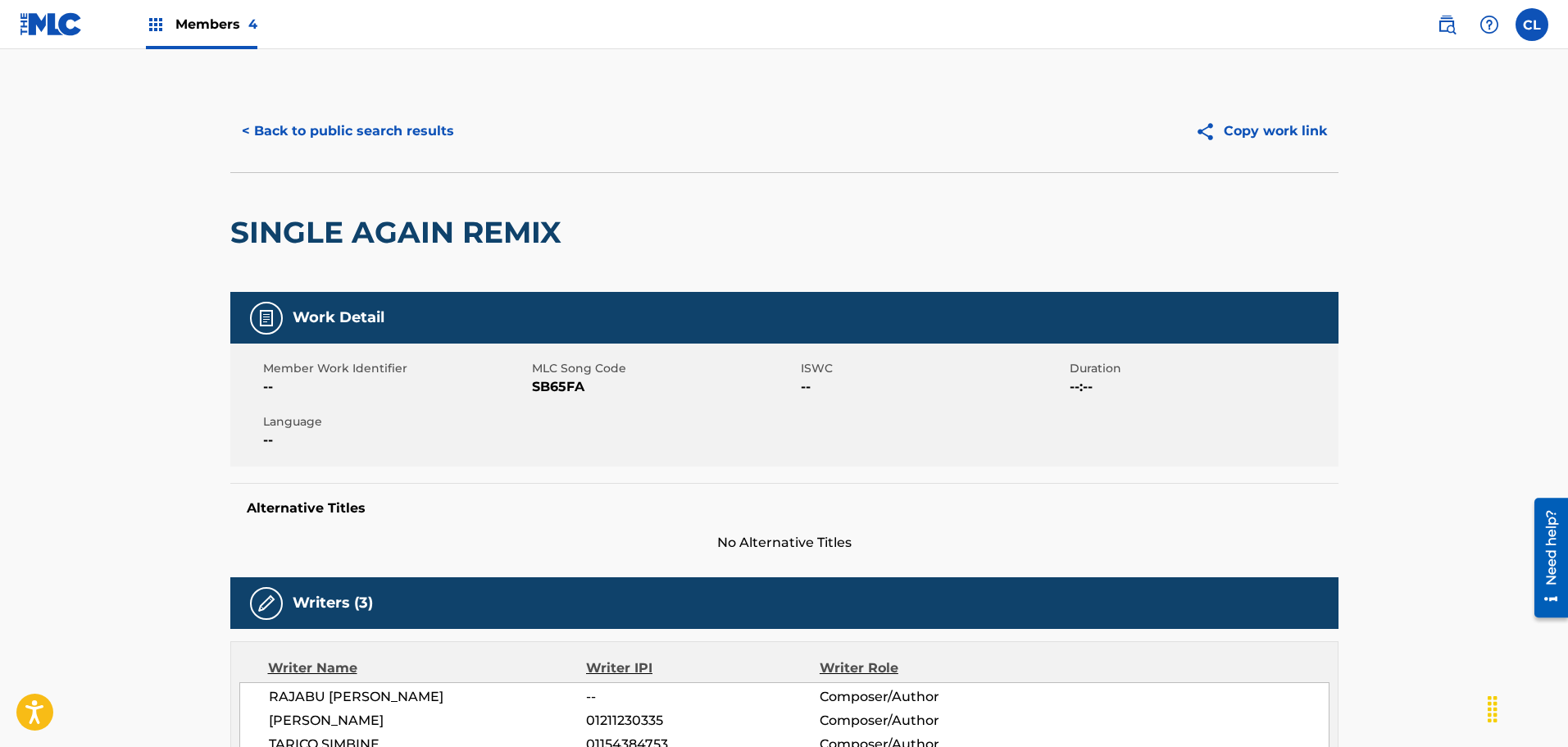
click at [330, 136] on button "< Back to public search results" at bounding box center [348, 131] width 235 height 41
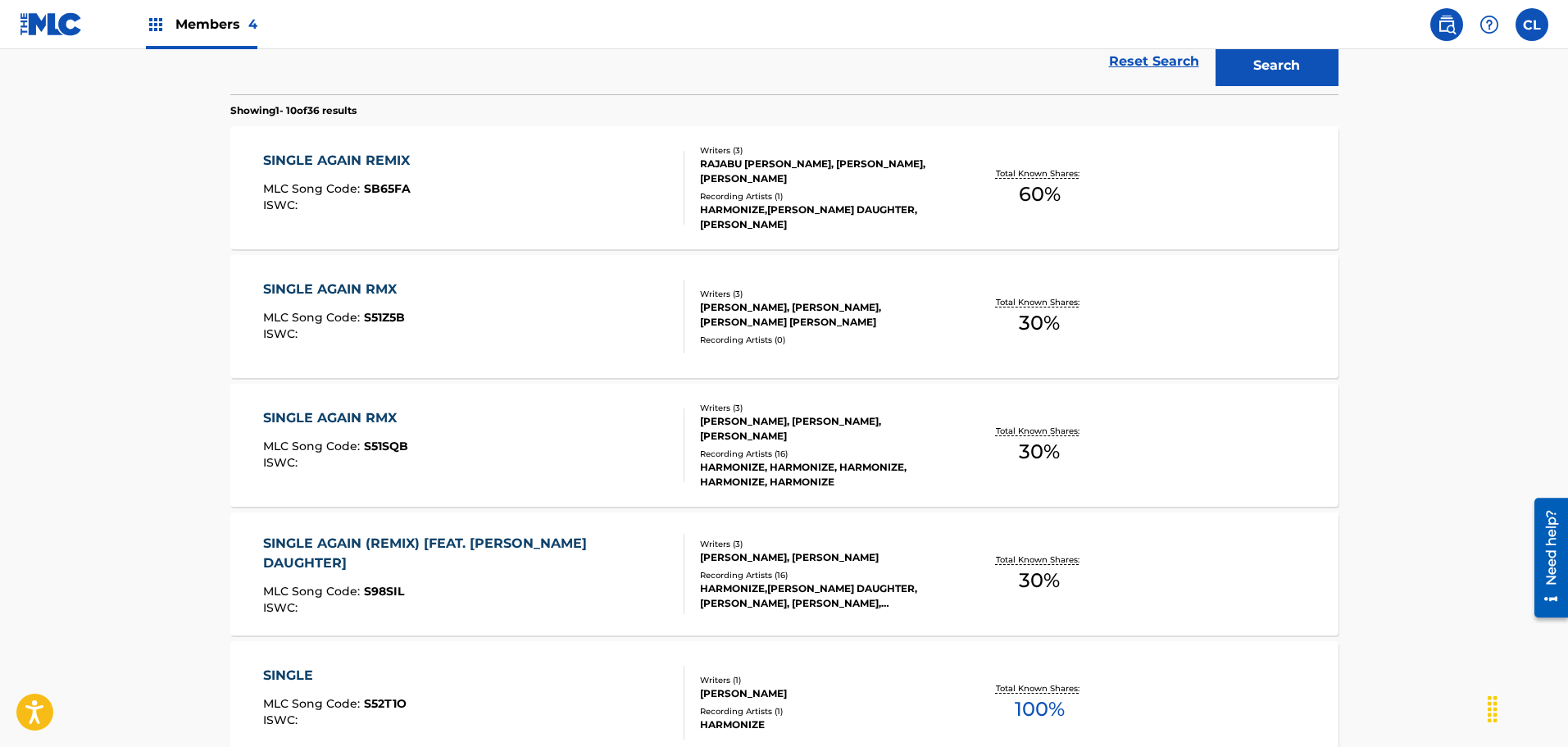
scroll to position [573, 0]
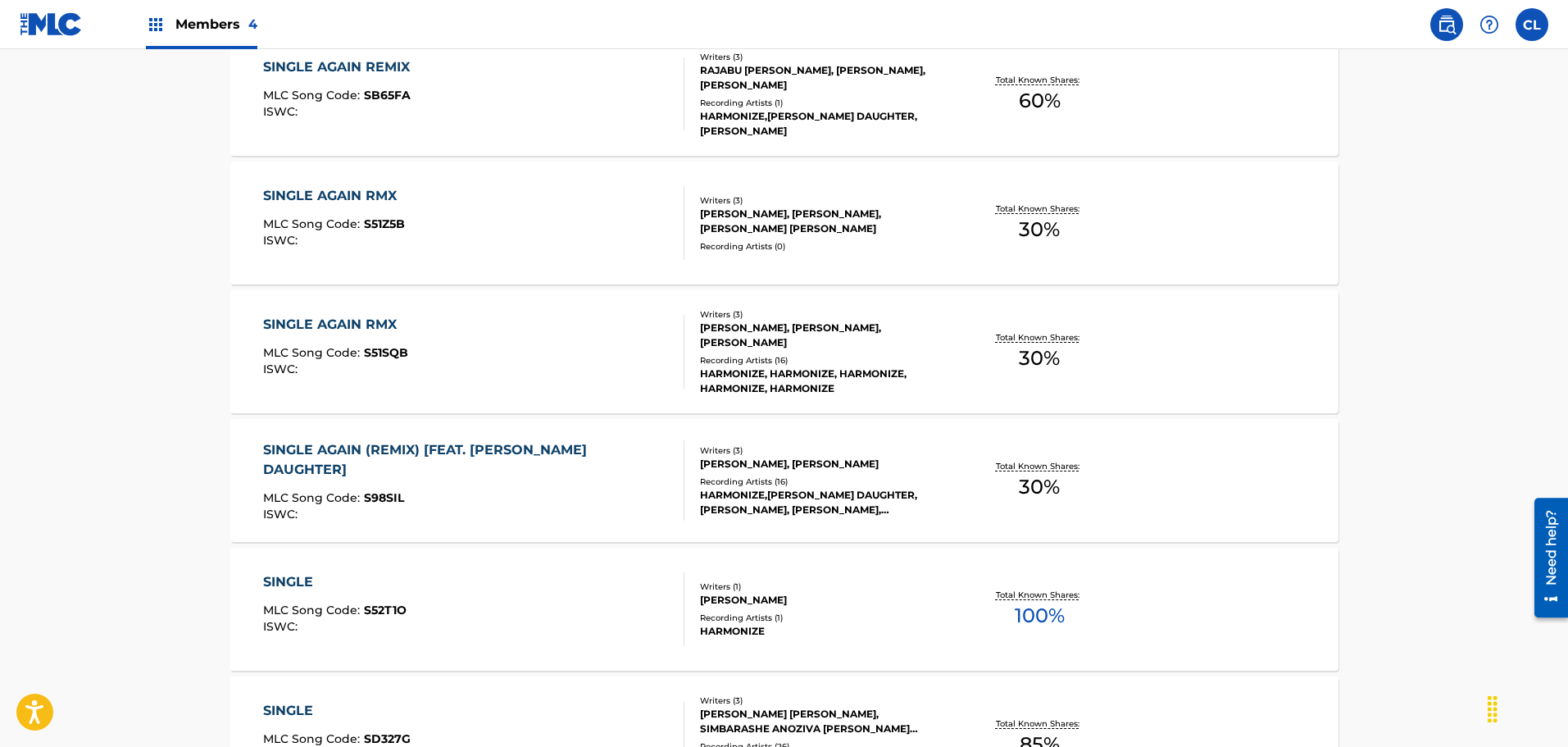
click at [378, 324] on div "SINGLE AGAIN RMX" at bounding box center [335, 324] width 145 height 19
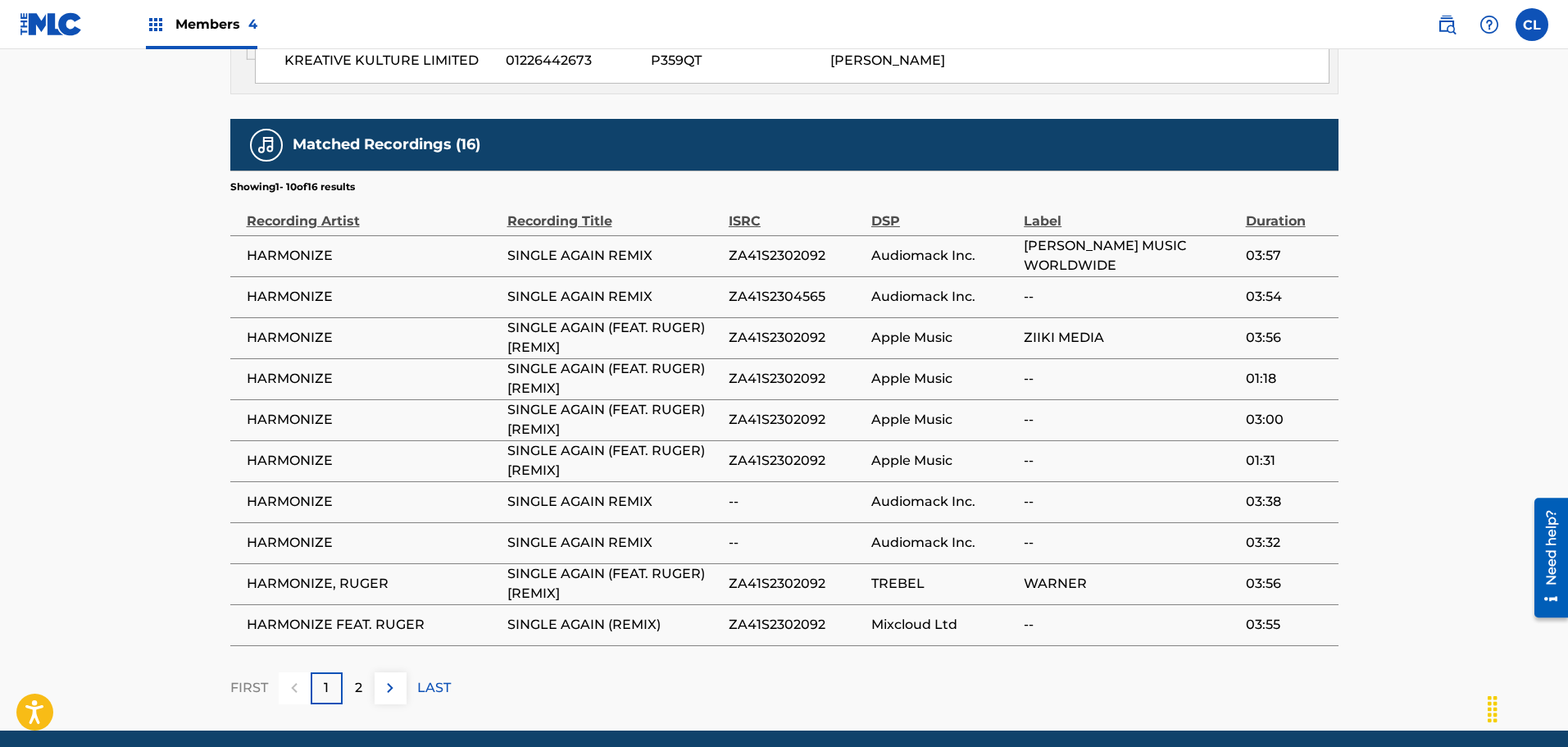
scroll to position [983, 0]
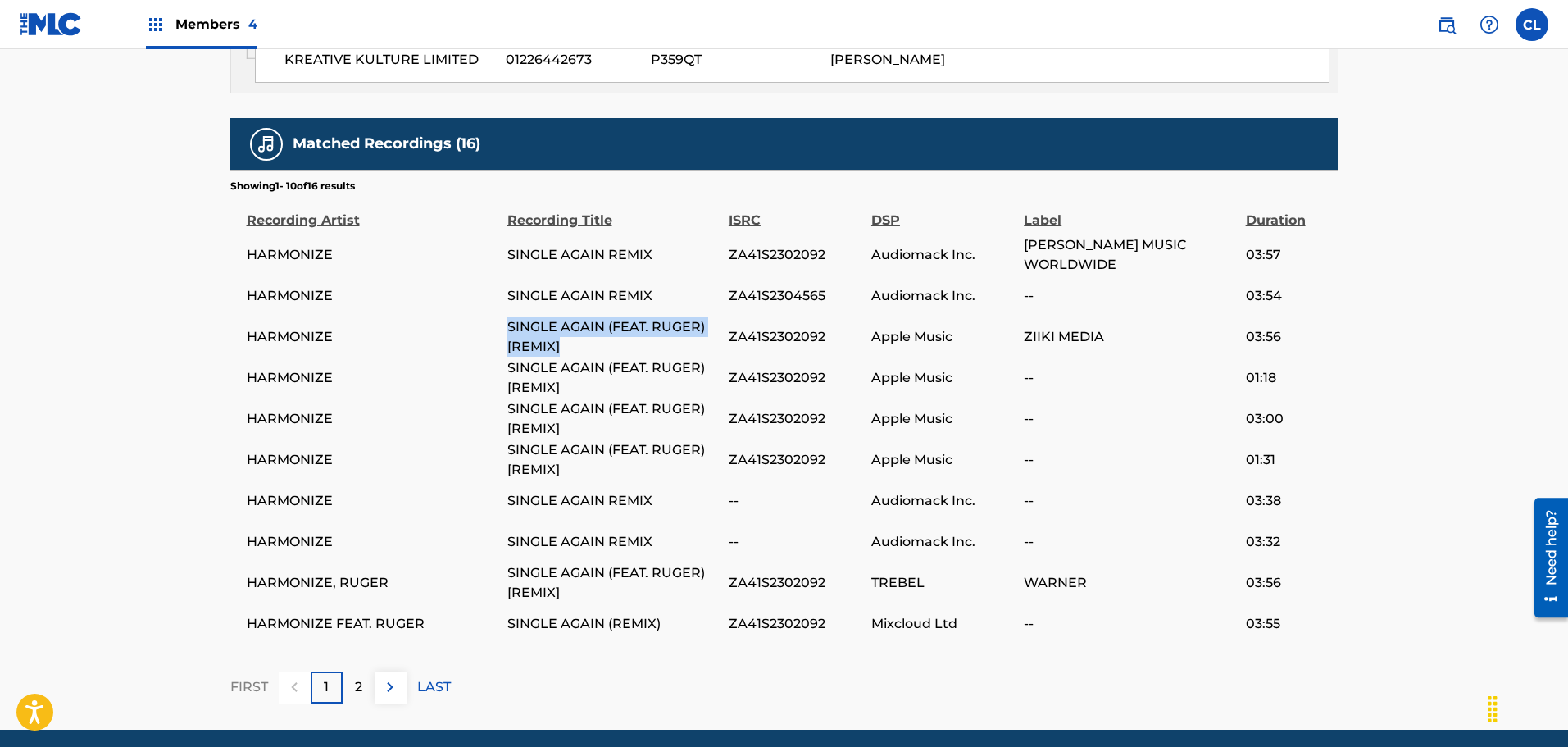
drag, startPoint x: 567, startPoint y: 348, endPoint x: 494, endPoint y: 320, distance: 78.2
click at [494, 320] on tr "HARMONIZE SINGLE AGAIN (FEAT. RUGER) [REMIX] ZA41S2302092 Apple Music ZIIKI MED…" at bounding box center [784, 336] width 1108 height 41
click at [618, 347] on span "SINGLE AGAIN (FEAT. RUGER) [REMIX]" at bounding box center [613, 336] width 213 height 39
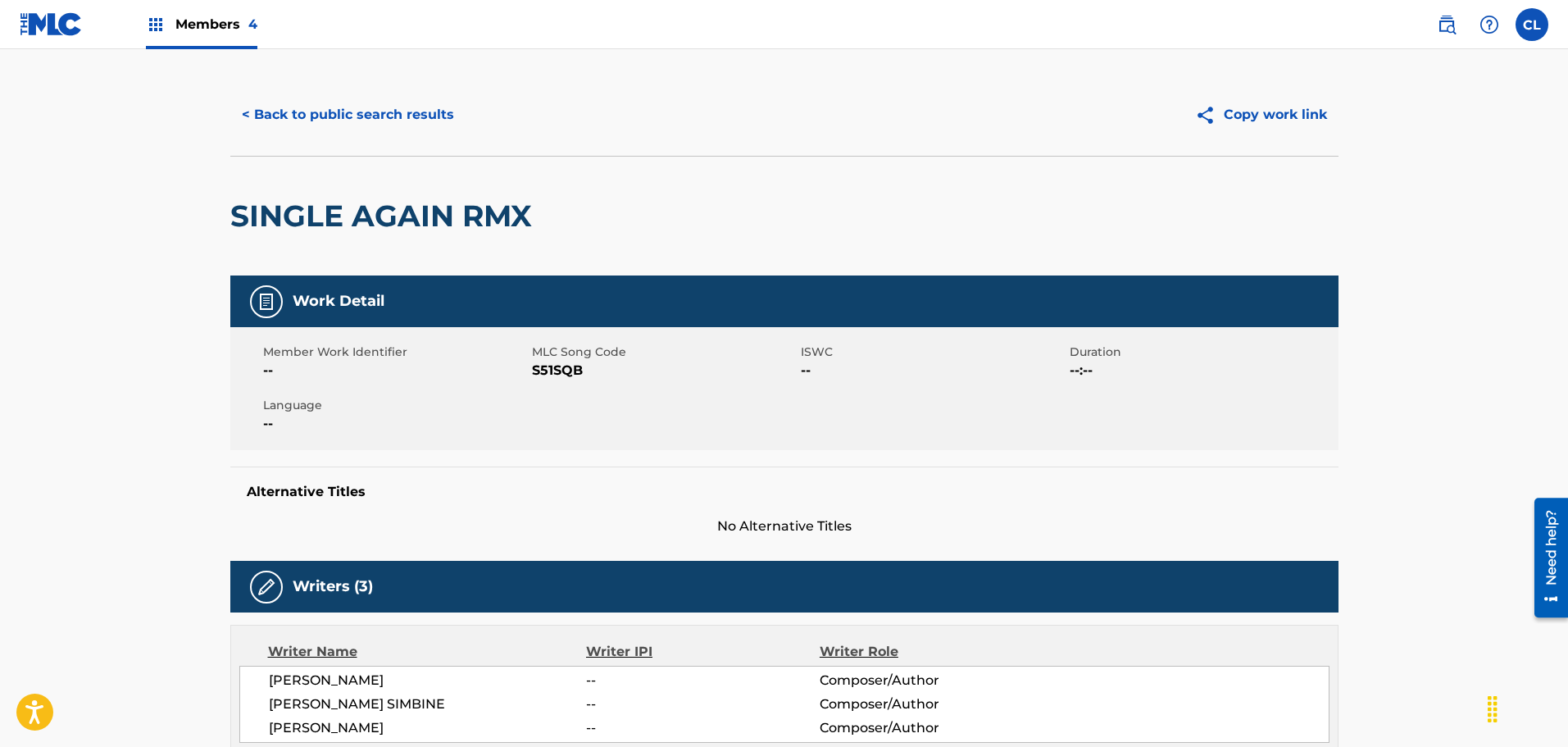
scroll to position [0, 0]
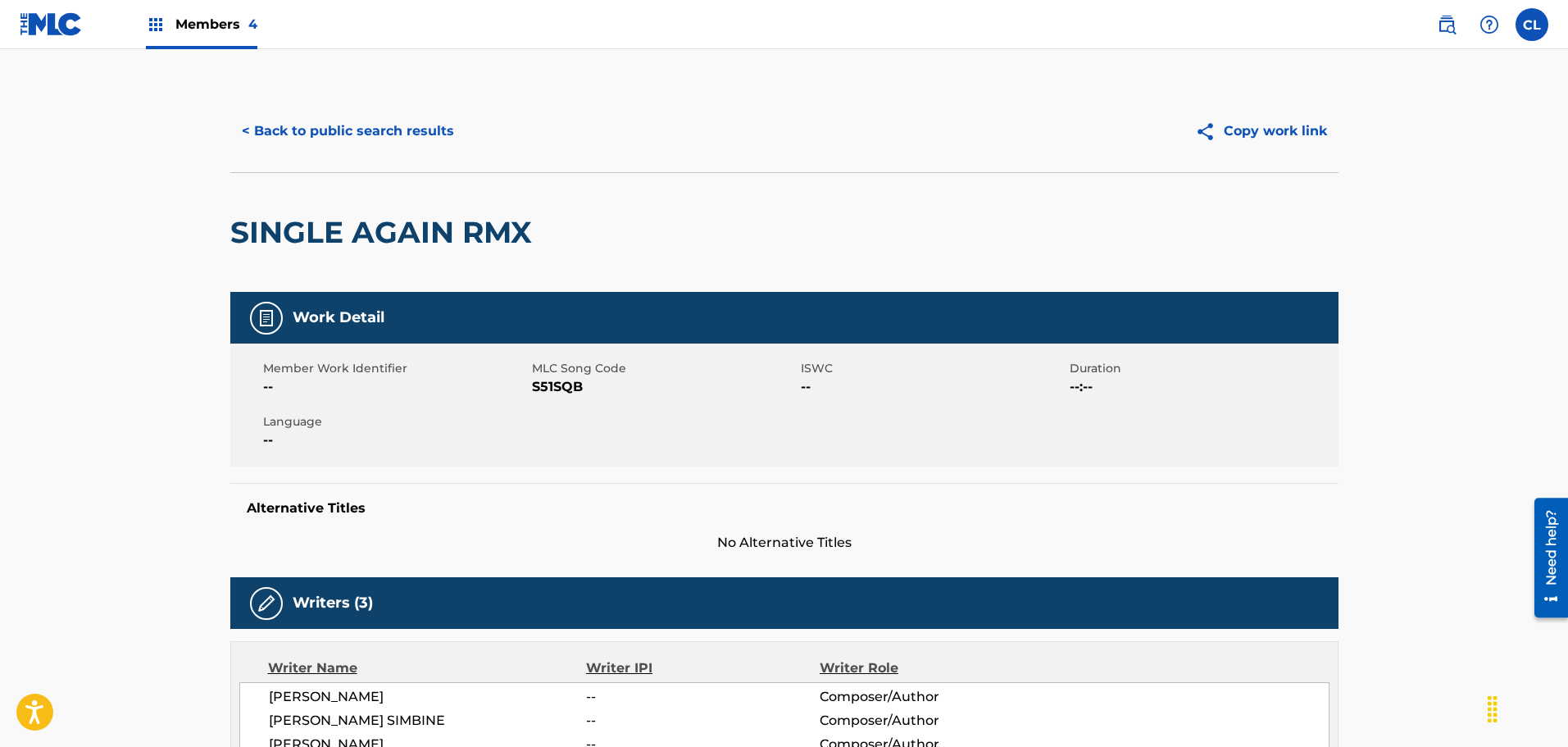
click at [559, 385] on span "S51SQB" at bounding box center [665, 386] width 265 height 19
copy span "S51SQB"
click at [357, 135] on button "< Back to public search results" at bounding box center [348, 131] width 235 height 41
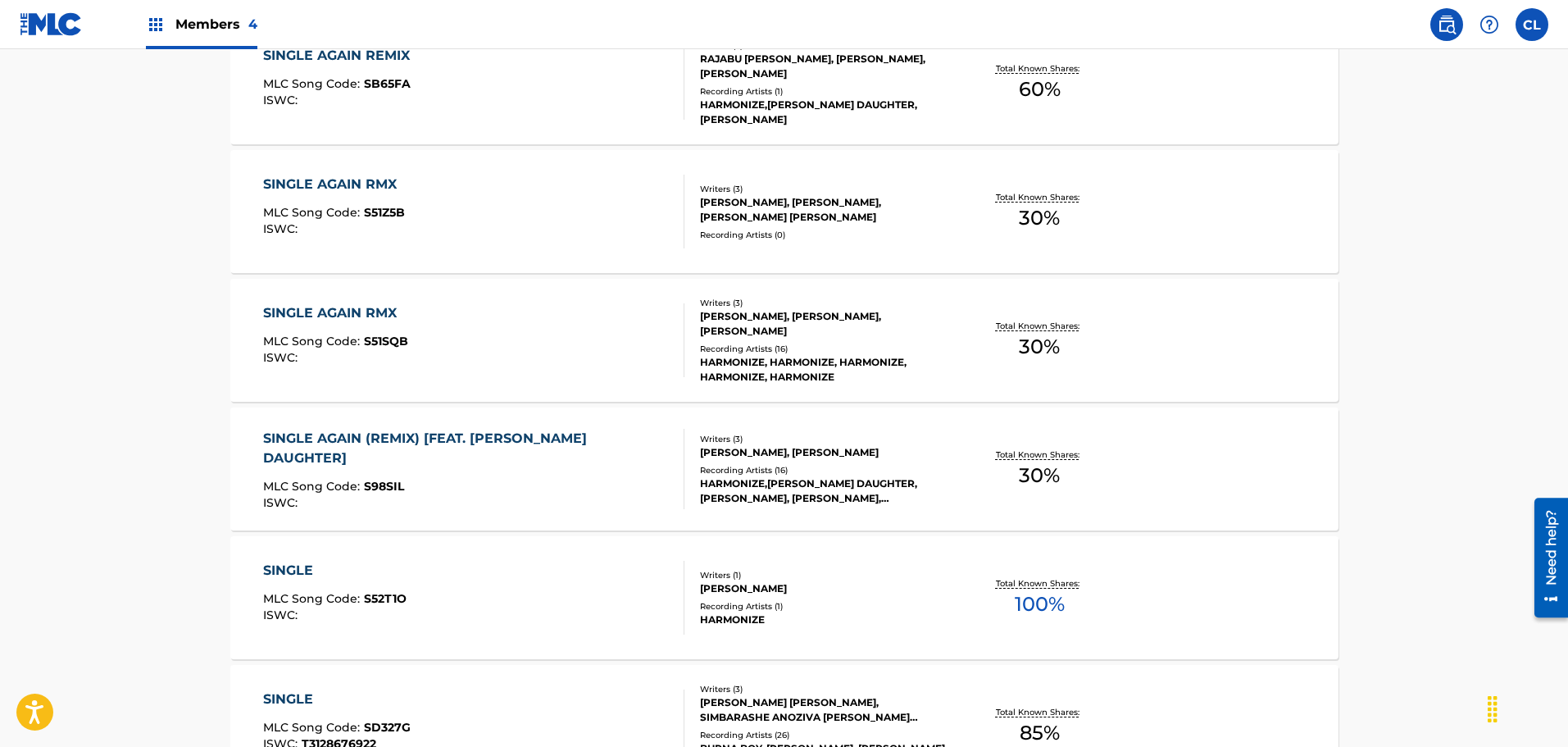
click at [202, 22] on span "Members 4" at bounding box center [216, 24] width 82 height 18
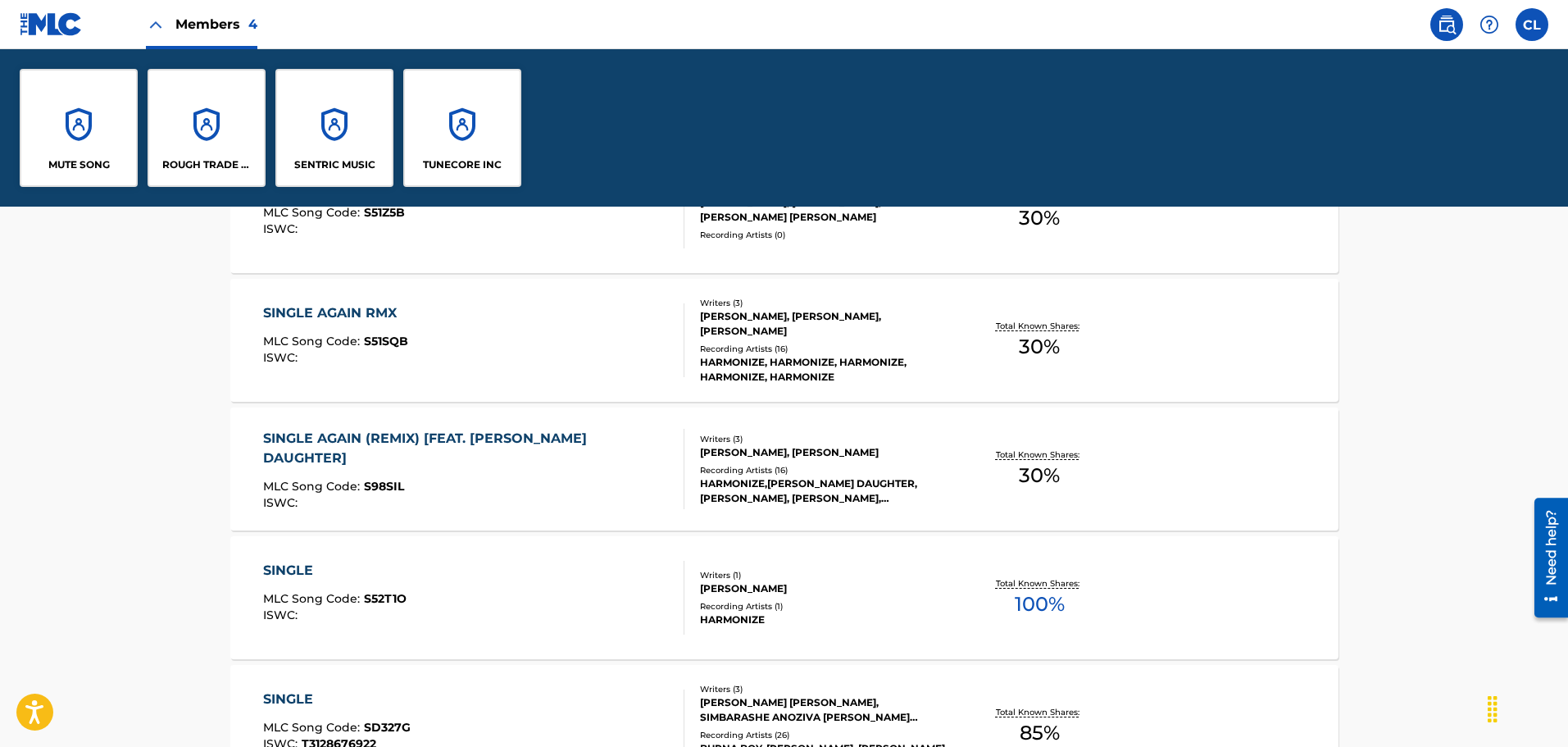
click at [324, 123] on div "SENTRIC MUSIC" at bounding box center [334, 127] width 118 height 118
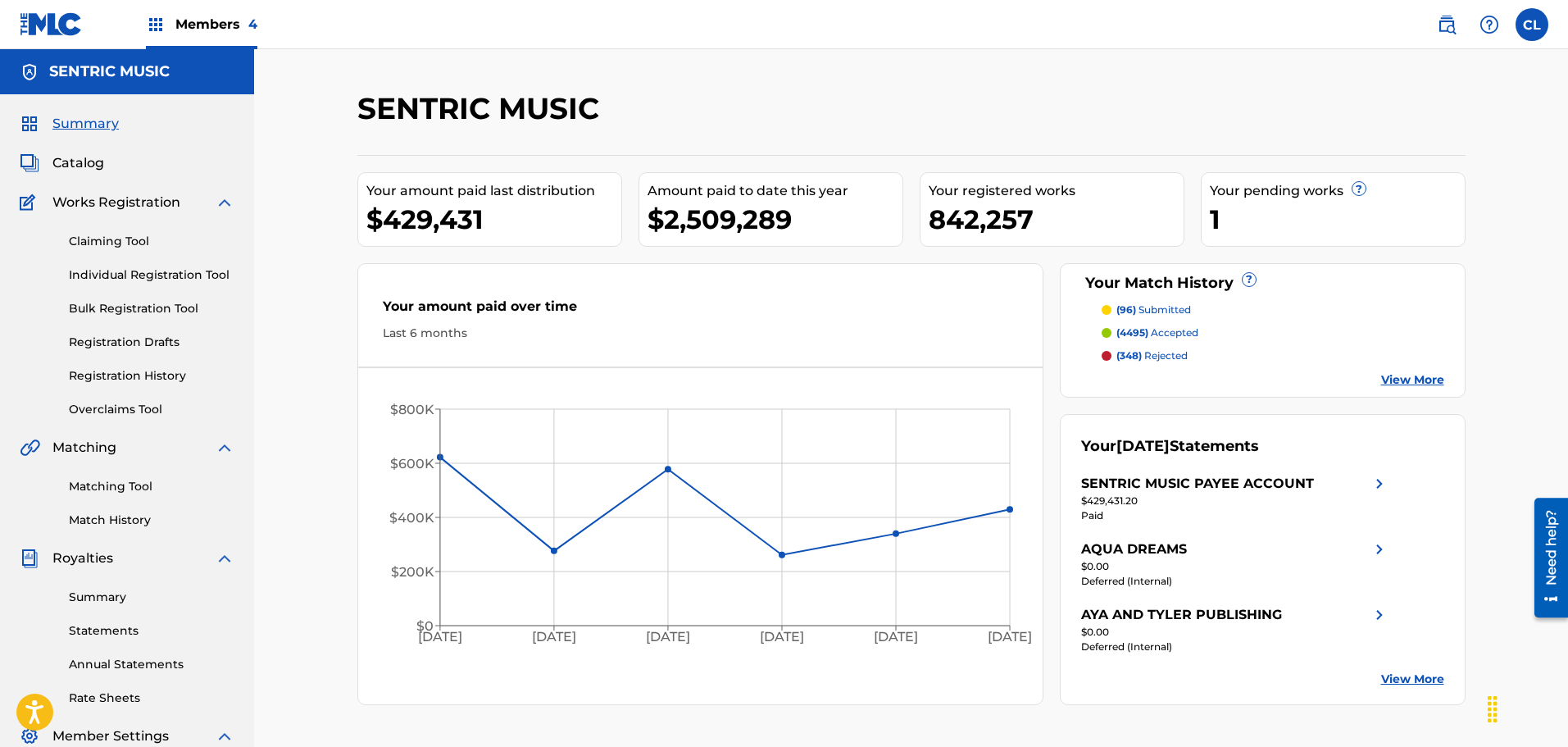
click at [96, 167] on span "Catalog" at bounding box center [79, 163] width 52 height 19
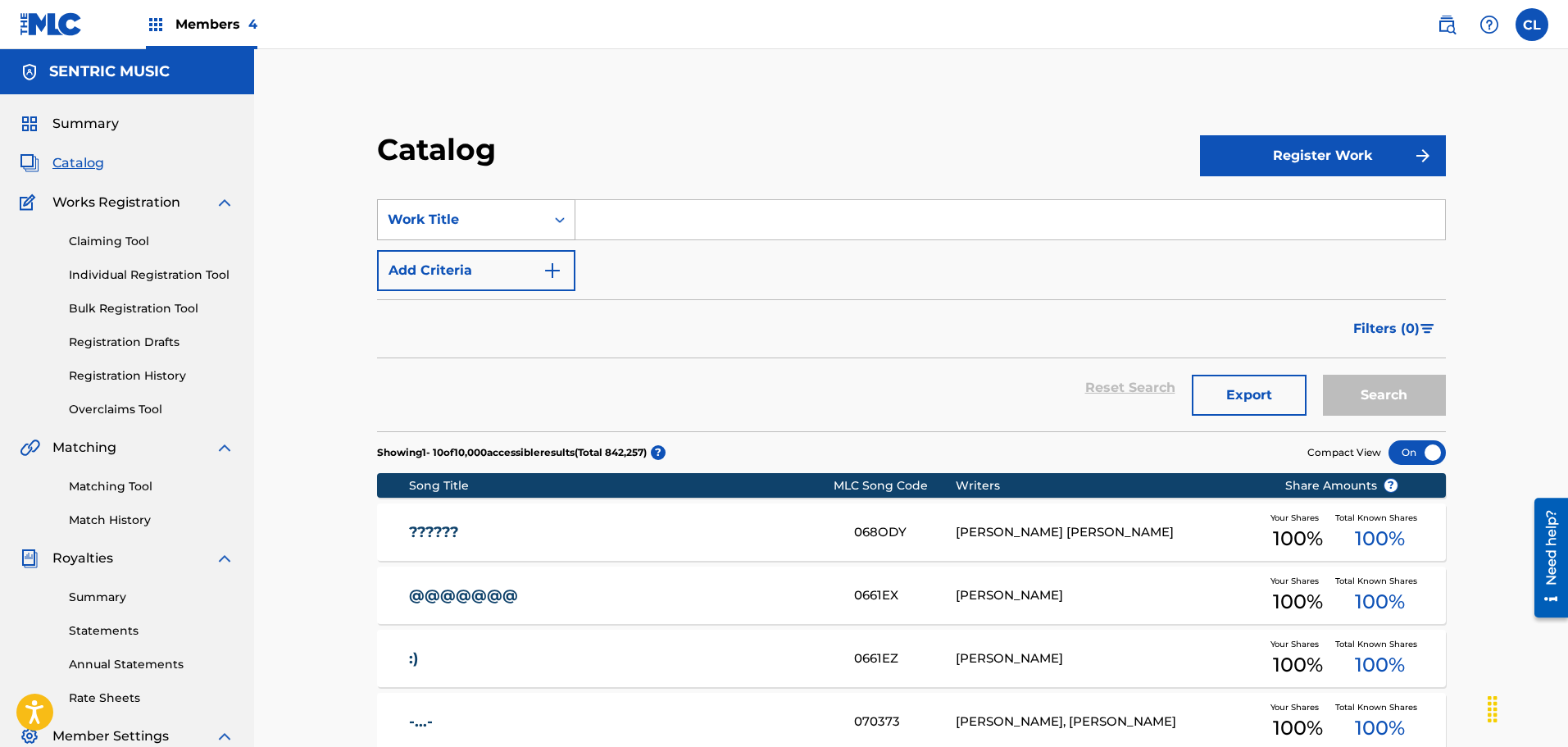
click at [522, 204] on div "Work Title" at bounding box center [476, 220] width 199 height 41
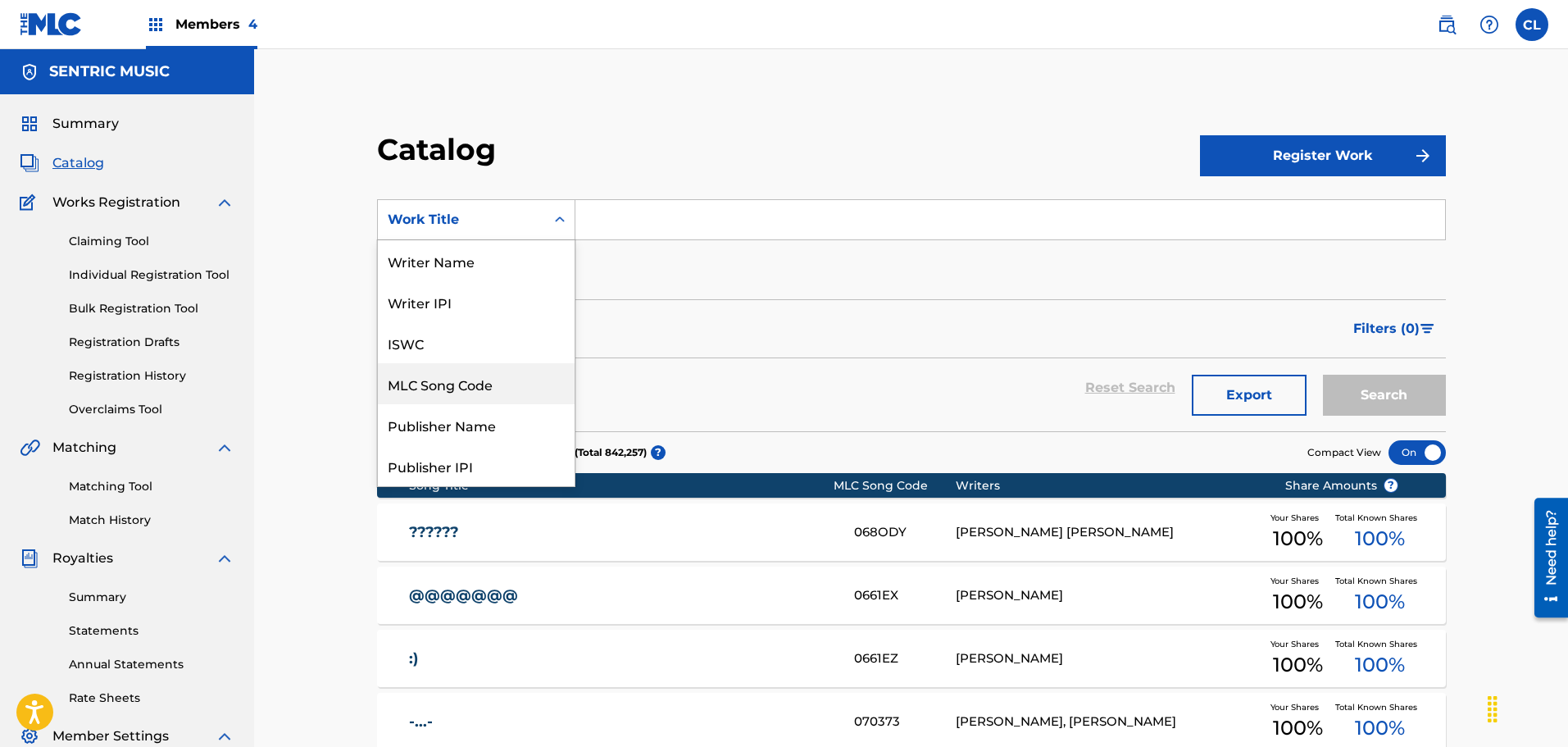
click at [479, 394] on div "MLC Song Code" at bounding box center [476, 383] width 197 height 41
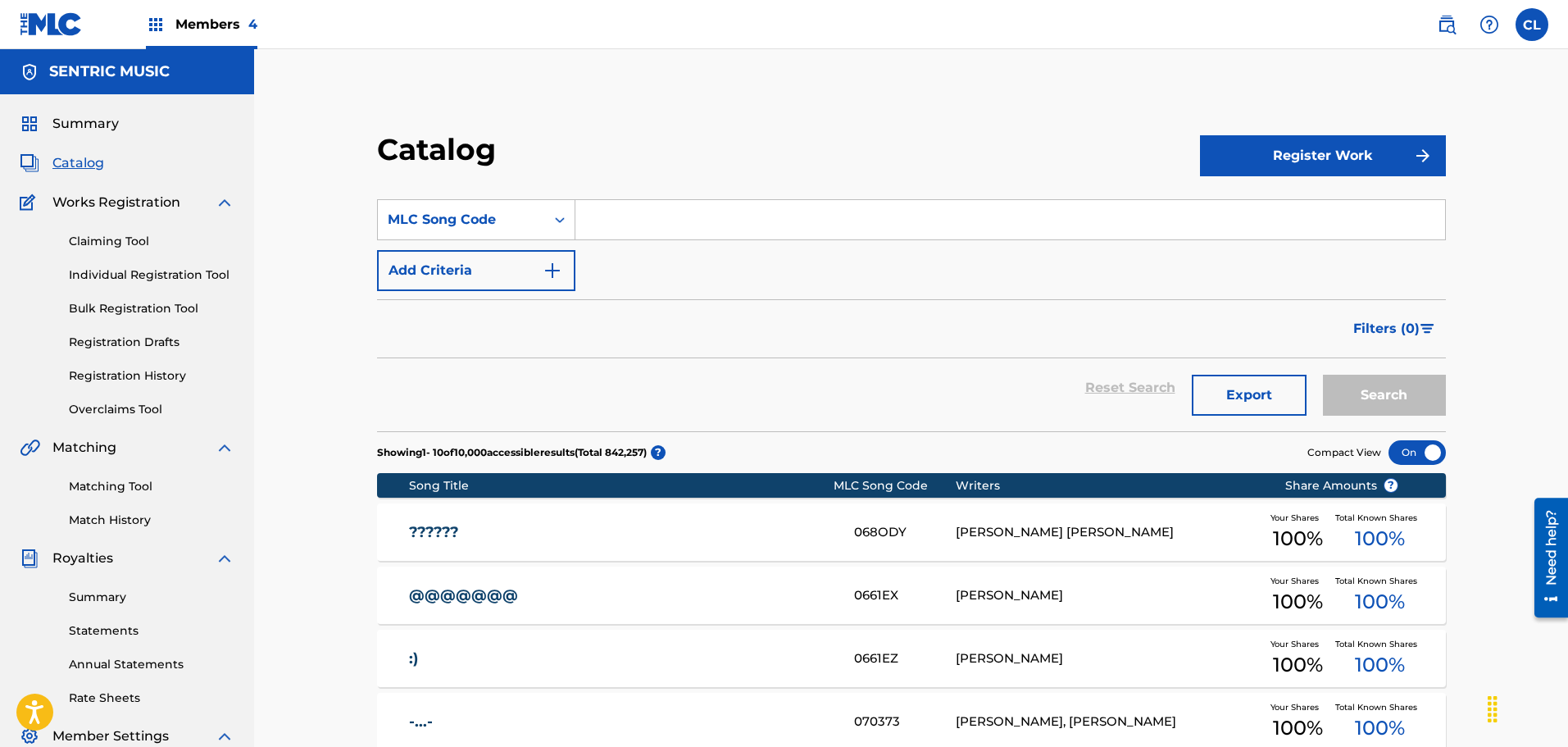
click at [615, 223] on input "Search Form" at bounding box center [1010, 220] width 870 height 39
paste input "S51SQB"
type input "S51SQB"
click at [1322, 375] on button "Search" at bounding box center [1384, 395] width 123 height 41
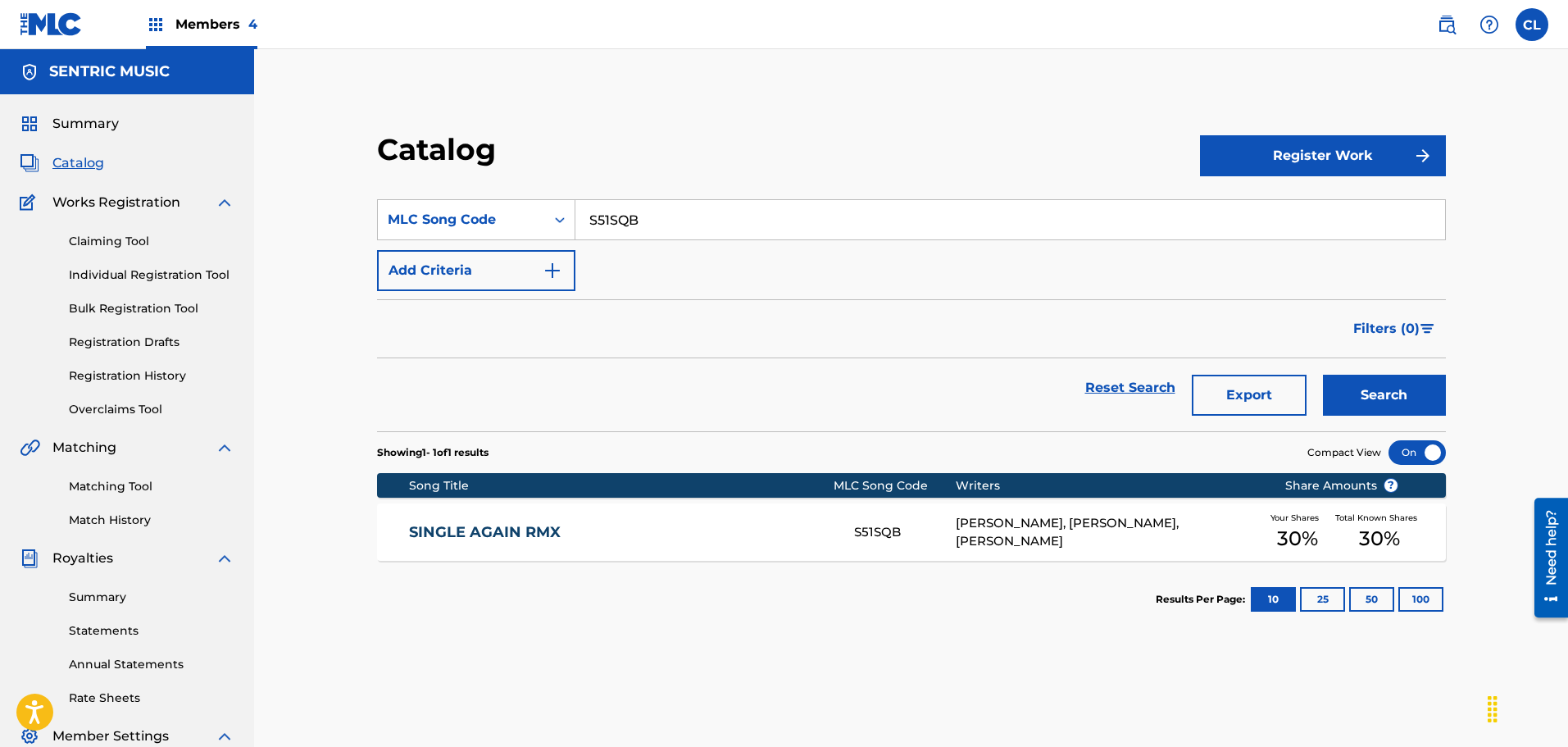
click at [1034, 559] on div "SINGLE AGAIN RMX S51SQB [PERSON_NAME], [PERSON_NAME], [PERSON_NAME] Your Shares…" at bounding box center [911, 532] width 1069 height 57
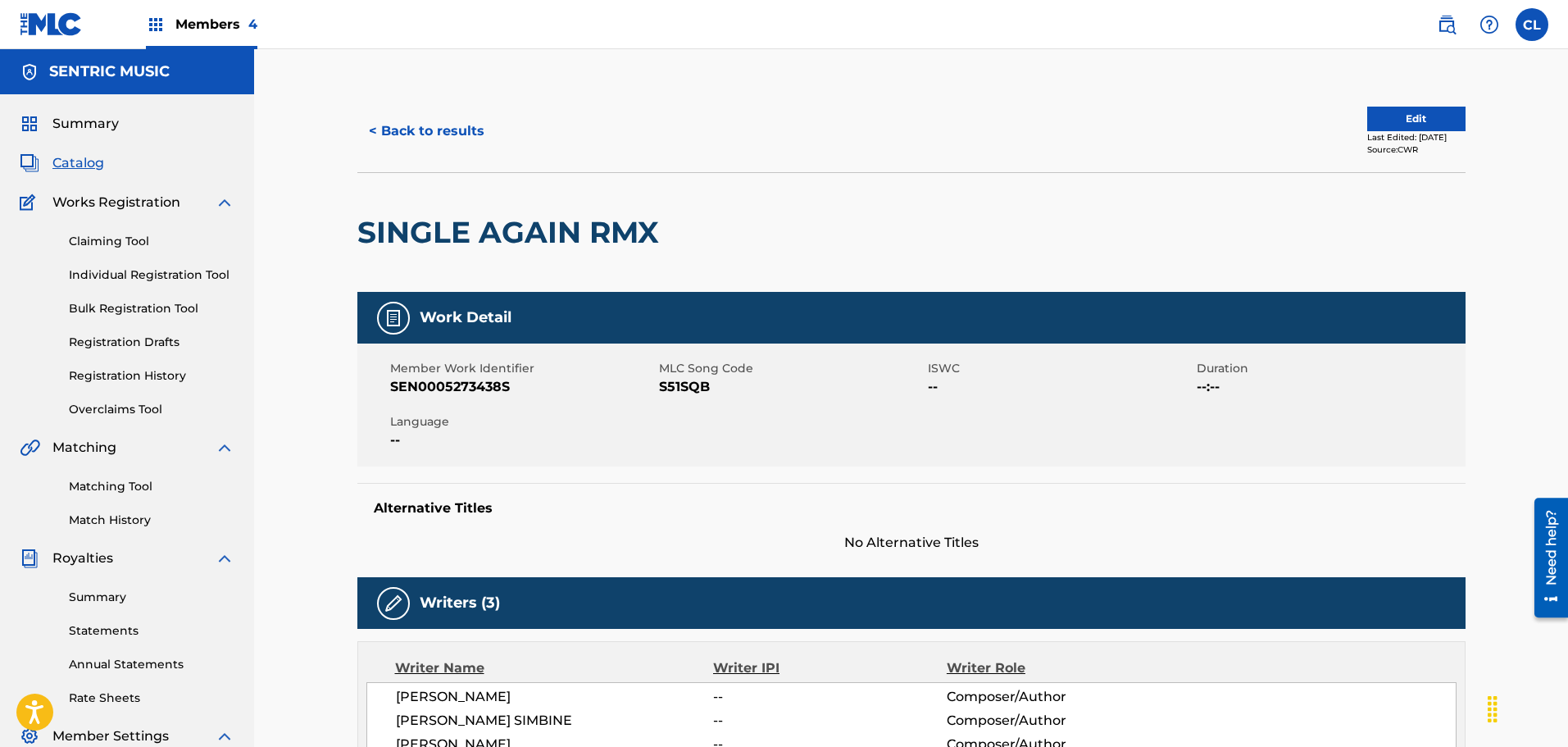
click at [1390, 112] on button "Edit" at bounding box center [1415, 118] width 98 height 24
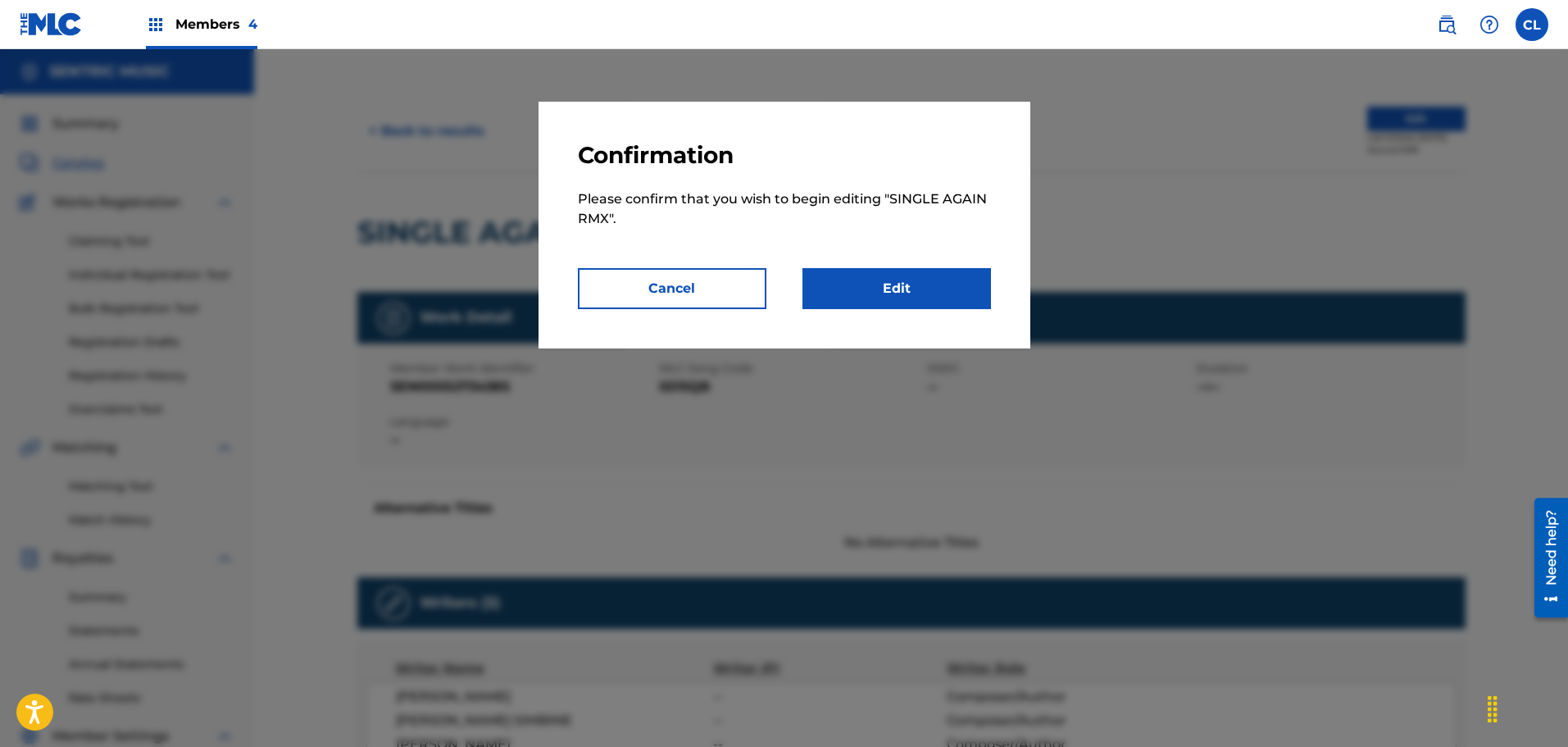
click at [906, 287] on link "Edit" at bounding box center [896, 288] width 189 height 41
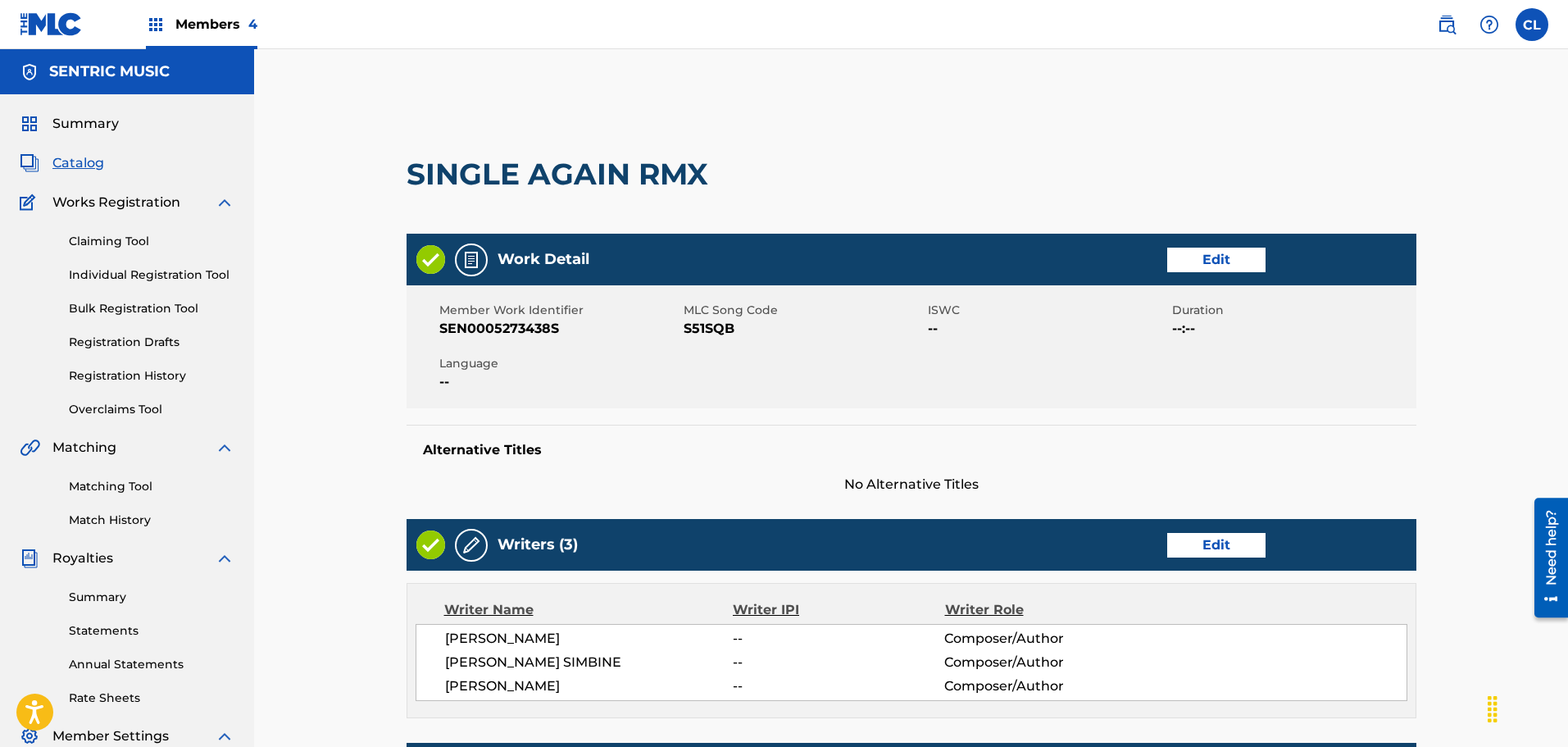
click at [569, 168] on h2 "SINGLE AGAIN RMX" at bounding box center [561, 174] width 310 height 37
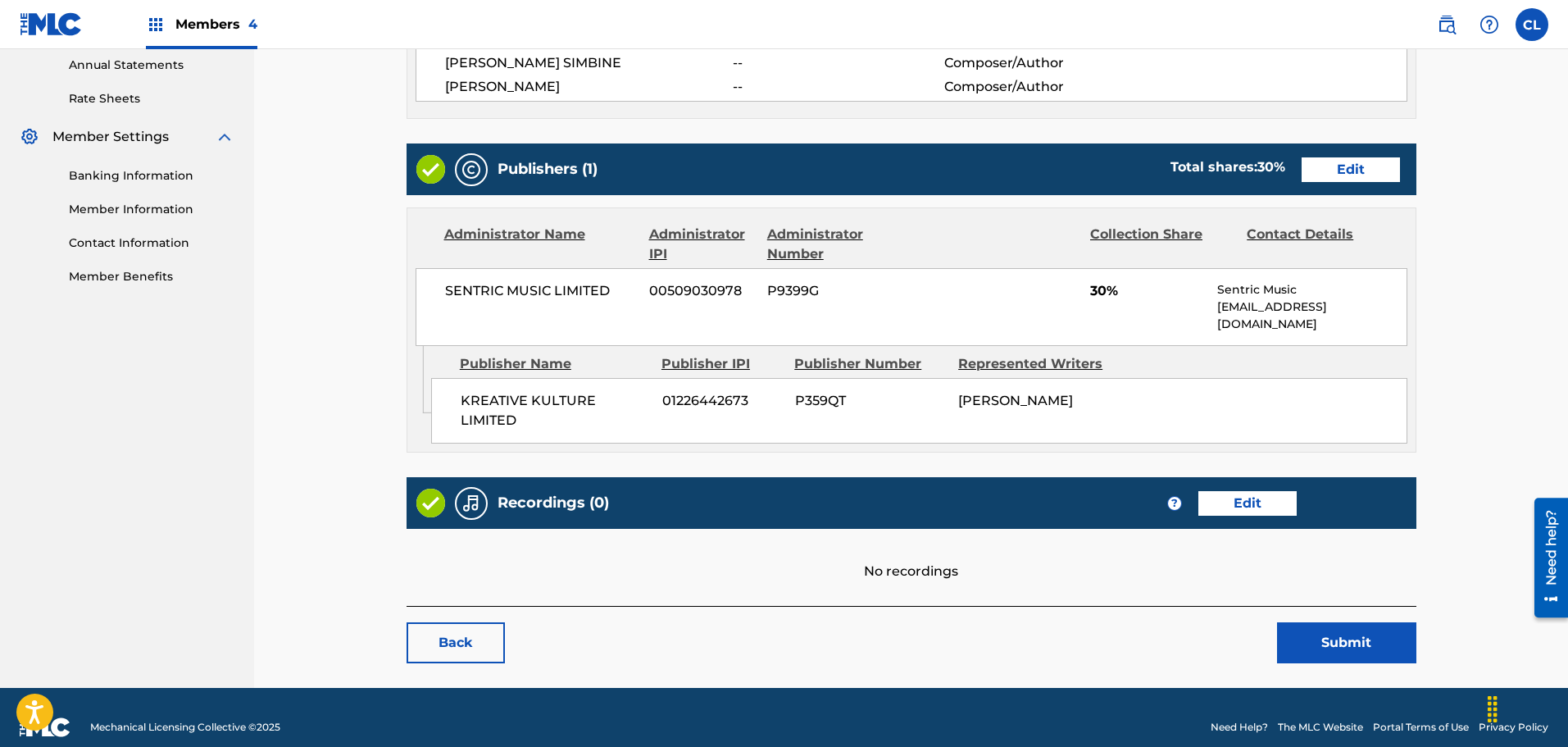
scroll to position [602, 0]
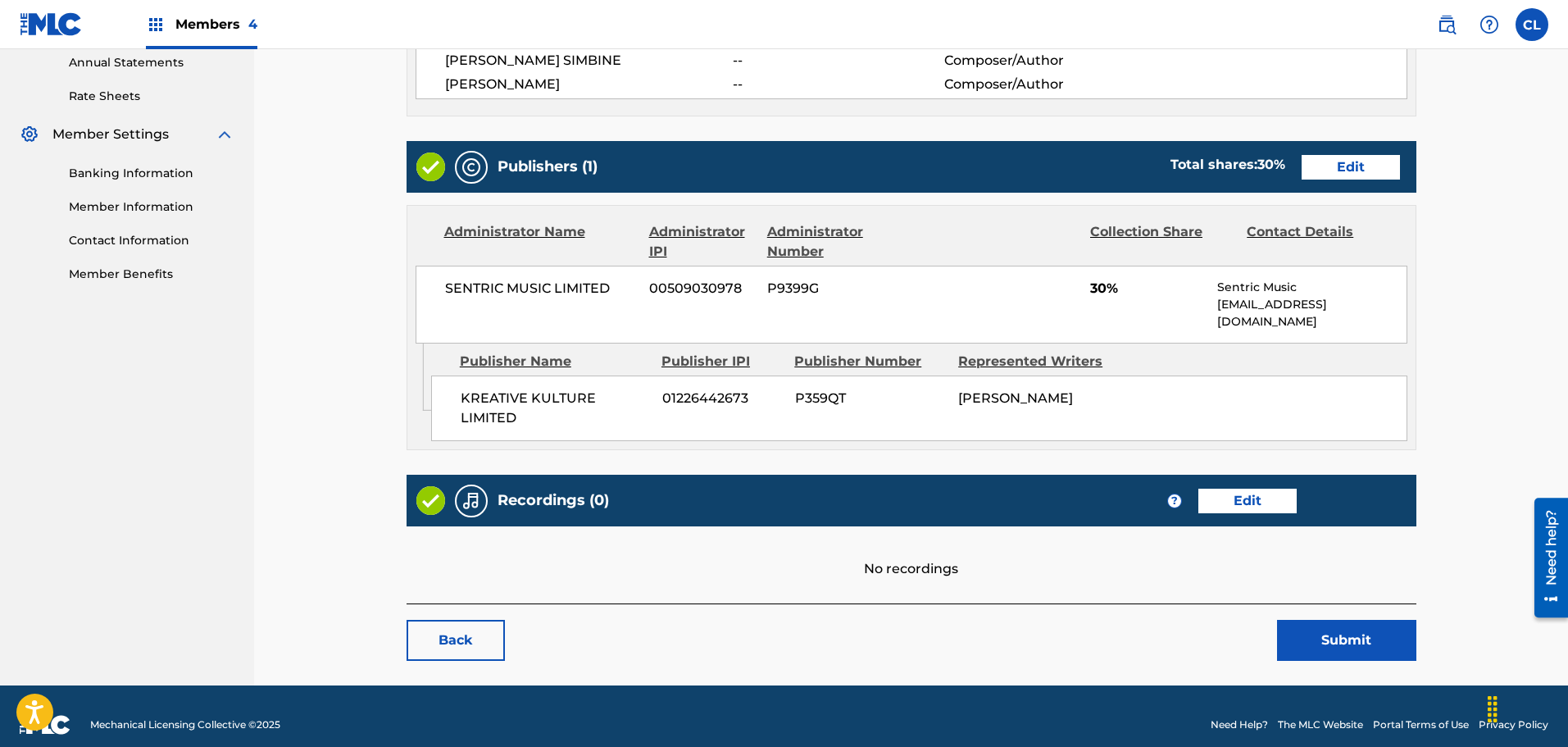
click at [450, 634] on link "Back" at bounding box center [455, 640] width 98 height 41
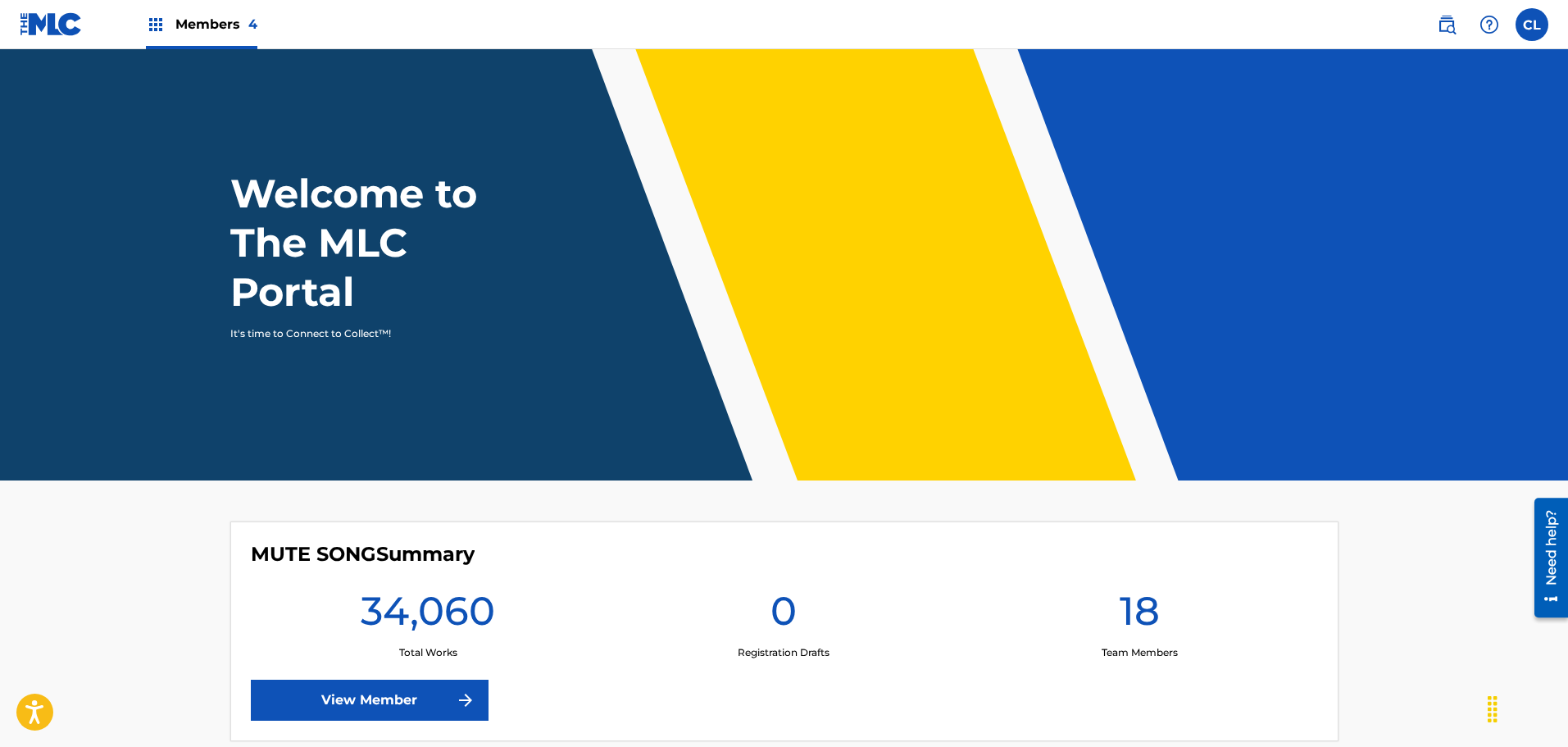
click at [214, 3] on div "Members 4" at bounding box center [201, 24] width 111 height 49
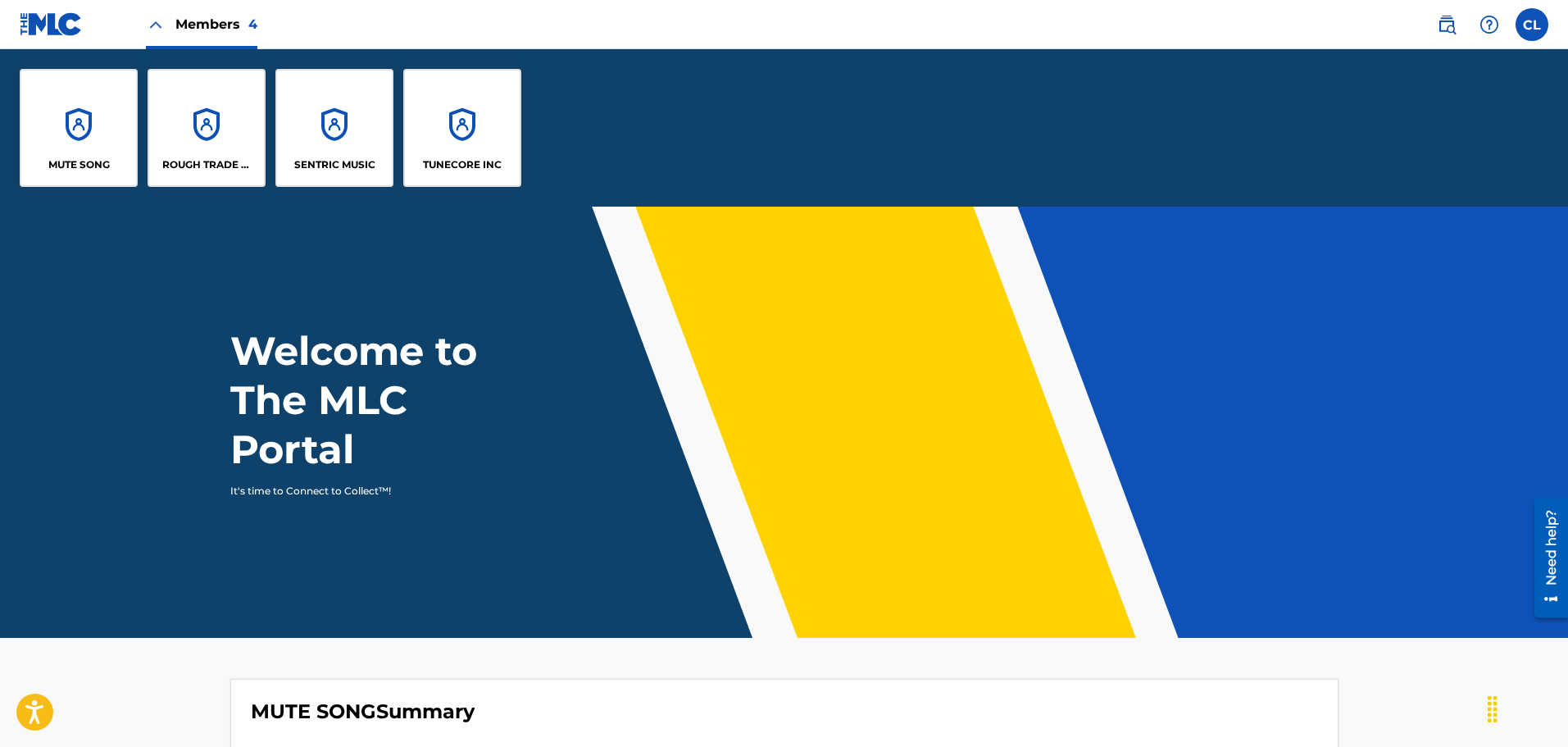
click at [323, 137] on div "SENTRIC MUSIC" at bounding box center [334, 127] width 118 height 118
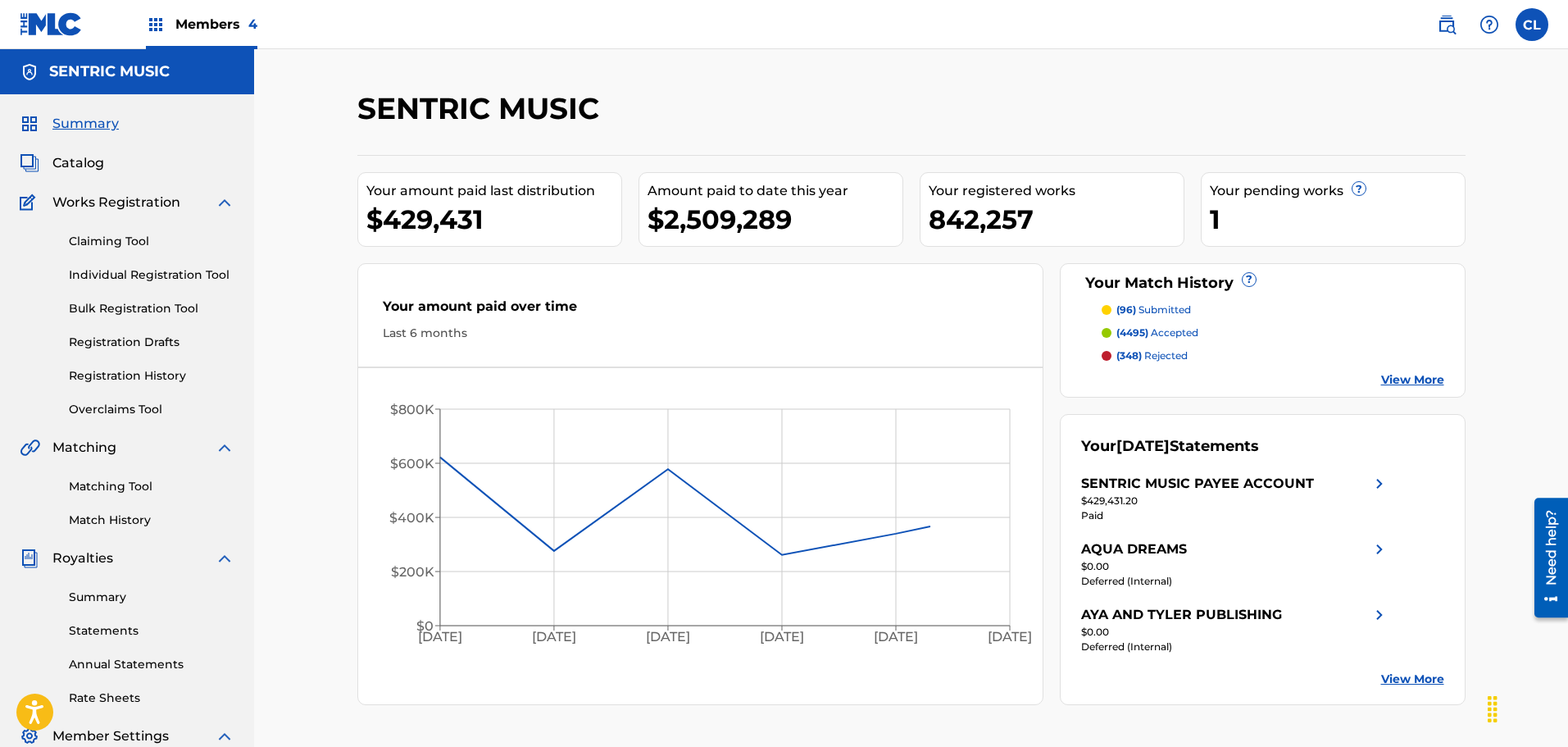
click at [122, 486] on link "Matching Tool" at bounding box center [152, 486] width 166 height 18
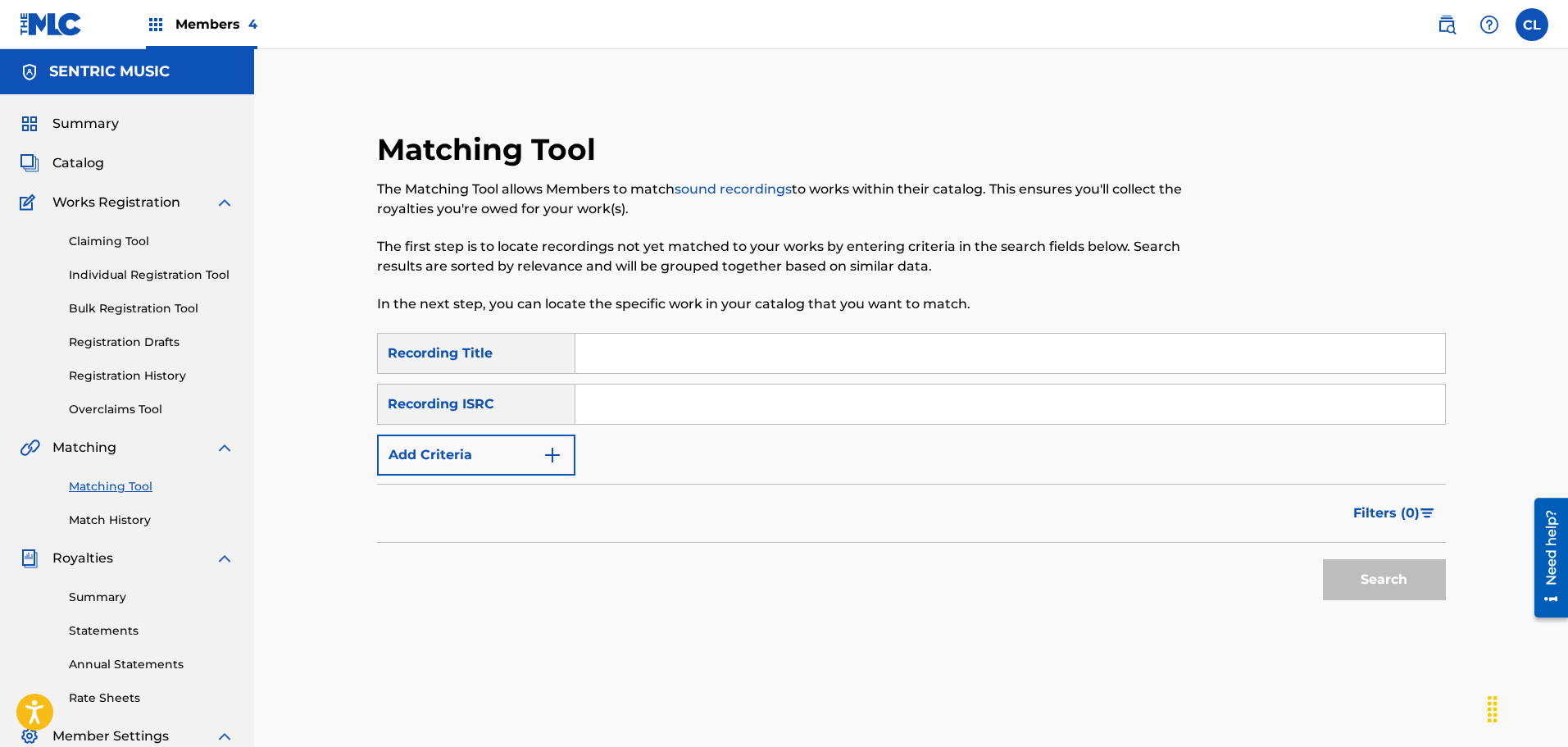
click at [698, 354] on input "Search Form" at bounding box center [1010, 353] width 870 height 39
type input "single again"
click at [530, 447] on button "Add Criteria" at bounding box center [476, 454] width 199 height 41
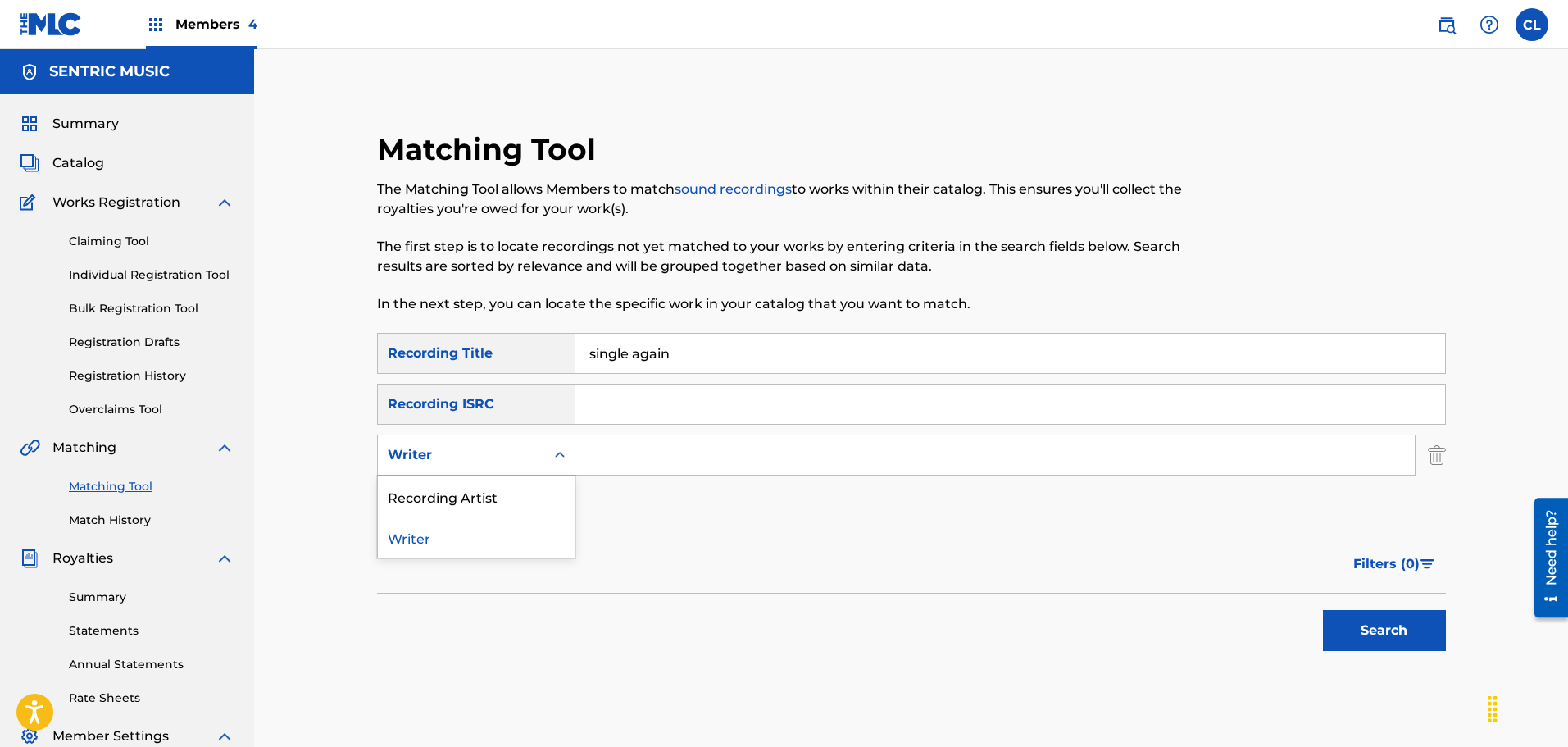
click at [489, 438] on div "Writer" at bounding box center [476, 454] width 199 height 41
click at [503, 495] on div "Recording Artist" at bounding box center [476, 495] width 197 height 41
click at [618, 460] on input "Search Form" at bounding box center [994, 454] width 839 height 39
type input "harmonize"
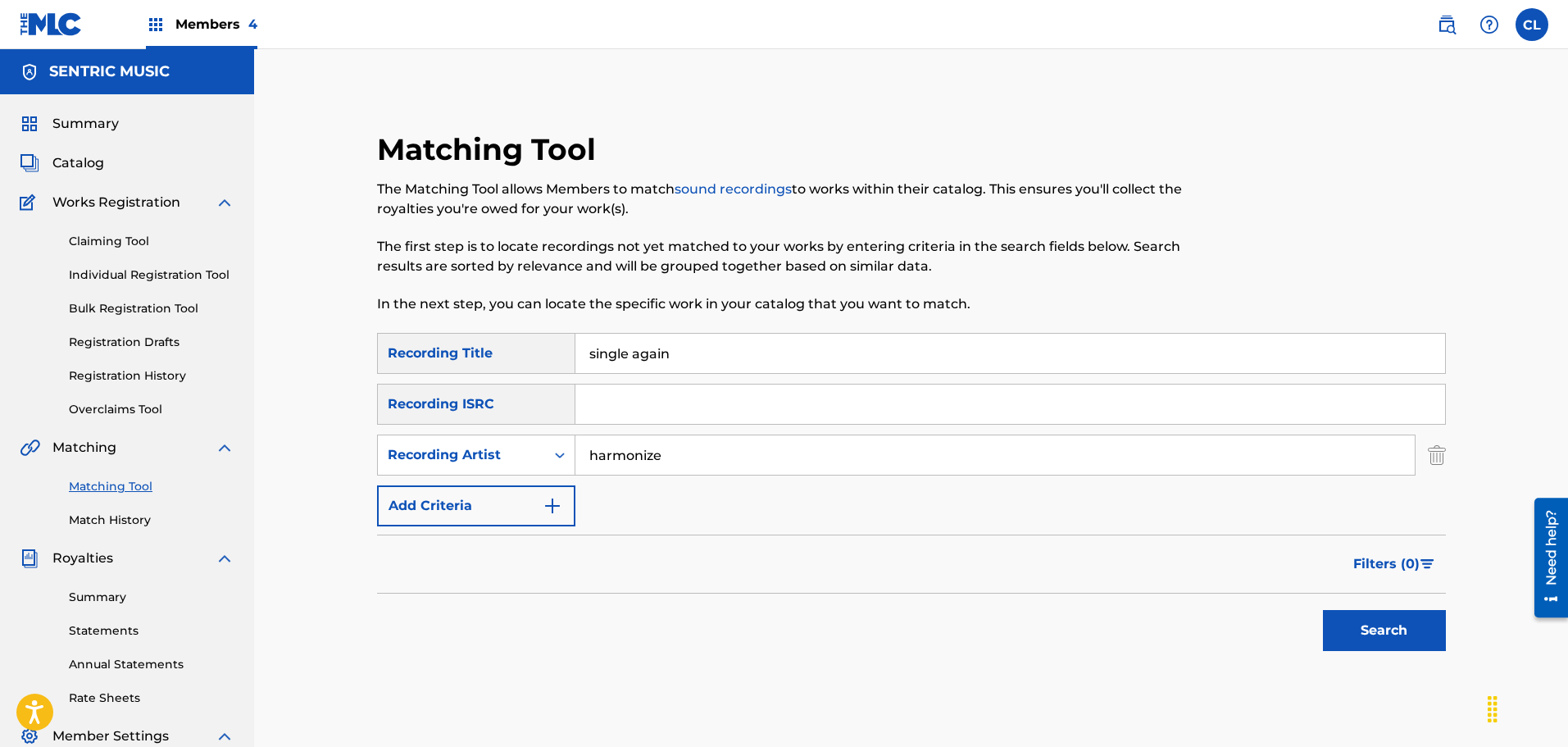
click at [1412, 620] on button "Search" at bounding box center [1384, 630] width 123 height 41
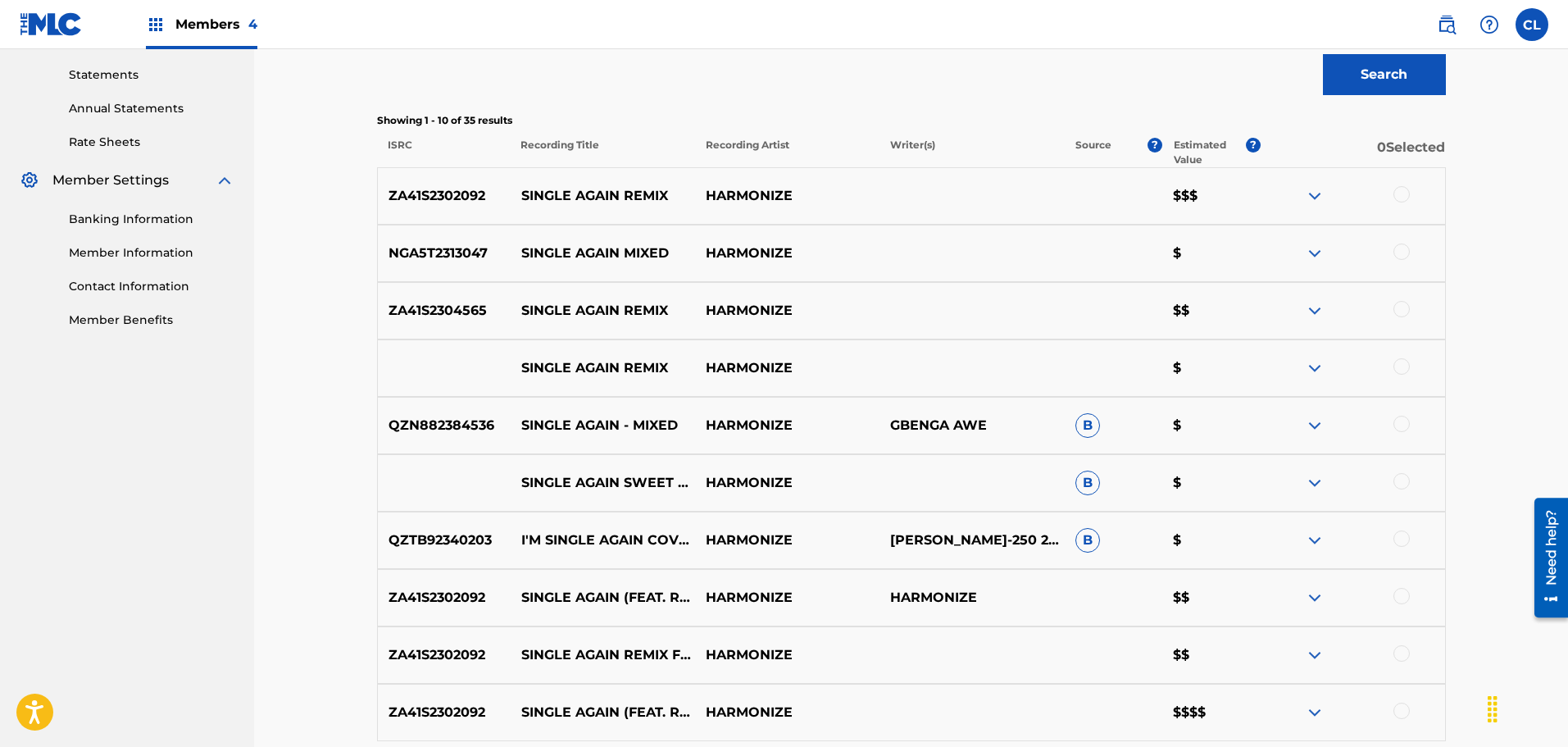
scroll to position [752, 0]
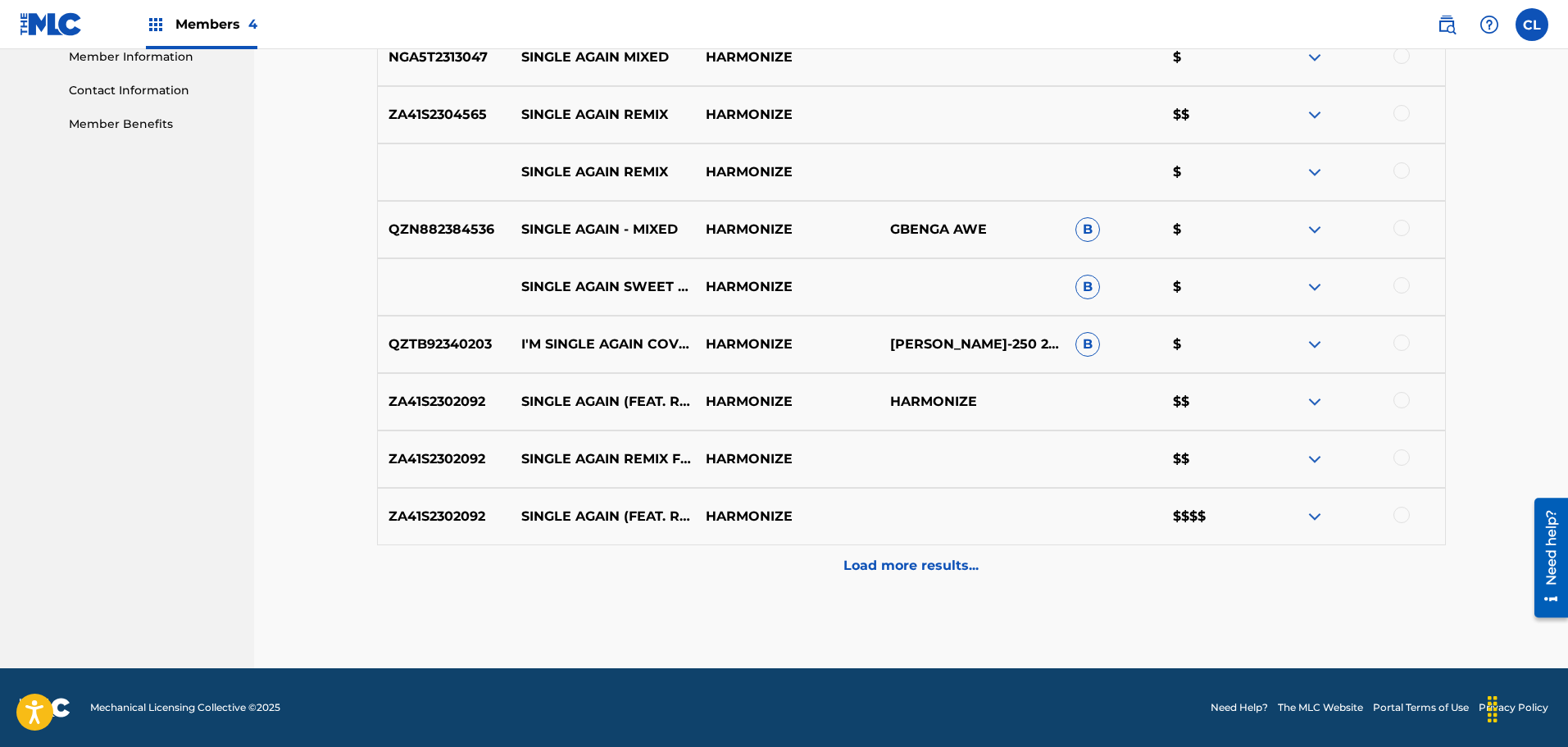
click at [979, 574] on div "Load more results..." at bounding box center [911, 565] width 1069 height 41
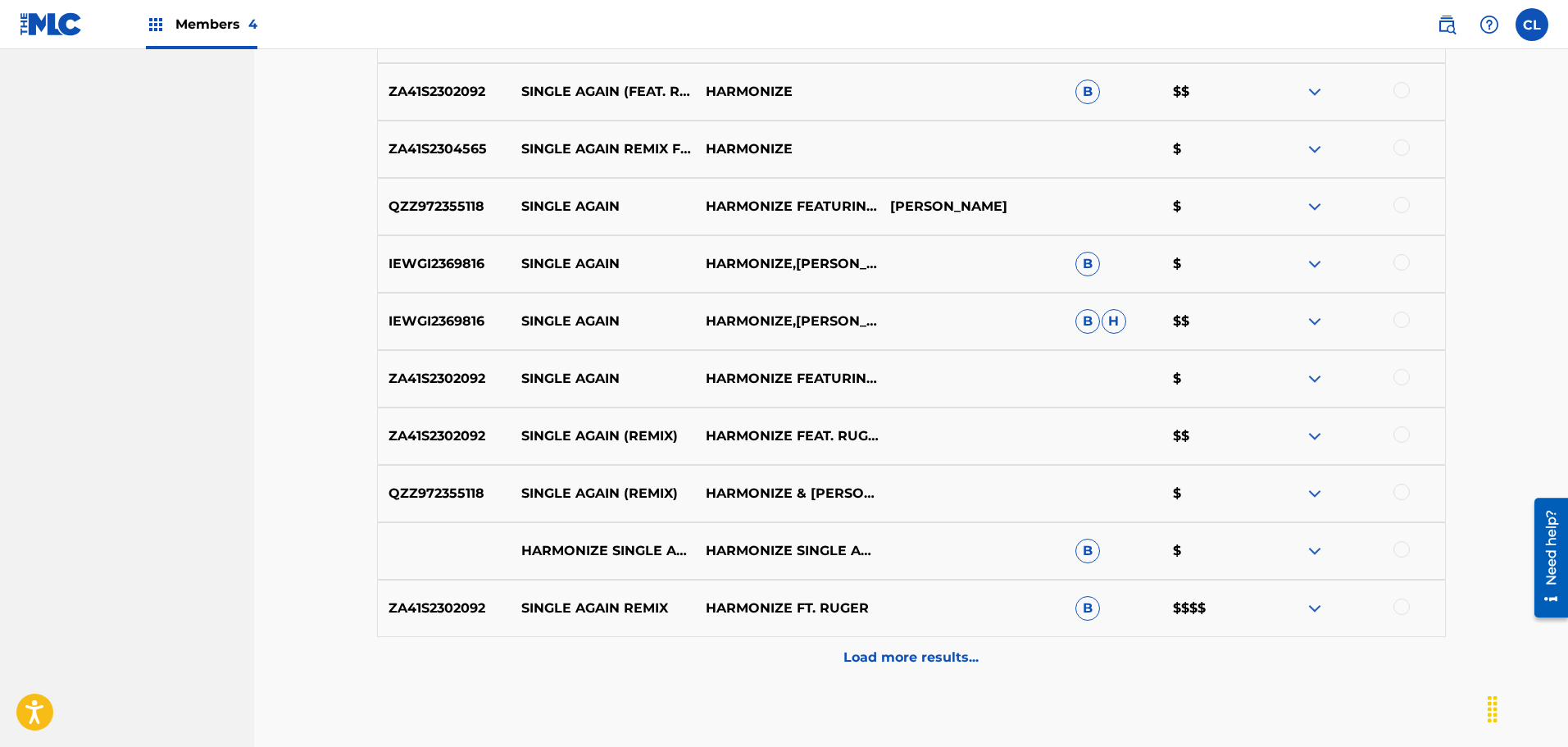
scroll to position [1325, 0]
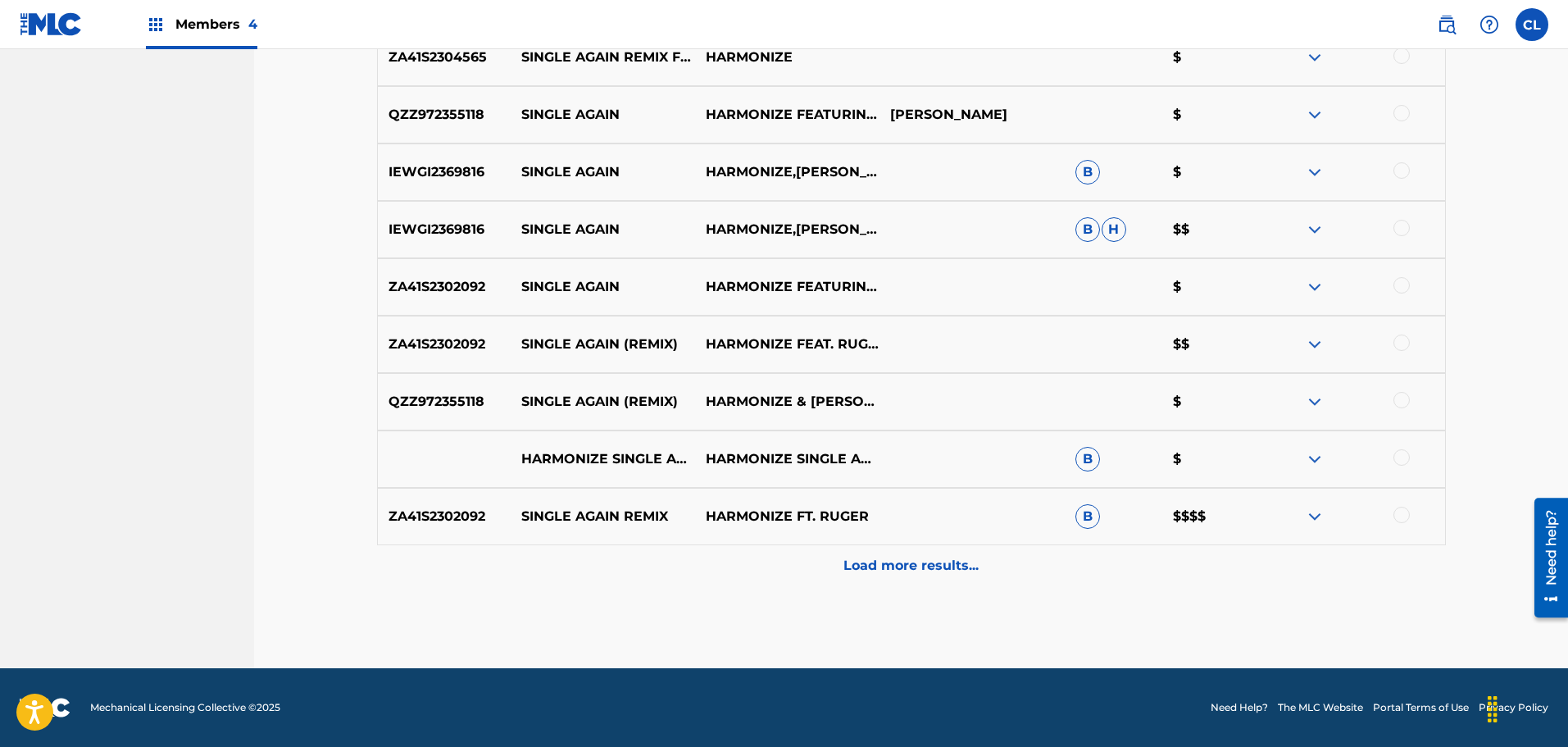
click at [918, 562] on p "Load more results..." at bounding box center [910, 565] width 135 height 19
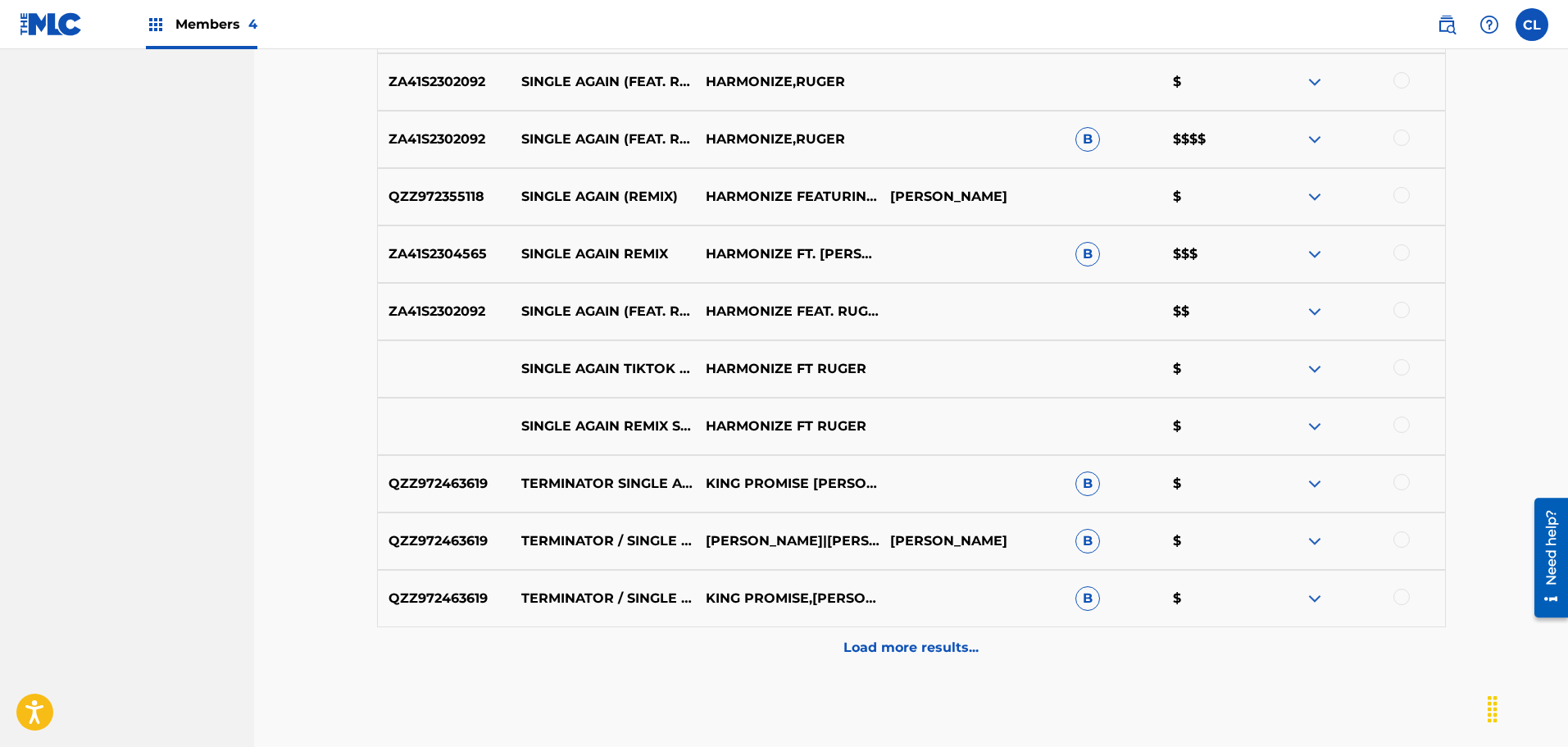
scroll to position [1900, 0]
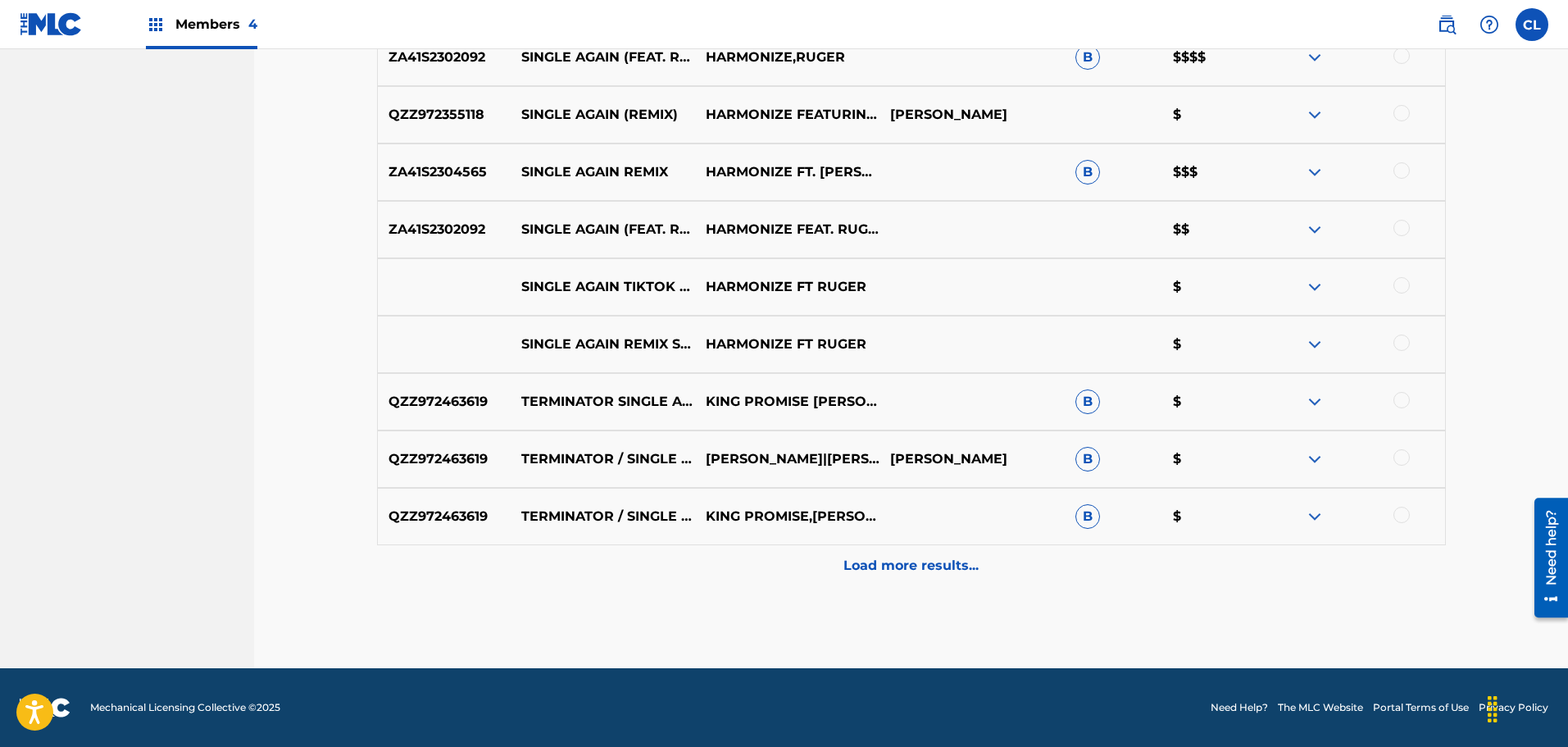
click at [902, 563] on p "Load more results..." at bounding box center [910, 565] width 135 height 19
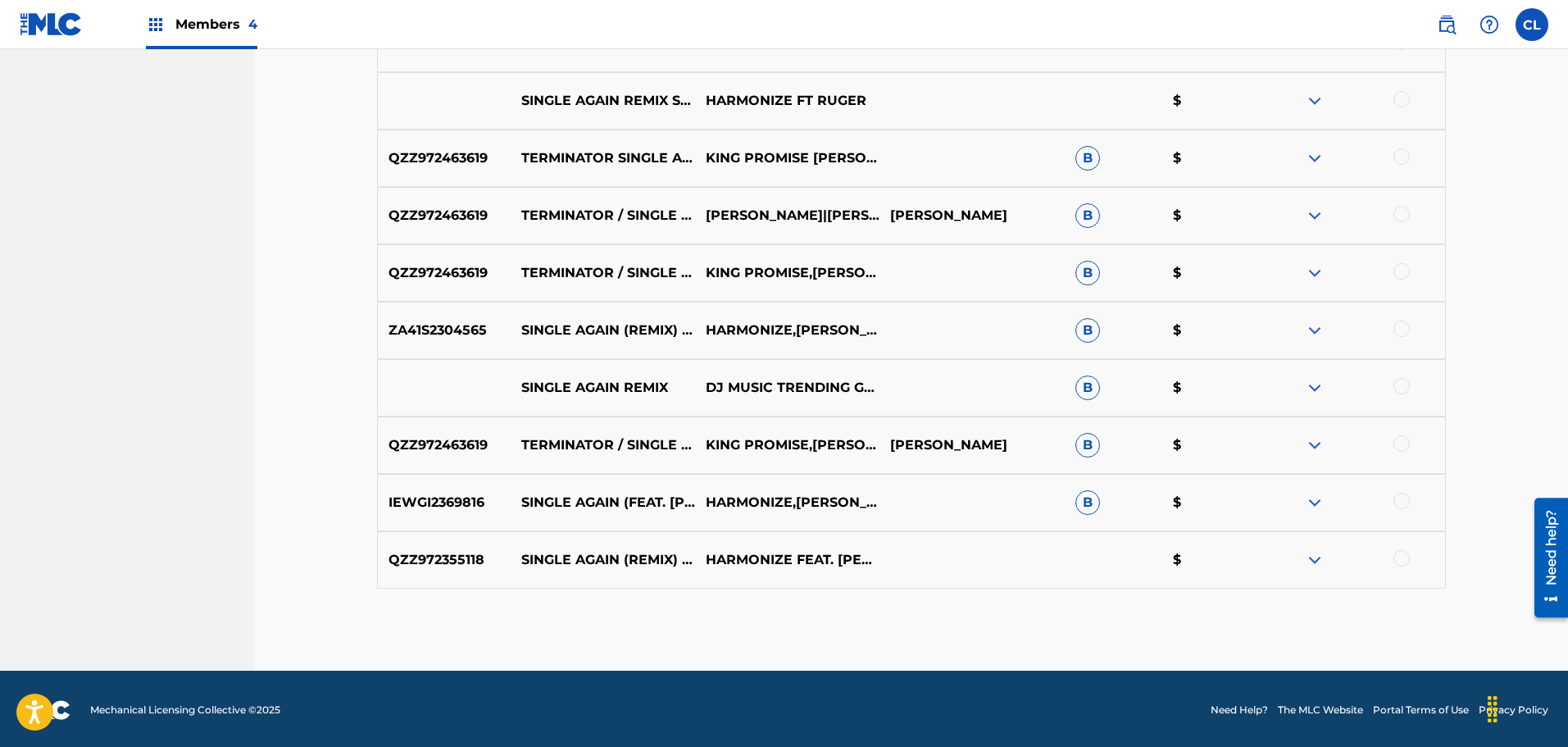
scroll to position [2145, 0]
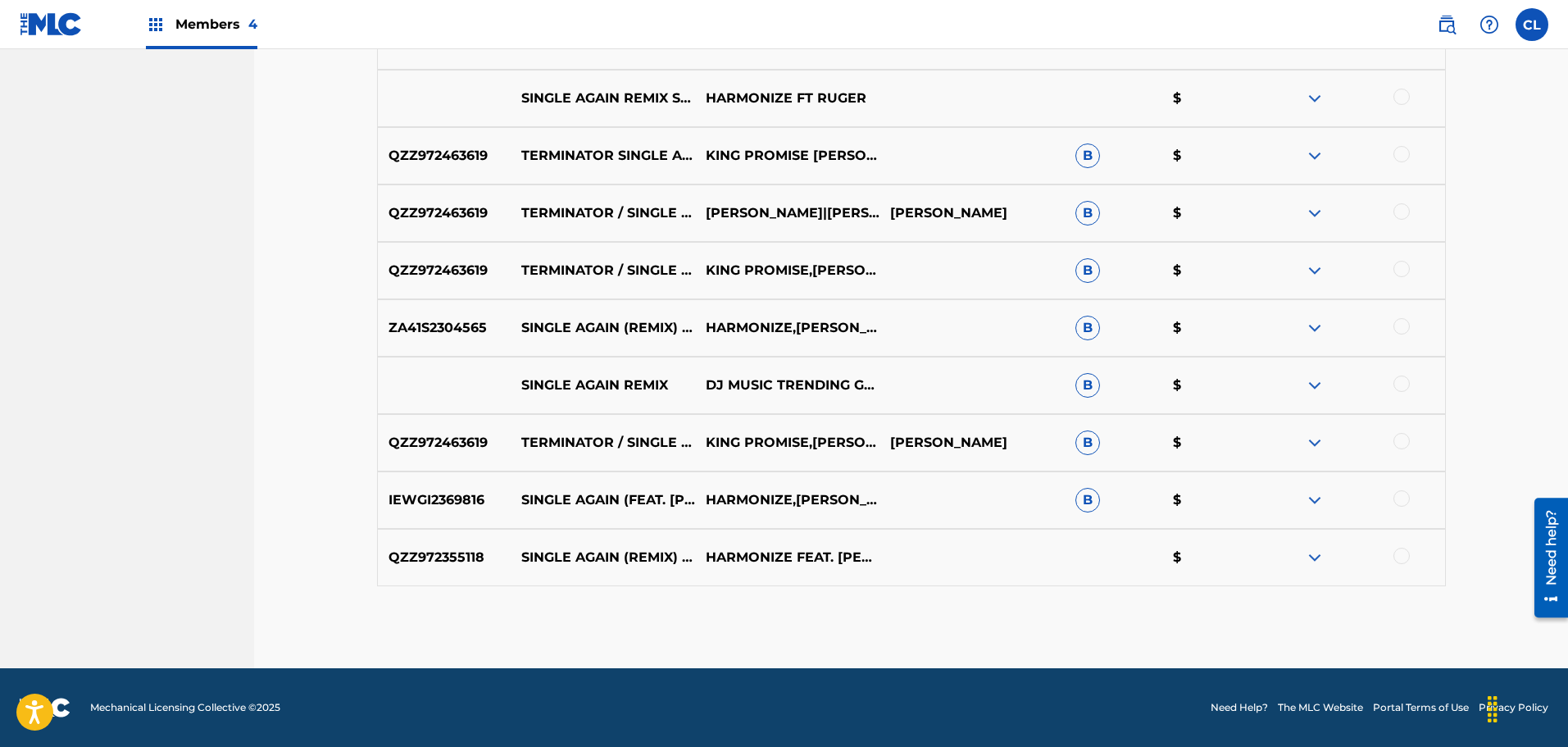
click at [1401, 440] on div at bounding box center [1401, 441] width 17 height 17
click at [1405, 381] on div at bounding box center [1401, 384] width 17 height 17
click at [1396, 271] on div at bounding box center [1401, 269] width 17 height 17
click at [1399, 207] on div at bounding box center [1401, 212] width 17 height 17
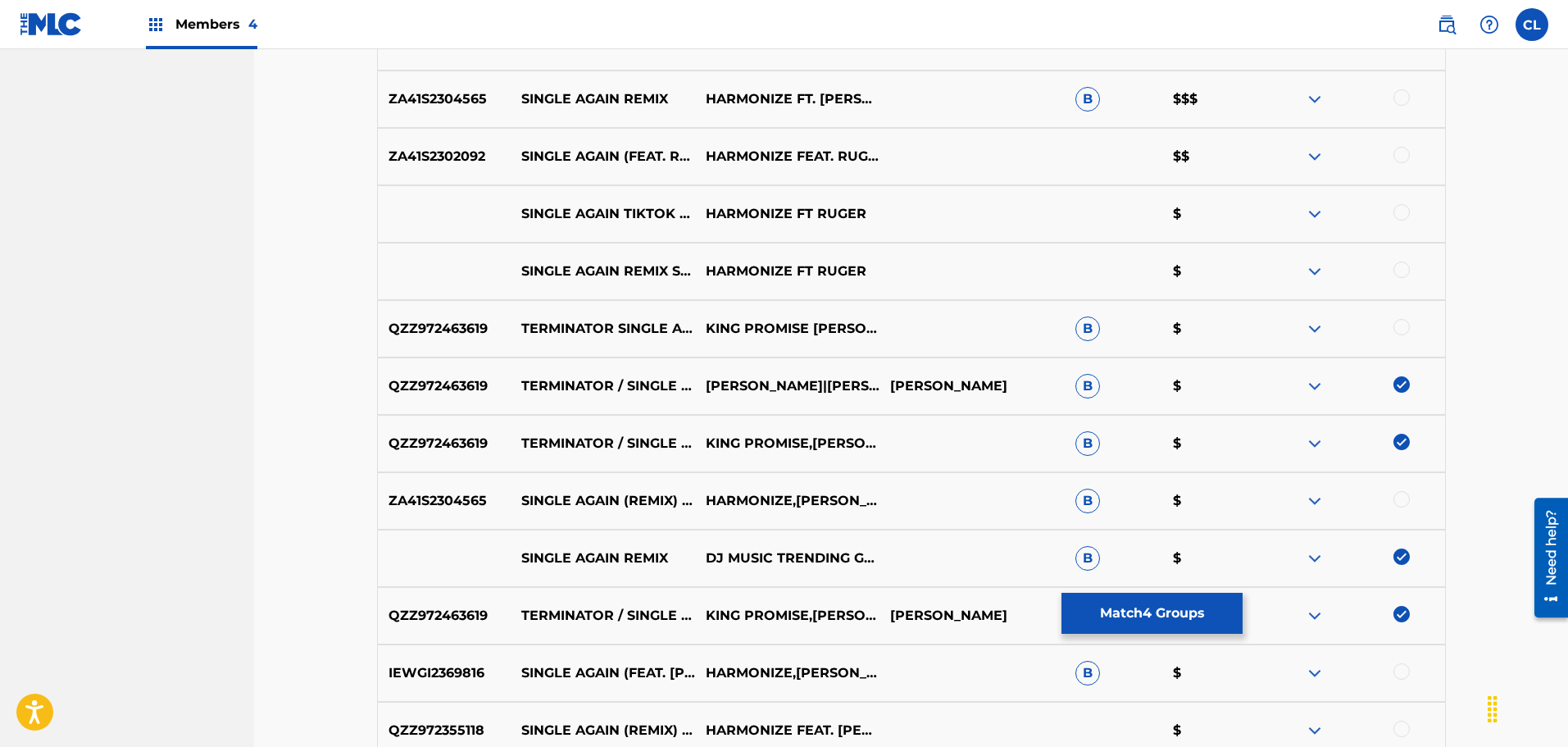
scroll to position [1981, 0]
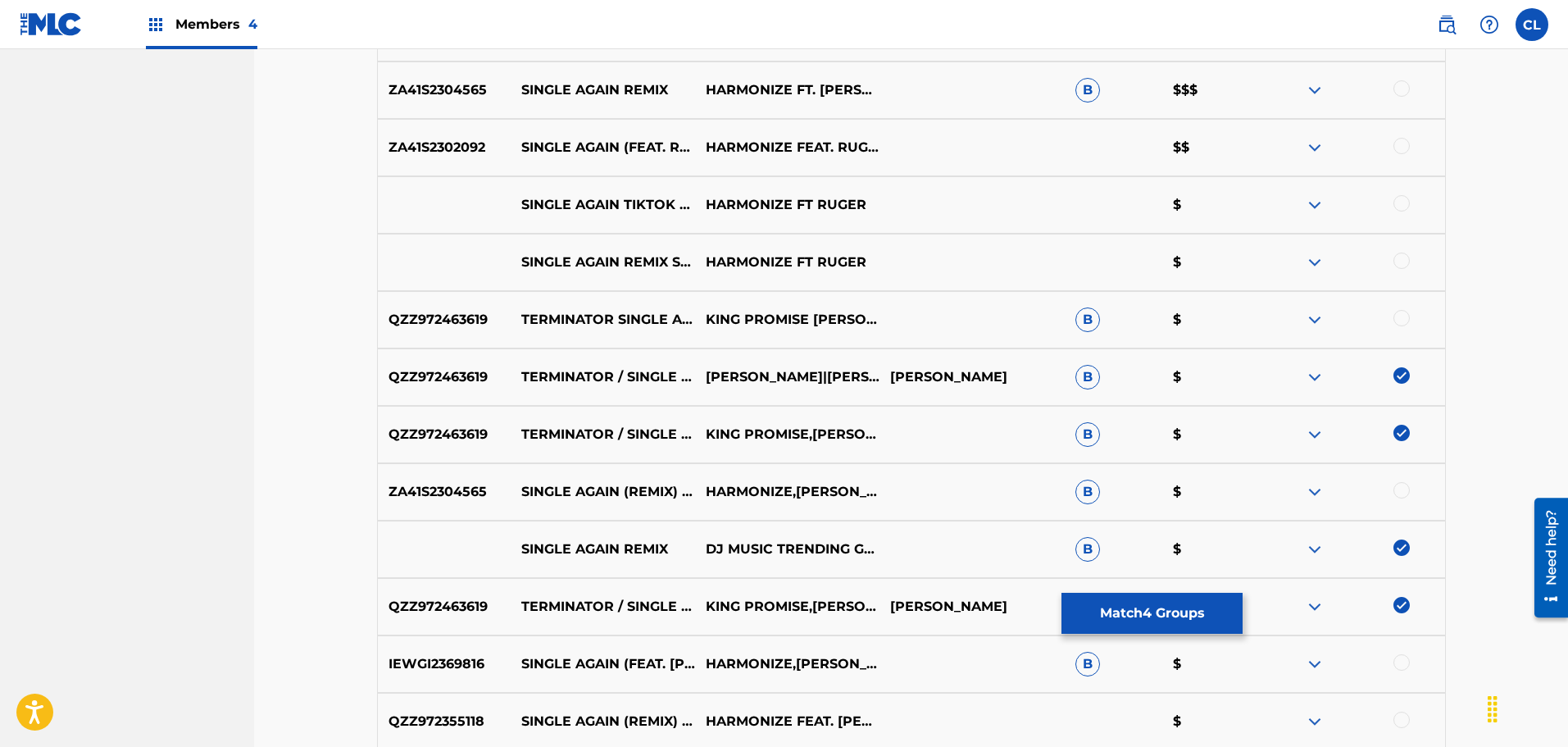
click at [1403, 314] on div at bounding box center [1401, 319] width 17 height 17
click at [1400, 263] on div at bounding box center [1401, 261] width 17 height 17
click at [1399, 203] on div at bounding box center [1401, 204] width 17 height 17
click at [1405, 141] on div at bounding box center [1401, 146] width 17 height 17
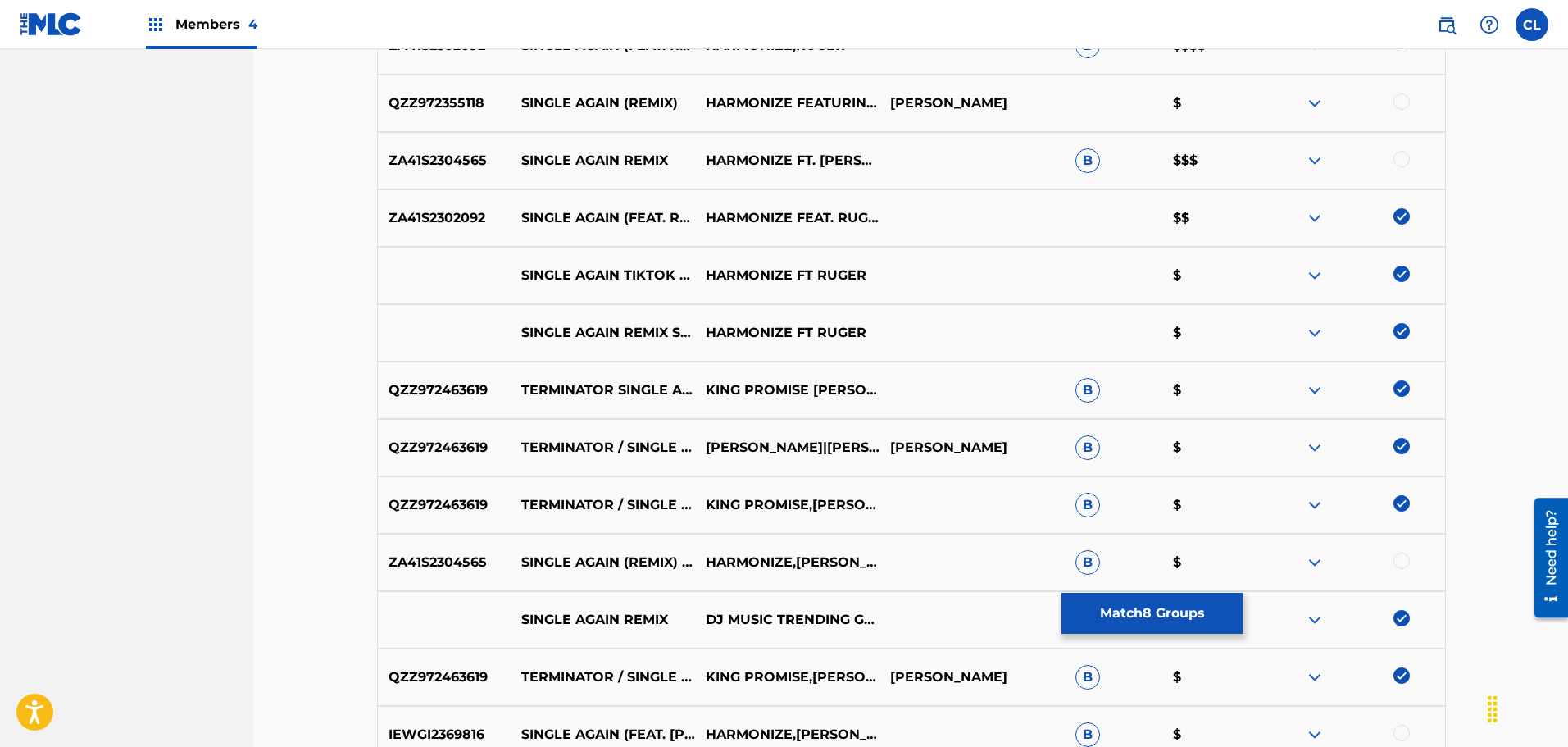
scroll to position [1735, 0]
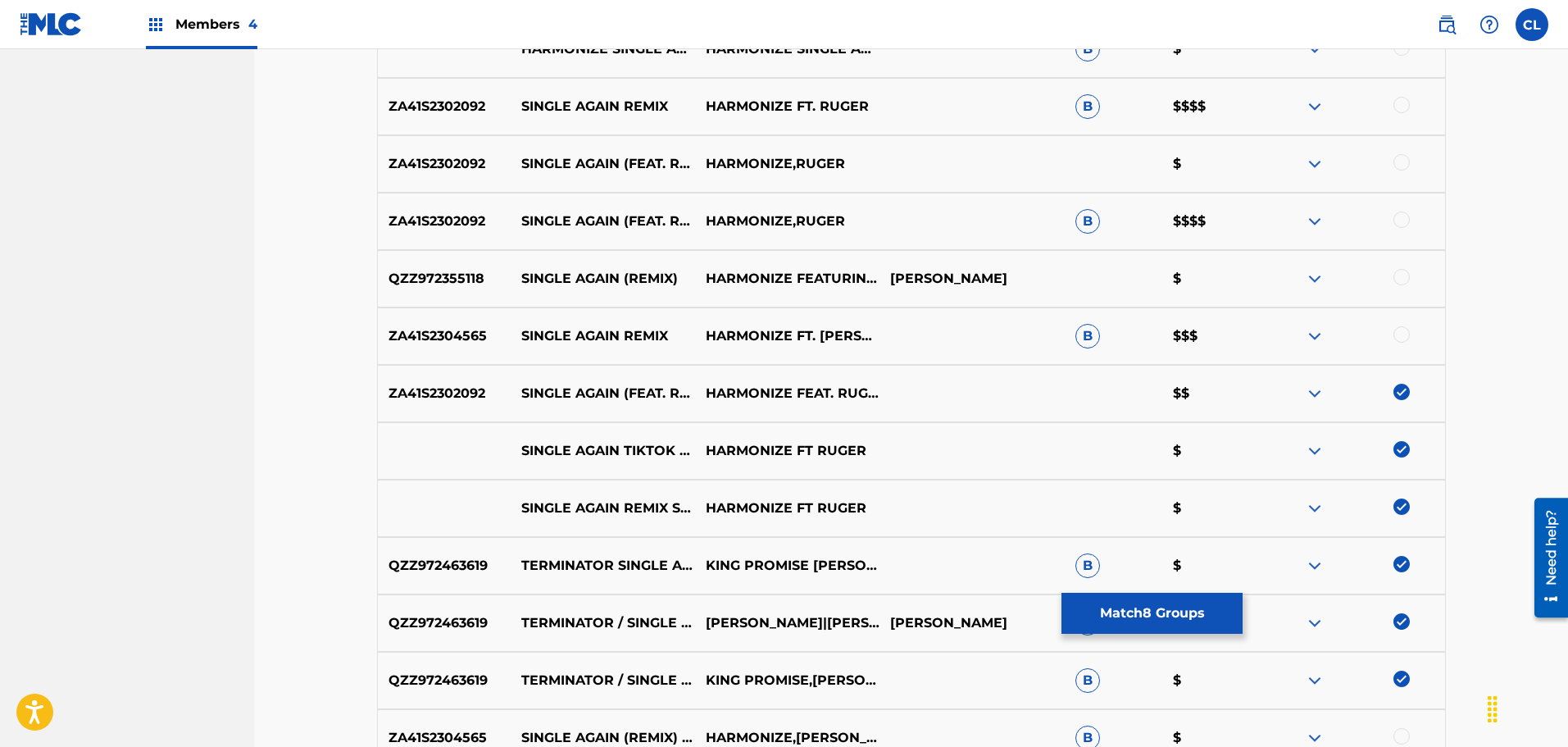
click at [1405, 218] on div at bounding box center [1401, 220] width 17 height 17
click at [1400, 158] on div at bounding box center [1401, 163] width 17 height 17
click at [1398, 105] on div at bounding box center [1401, 105] width 17 height 17
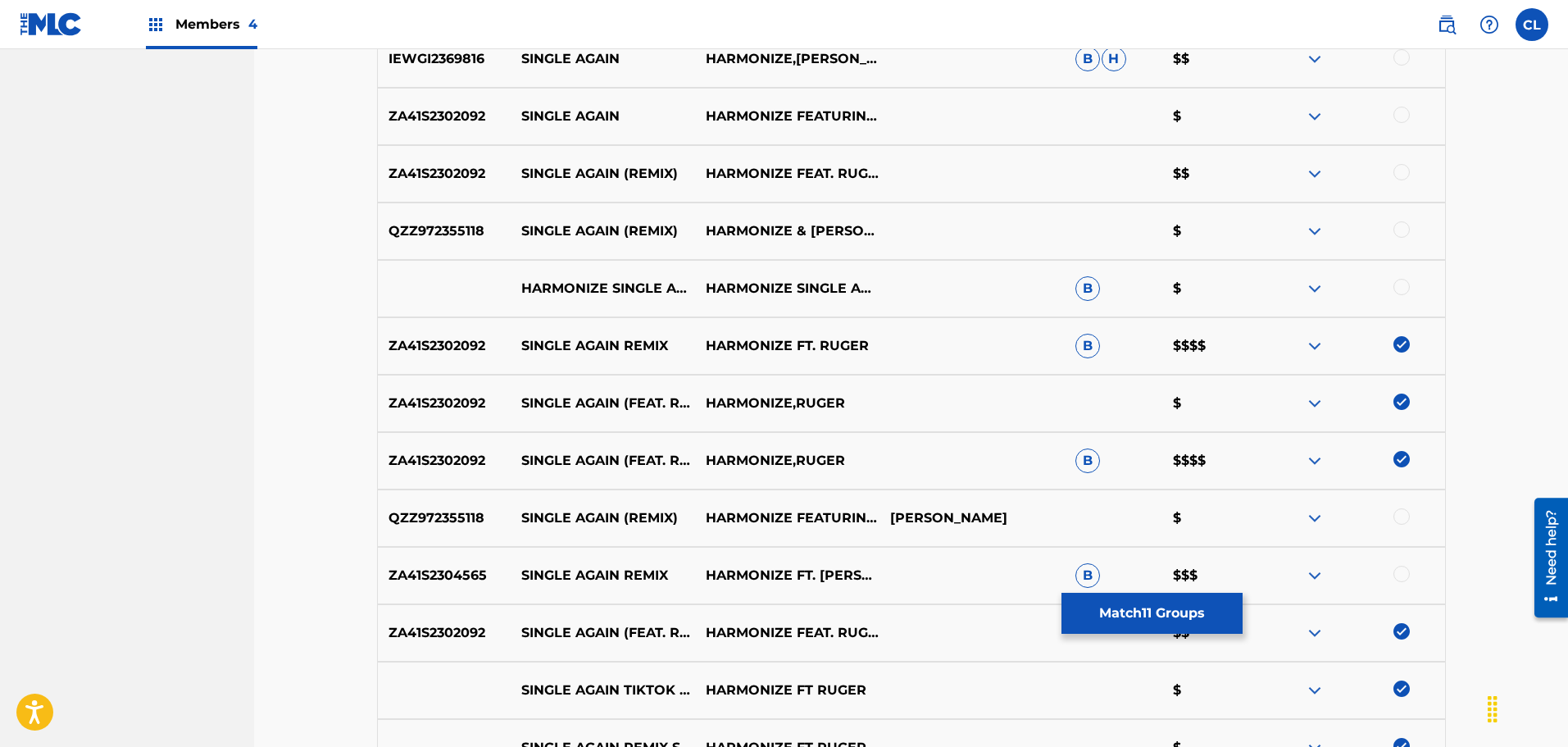
scroll to position [1490, 0]
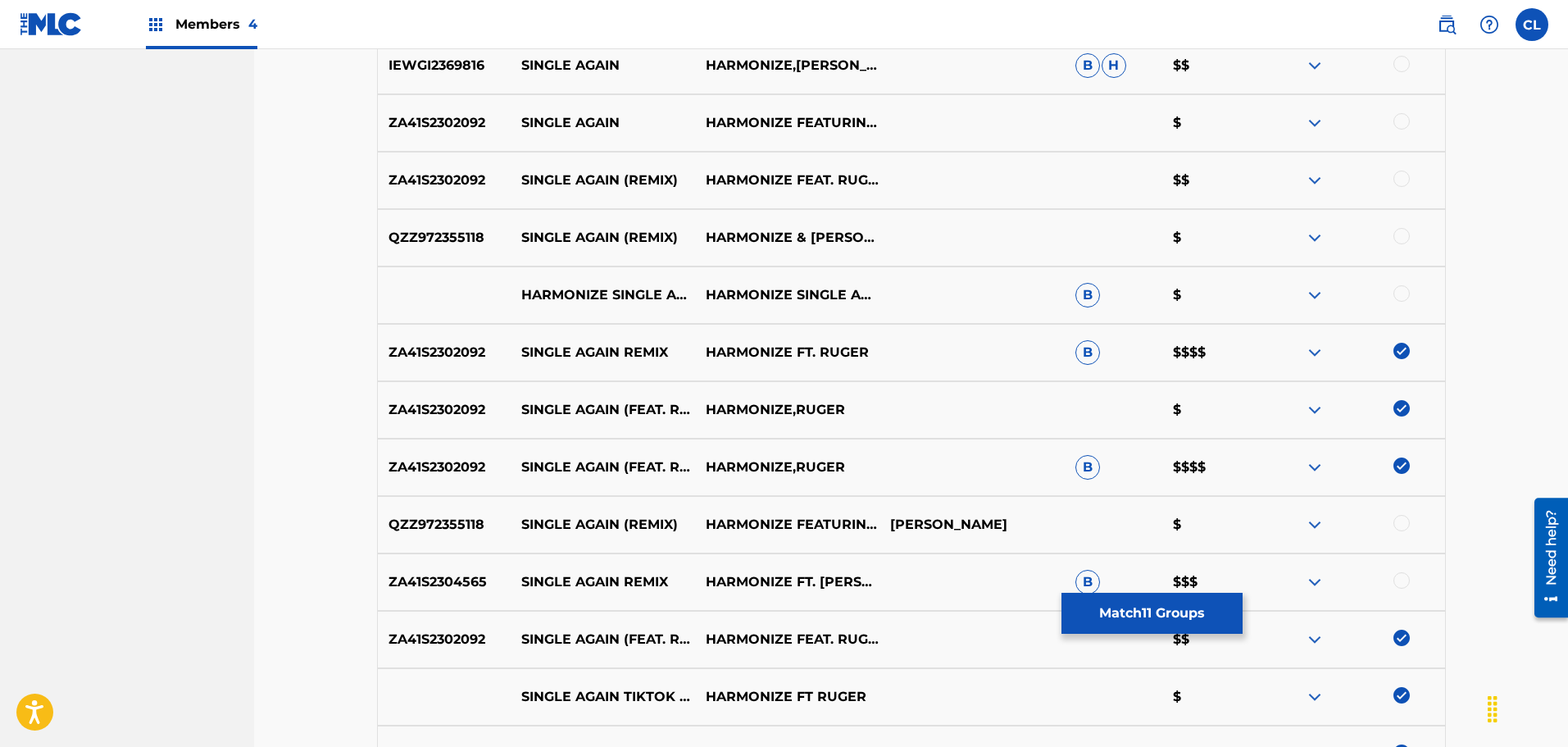
click at [1409, 178] on div at bounding box center [1401, 179] width 17 height 17
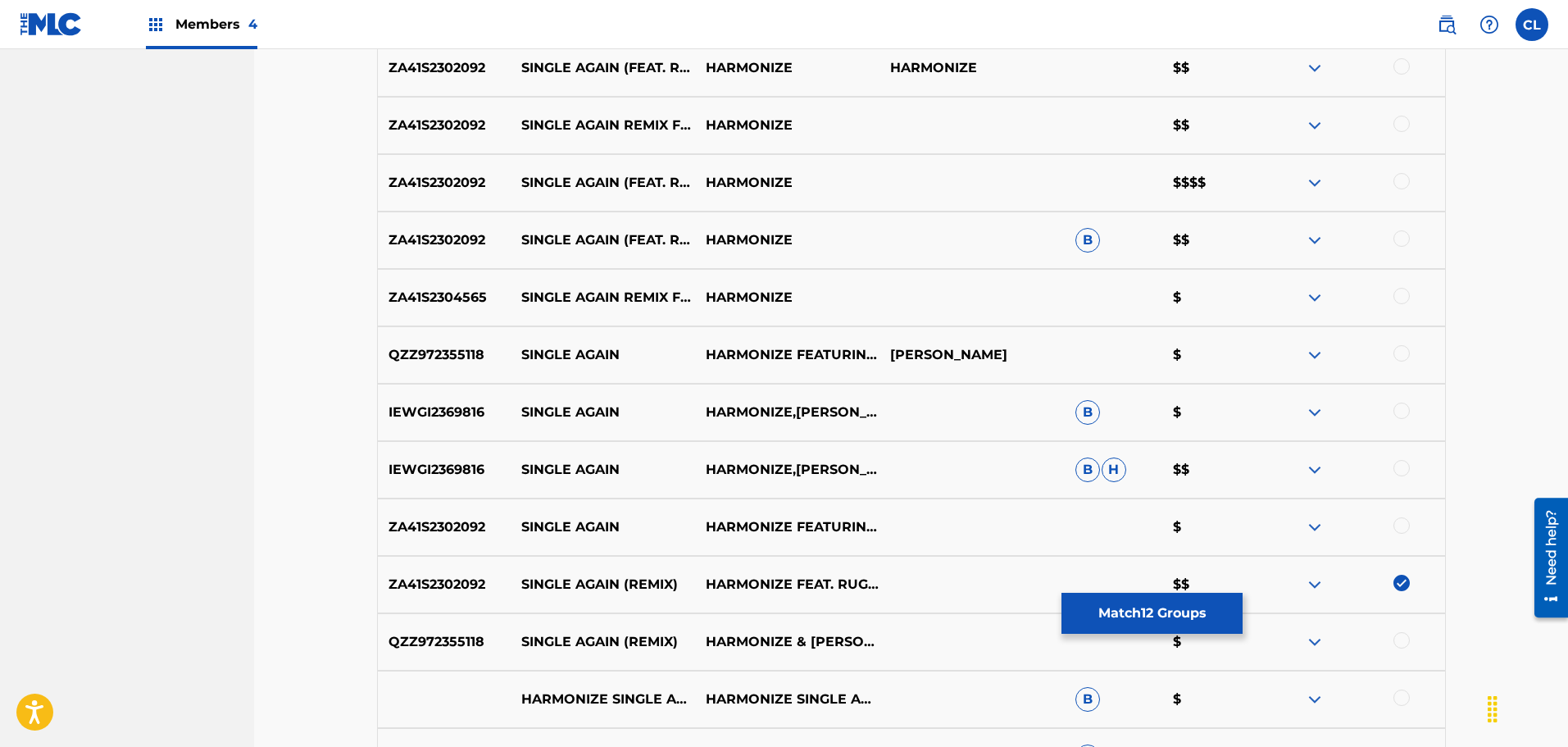
scroll to position [1080, 0]
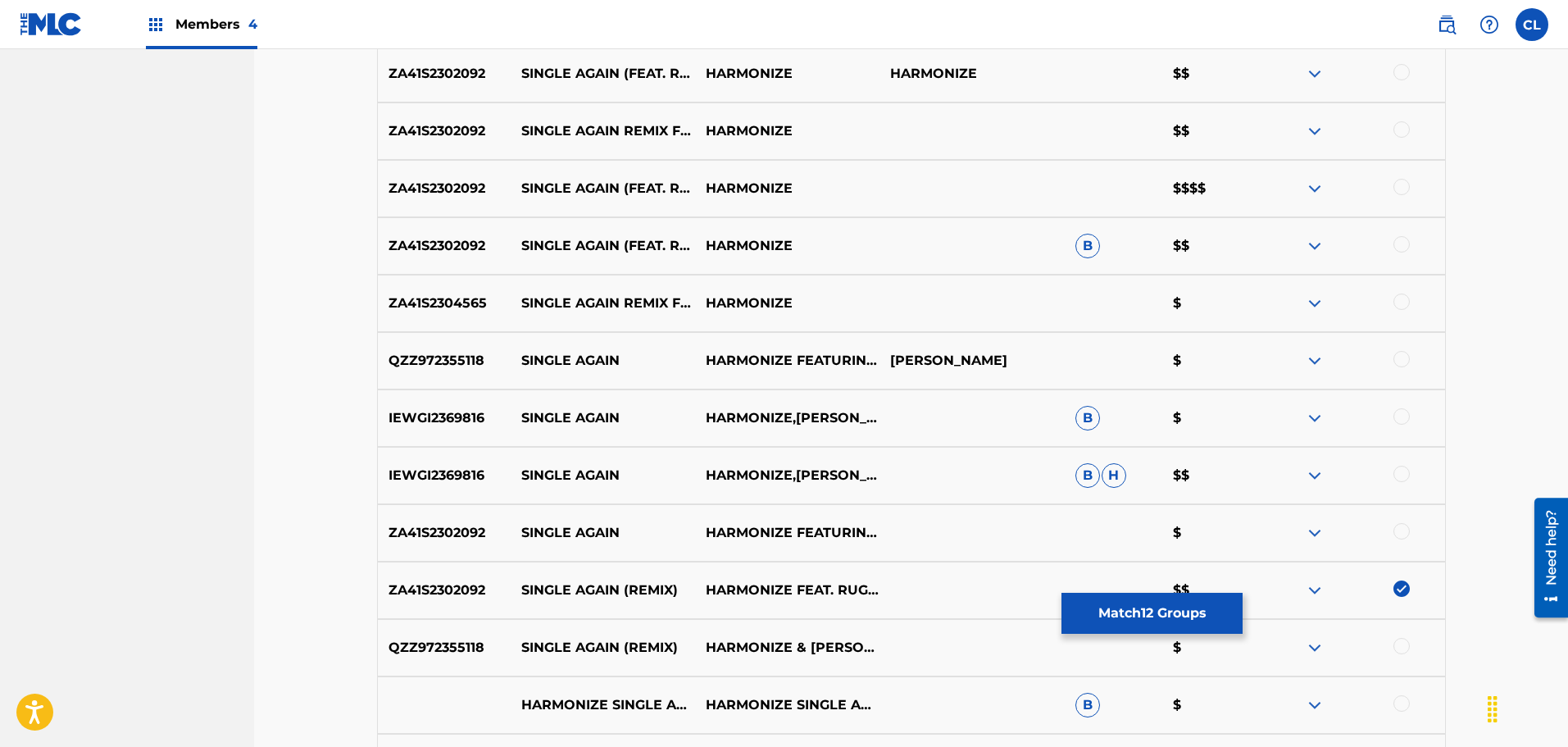
click at [1405, 243] on div at bounding box center [1401, 245] width 17 height 17
click at [1404, 132] on div at bounding box center [1401, 130] width 17 height 17
click at [1396, 184] on div at bounding box center [1401, 187] width 17 height 17
click at [1395, 76] on div at bounding box center [1401, 72] width 17 height 17
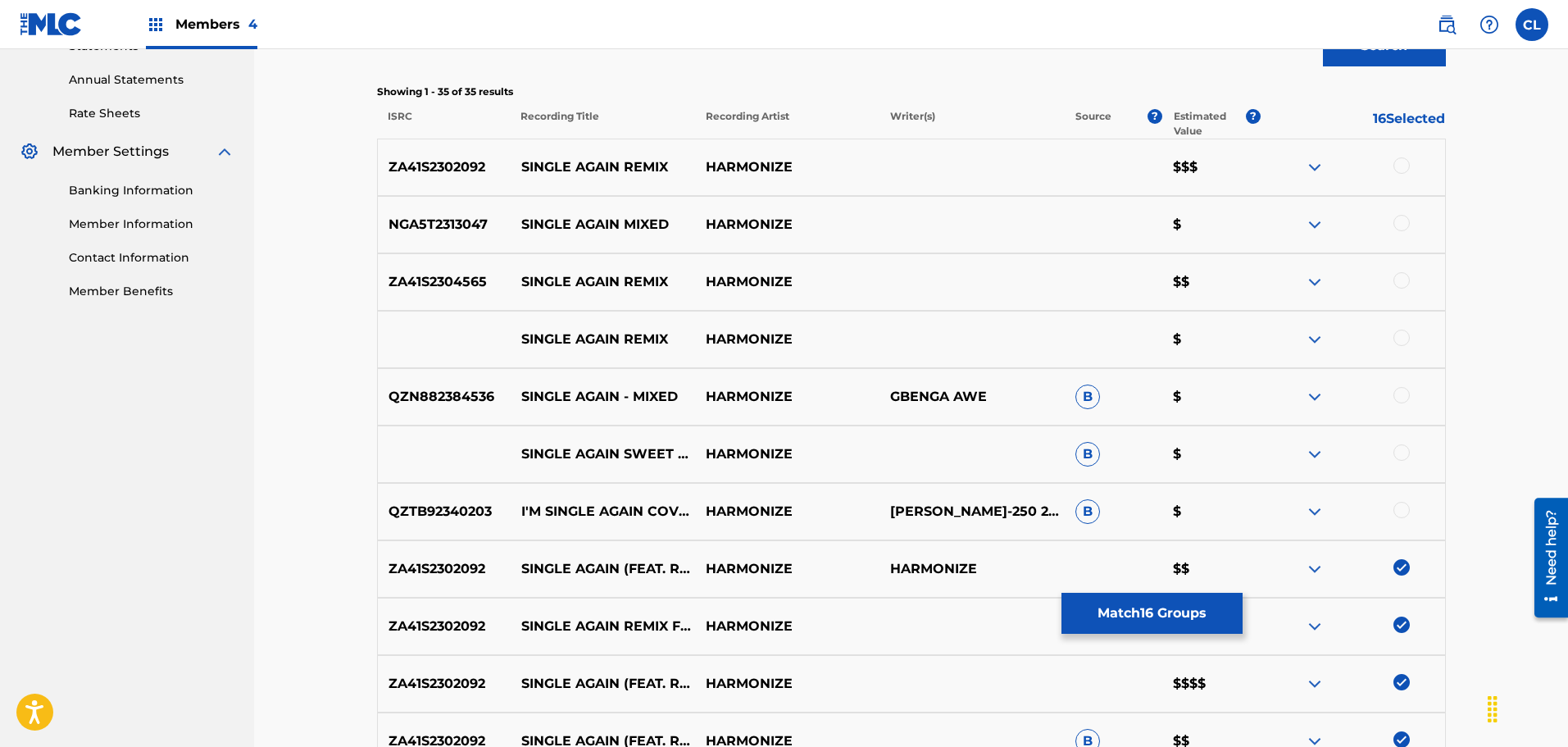
scroll to position [588, 0]
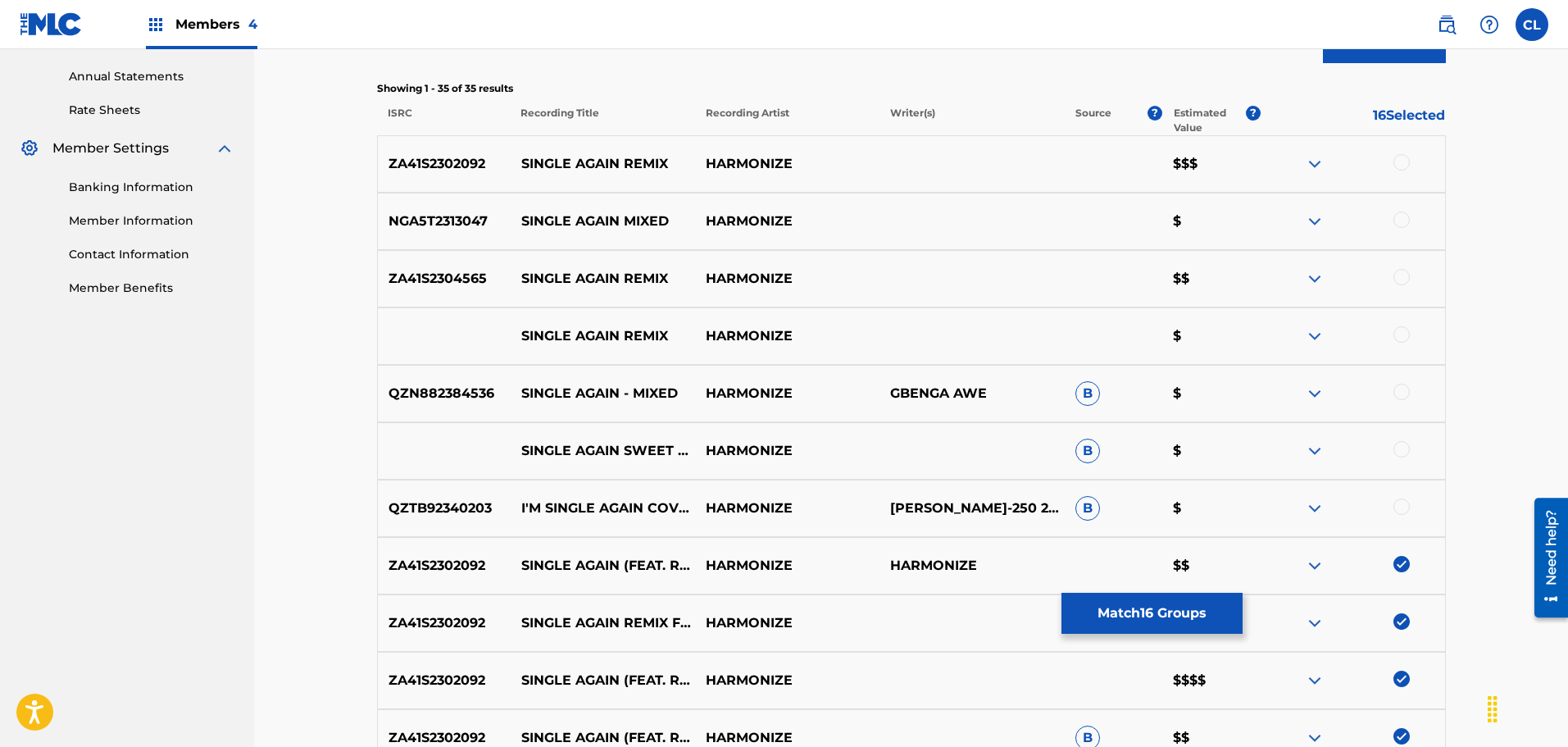
click at [1405, 161] on div at bounding box center [1401, 163] width 17 height 17
click at [1401, 220] on div at bounding box center [1401, 220] width 17 height 17
click at [1397, 282] on div at bounding box center [1401, 278] width 17 height 17
click at [1405, 335] on div at bounding box center [1401, 335] width 17 height 17
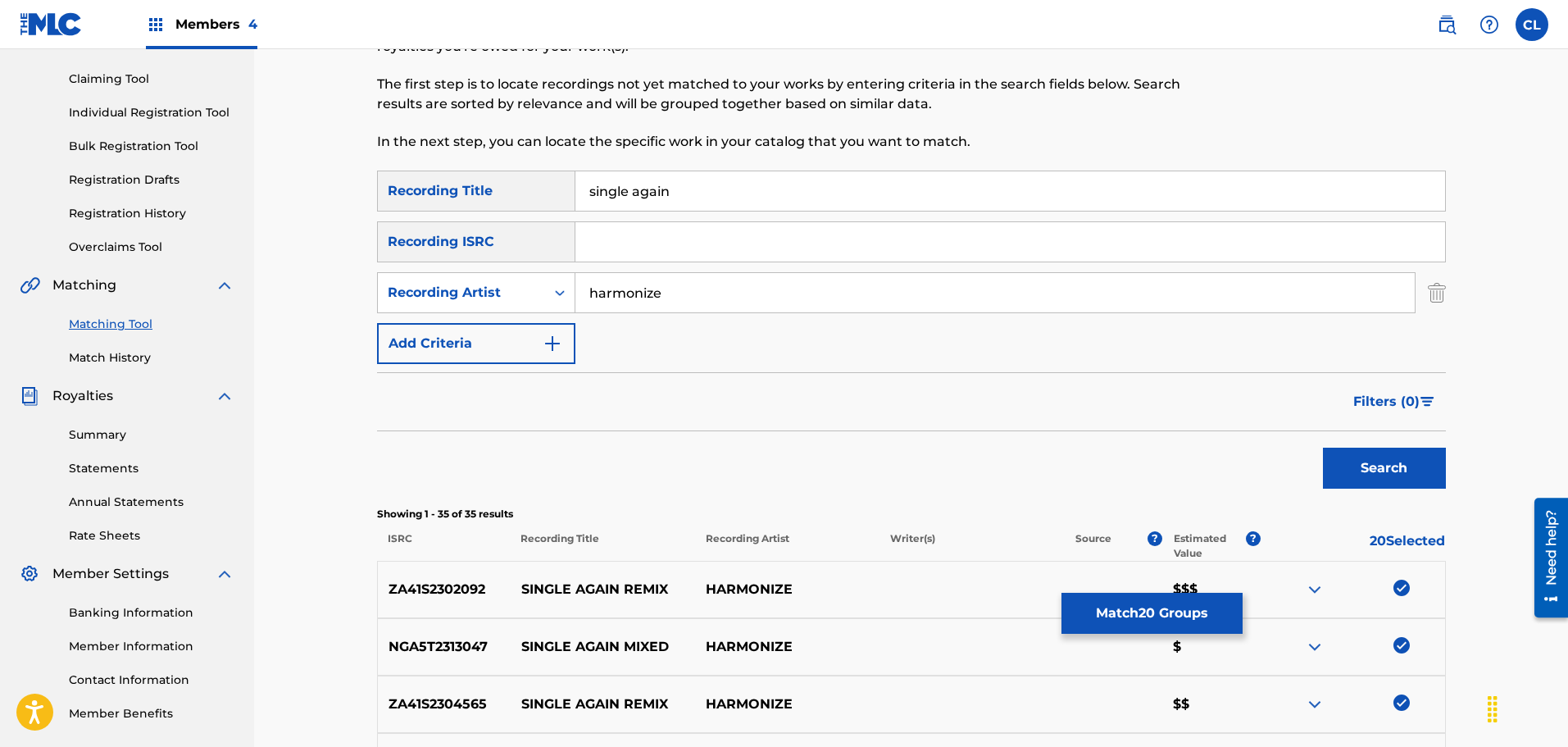
scroll to position [164, 0]
click at [1205, 604] on button "Match 20 Groups" at bounding box center [1151, 613] width 181 height 41
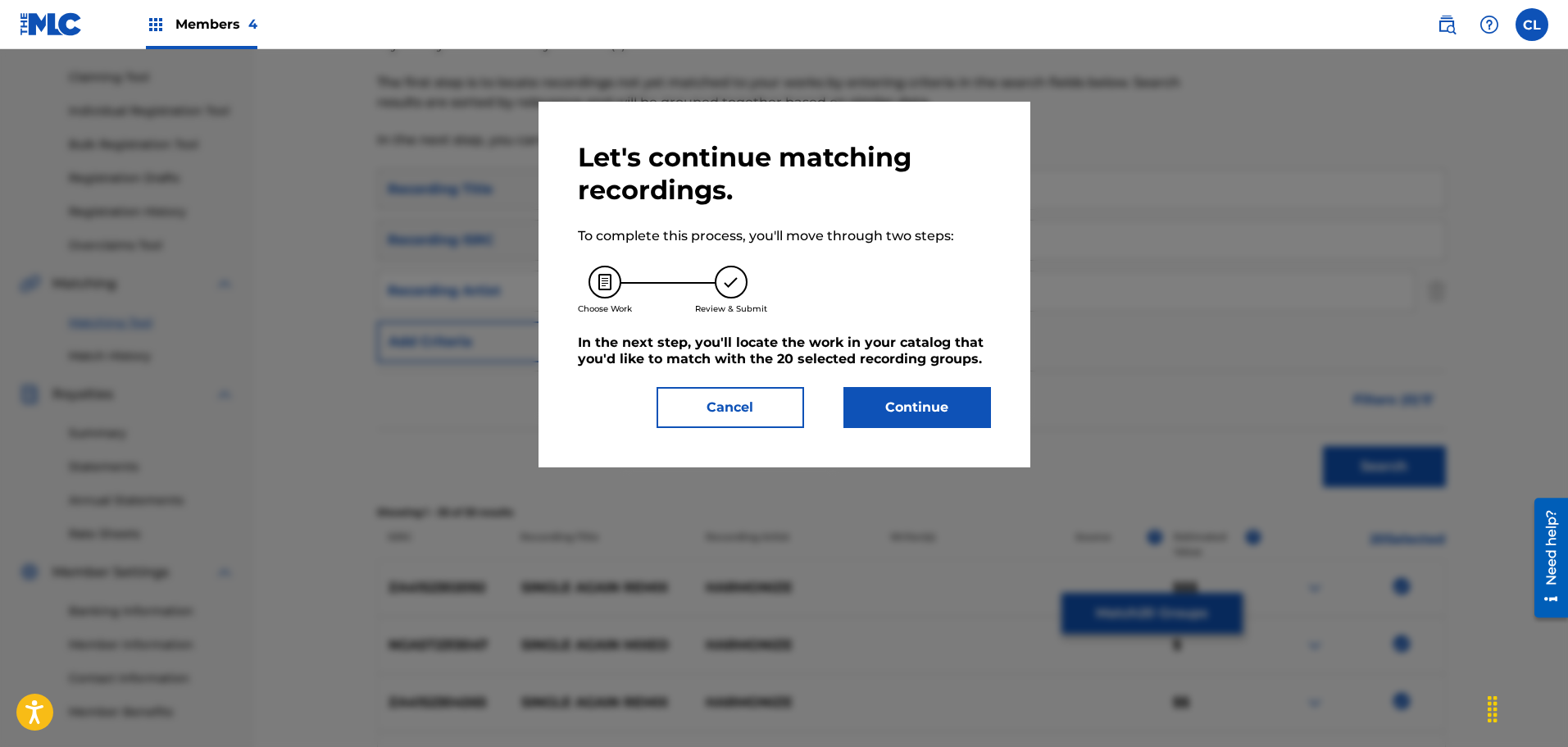
click at [958, 403] on button "Continue" at bounding box center [917, 407] width 147 height 41
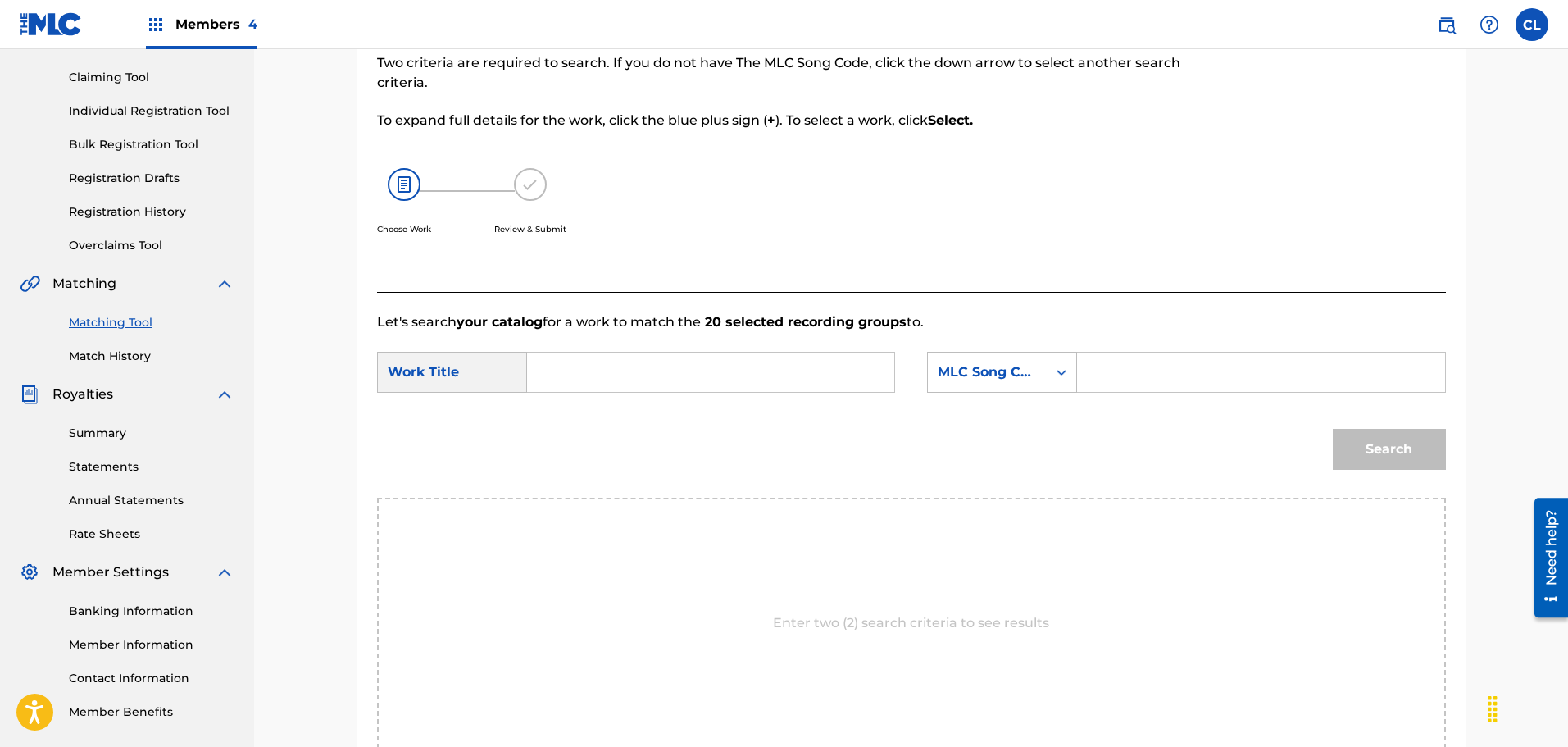
click at [1103, 371] on input "Search Form" at bounding box center [1260, 371] width 339 height 39
paste input "S51SQB"
type input "S51SQB"
click at [733, 355] on input "Search Form" at bounding box center [710, 371] width 339 height 39
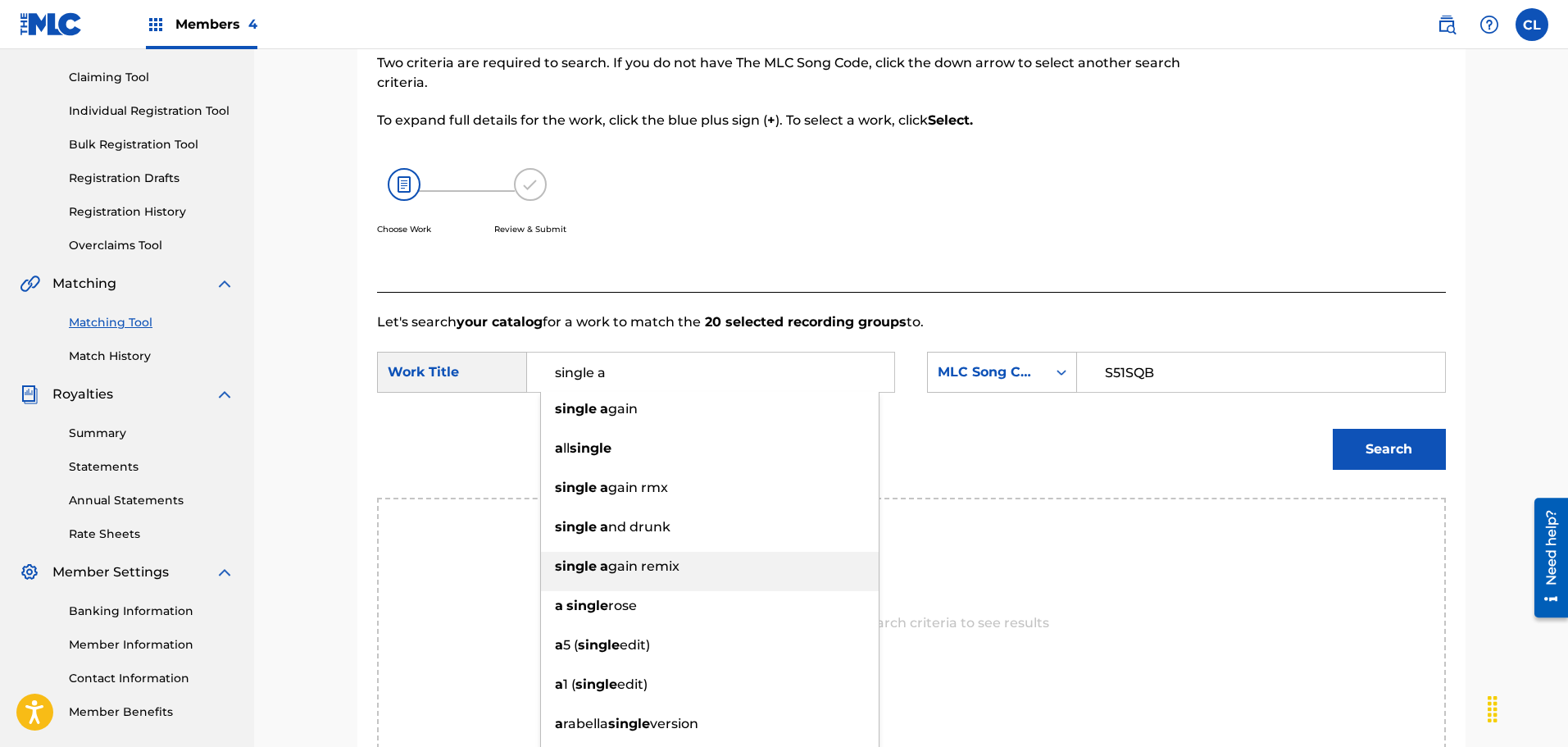
click at [658, 573] on span "gain remix" at bounding box center [644, 566] width 71 height 16
type input "single again remix"
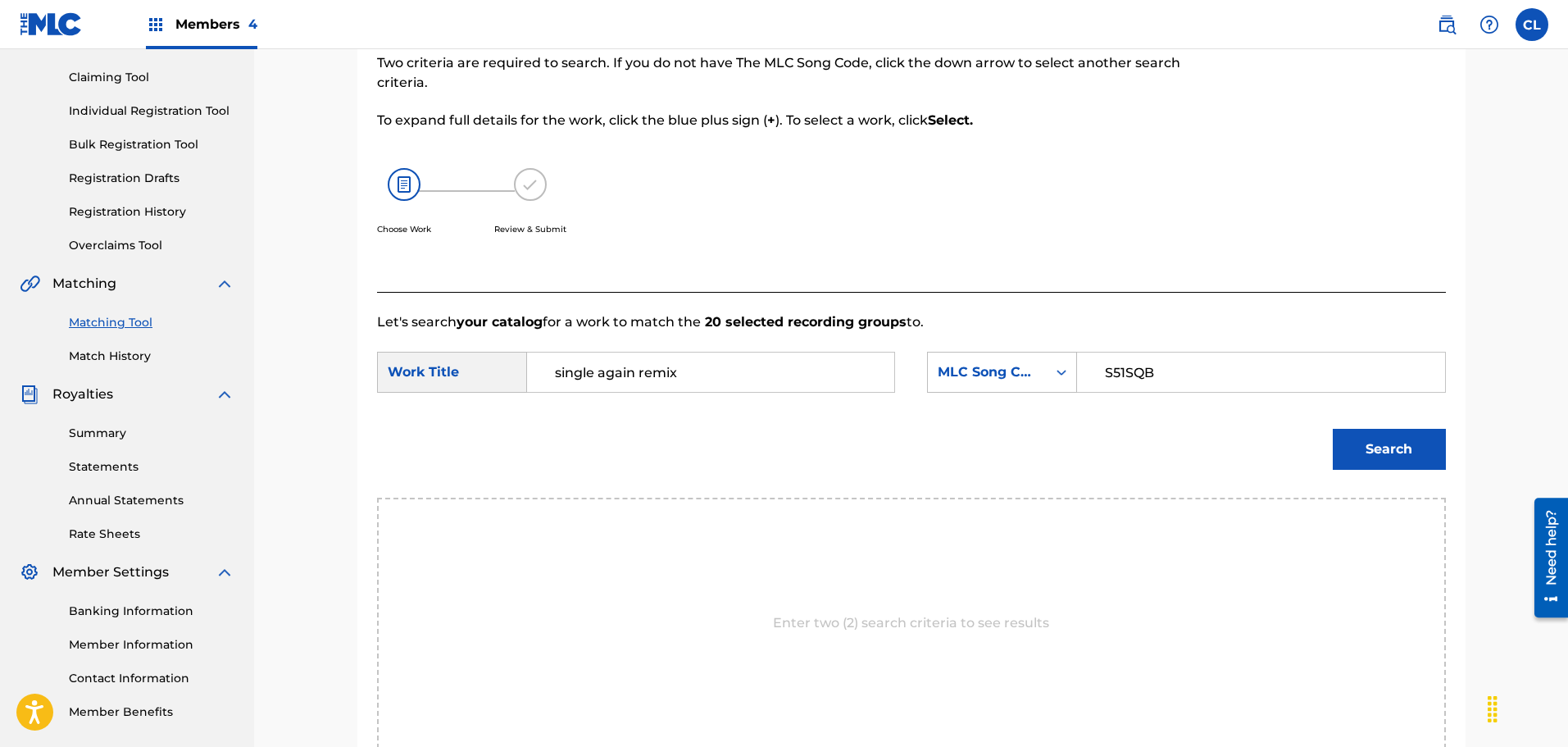
click at [1388, 436] on button "Search" at bounding box center [1389, 449] width 113 height 41
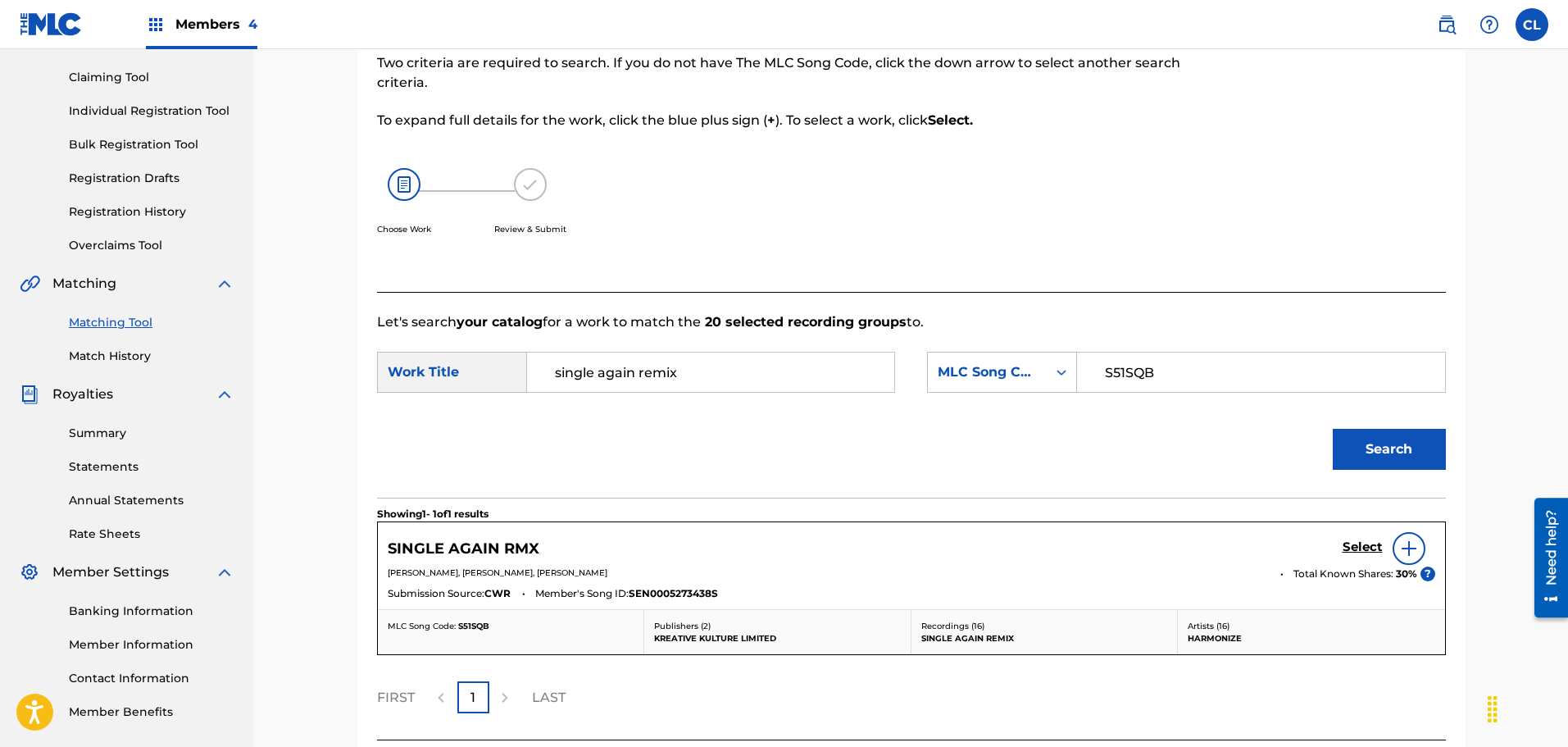
click at [1360, 542] on h5 "Select" at bounding box center [1363, 547] width 40 height 16
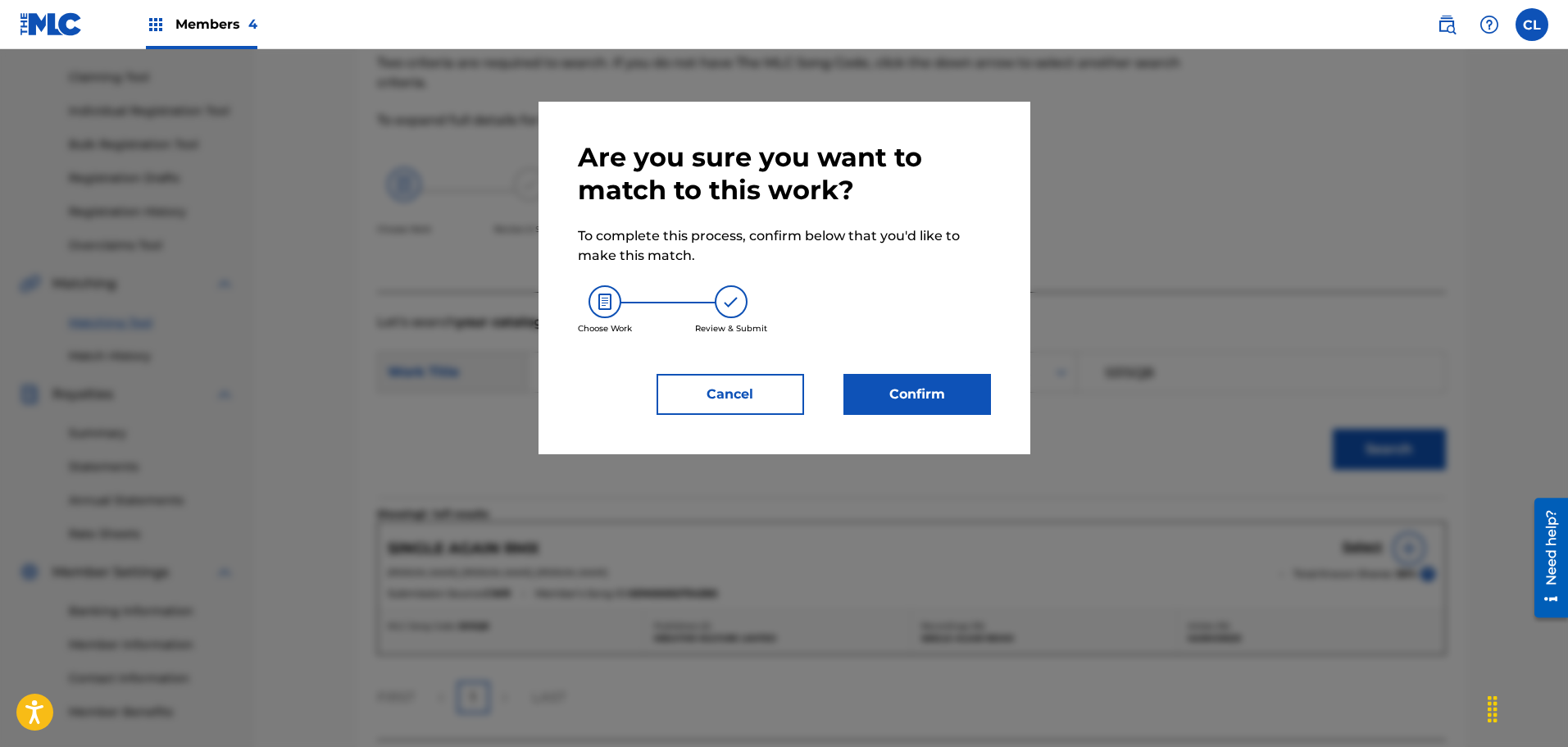
click at [960, 403] on button "Confirm" at bounding box center [917, 394] width 147 height 41
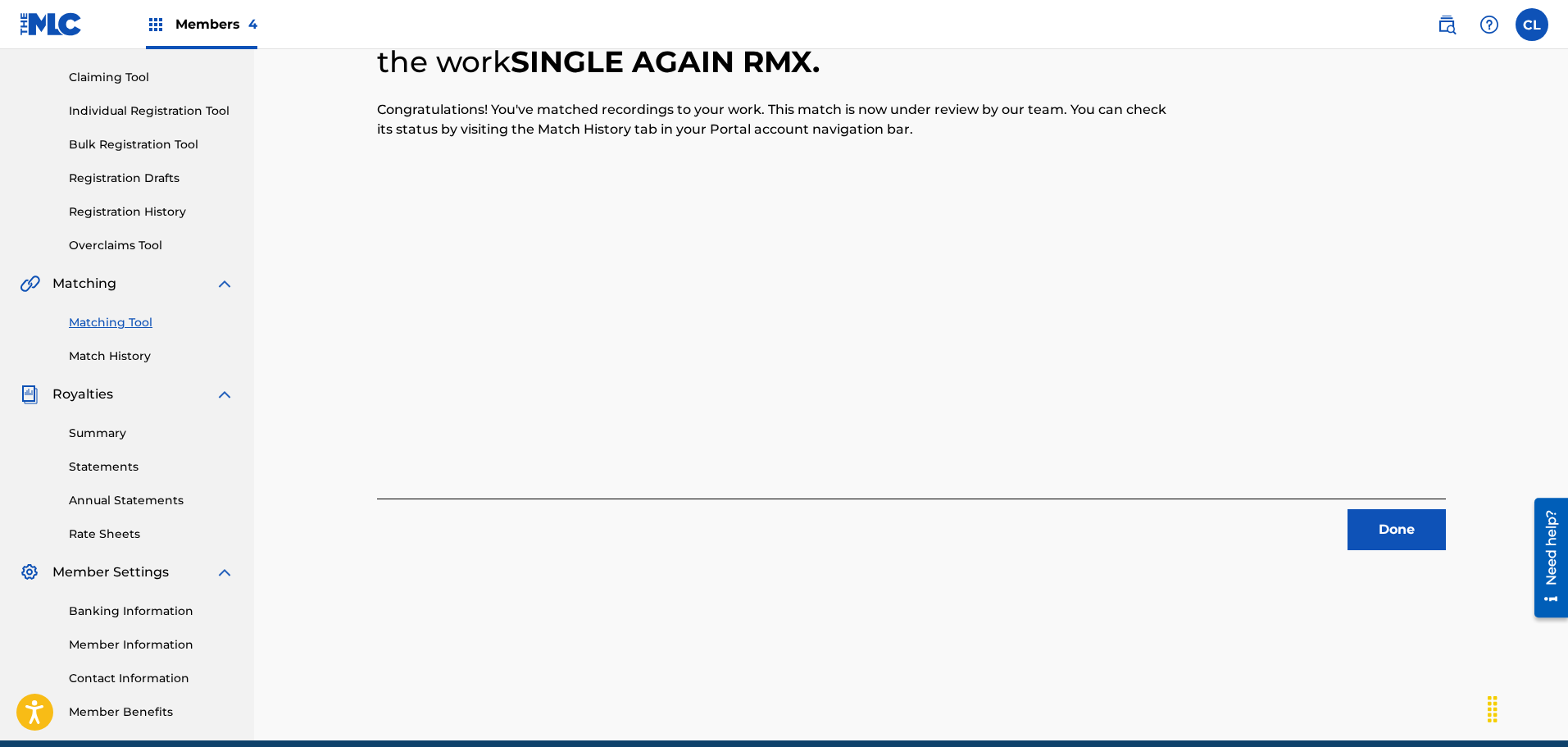
click at [1451, 31] on img at bounding box center [1446, 24] width 19 height 19
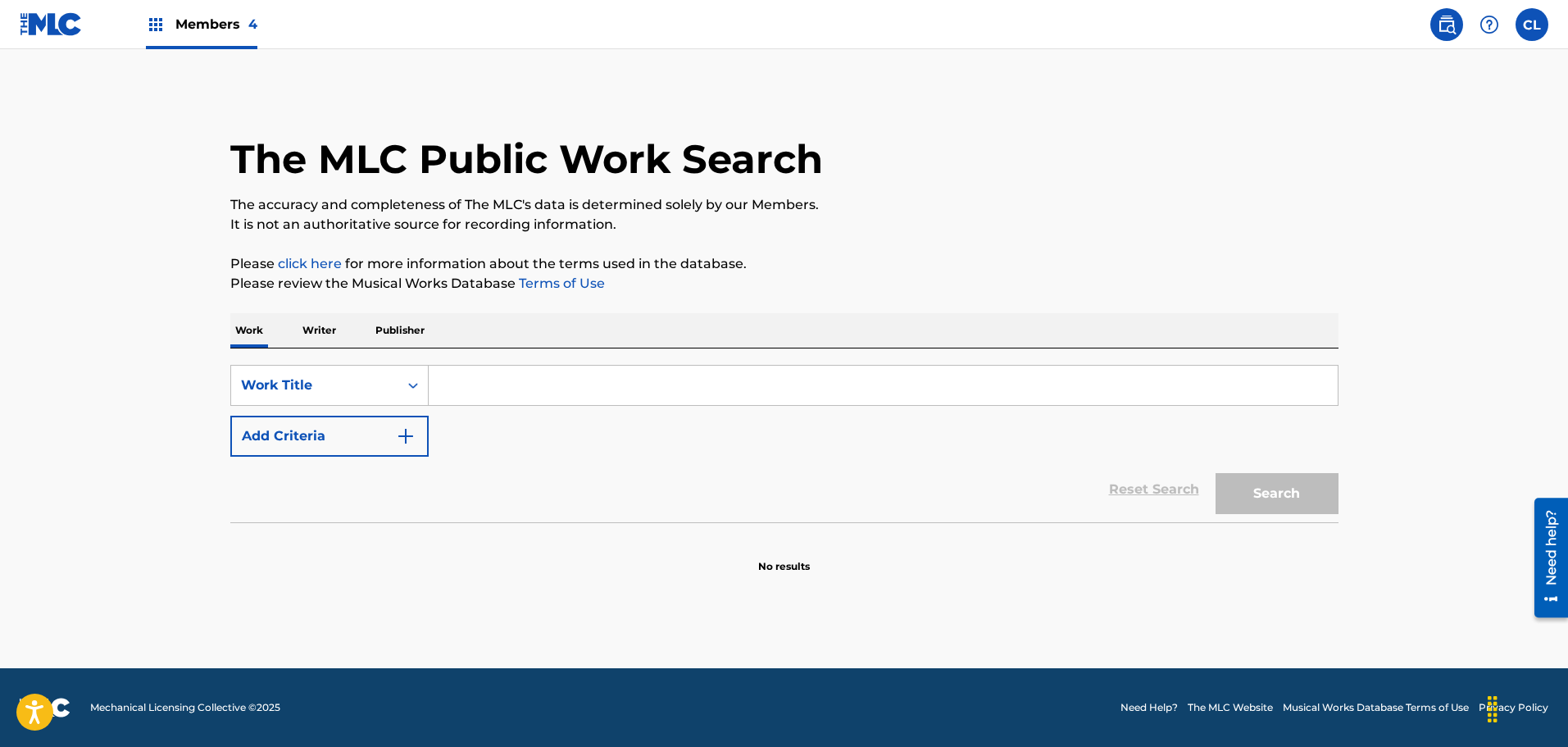
click at [462, 387] on input "Search Form" at bounding box center [882, 385] width 908 height 39
paste input "Single Again (feat.Ruger) - Remix"
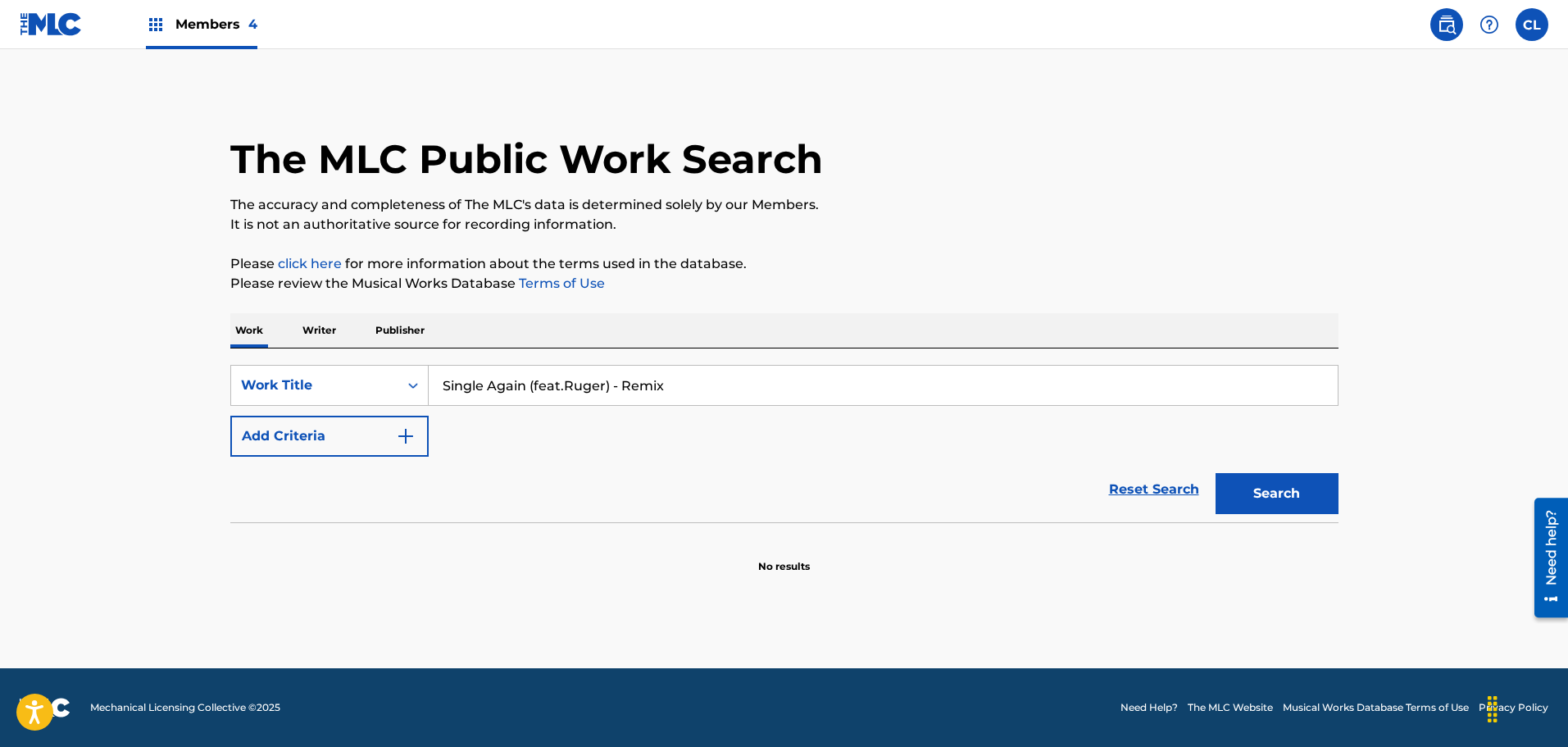
type input "Single Again (feat.Ruger) - Remix"
click at [1215, 473] on button "Search" at bounding box center [1276, 493] width 123 height 41
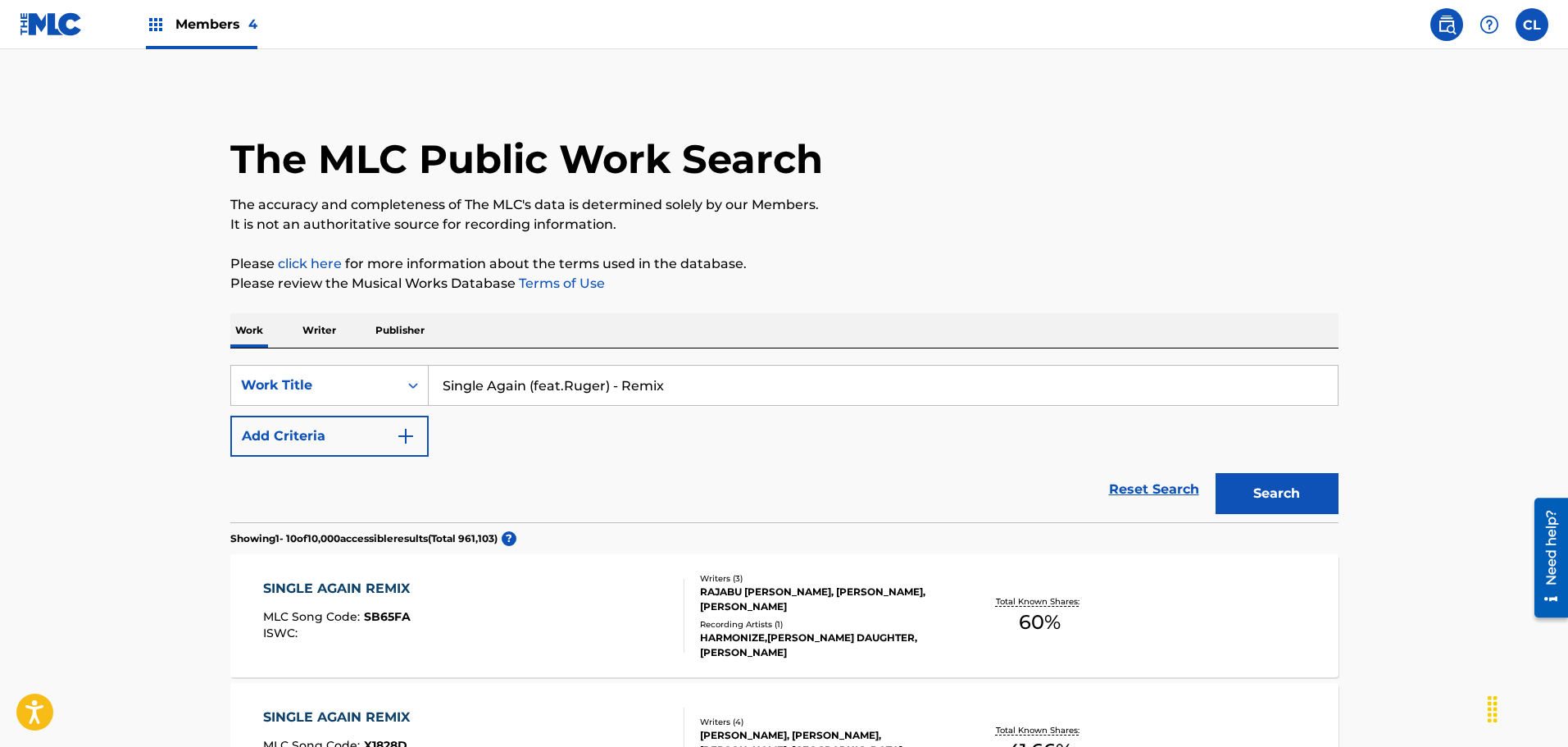
scroll to position [82, 0]
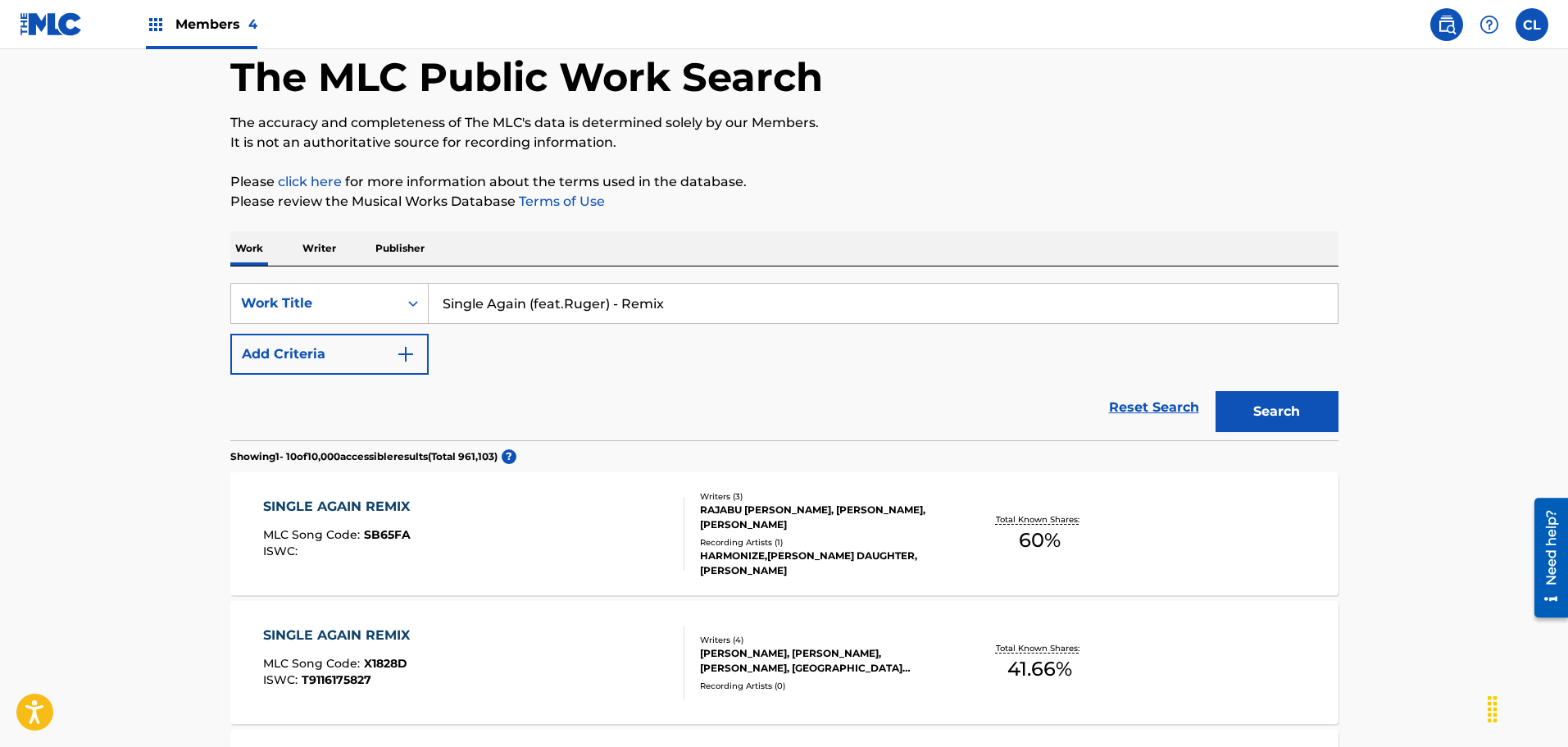
click at [926, 527] on div "RAJABU [PERSON_NAME], [PERSON_NAME], [PERSON_NAME]" at bounding box center [823, 516] width 247 height 29
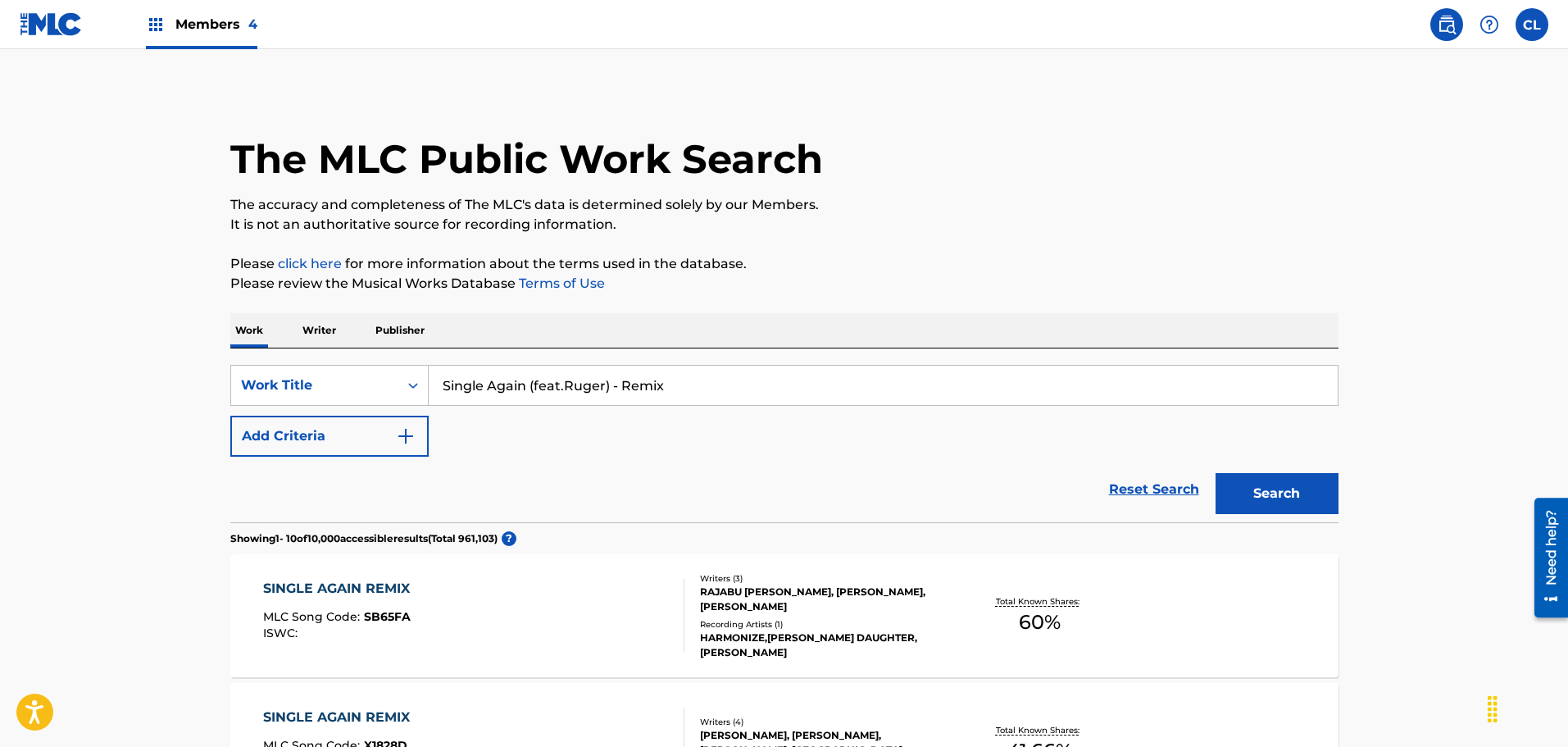
drag, startPoint x: 727, startPoint y: 398, endPoint x: 523, endPoint y: 399, distance: 204.0
click at [523, 399] on input "Single Again (feat.Ruger) - Remix" at bounding box center [882, 385] width 908 height 39
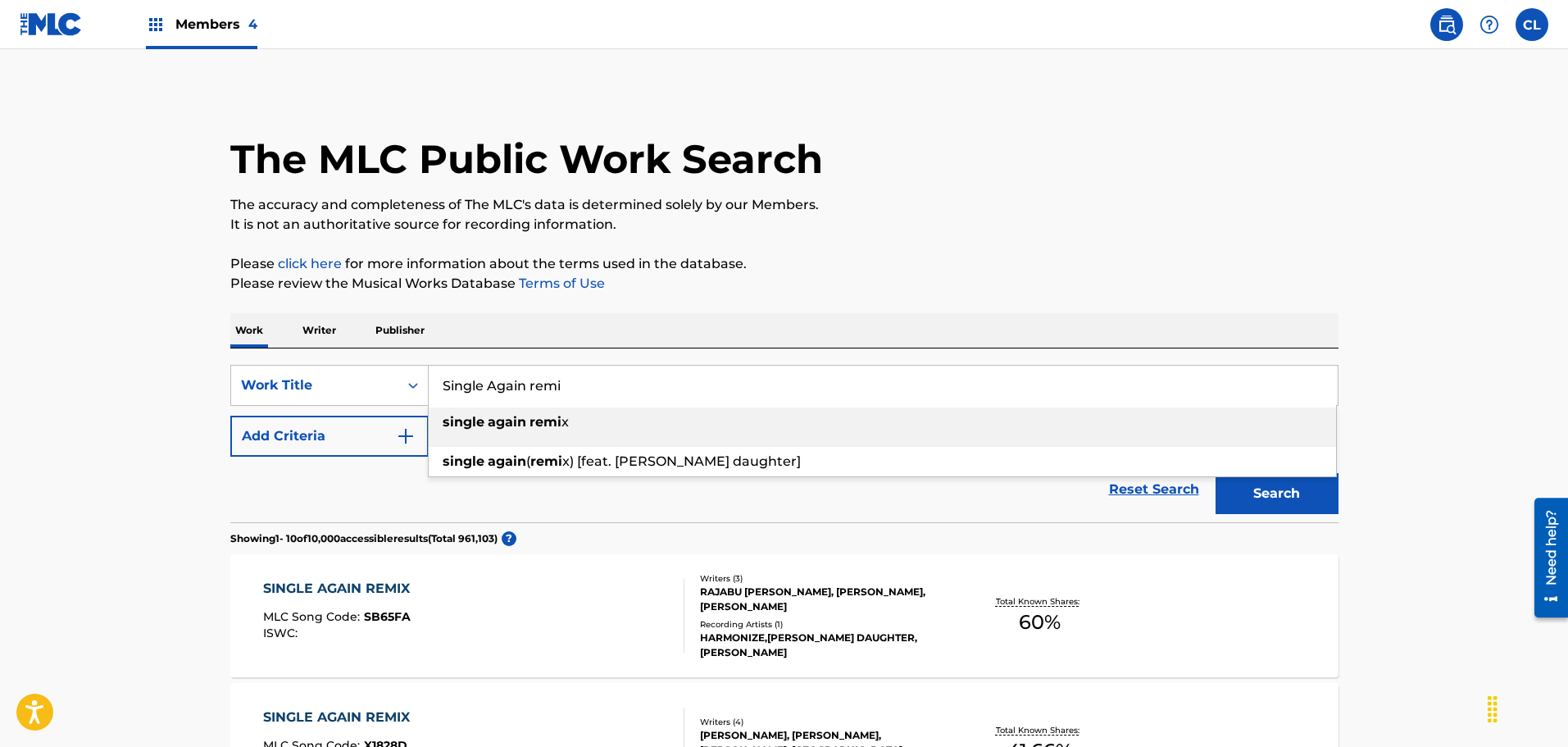
click at [536, 429] on div "single again remi x" at bounding box center [882, 422] width 907 height 29
click at [1215, 473] on button "Search" at bounding box center [1276, 493] width 123 height 41
click at [528, 388] on input "single again remix" at bounding box center [882, 385] width 908 height 39
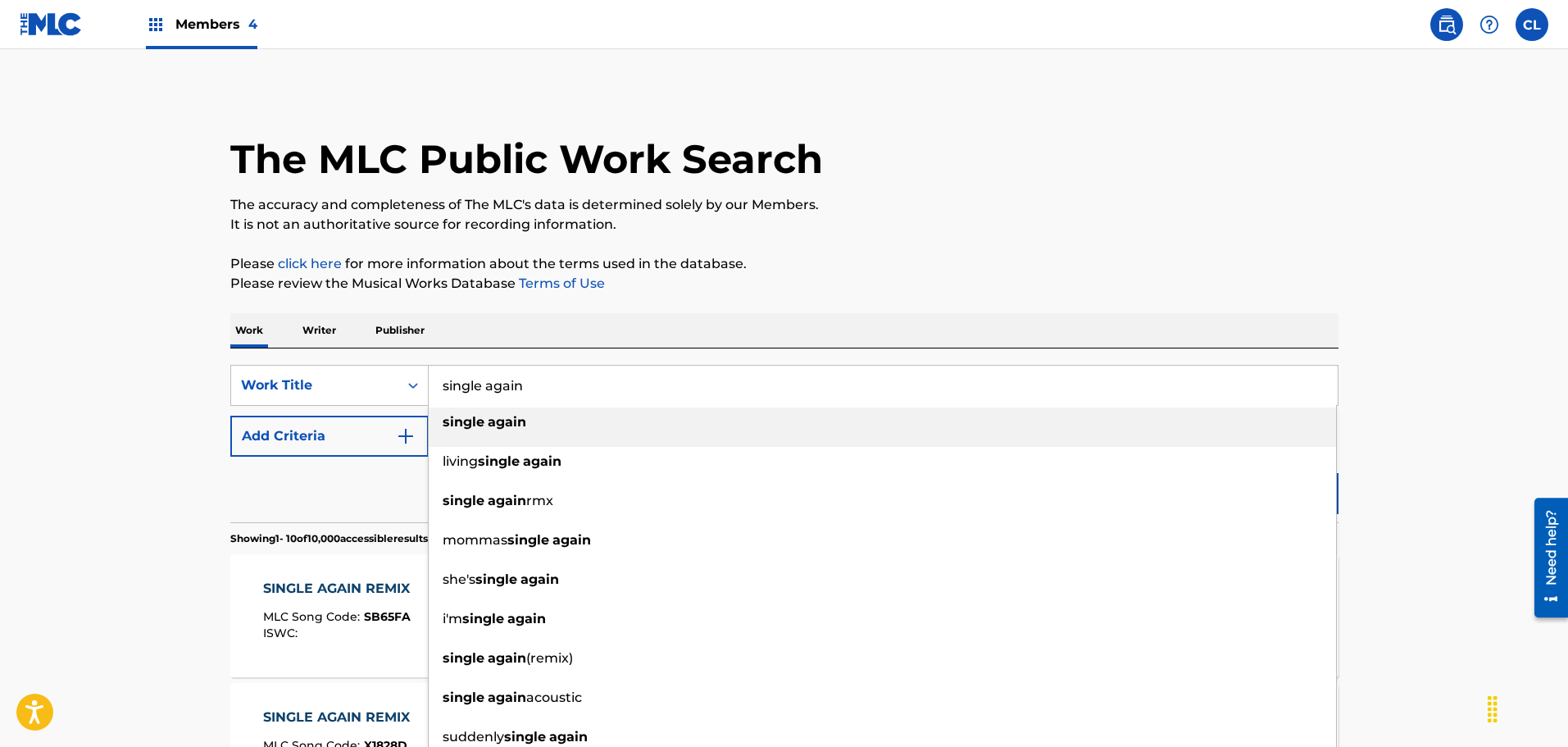
type input "single again"
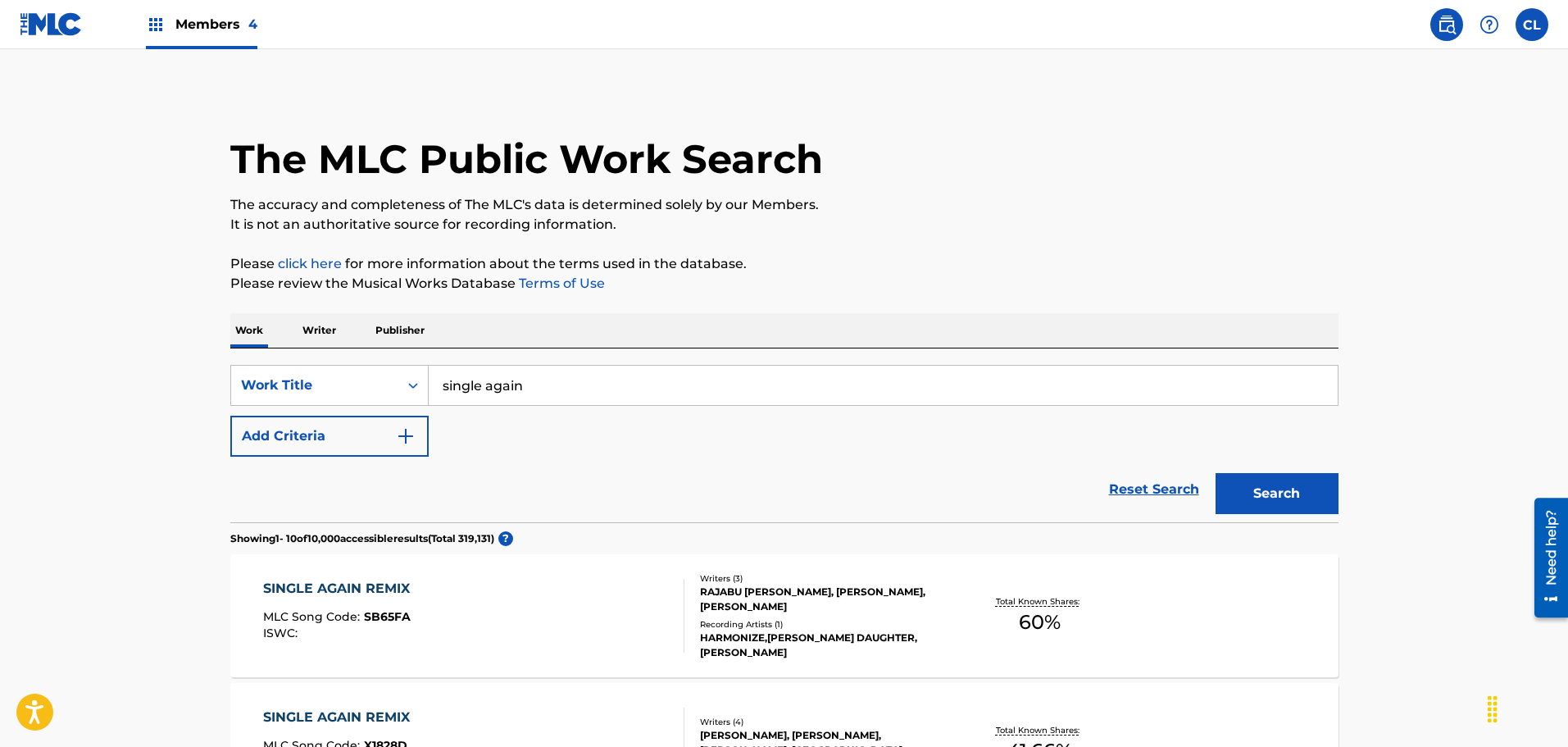
click at [381, 437] on button "Add Criteria" at bounding box center [329, 436] width 199 height 41
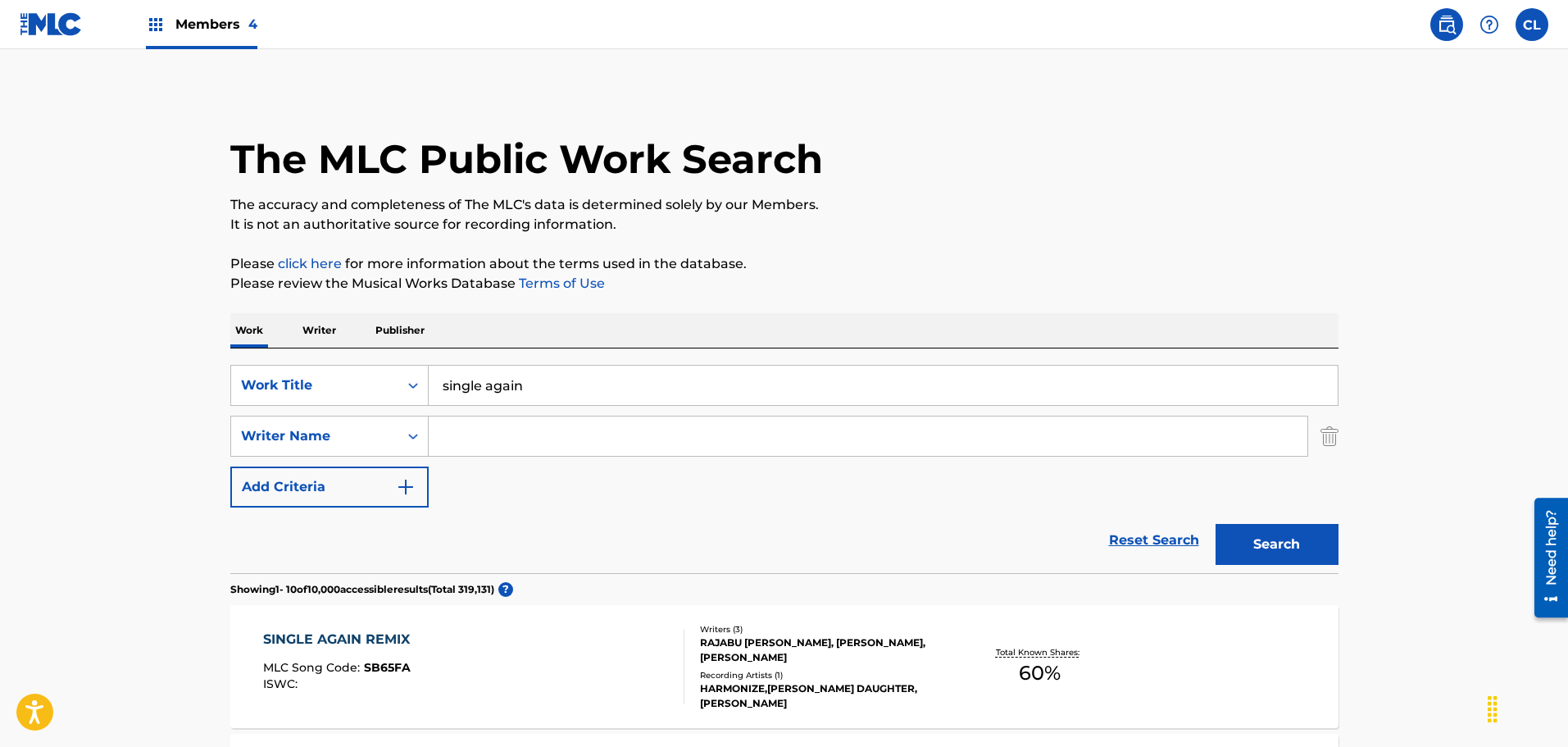
click at [497, 433] on input "Search Form" at bounding box center [867, 436] width 878 height 39
type input "[PERSON_NAME]"
click at [1306, 549] on button "Search" at bounding box center [1276, 544] width 123 height 41
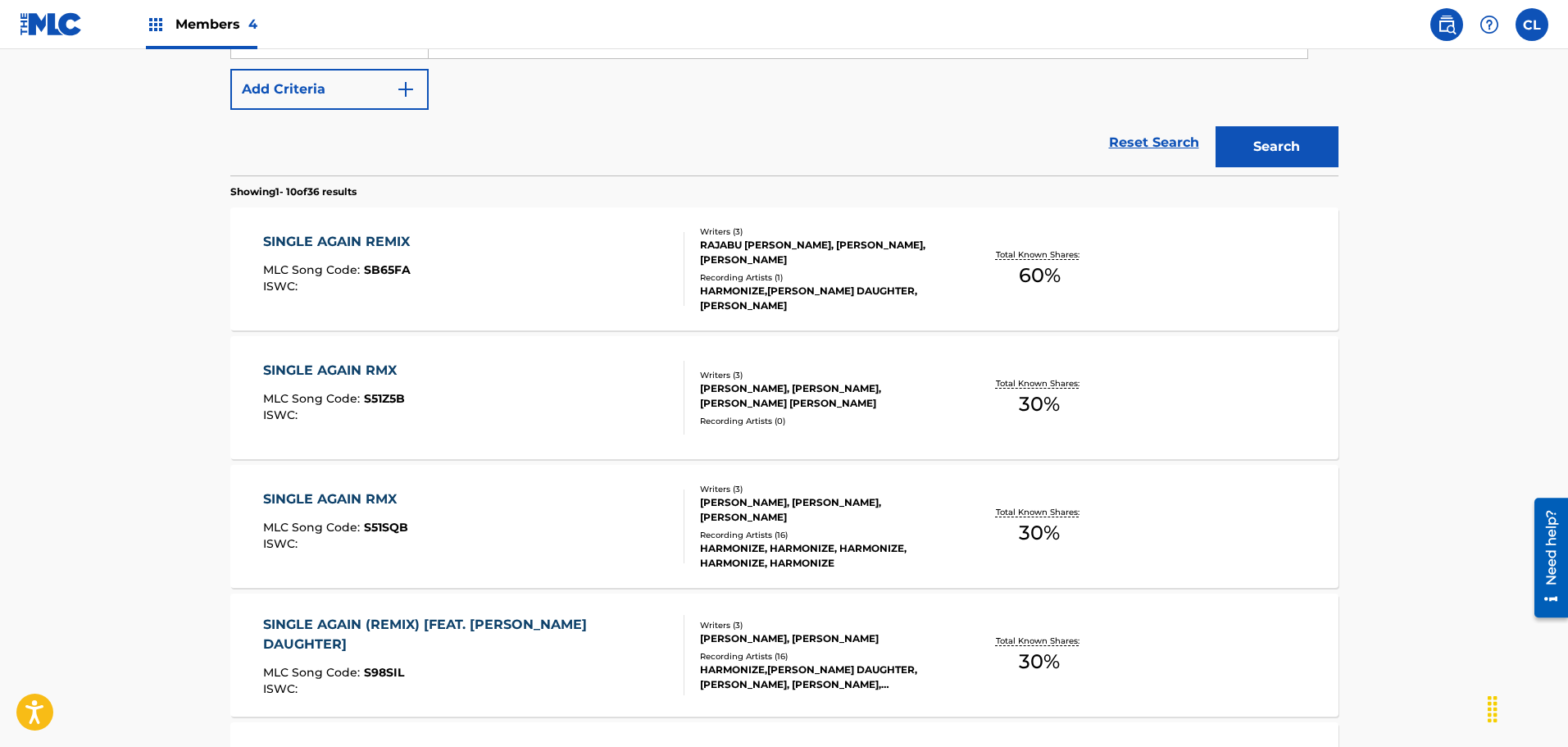
scroll to position [410, 0]
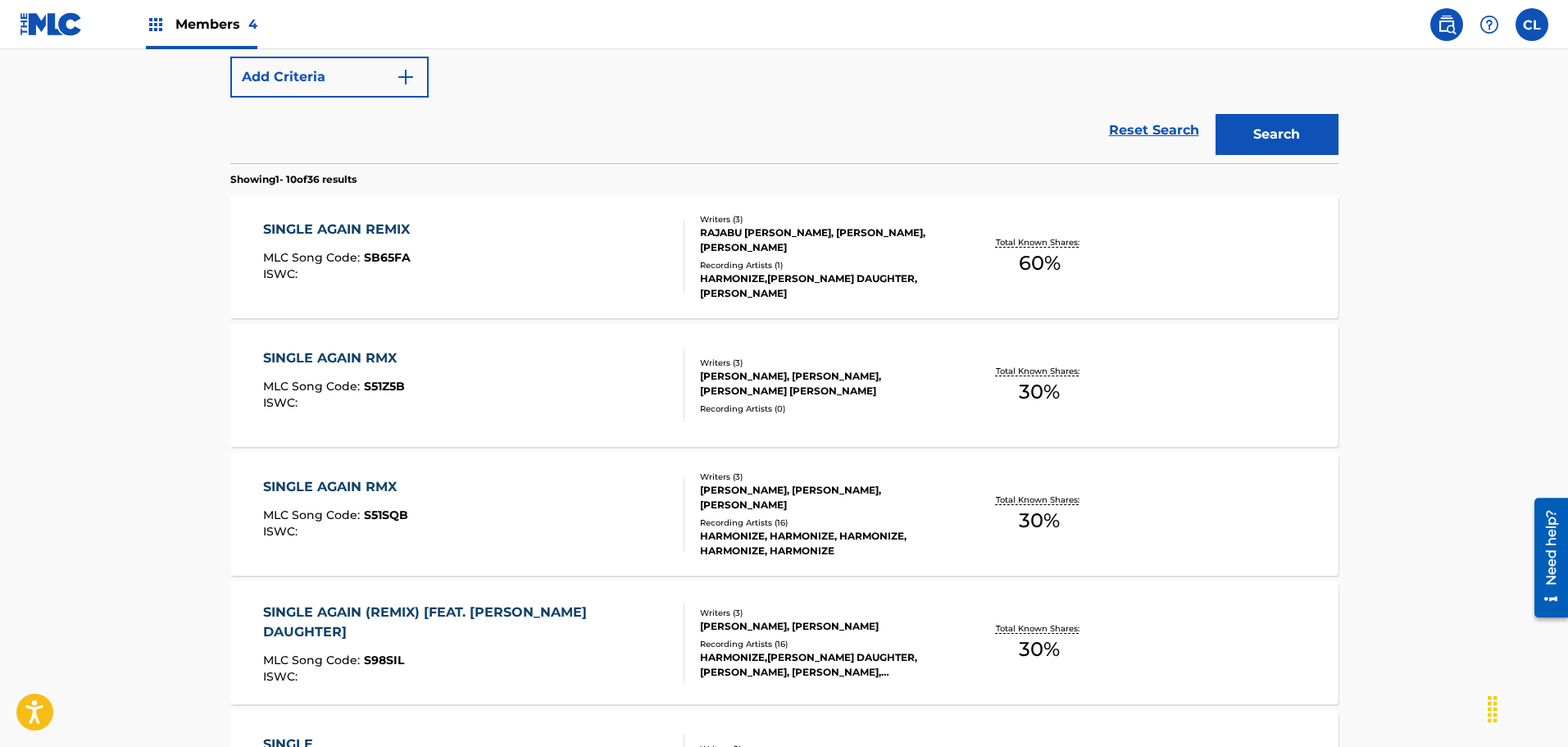
click at [618, 506] on div "SINGLE AGAIN RMX MLC Song Code : S51SQB ISWC :" at bounding box center [474, 514] width 422 height 74
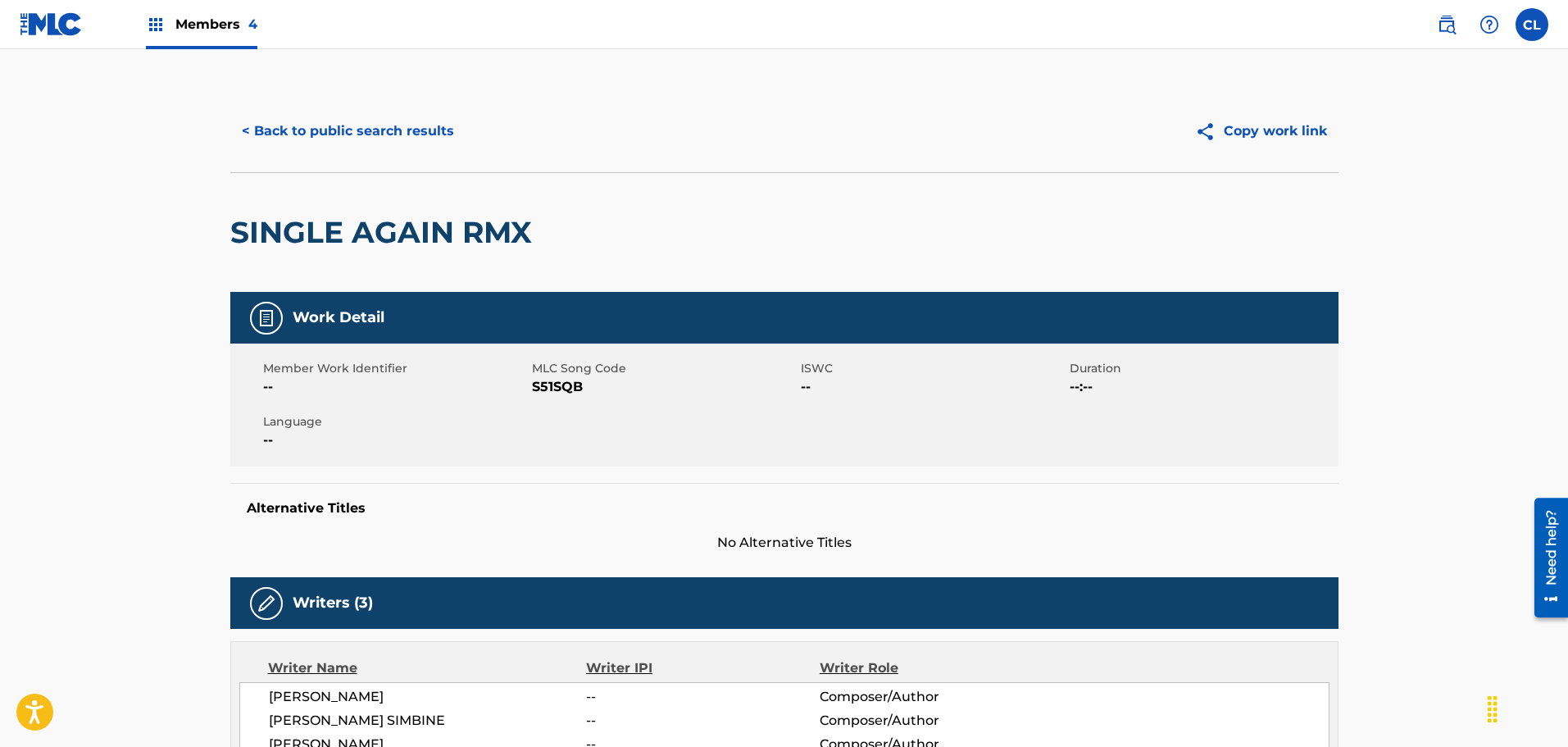
click at [551, 386] on span "S51SQB" at bounding box center [665, 386] width 265 height 19
copy span "S51SQB"
click at [199, 29] on span "Members 4" at bounding box center [216, 24] width 82 height 18
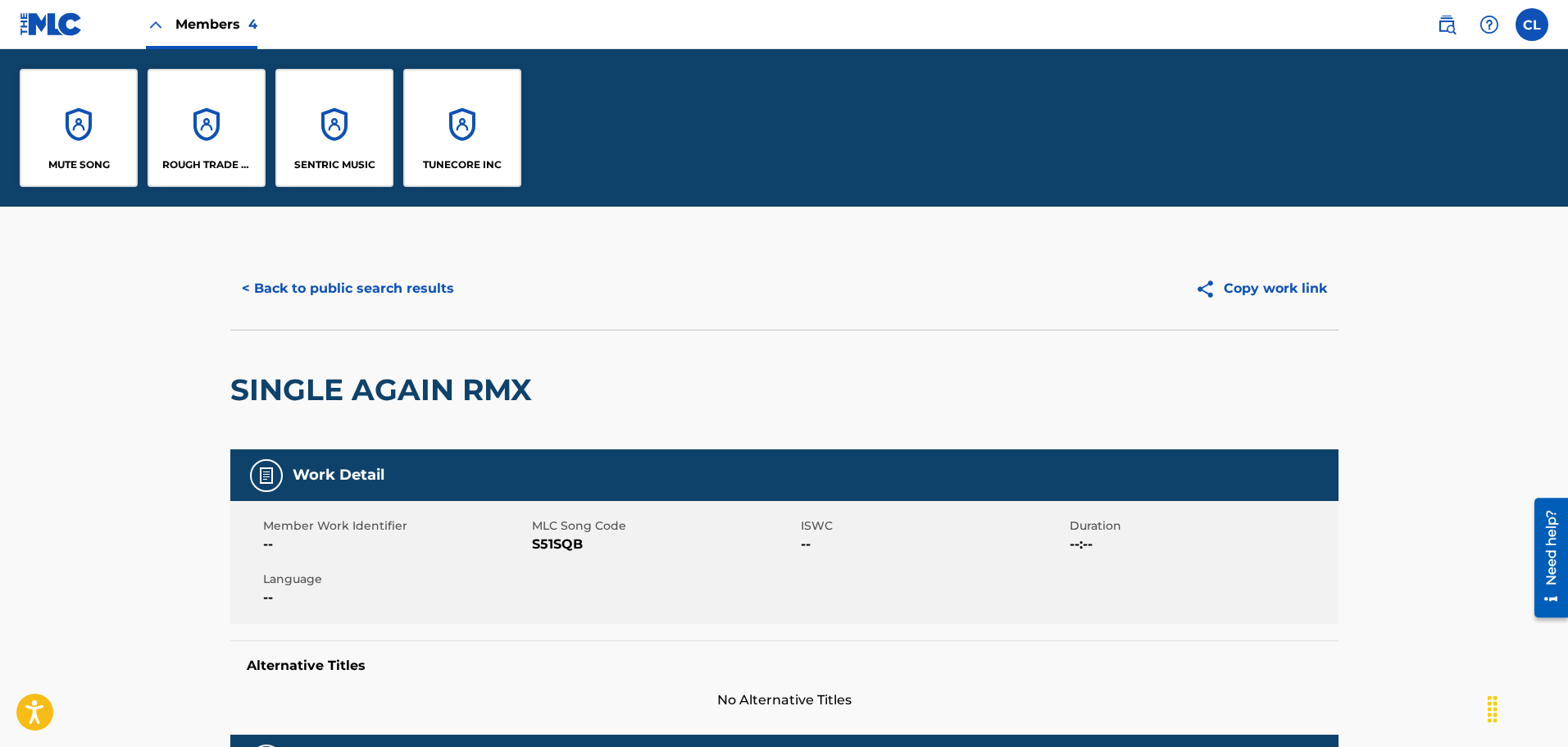
click at [308, 136] on div "SENTRIC MUSIC" at bounding box center [334, 127] width 118 height 118
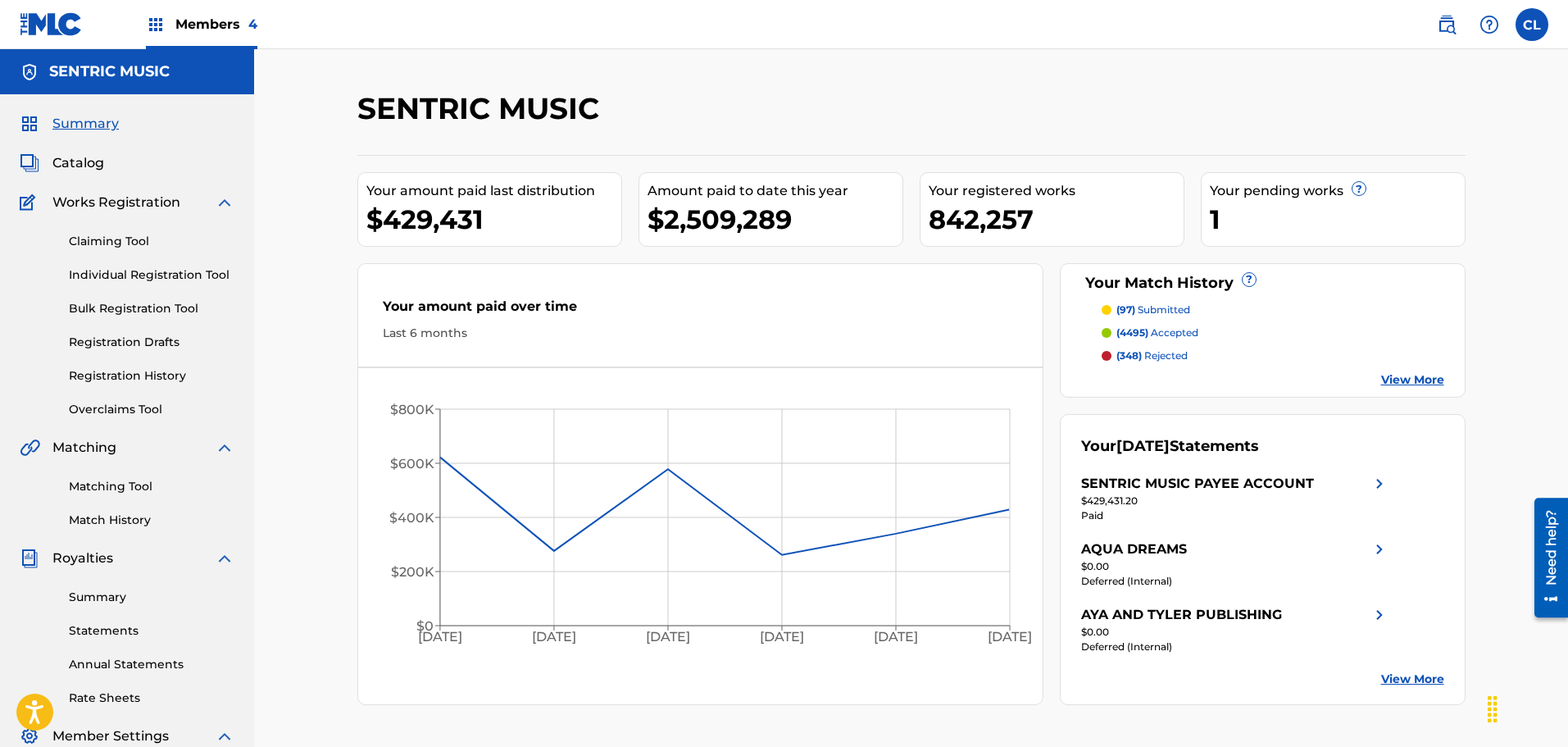
click at [132, 475] on div "Matching Tool Match History" at bounding box center [127, 493] width 215 height 71
click at [134, 485] on link "Matching Tool" at bounding box center [152, 486] width 166 height 18
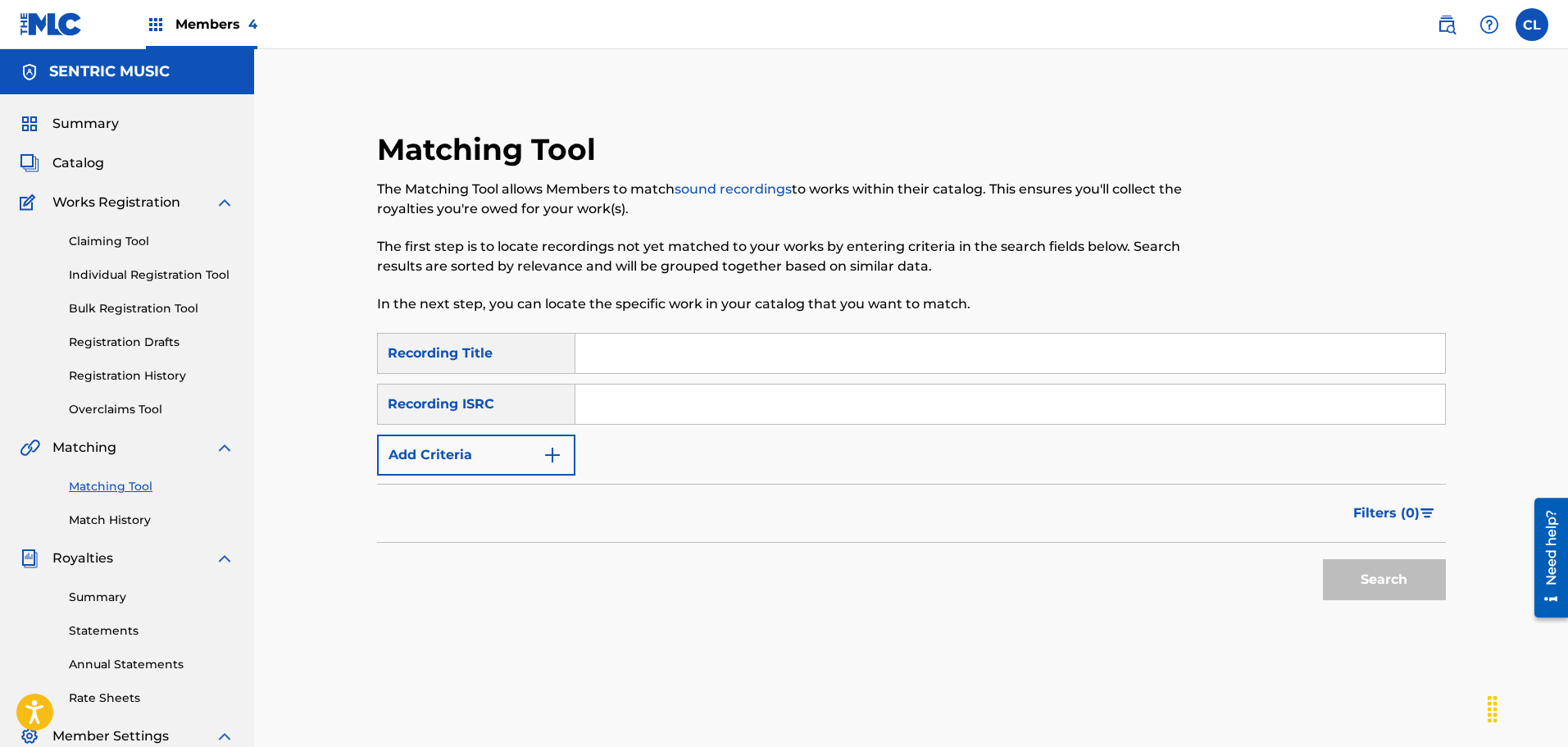
click at [642, 356] on input "Search Form" at bounding box center [1010, 353] width 870 height 39
type input "single again"
click at [531, 454] on button "Add Criteria" at bounding box center [476, 454] width 199 height 41
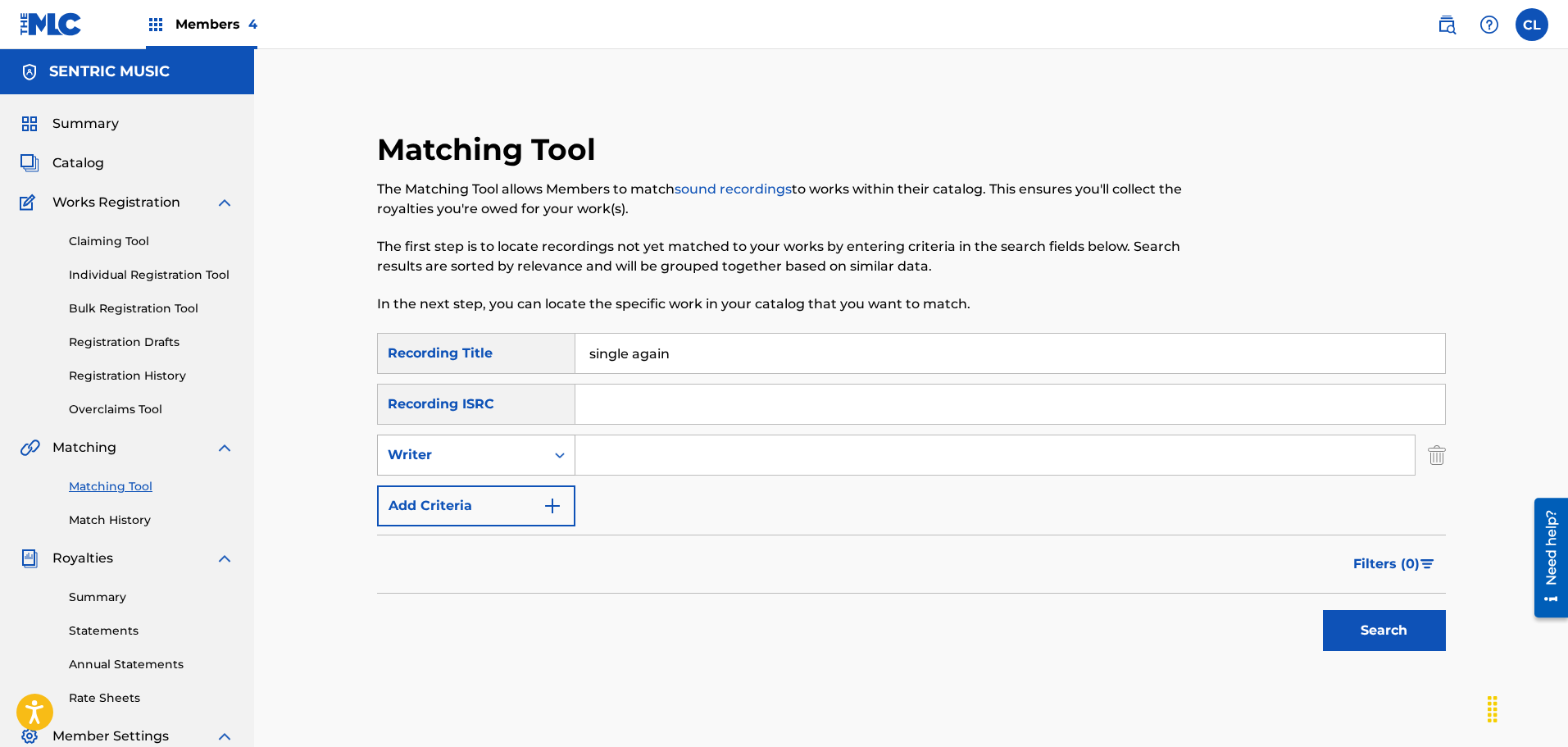
click at [536, 454] on div "Writer" at bounding box center [461, 454] width 167 height 31
click at [525, 494] on div "Recording Artist" at bounding box center [476, 495] width 197 height 41
click at [618, 453] on input "Search Form" at bounding box center [994, 454] width 839 height 39
type input "harmonize"
click at [1425, 634] on button "Search" at bounding box center [1384, 630] width 123 height 41
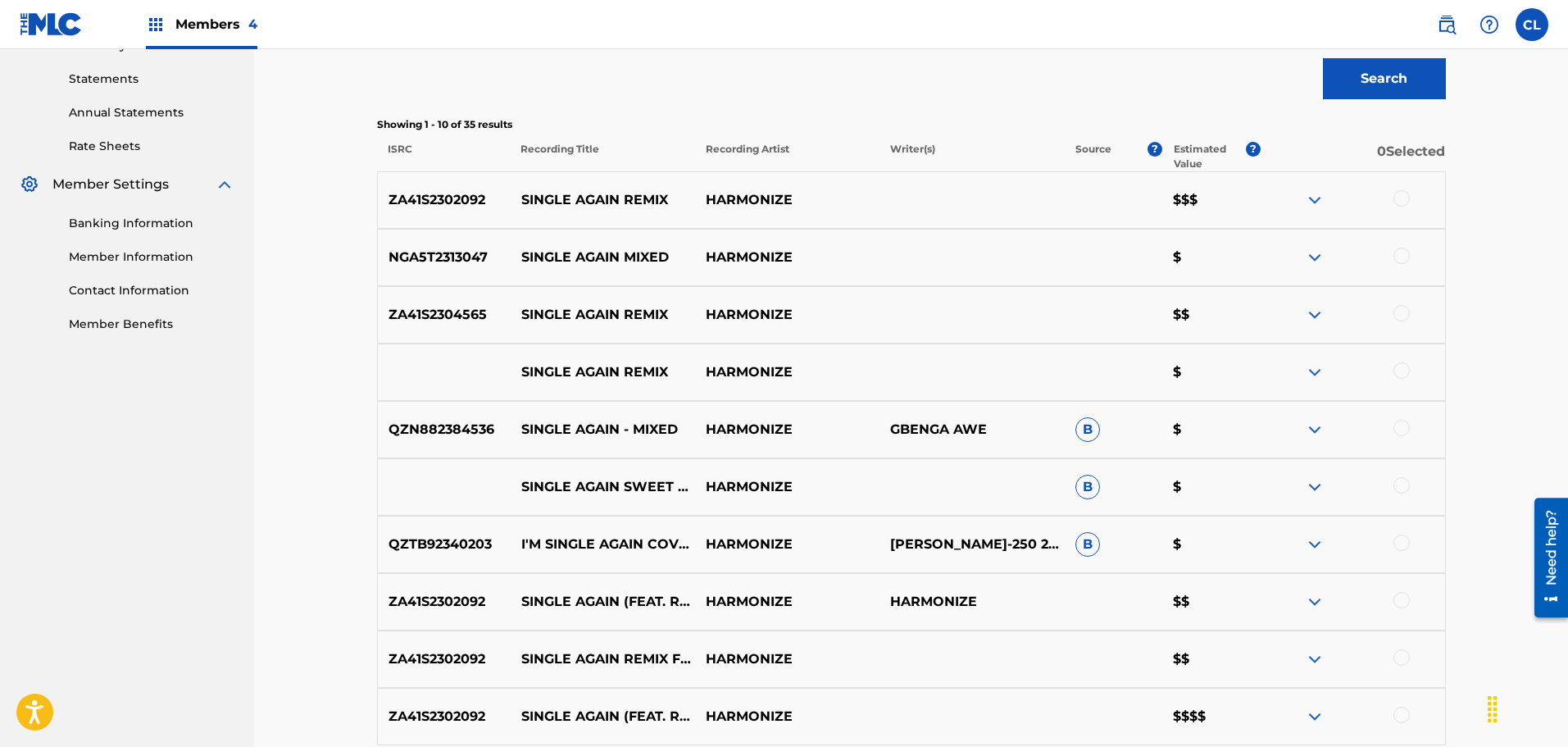
scroll to position [574, 0]
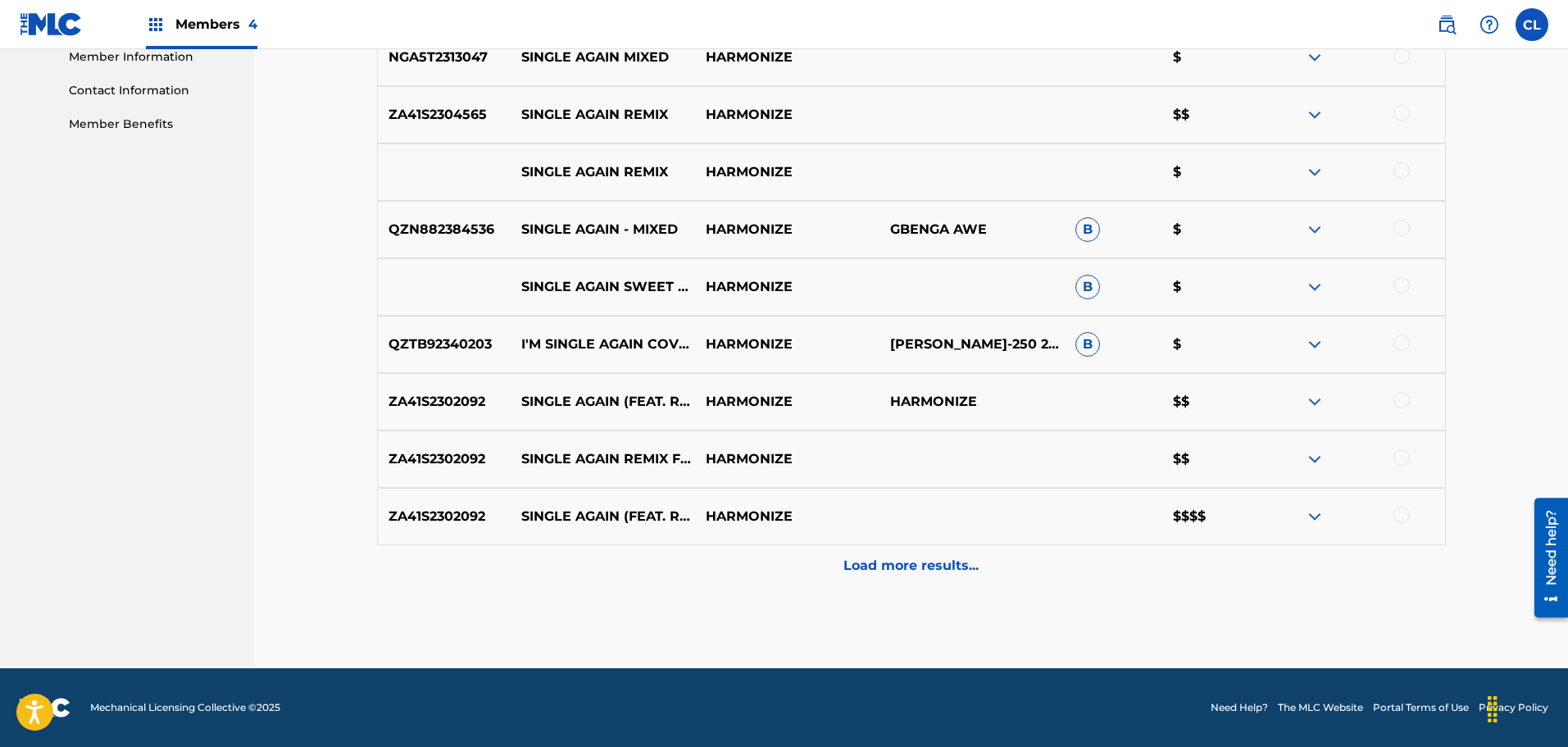
click at [935, 564] on p "Load more results..." at bounding box center [910, 565] width 135 height 19
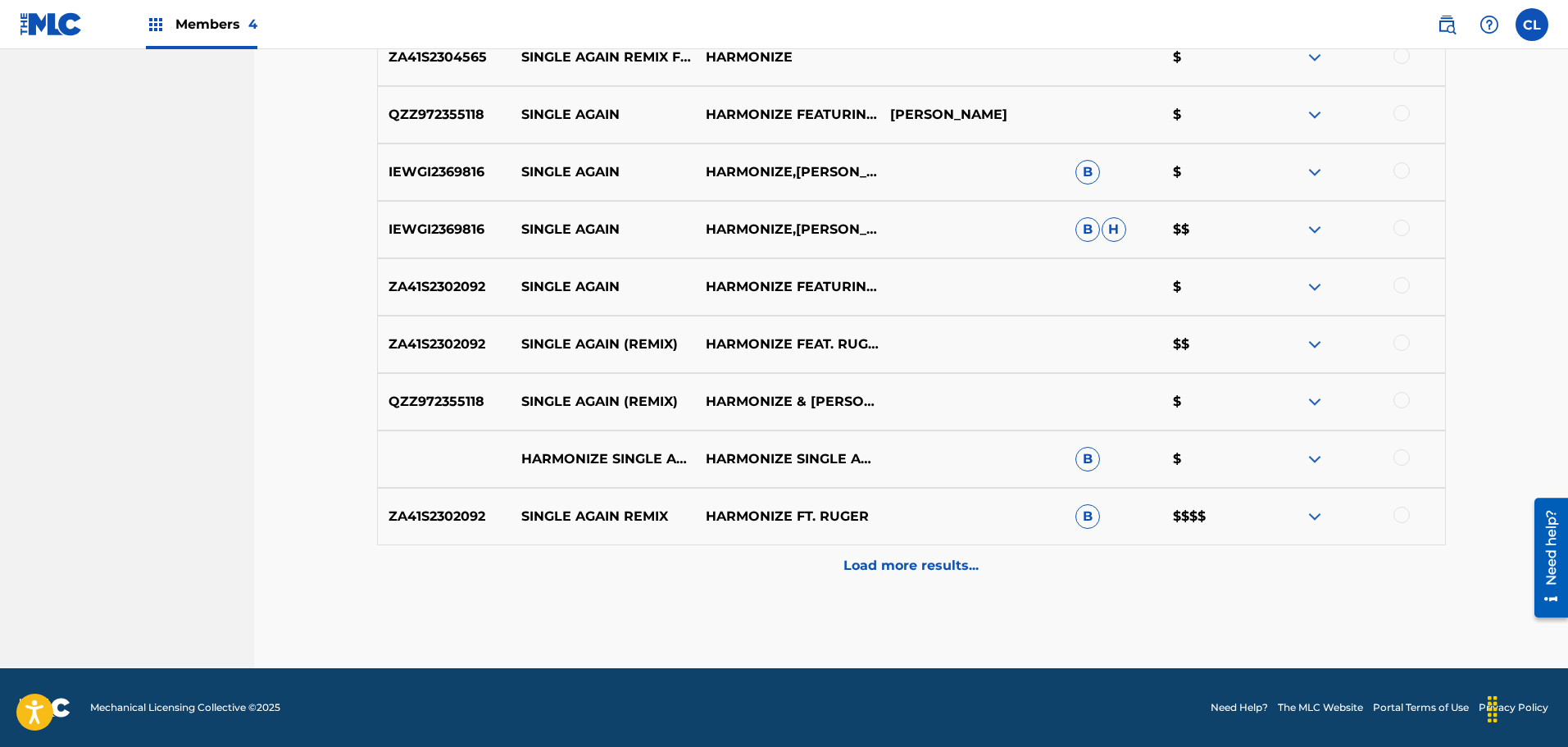
click at [913, 559] on p "Load more results..." at bounding box center [910, 565] width 135 height 19
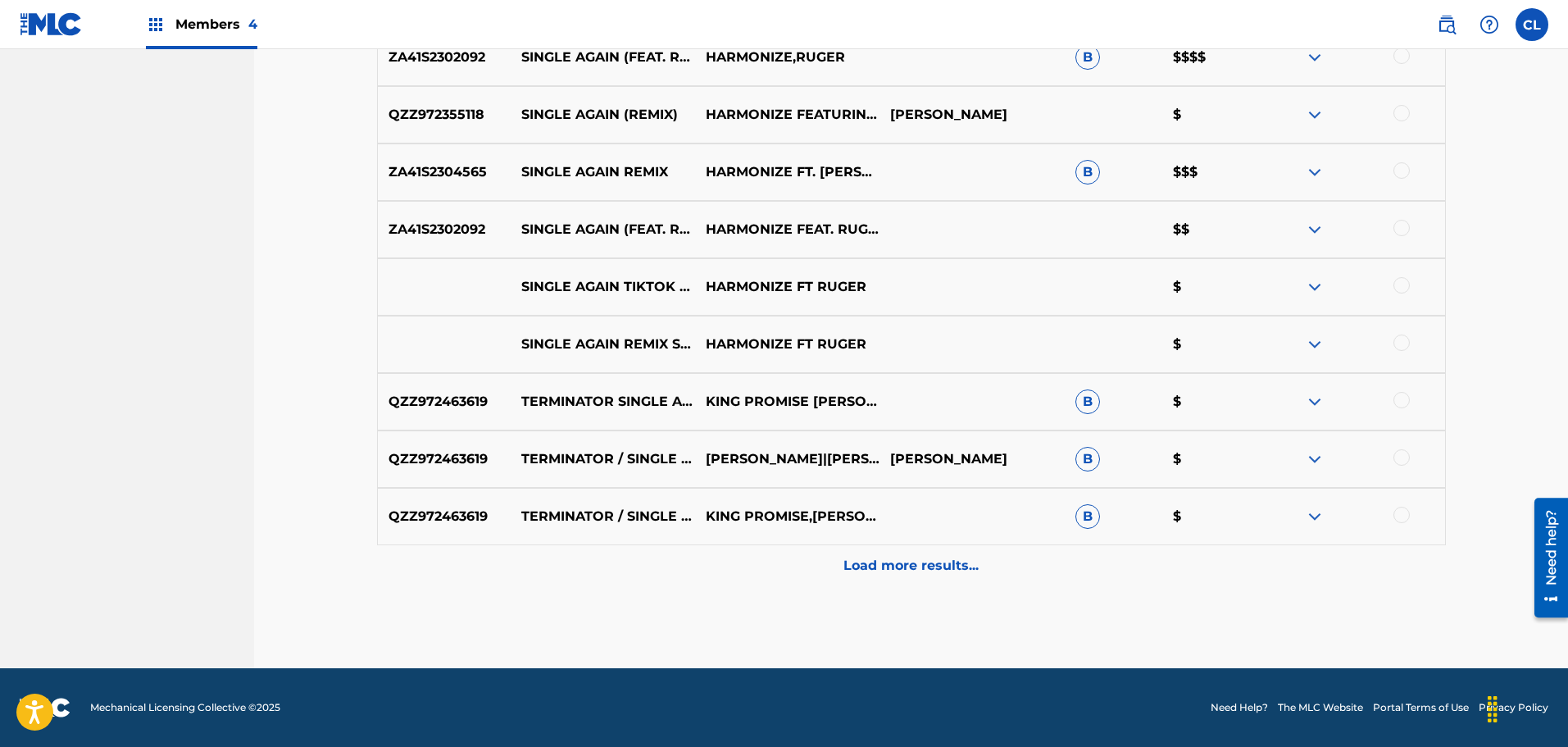
click at [917, 566] on p "Load more results..." at bounding box center [910, 565] width 135 height 19
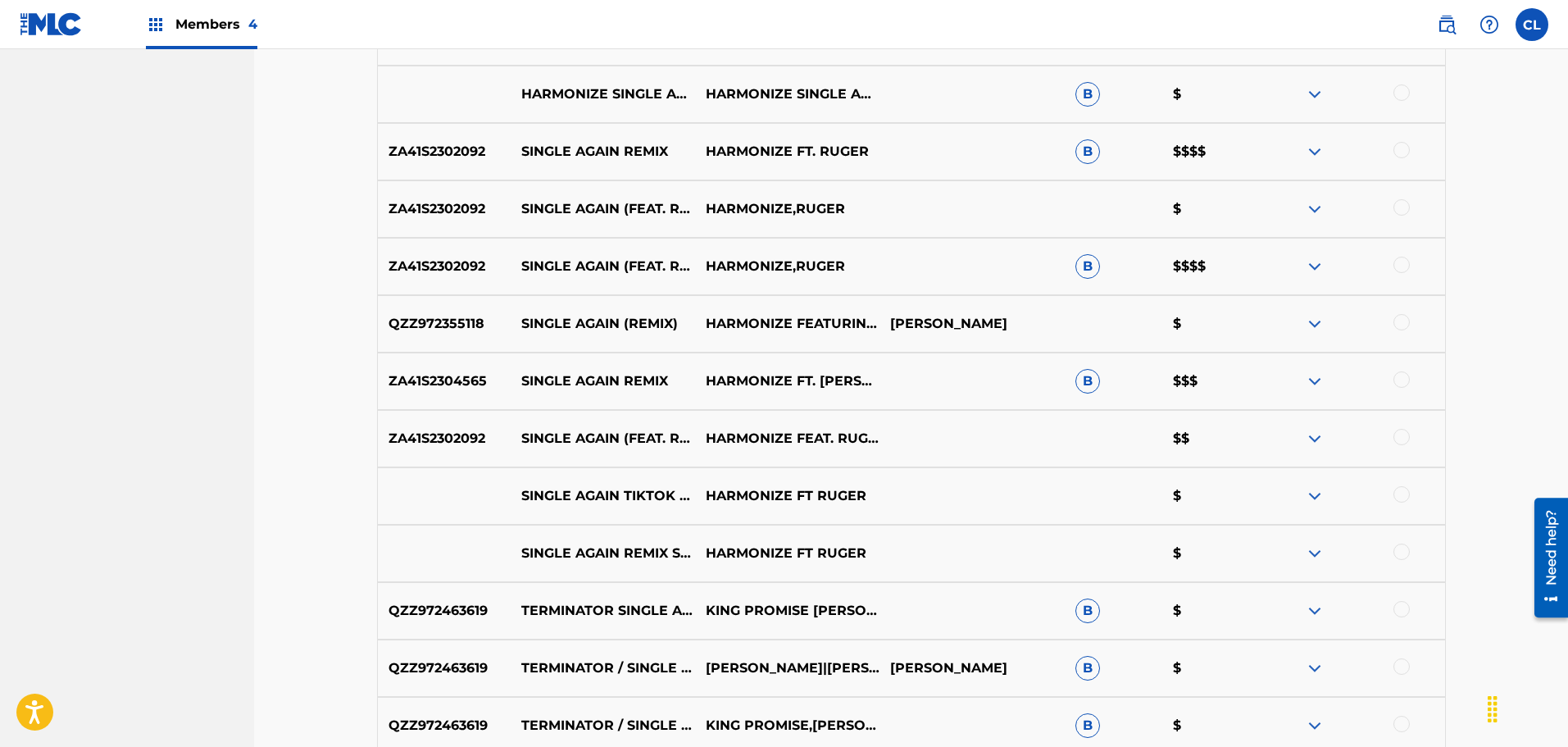
scroll to position [1653, 0]
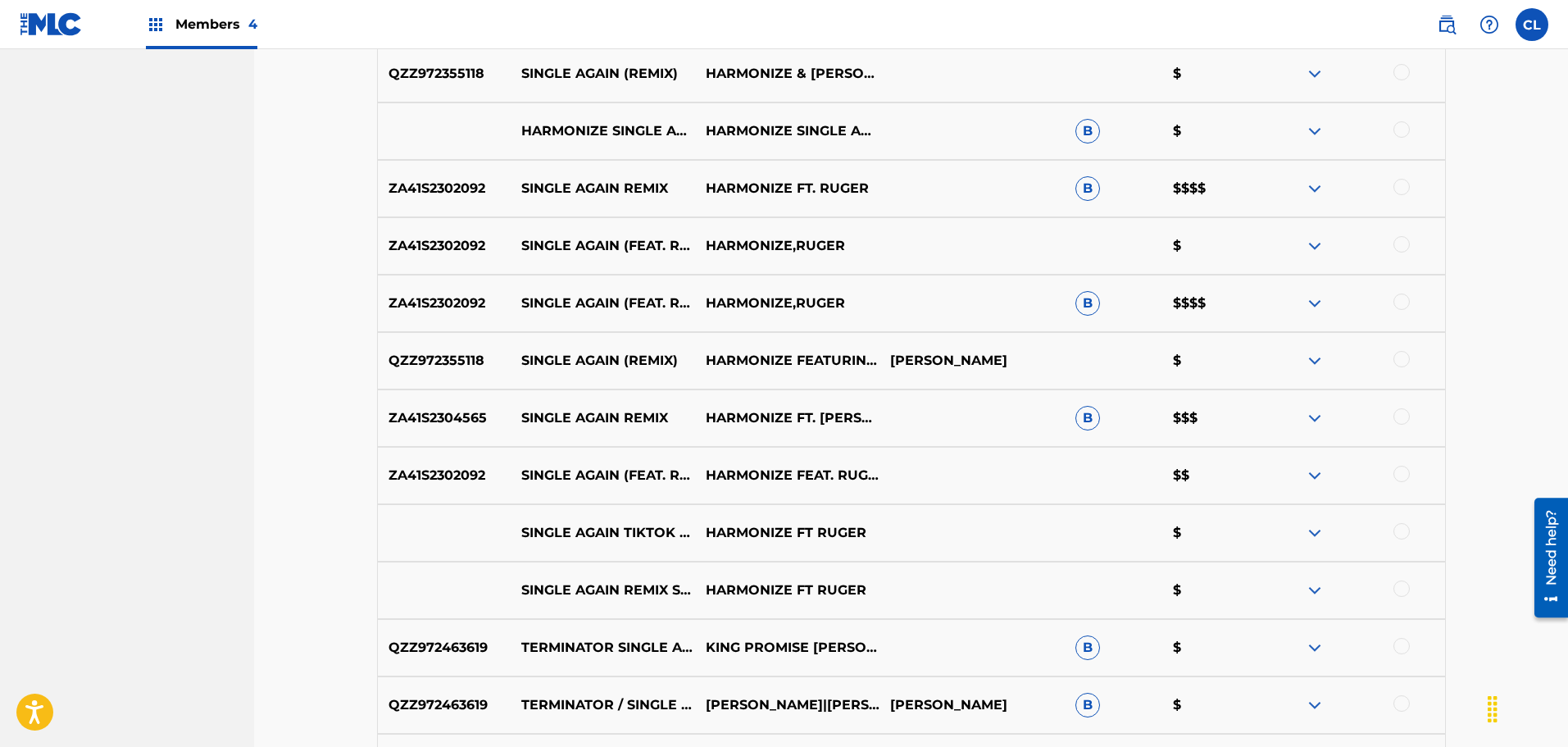
click at [1421, 130] on div at bounding box center [1352, 131] width 184 height 19
click at [1406, 127] on div at bounding box center [1401, 130] width 17 height 17
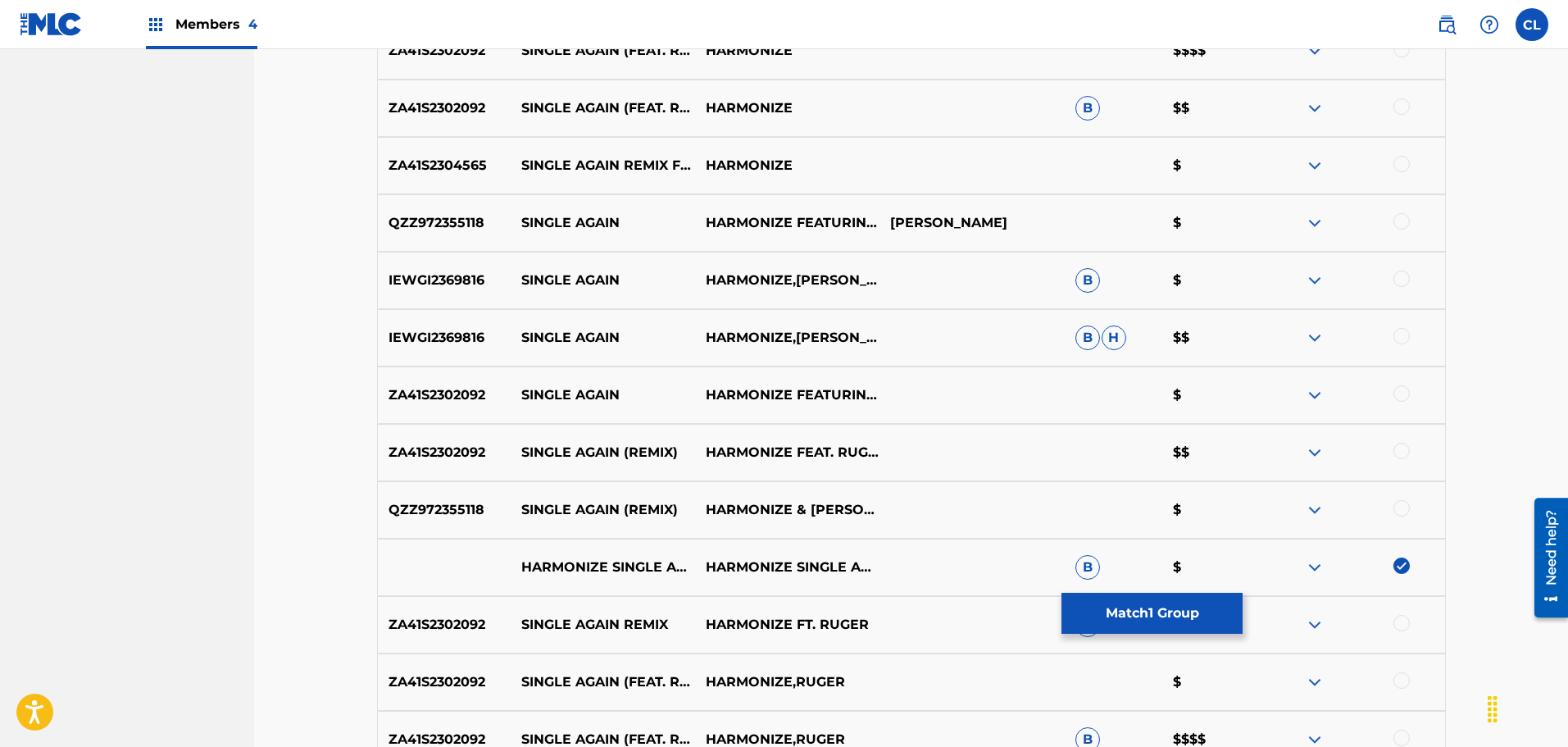
scroll to position [1162, 0]
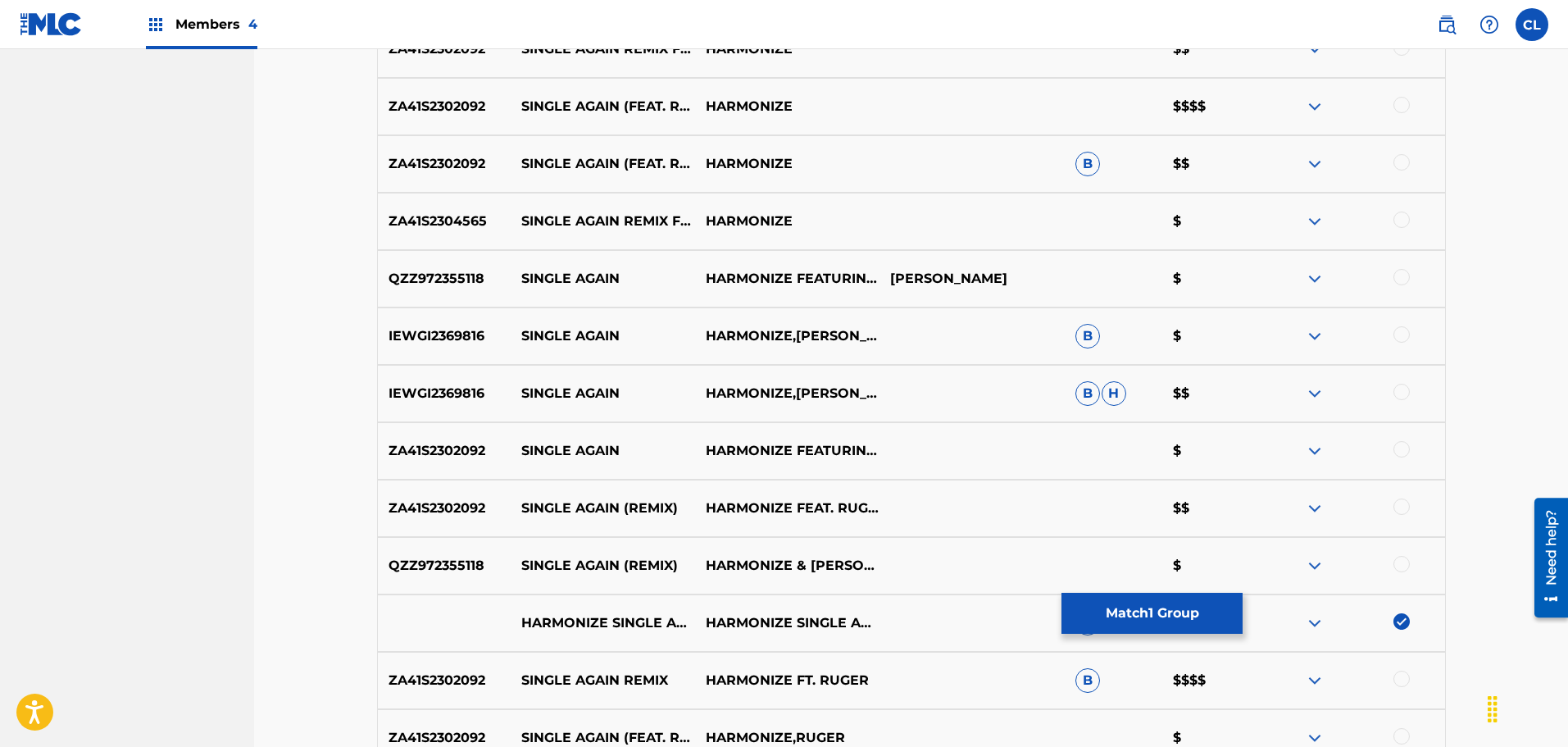
click at [1404, 392] on div at bounding box center [1401, 392] width 17 height 17
click at [1398, 336] on div at bounding box center [1401, 335] width 17 height 17
click at [1399, 267] on div "QZZ972355118 SINGLE AGAIN HARMONIZE FEATURING [PERSON_NAME] DAUGHTER [PERSON_NA…" at bounding box center [911, 278] width 1069 height 57
drag, startPoint x: 493, startPoint y: 392, endPoint x: 375, endPoint y: 395, distance: 118.0
click at [375, 395] on div "Matching Tool The Matching Tool allows Members to match sound recordings to wor…" at bounding box center [911, 311] width 1108 height 2683
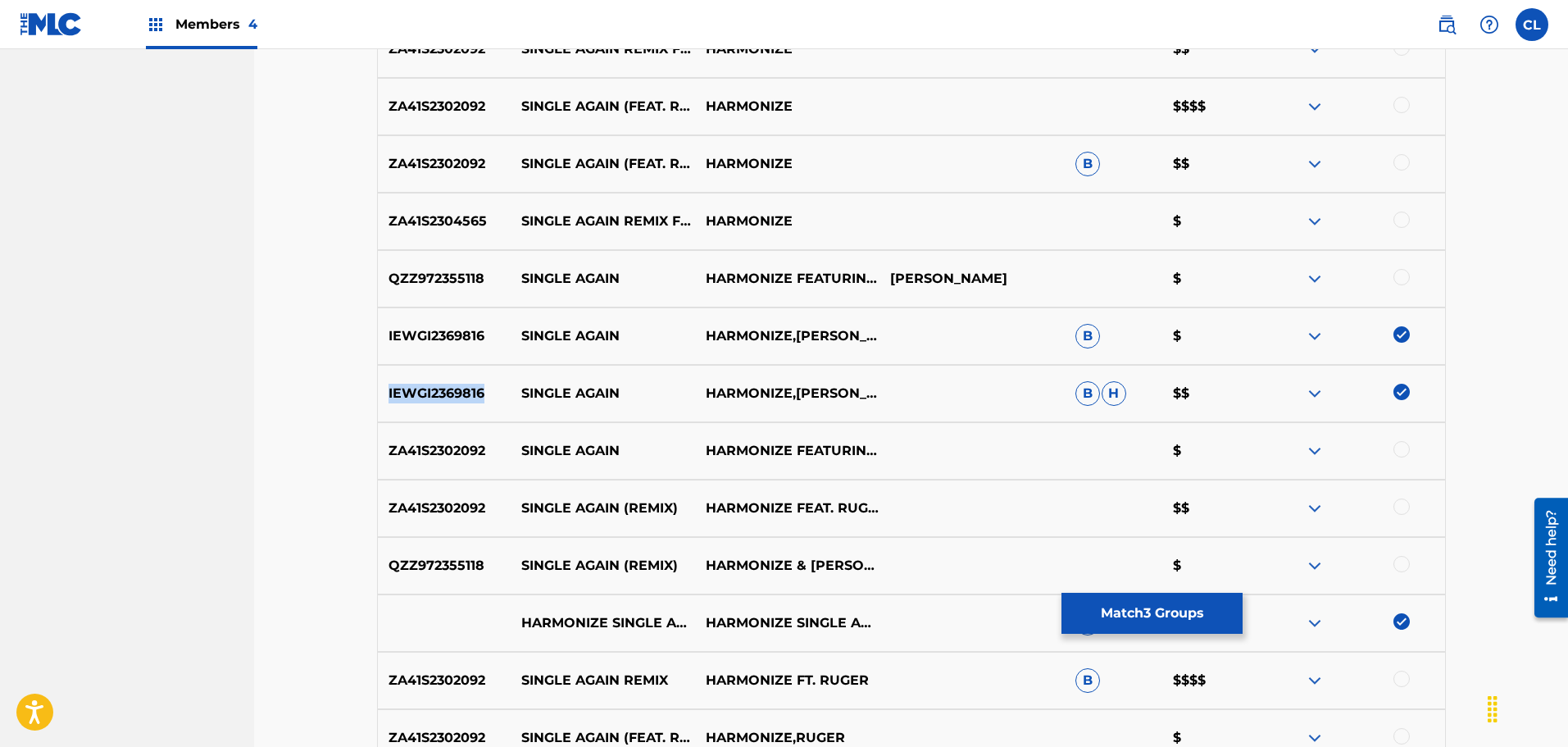
copy p "IEWGI2369816"
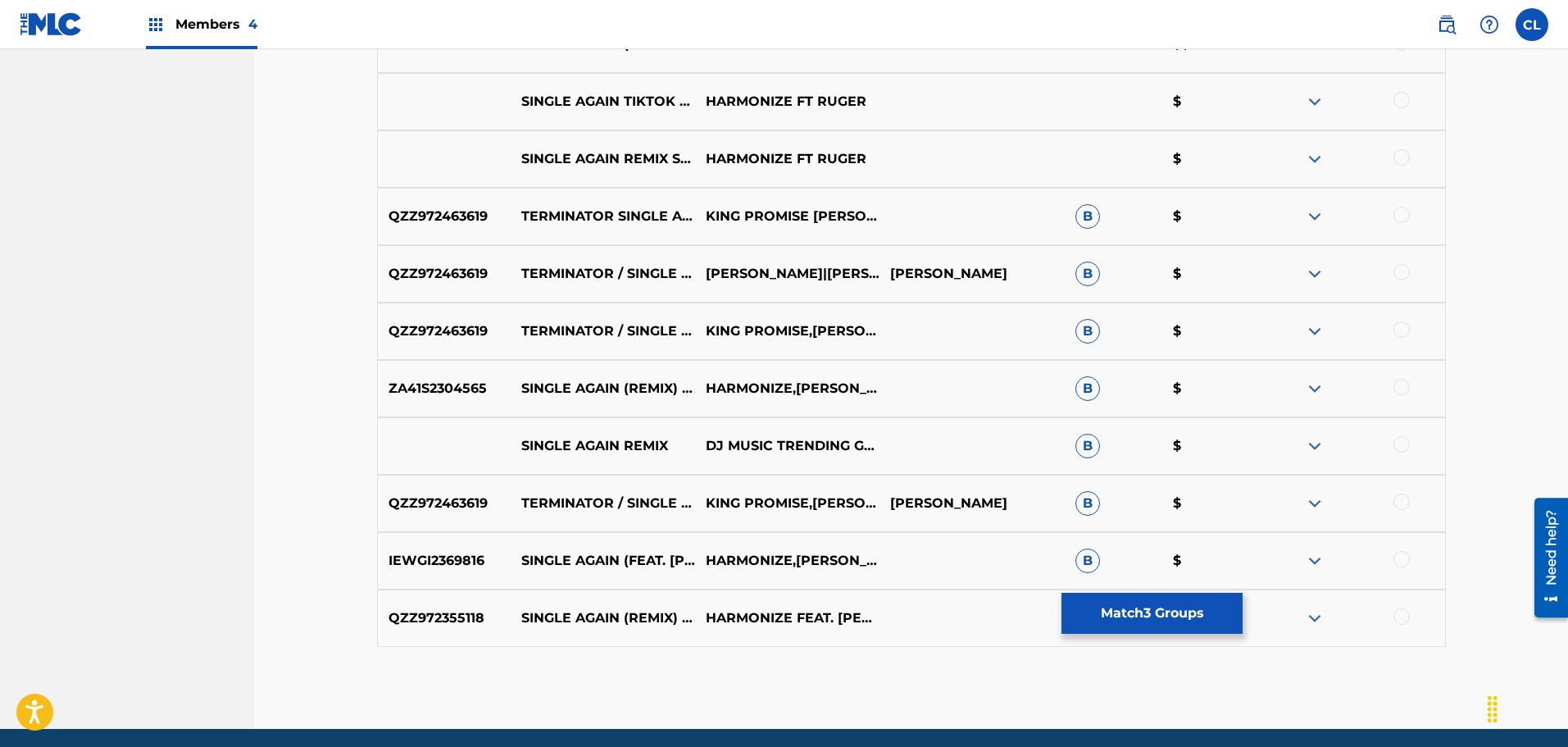
scroll to position [2145, 0]
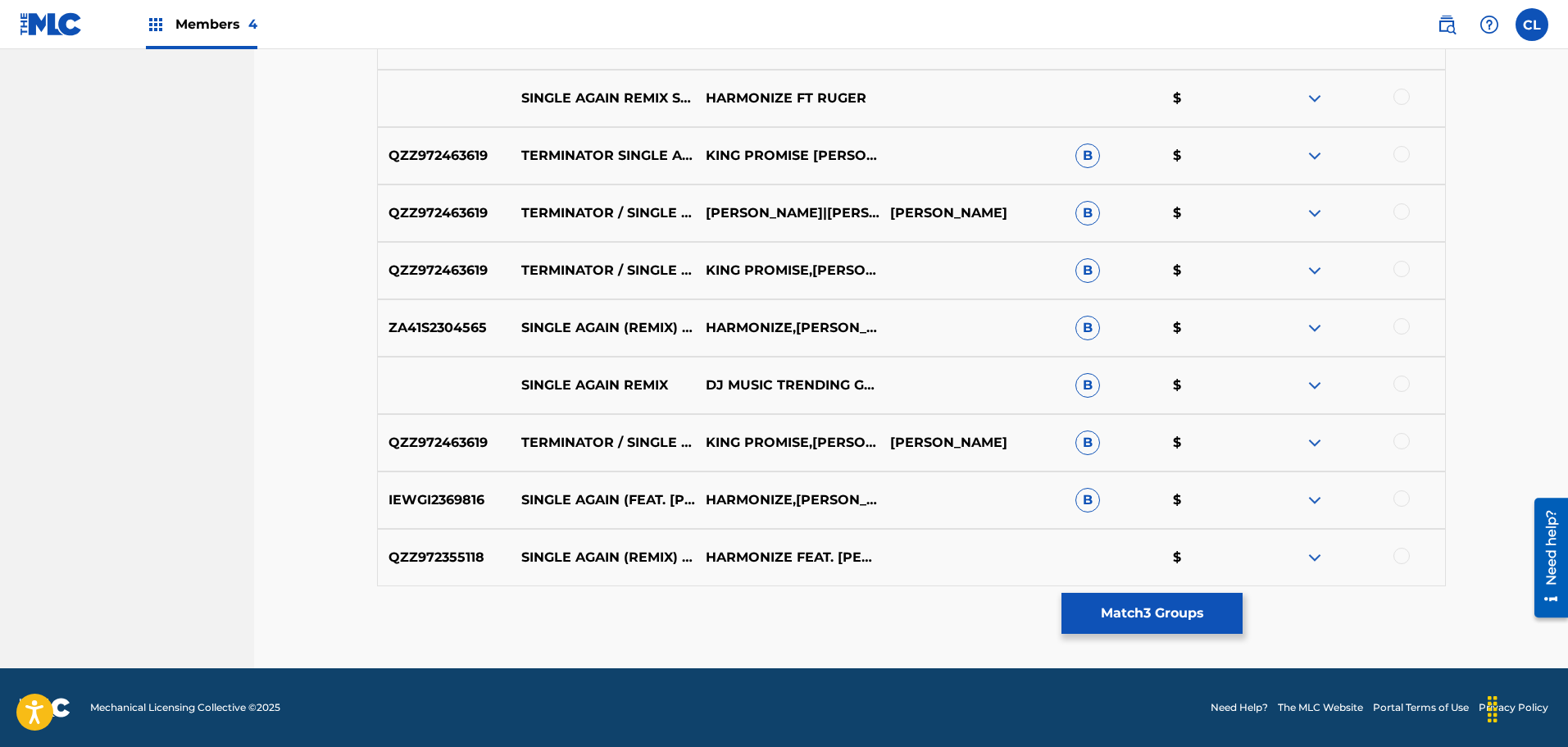
click at [474, 442] on p "QZZ972463619" at bounding box center [444, 442] width 132 height 19
copy p "QZZ972463619"
click at [456, 500] on p "IEWGI2369816" at bounding box center [444, 500] width 132 height 19
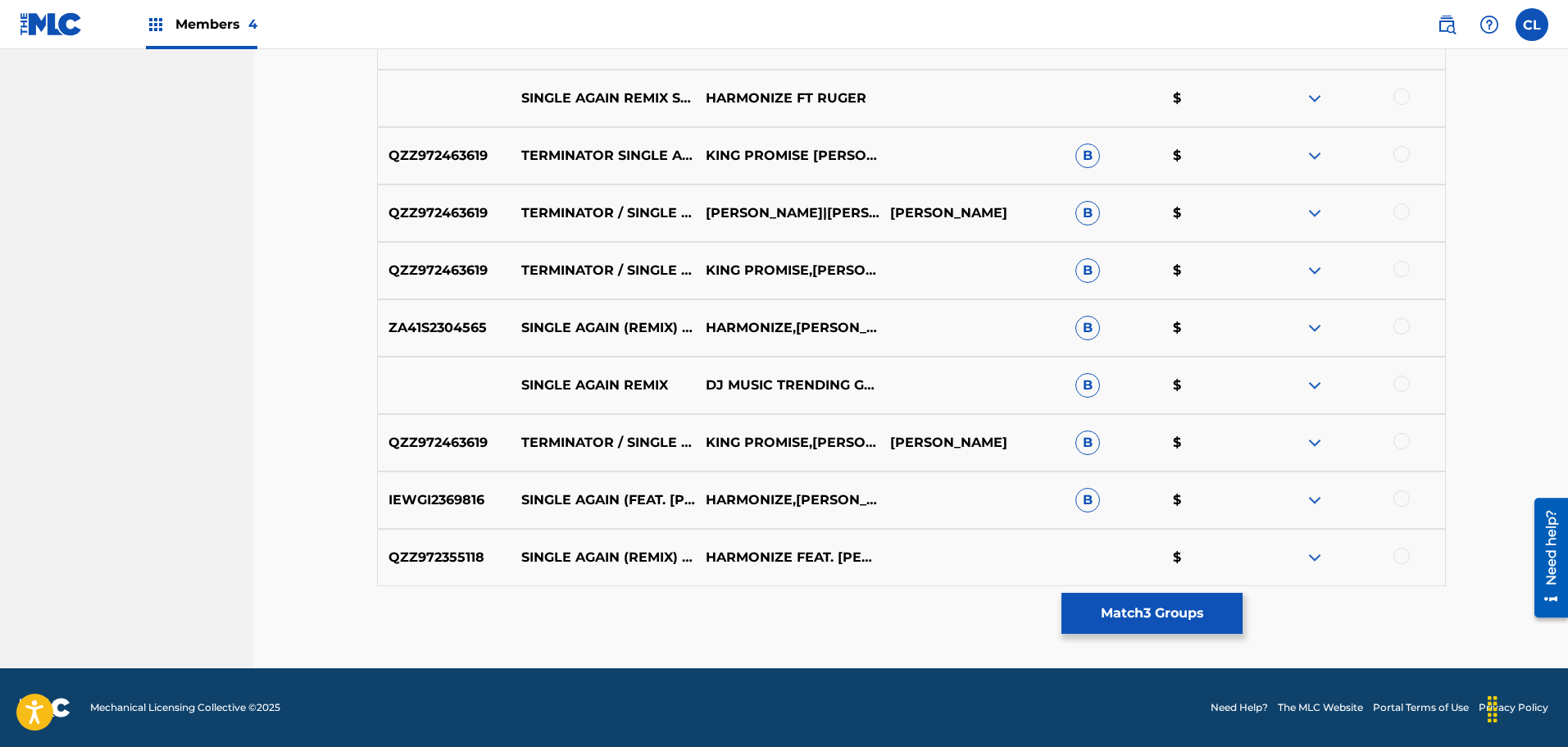
click at [957, 501] on div "IEWGI2369816 SINGLE AGAIN (FEAT. [PERSON_NAME] & [PERSON_NAME]) [PERSON_NAME],[…" at bounding box center [911, 500] width 1069 height 57
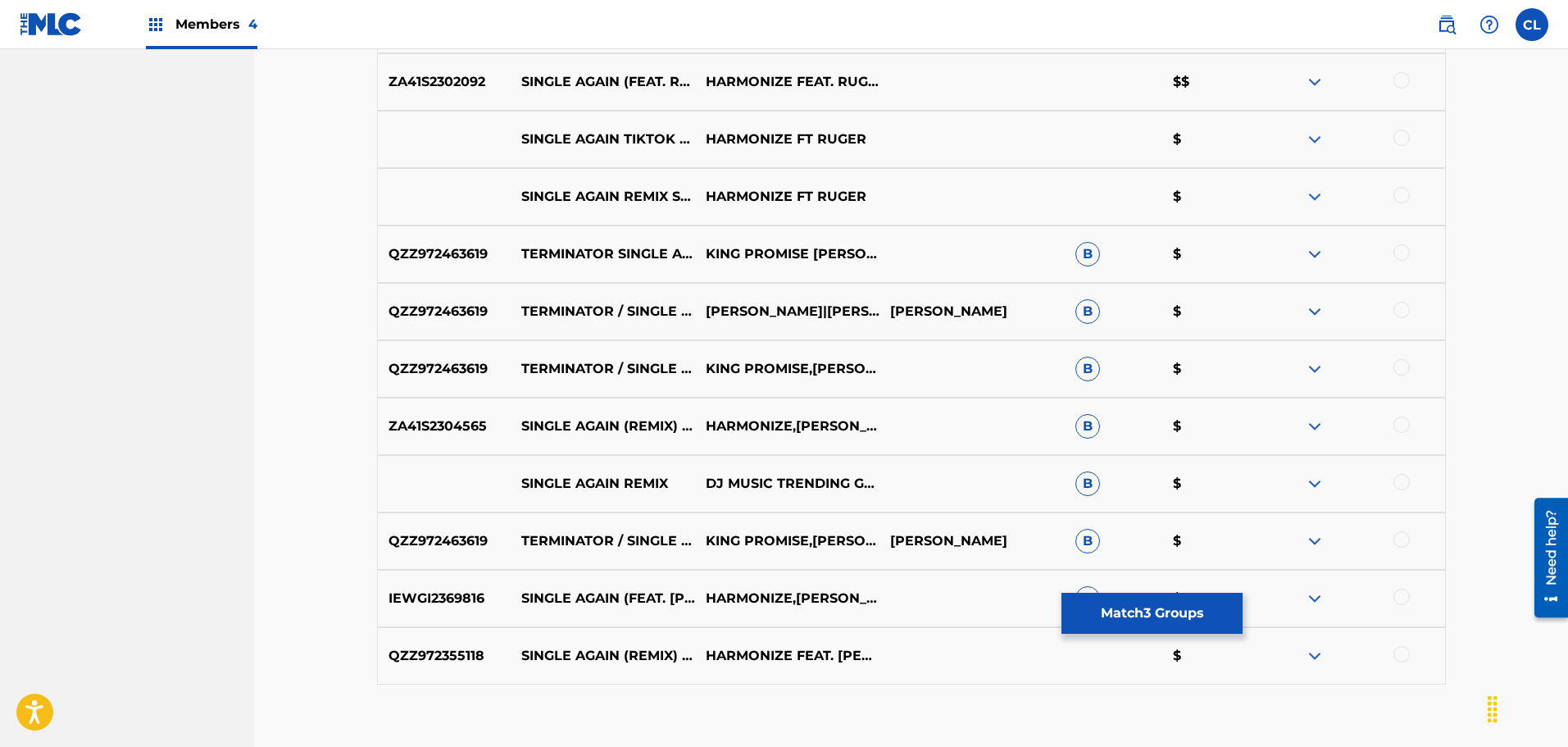
scroll to position [2063, 0]
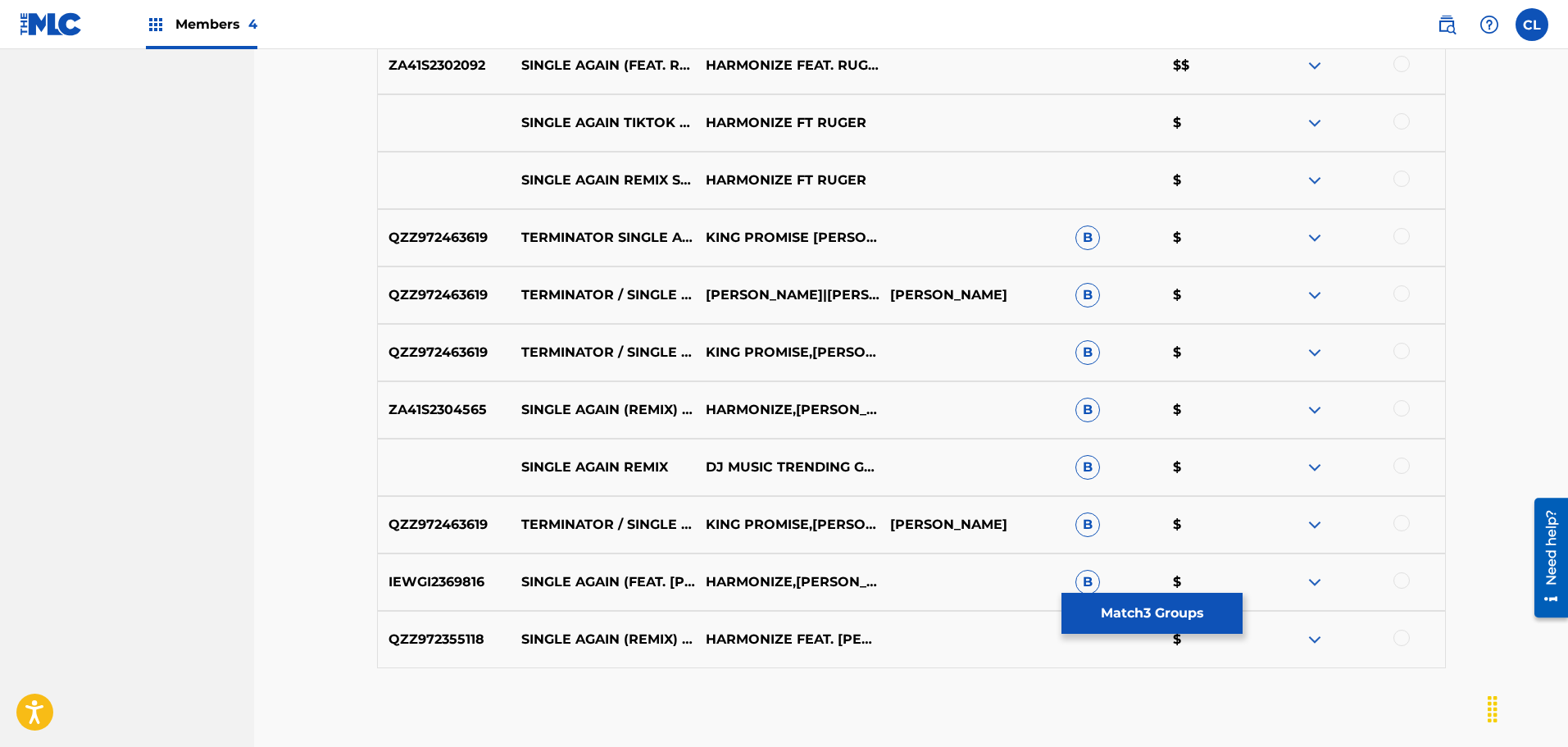
click at [1414, 579] on div at bounding box center [1352, 582] width 184 height 19
click at [1403, 578] on div at bounding box center [1401, 581] width 17 height 17
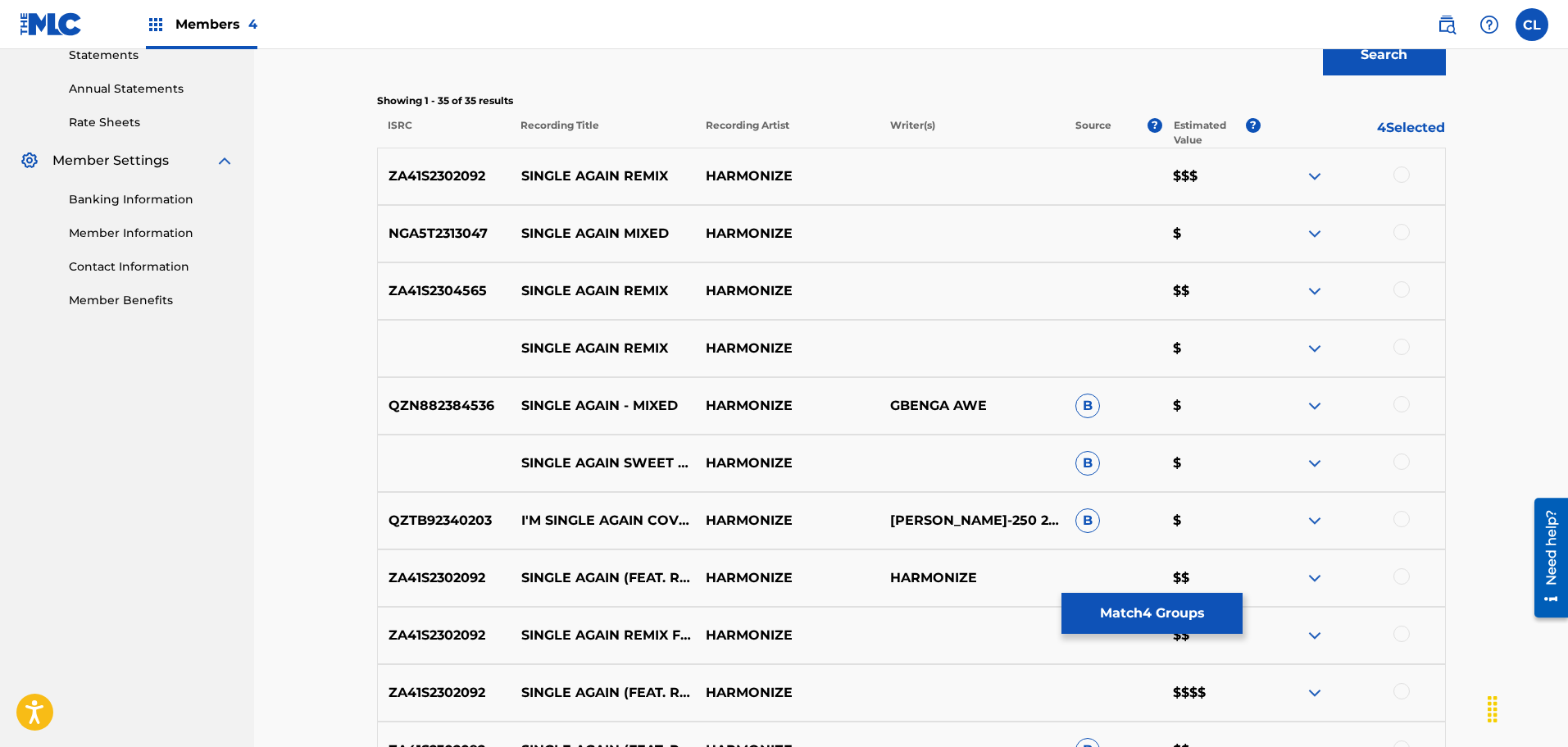
scroll to position [506, 0]
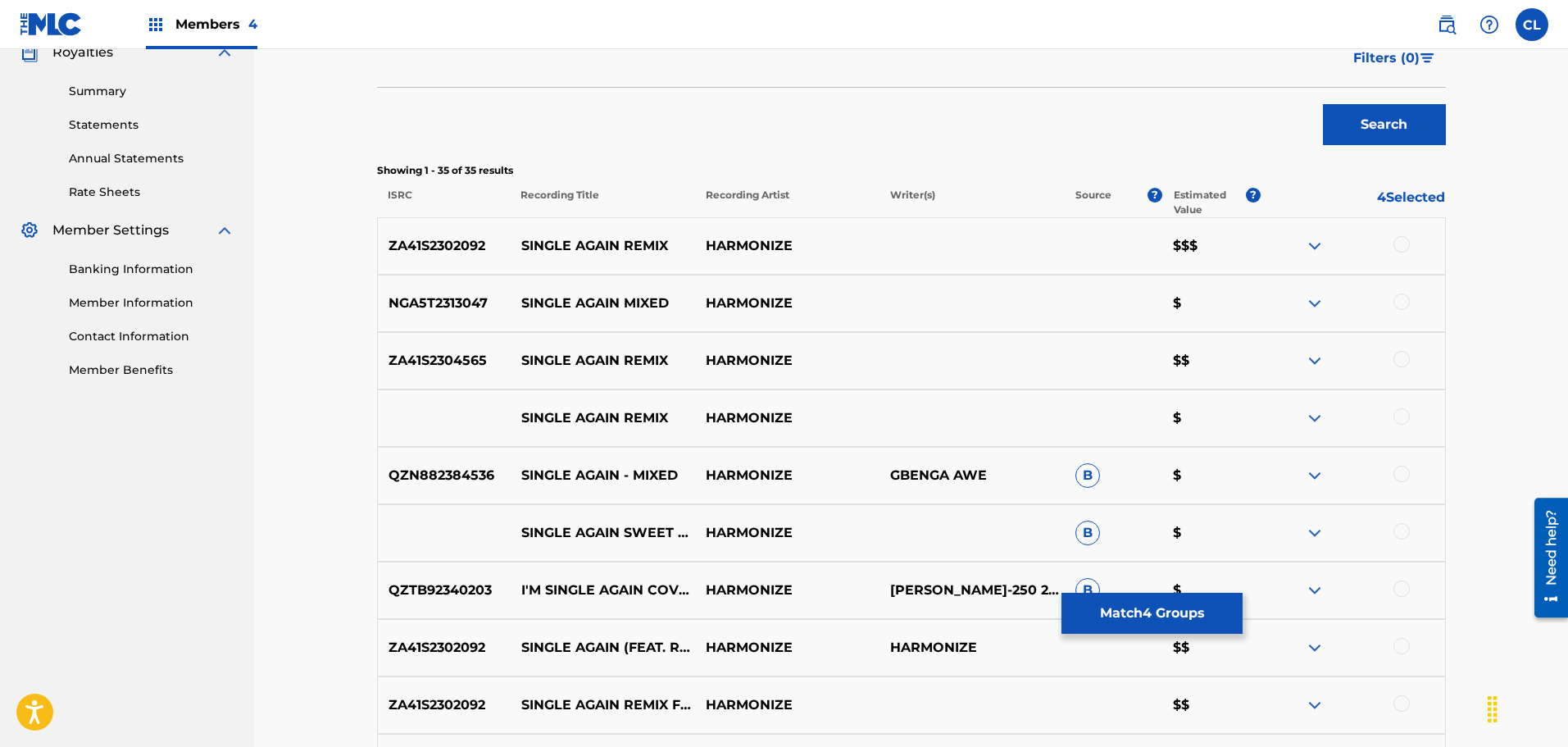
click at [1174, 615] on button "Match 4 Groups" at bounding box center [1151, 613] width 181 height 41
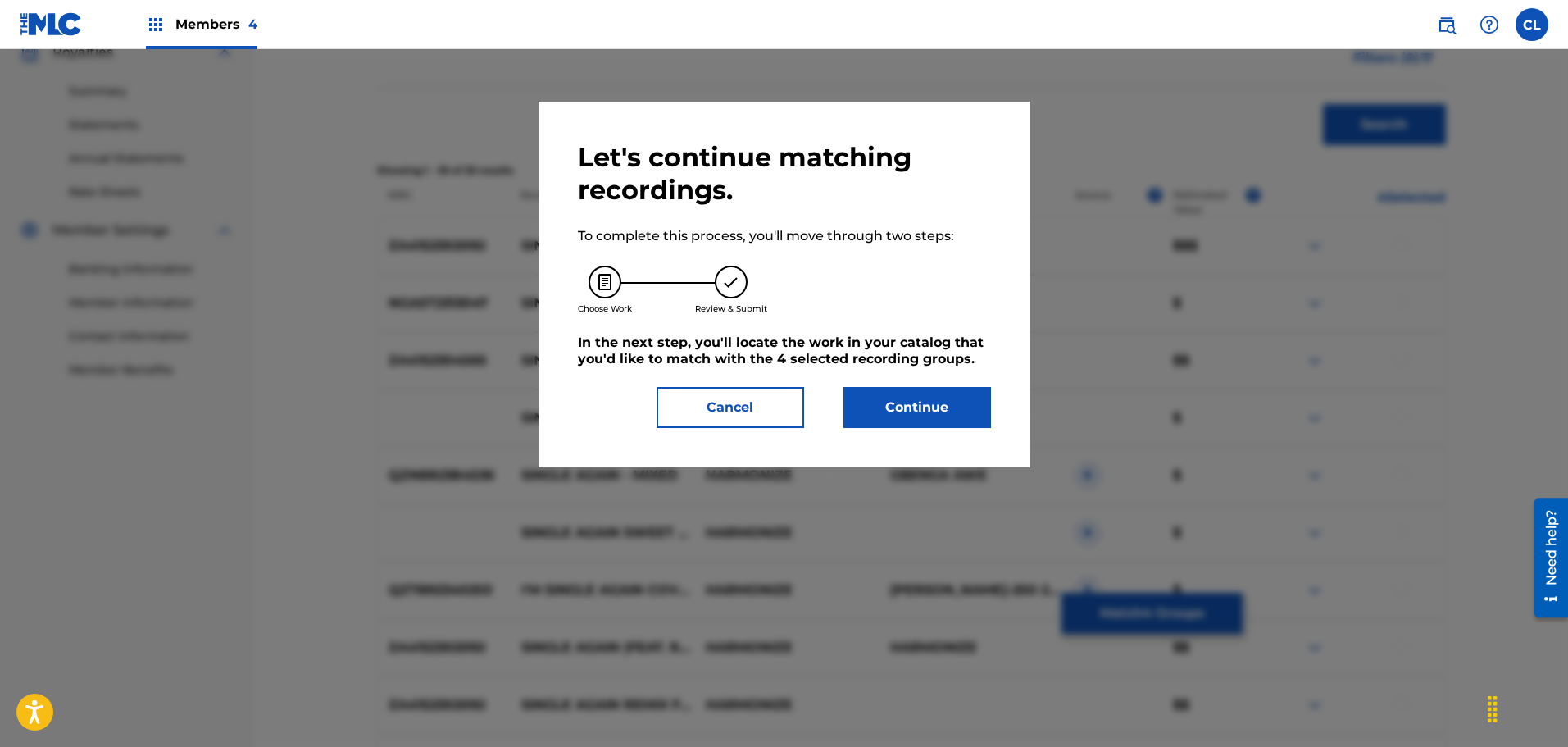
click at [907, 406] on button "Continue" at bounding box center [917, 407] width 147 height 41
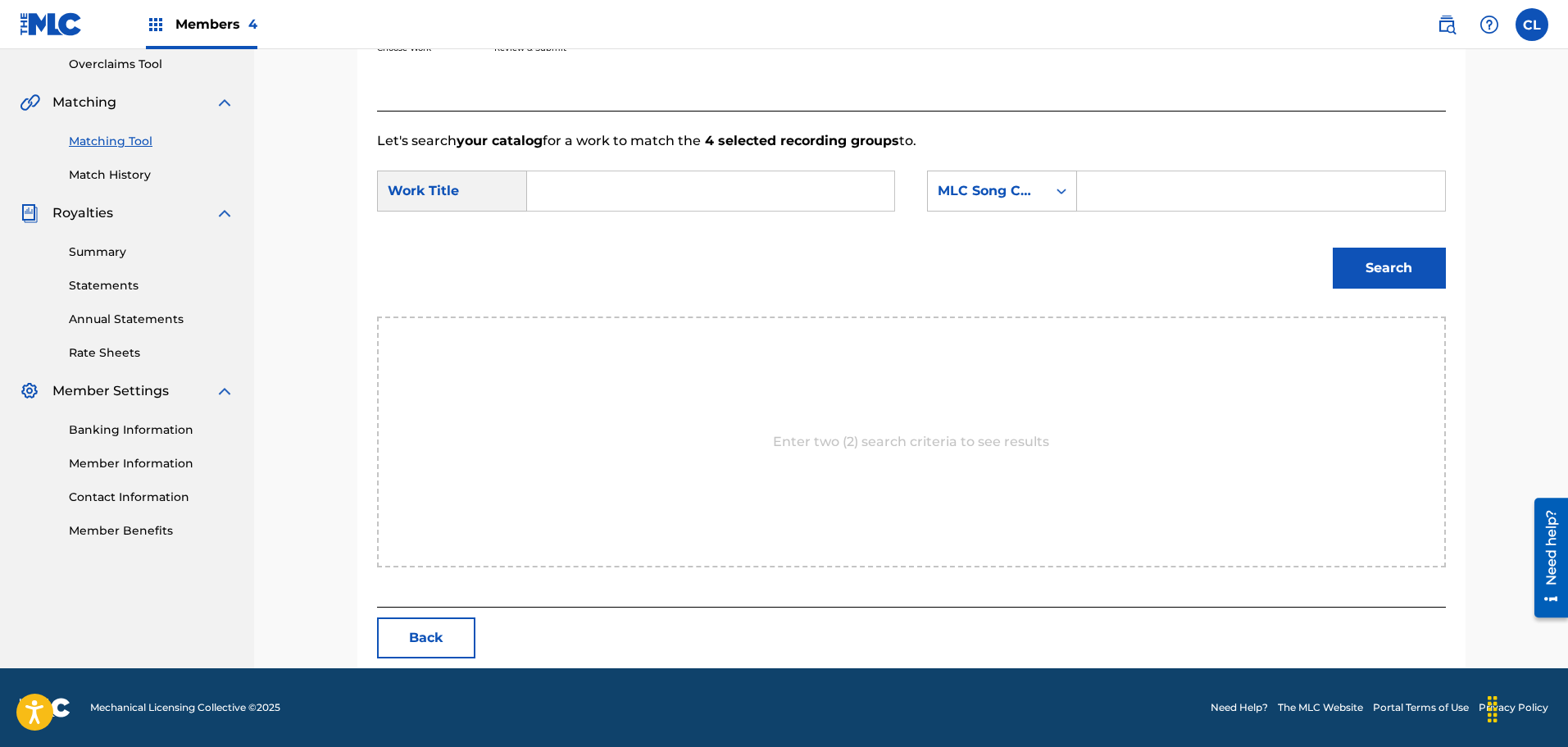
scroll to position [345, 0]
click at [1151, 185] on input "Search Form" at bounding box center [1260, 190] width 339 height 39
paste input "SB4EQY"
click at [1105, 192] on input "SB4EQY" at bounding box center [1260, 190] width 339 height 39
type input "SB4EQY"
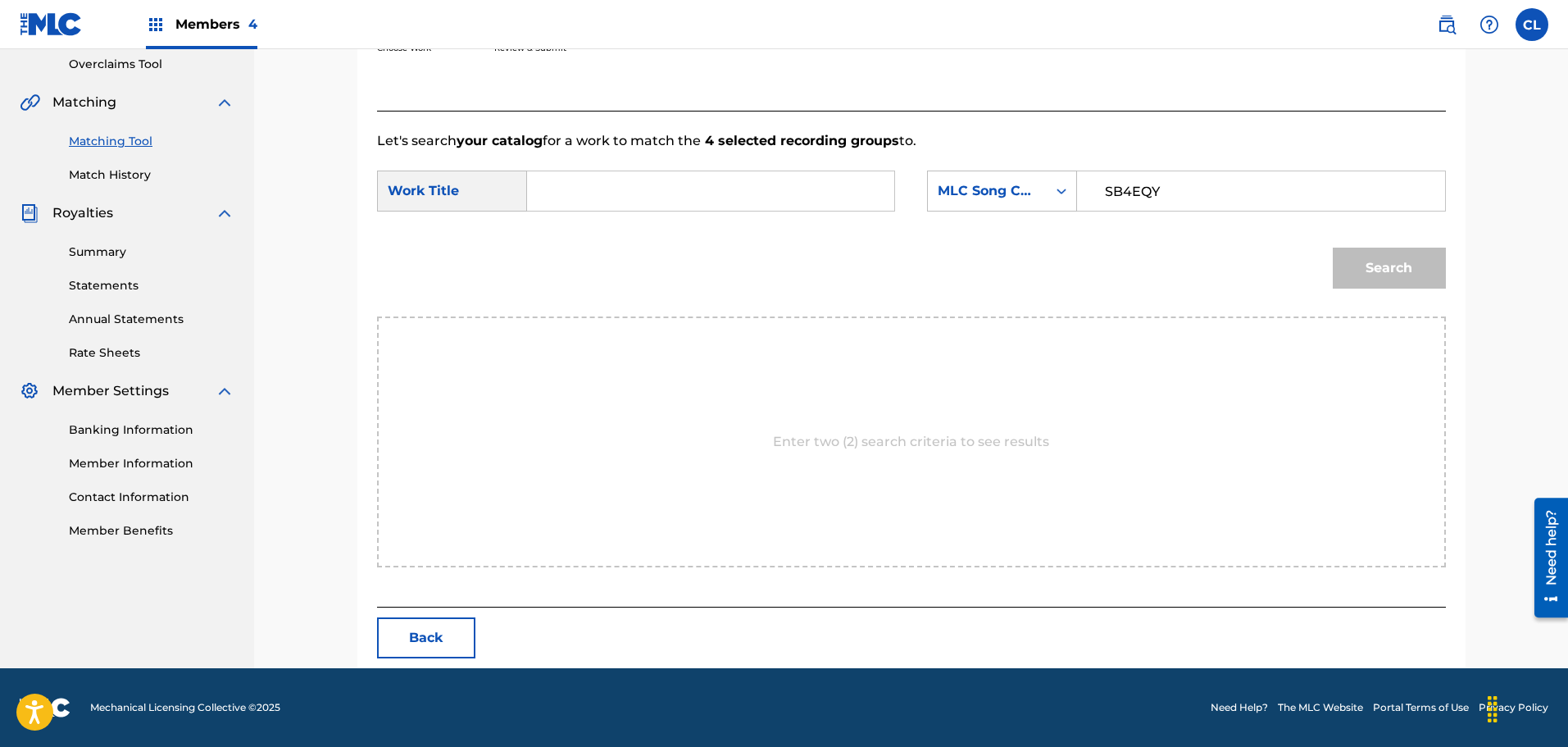
click at [685, 208] on input "Search Form" at bounding box center [710, 190] width 339 height 39
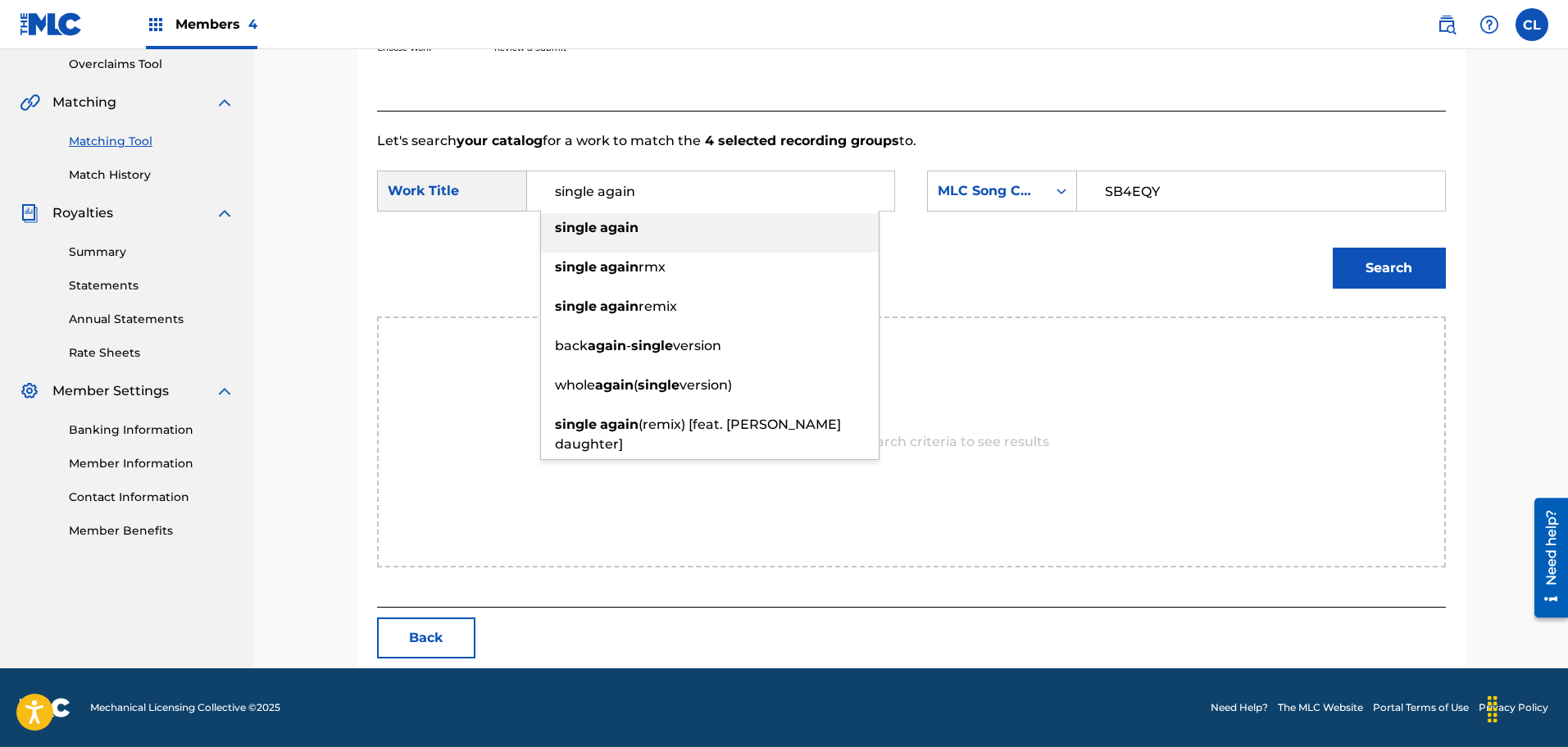
type input "single again"
click at [627, 215] on div "single again" at bounding box center [709, 227] width 338 height 29
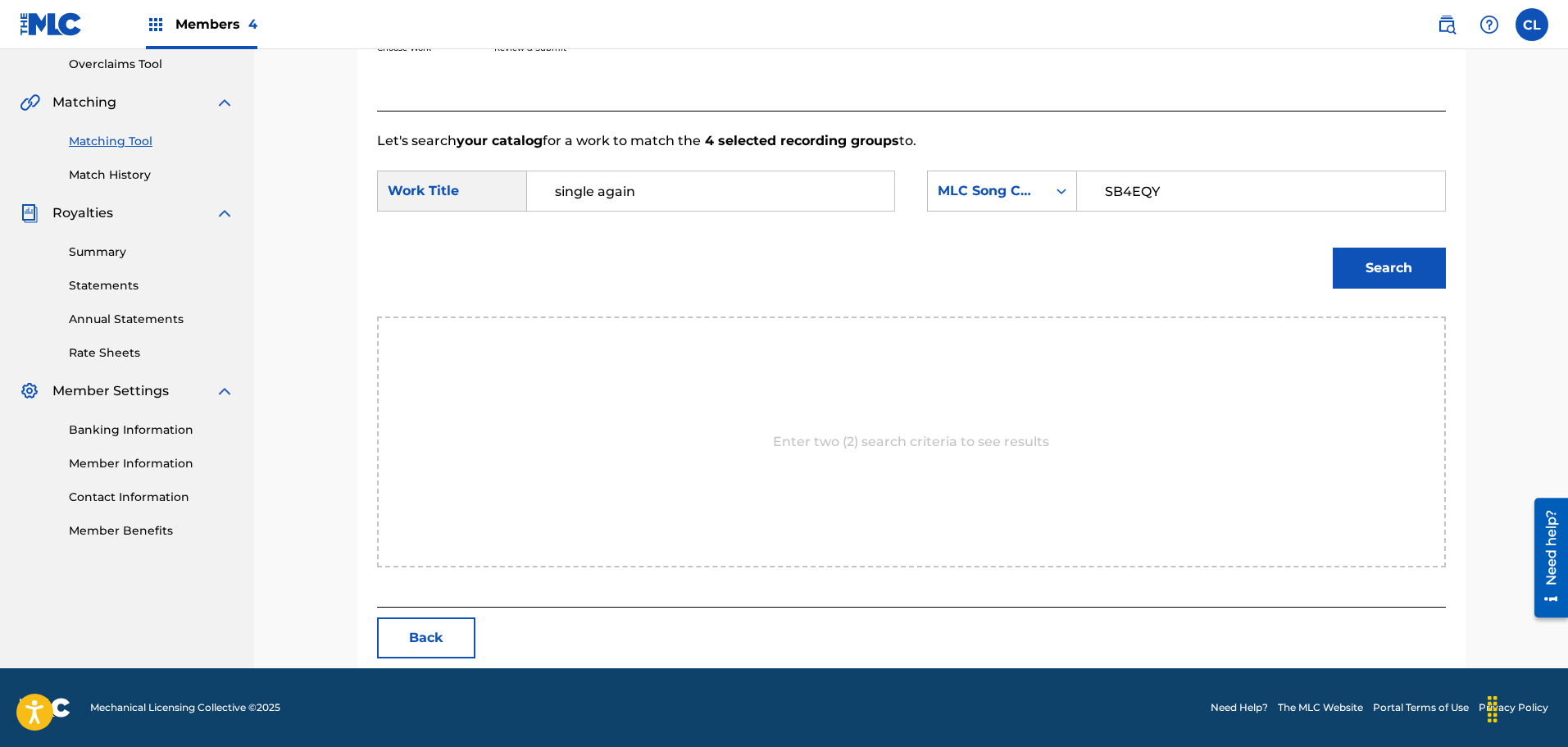
click at [1371, 262] on button "Search" at bounding box center [1389, 267] width 113 height 41
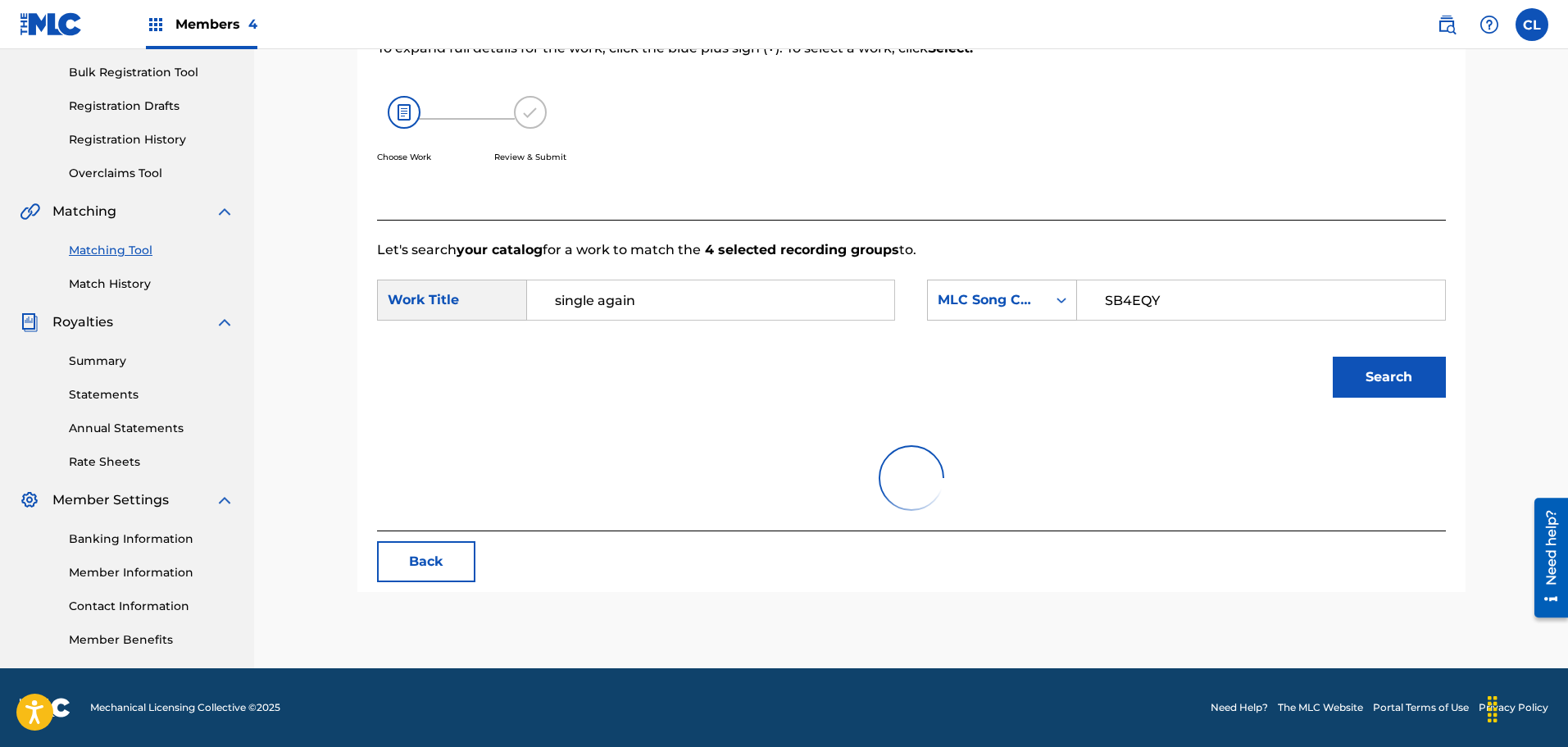
scroll to position [297, 0]
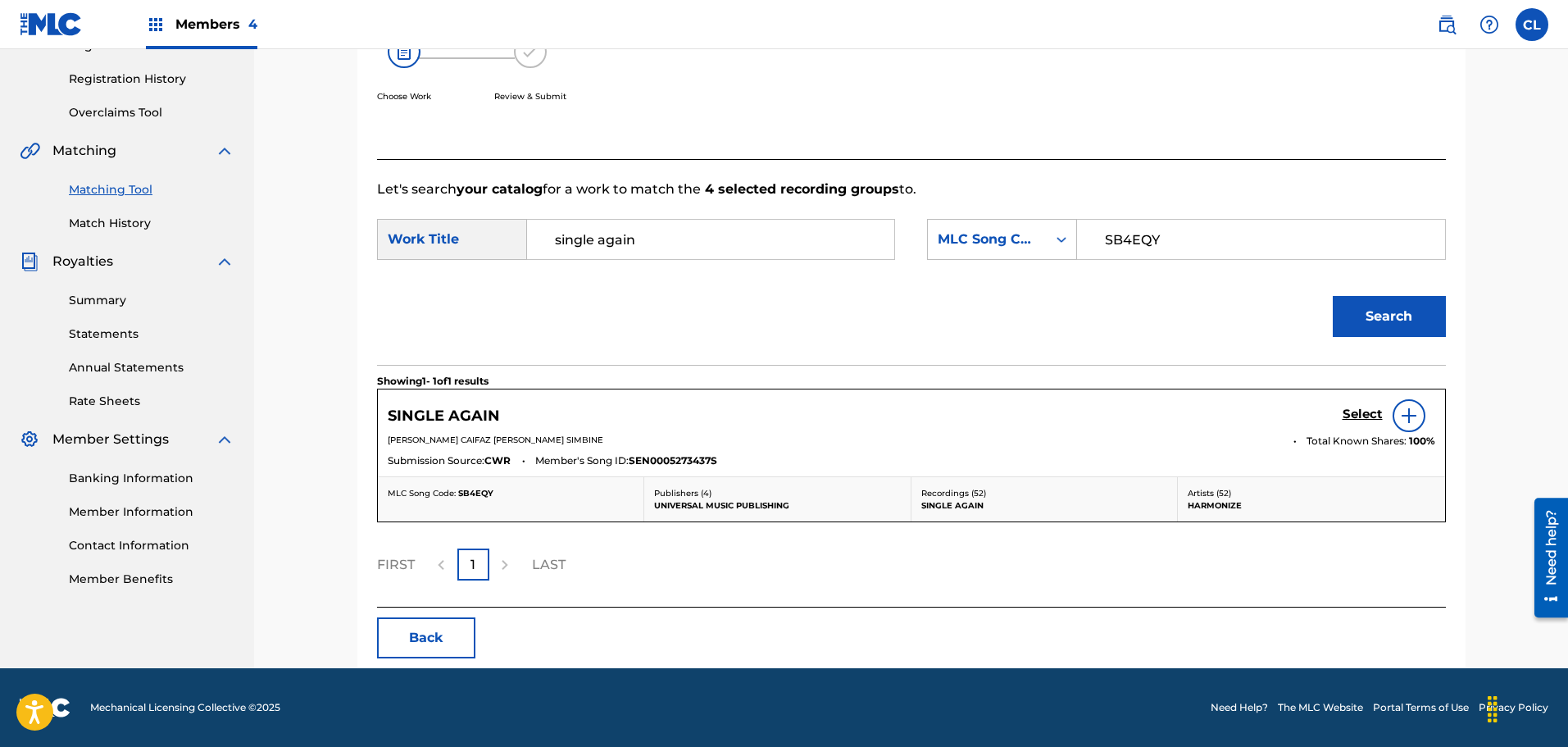
click at [1408, 412] on img at bounding box center [1408, 415] width 19 height 19
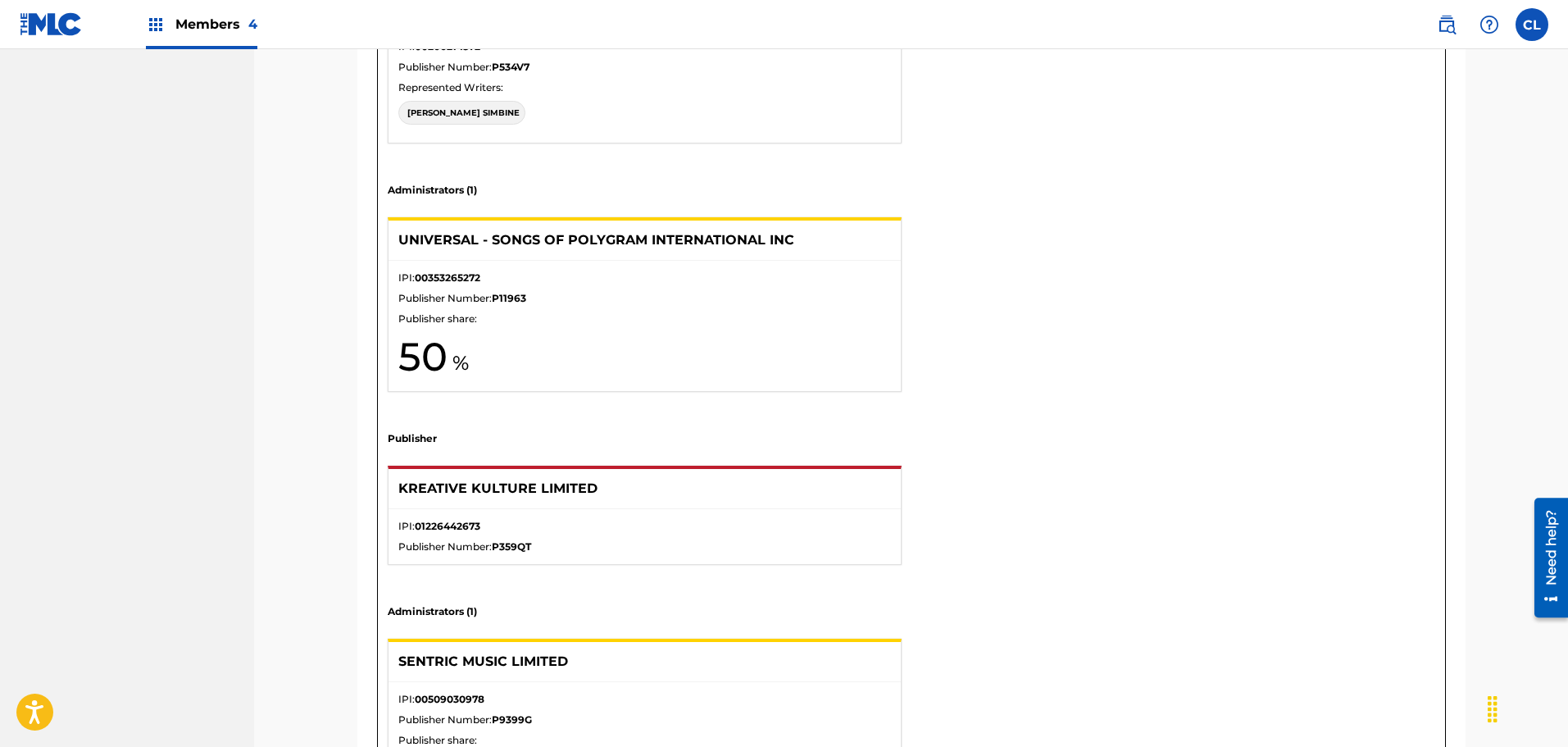
scroll to position [625, 0]
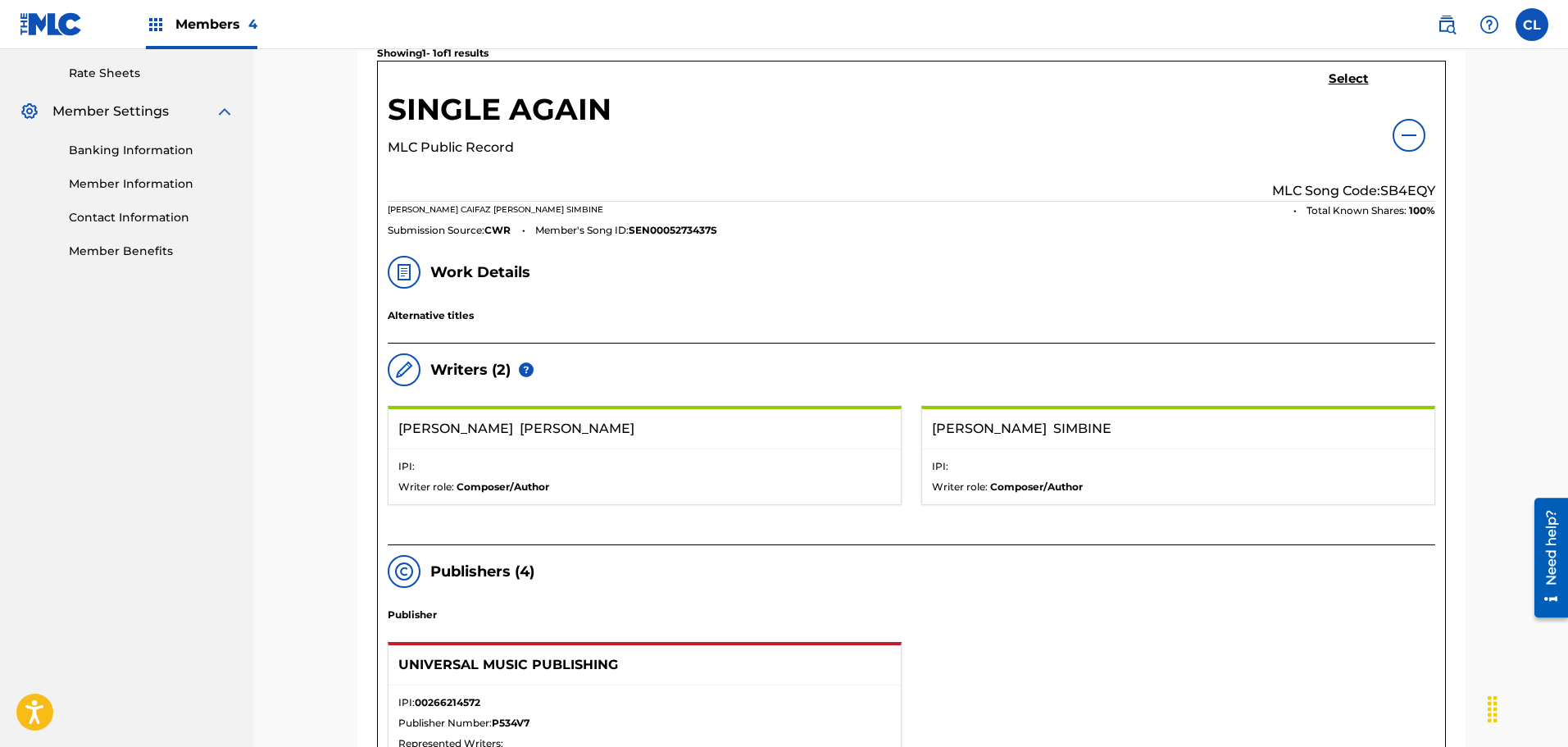
click at [1334, 68] on div "SINGLE AGAIN MLC Public Record Select MLC Song Code: SB4EQY [PERSON_NAME] [PERS…" at bounding box center [911, 153] width 1067 height 184
click at [1333, 74] on h5 "Select" at bounding box center [1348, 79] width 40 height 16
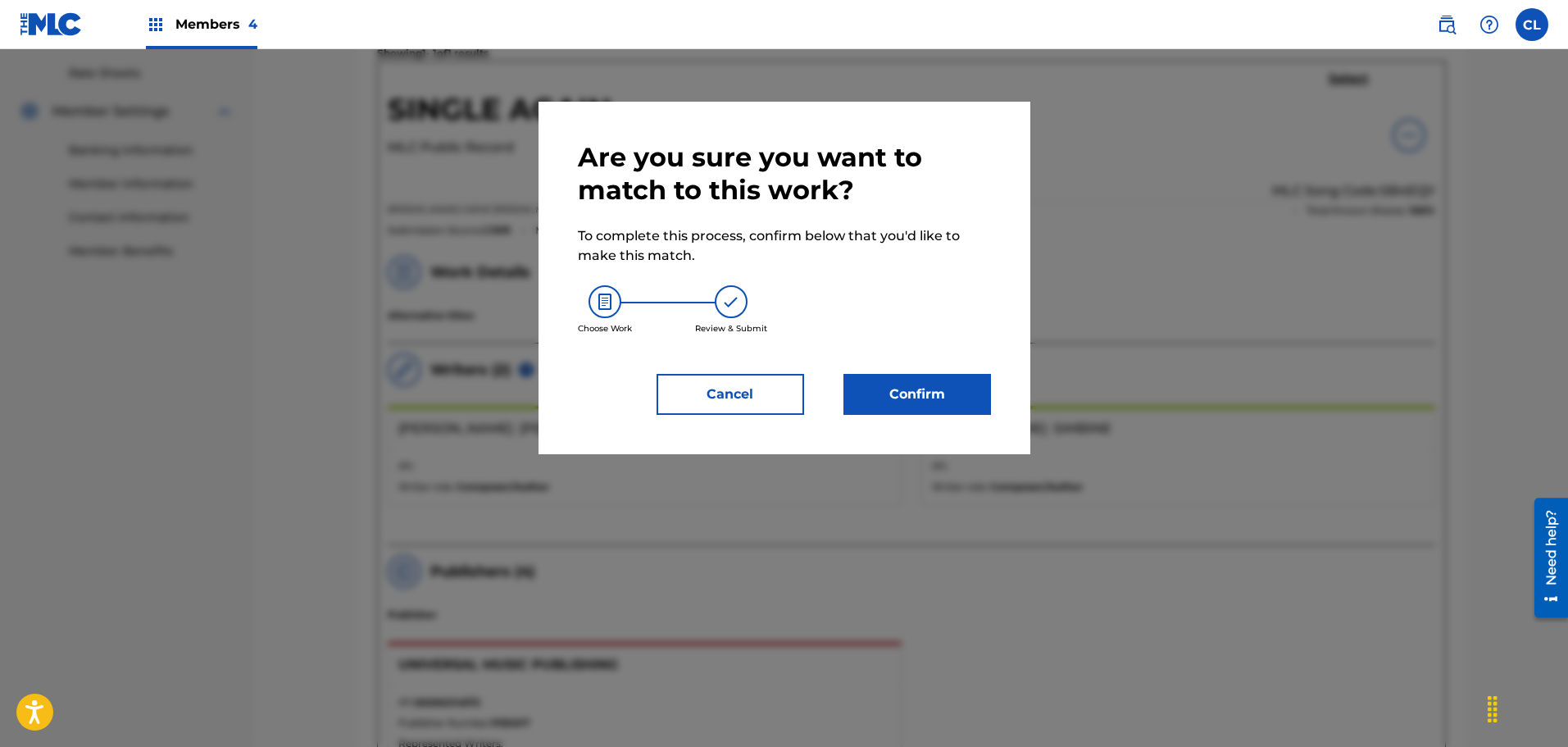
click at [949, 392] on button "Confirm" at bounding box center [917, 394] width 147 height 41
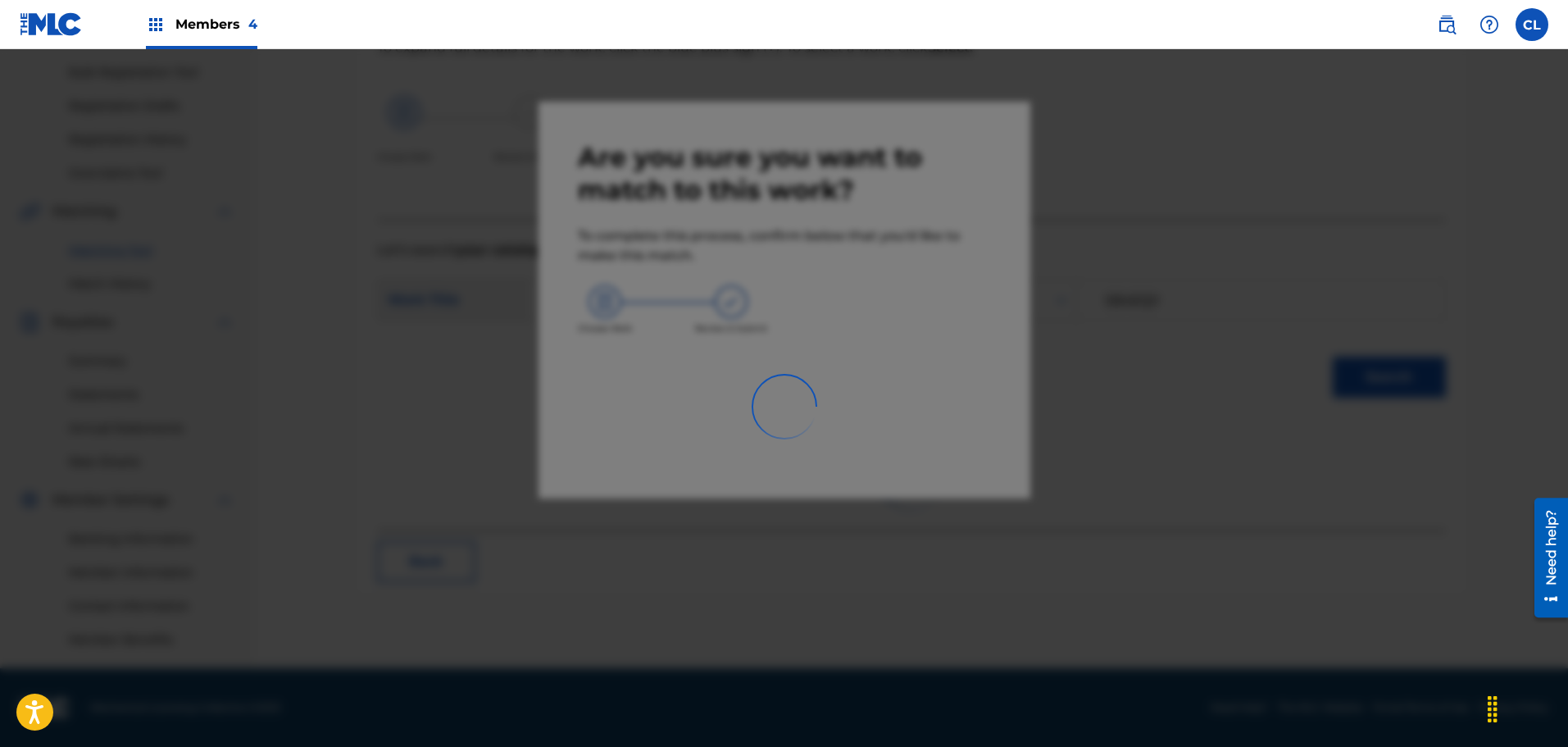
scroll to position [236, 0]
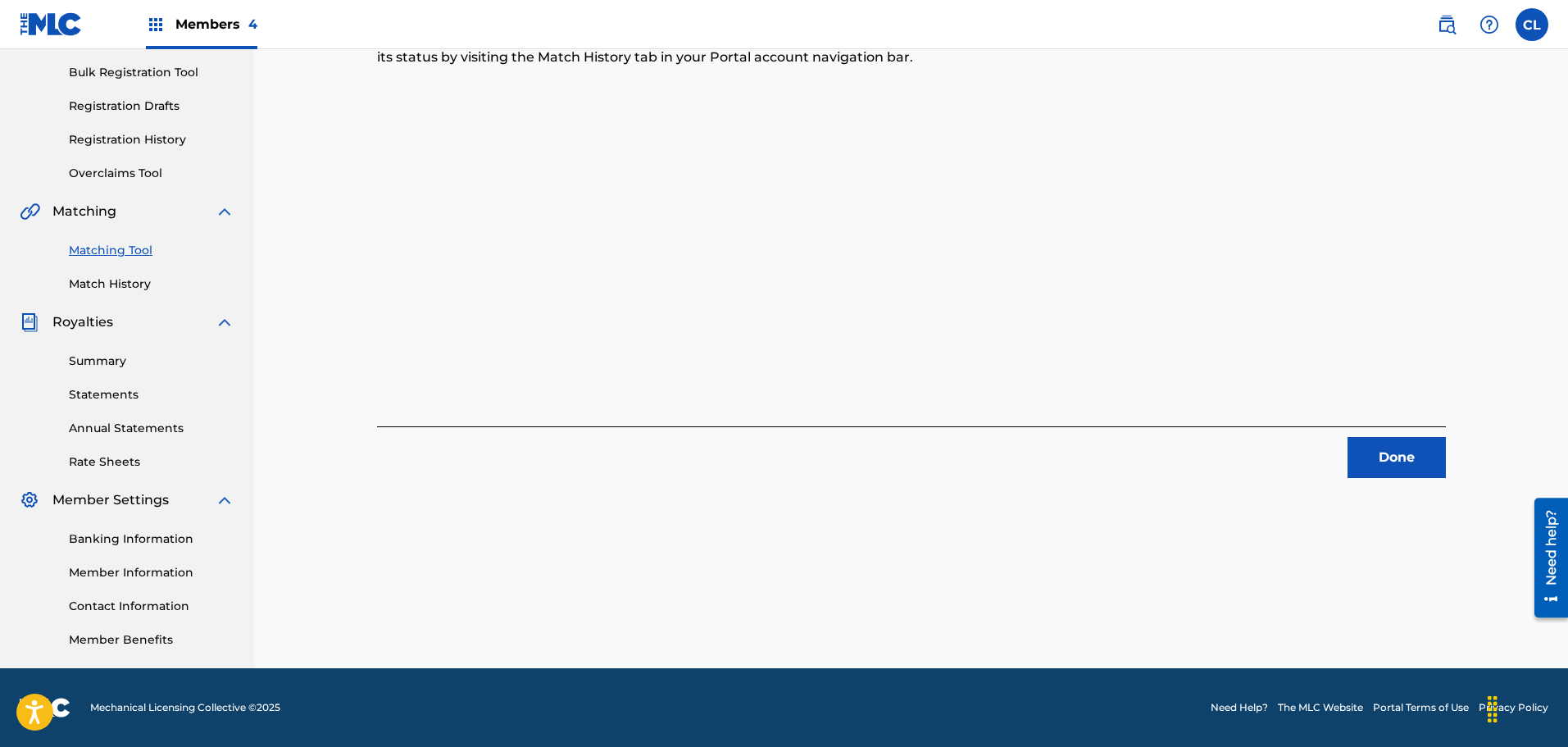
click at [1446, 18] on img at bounding box center [1446, 24] width 19 height 19
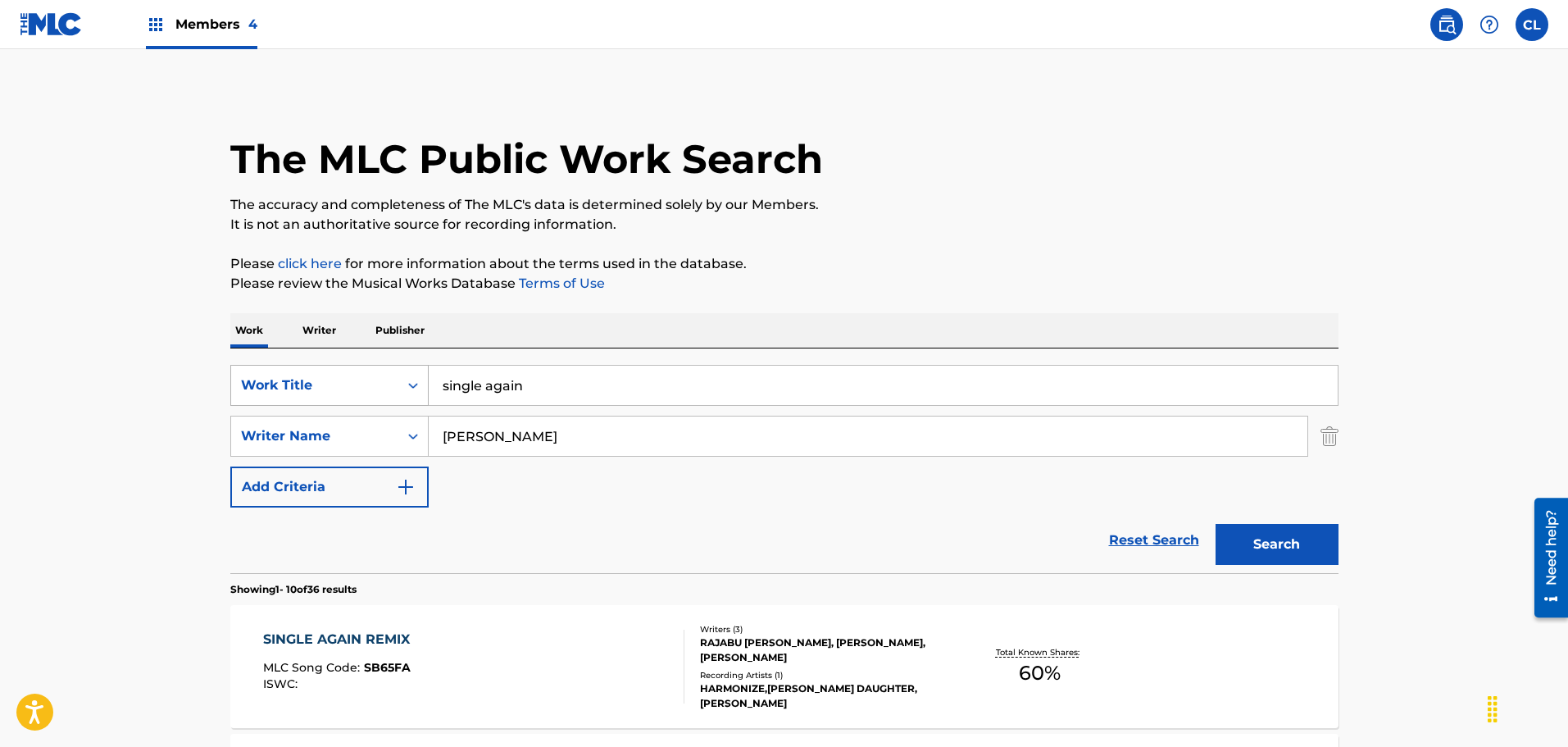
click at [393, 373] on div "Work Title" at bounding box center [314, 385] width 167 height 31
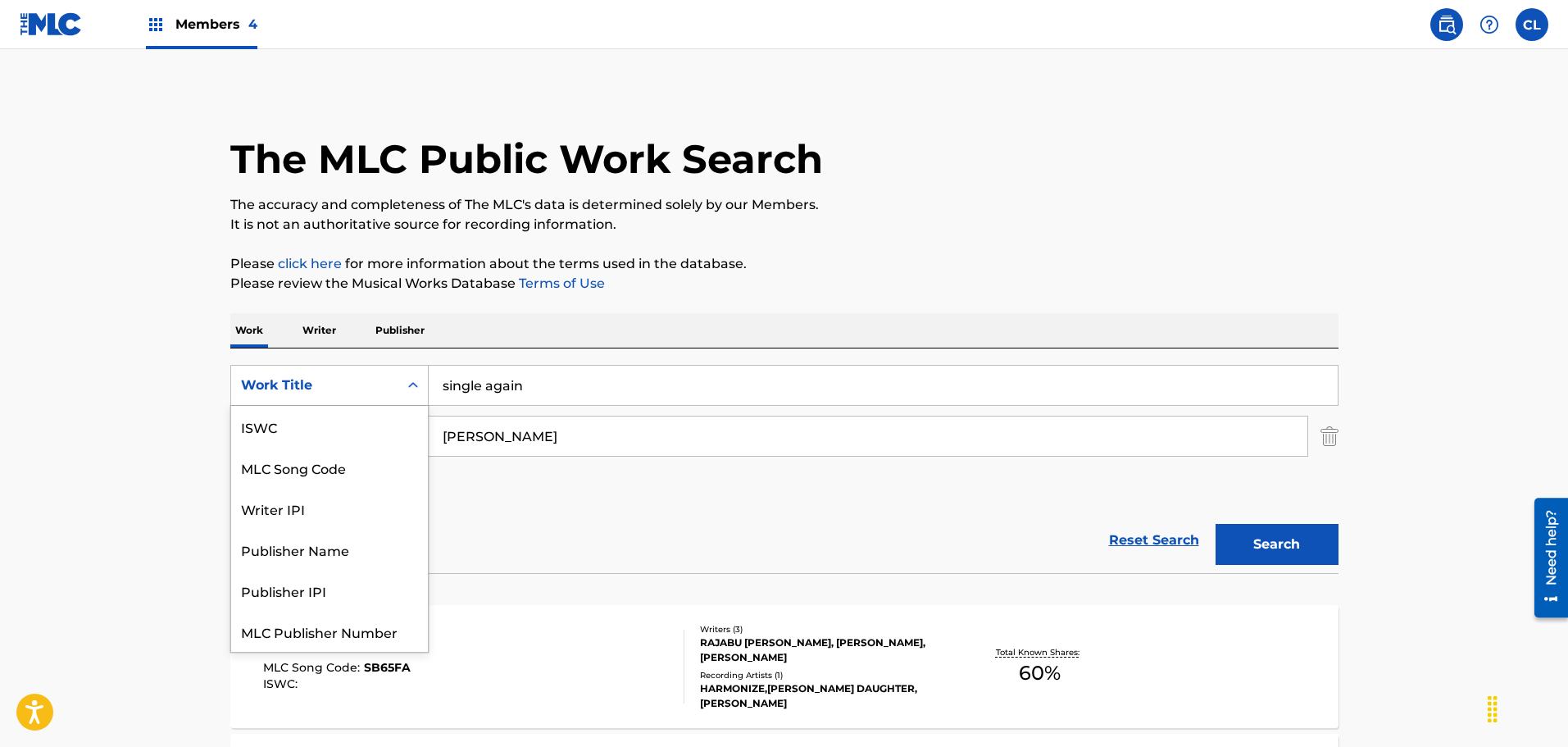
scroll to position [41, 0]
click at [383, 430] on div "MLC Song Code" at bounding box center [329, 426] width 197 height 41
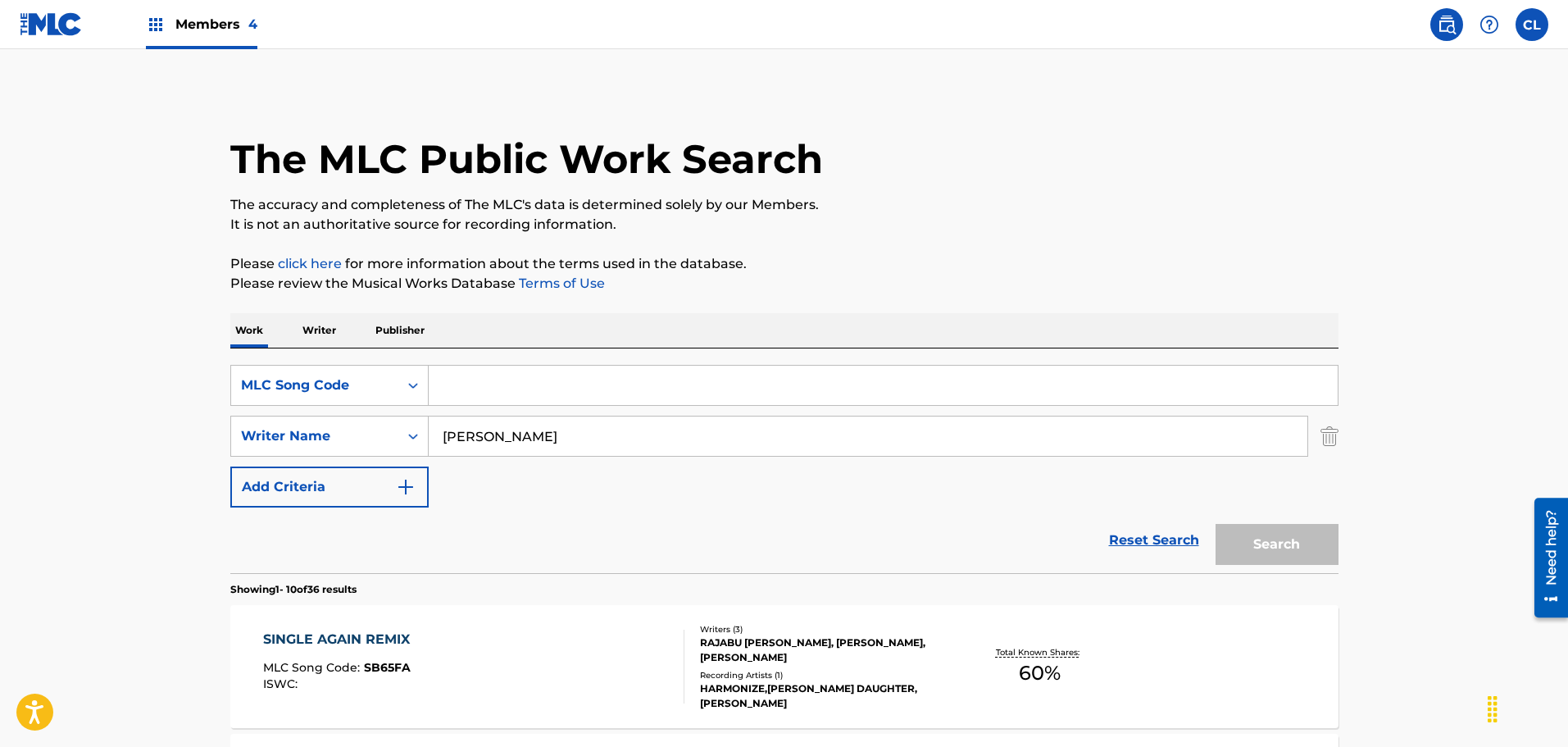
click at [540, 393] on input "Search Form" at bounding box center [882, 385] width 908 height 39
paste input "SB4EQY"
type input "SB4EQY"
drag, startPoint x: 535, startPoint y: 435, endPoint x: 338, endPoint y: 419, distance: 197.6
click at [338, 419] on div "SearchWithCriteria5a70b075-edee-4d18-ae7c-cf9c3c4de0f1 Writer Name [PERSON_NAME]" at bounding box center [784, 436] width 1108 height 41
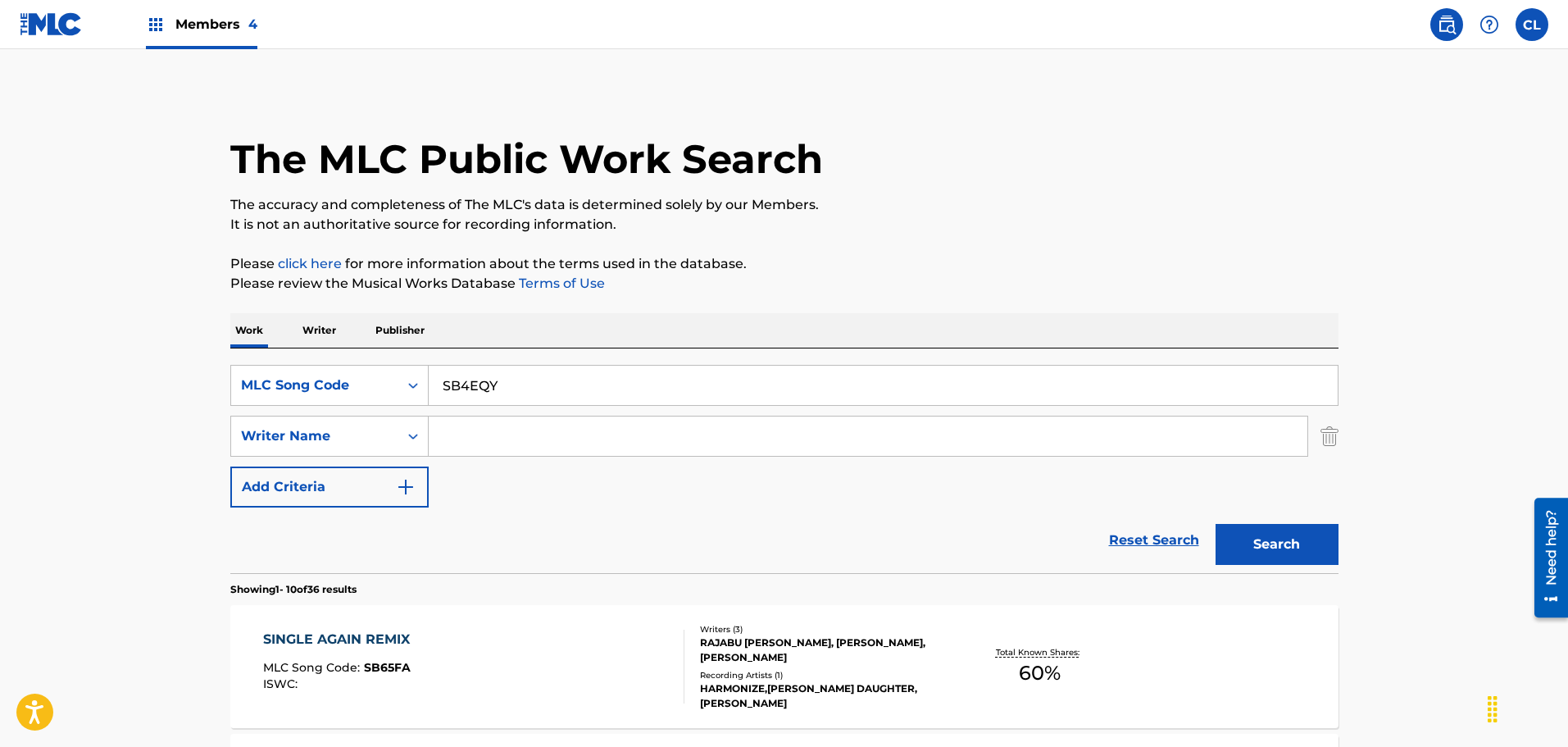
click at [1215, 524] on button "Search" at bounding box center [1276, 544] width 123 height 41
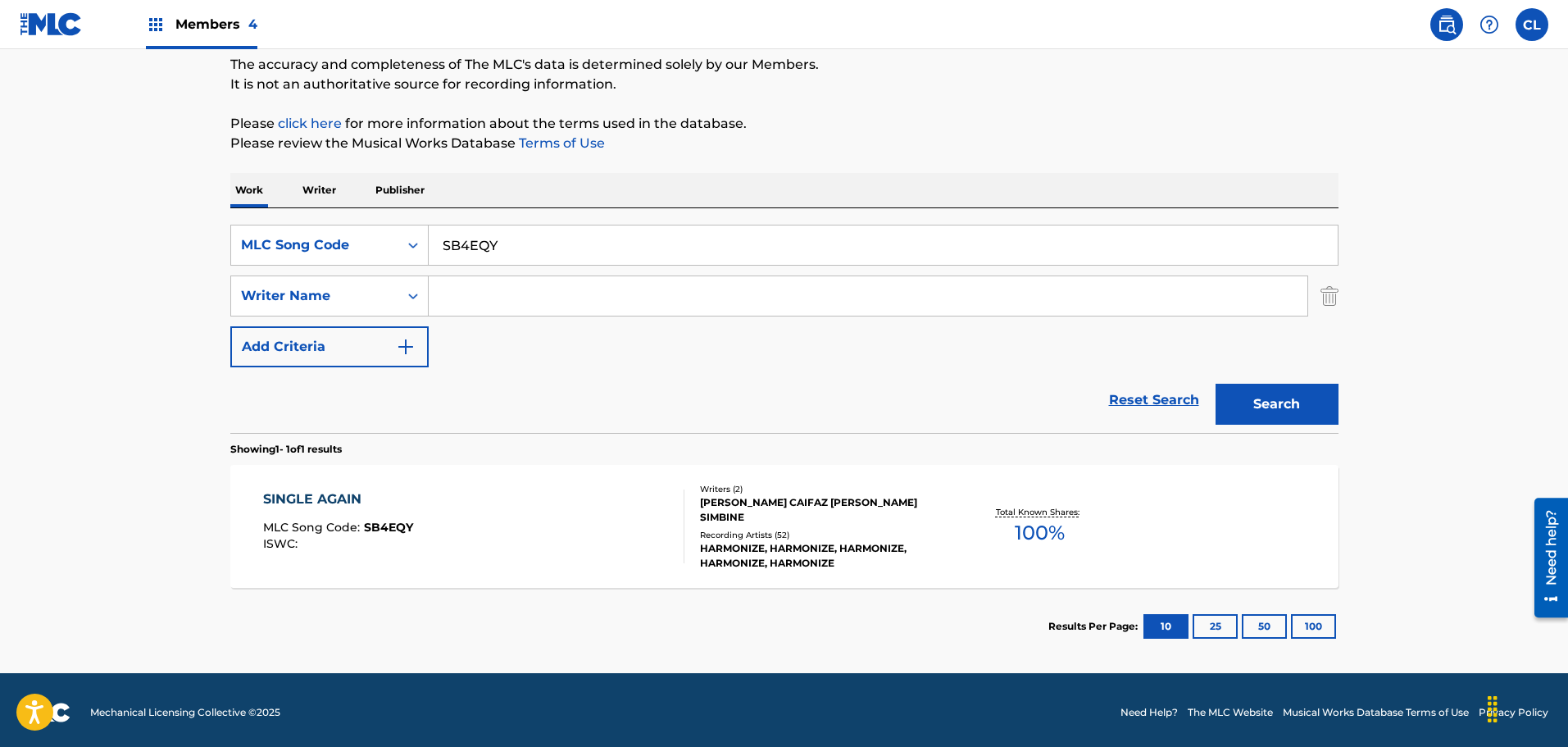
scroll to position [145, 0]
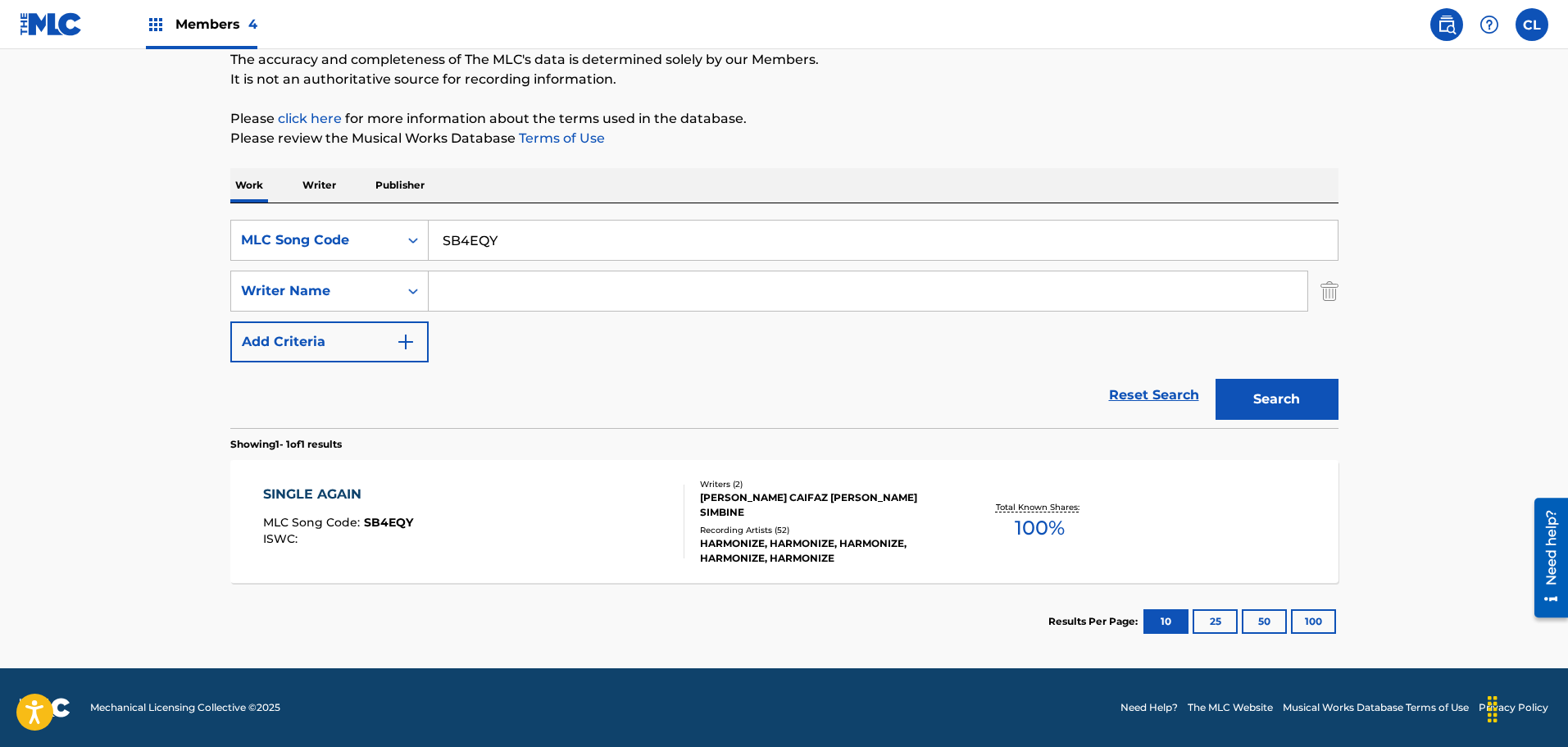
click at [355, 497] on div "SINGLE AGAIN" at bounding box center [338, 494] width 150 height 19
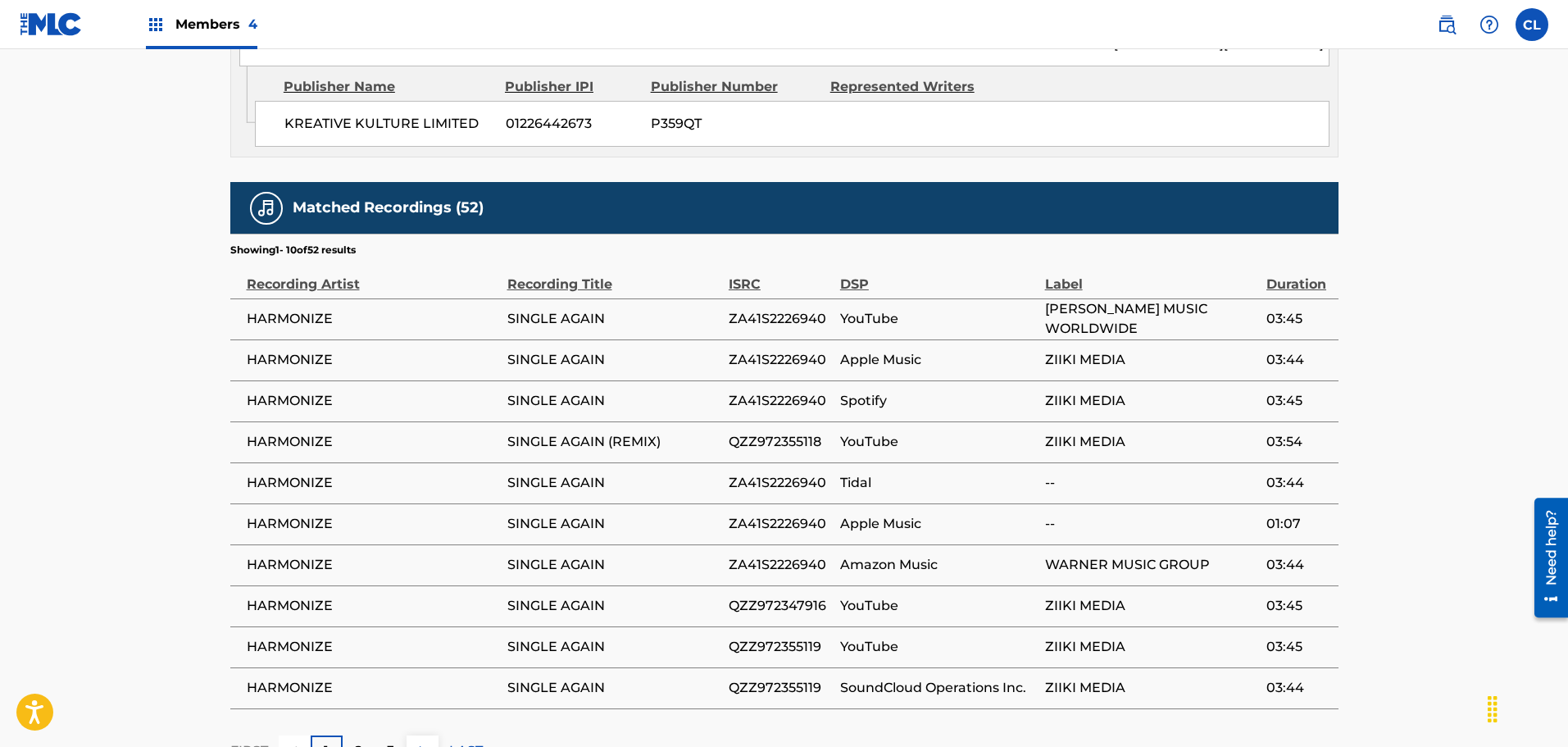
scroll to position [1230, 0]
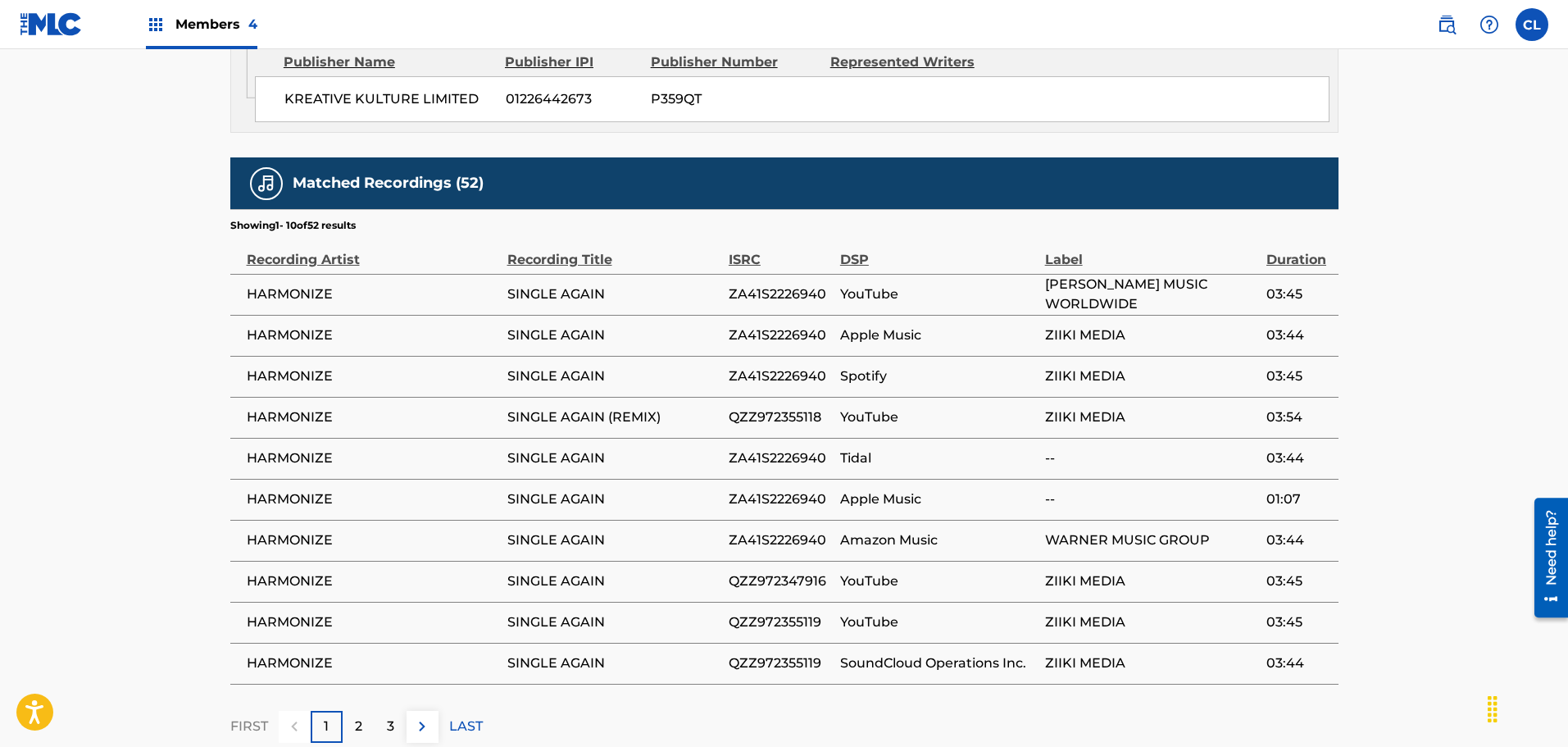
click at [361, 717] on p "2" at bounding box center [358, 726] width 8 height 19
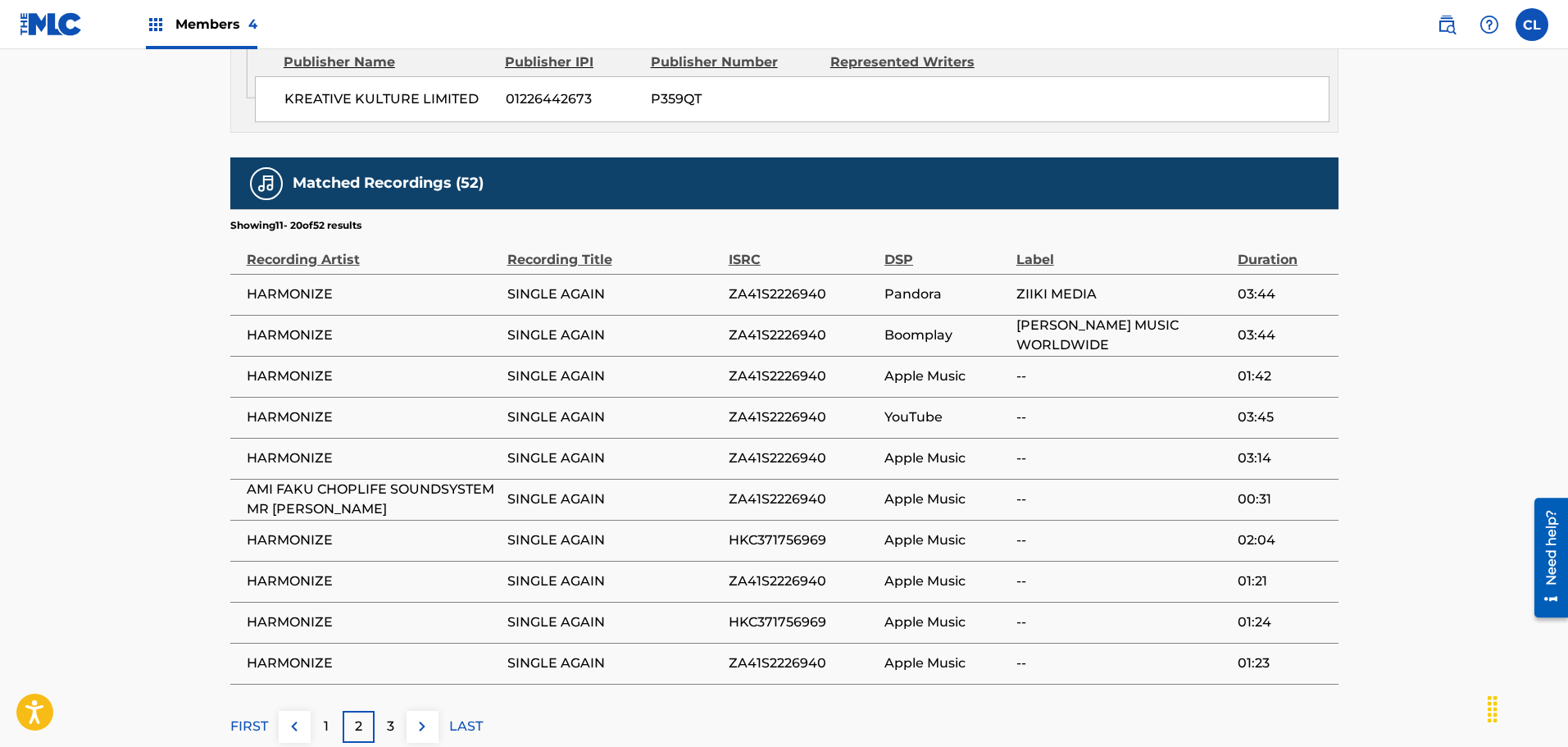
click at [398, 711] on div "3" at bounding box center [391, 727] width 32 height 32
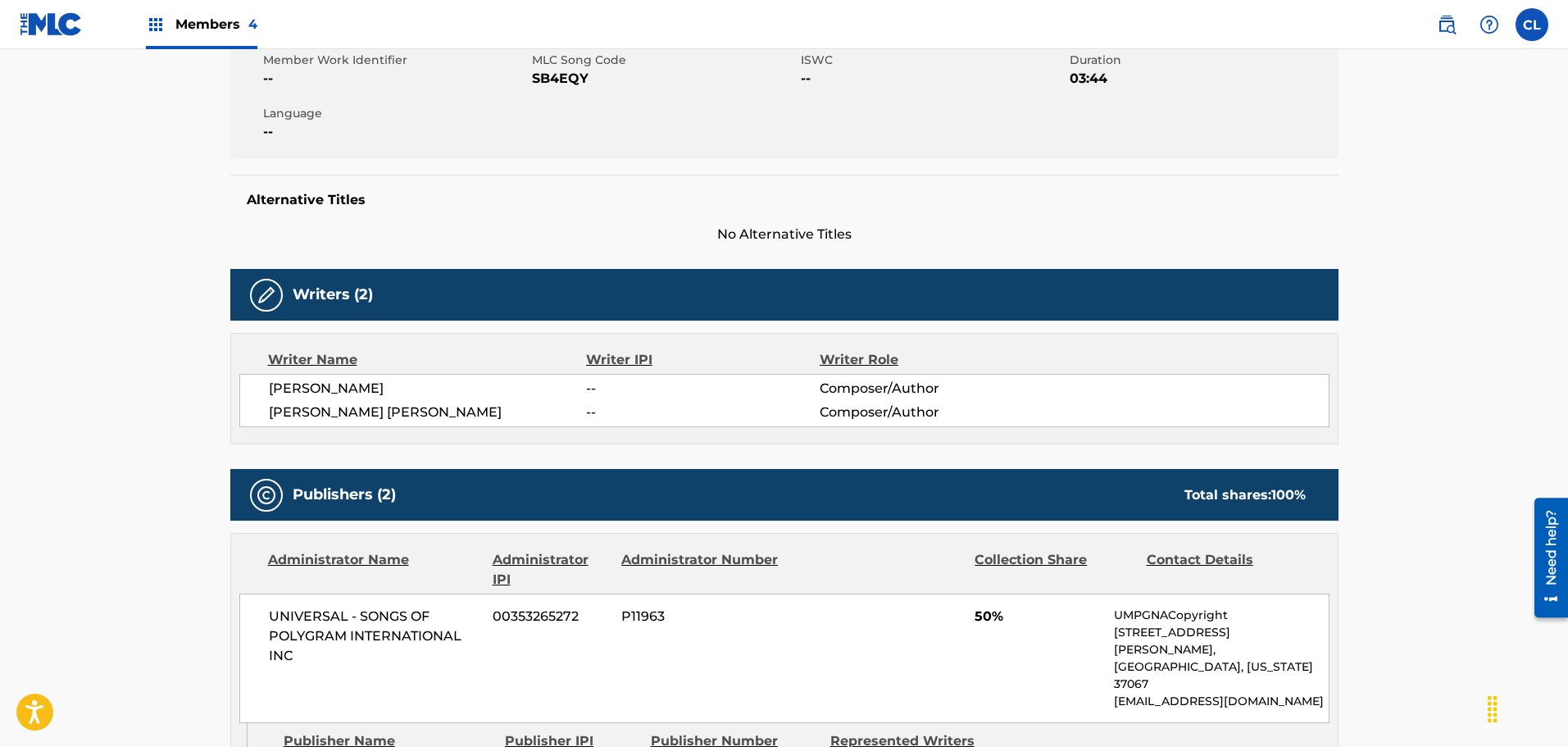
scroll to position [164, 0]
